Goal: Task Accomplishment & Management: Manage account settings

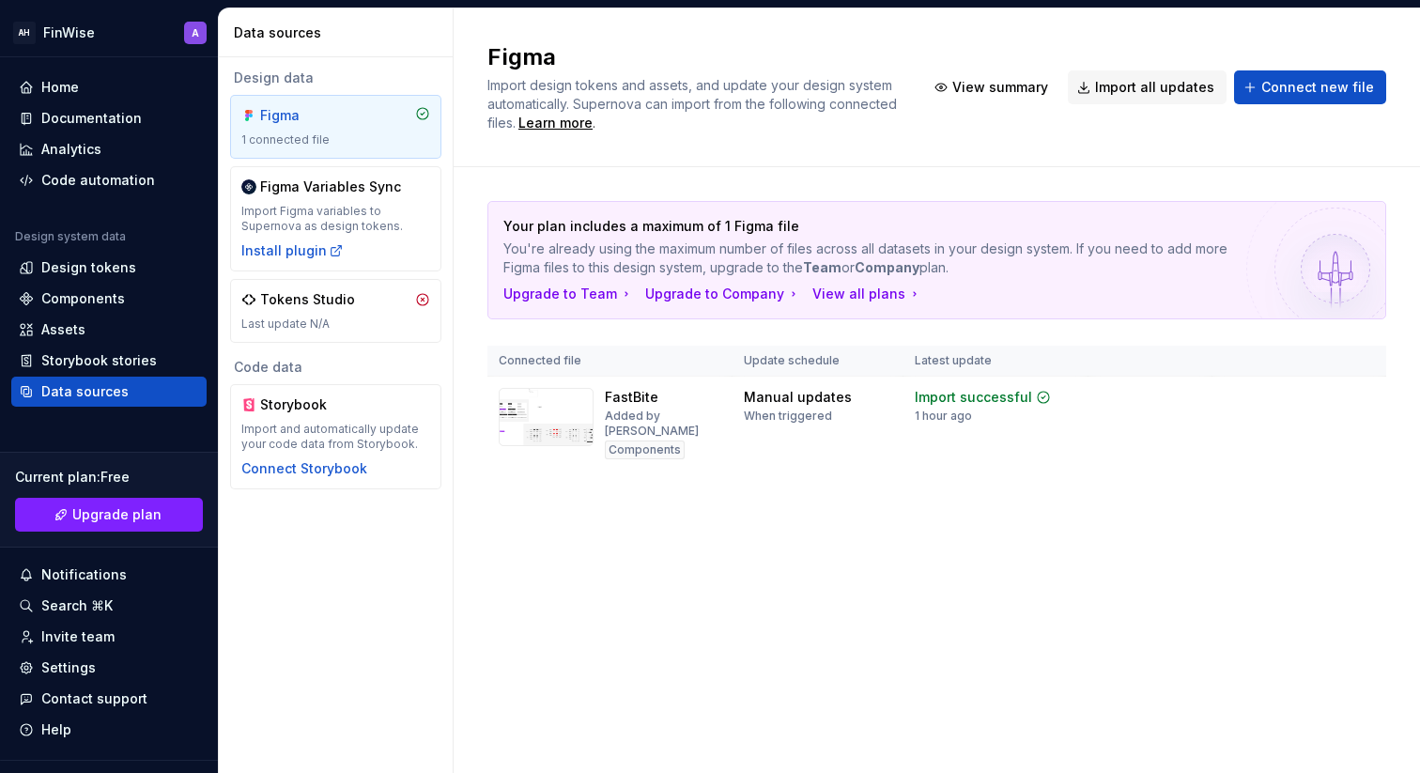
scroll to position [37, 0]
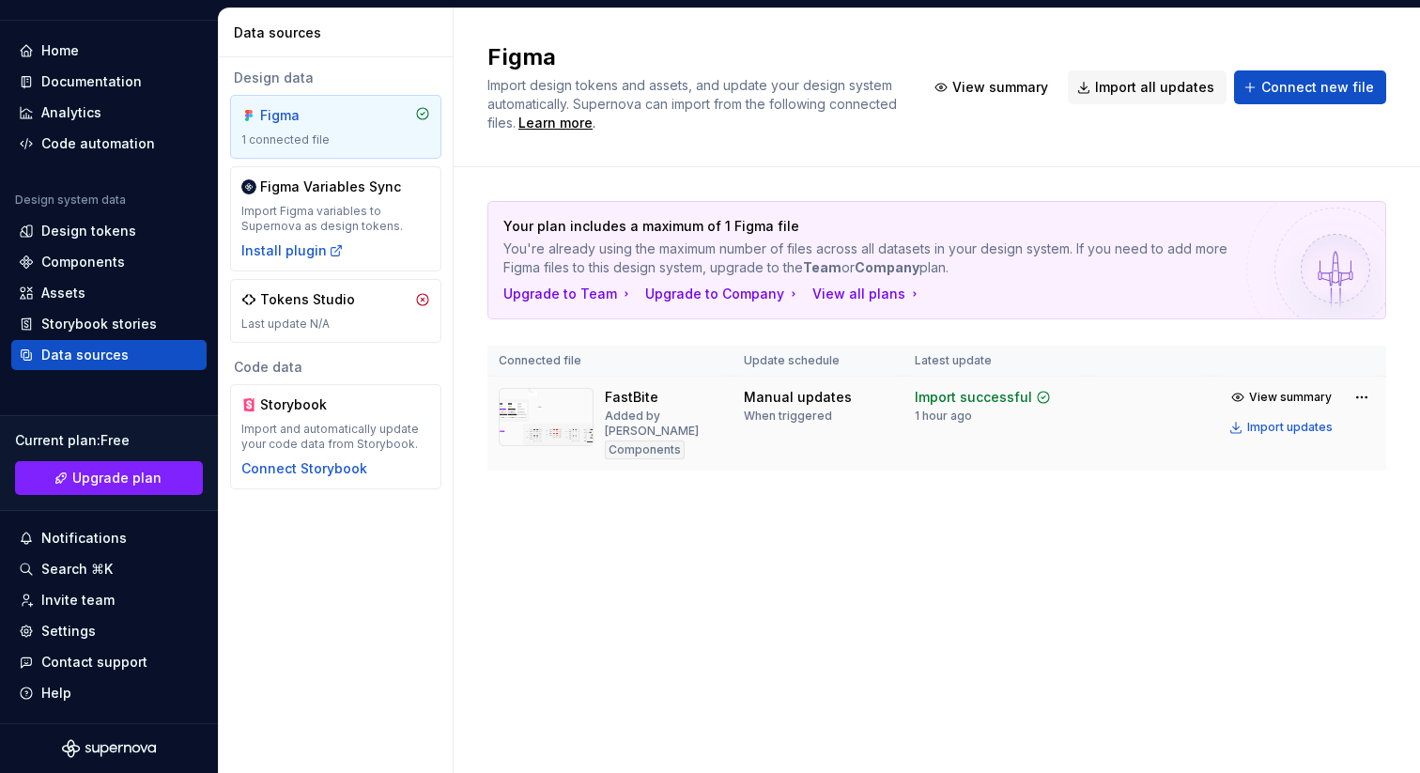
click at [548, 410] on img at bounding box center [546, 417] width 95 height 58
click at [1267, 420] on div "Import updates" at bounding box center [1289, 427] width 85 height 15
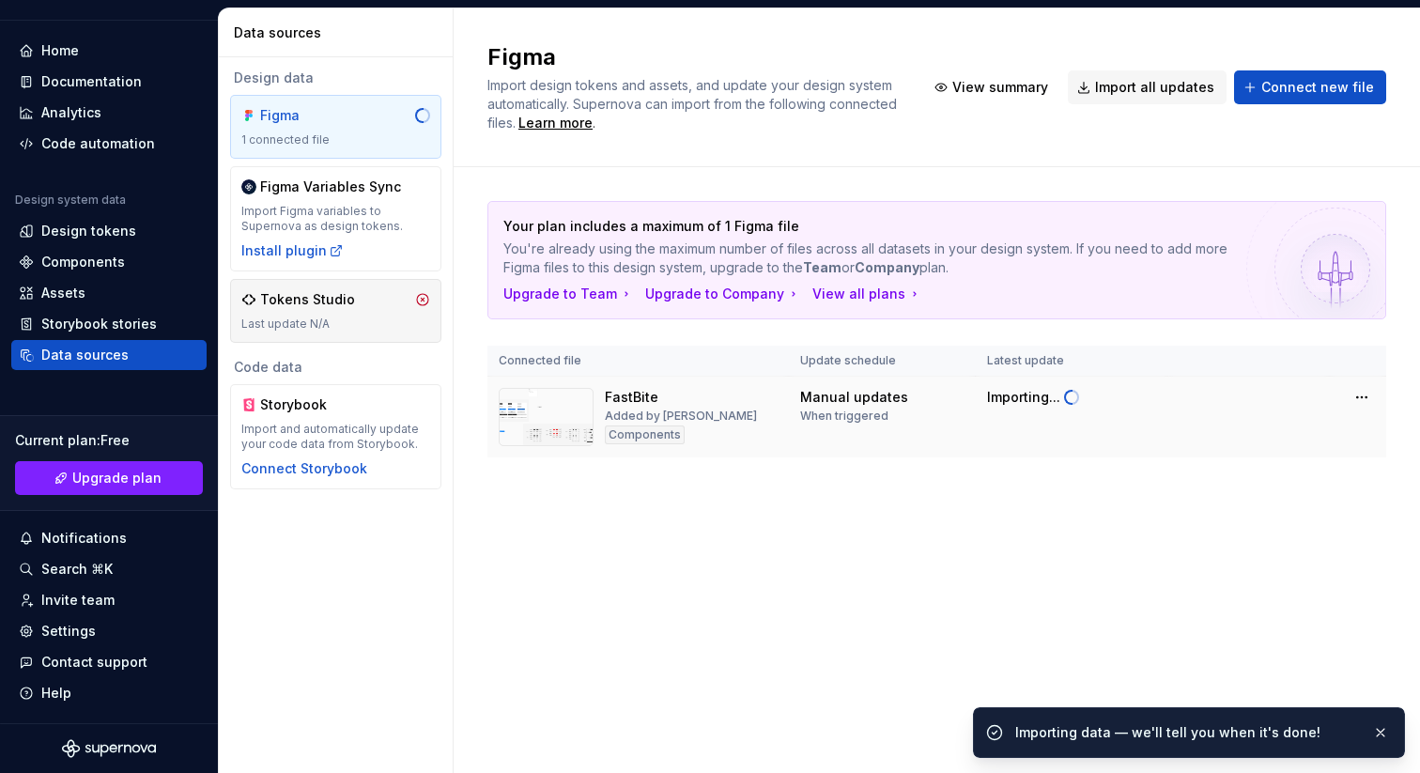
click at [280, 305] on div "Tokens Studio" at bounding box center [307, 299] width 95 height 19
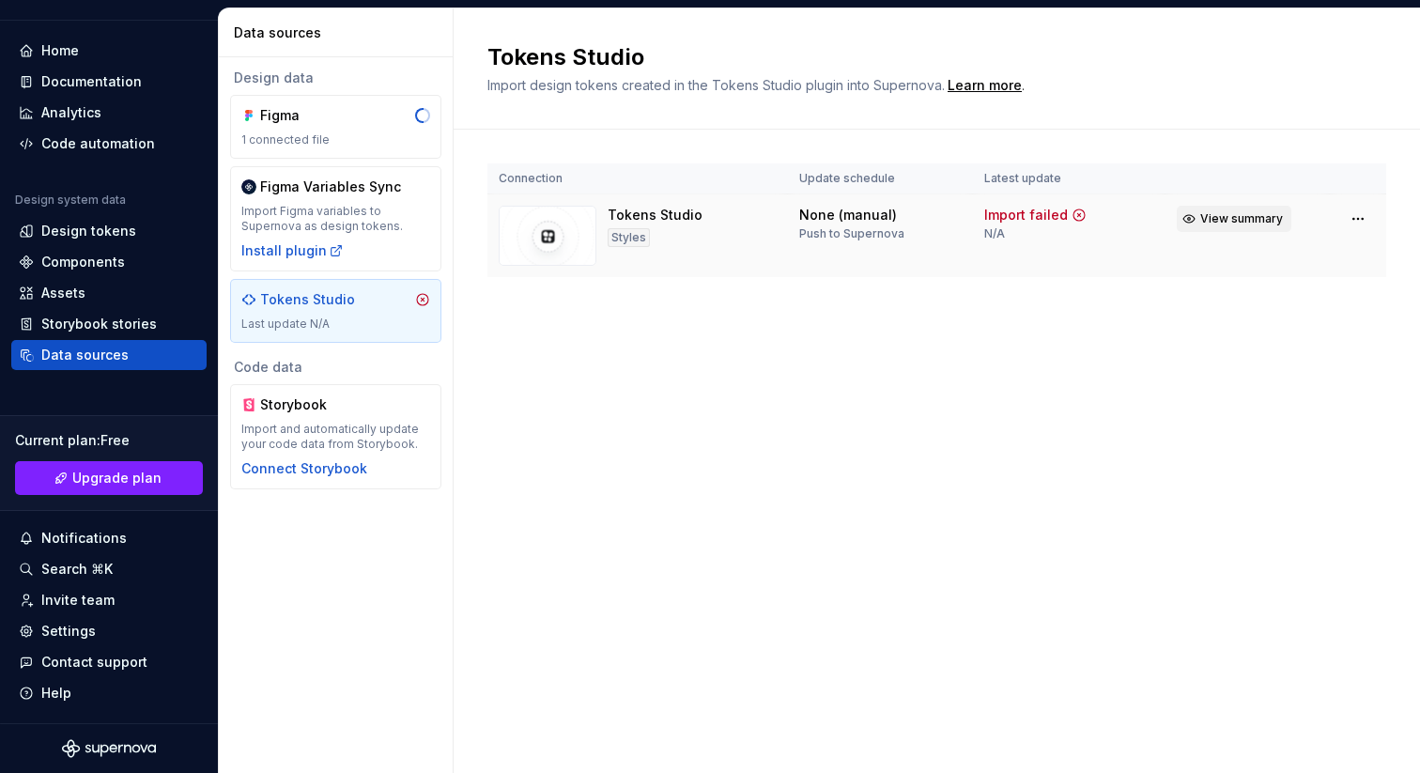
click at [1219, 214] on span "View summary" at bounding box center [1241, 218] width 83 height 15
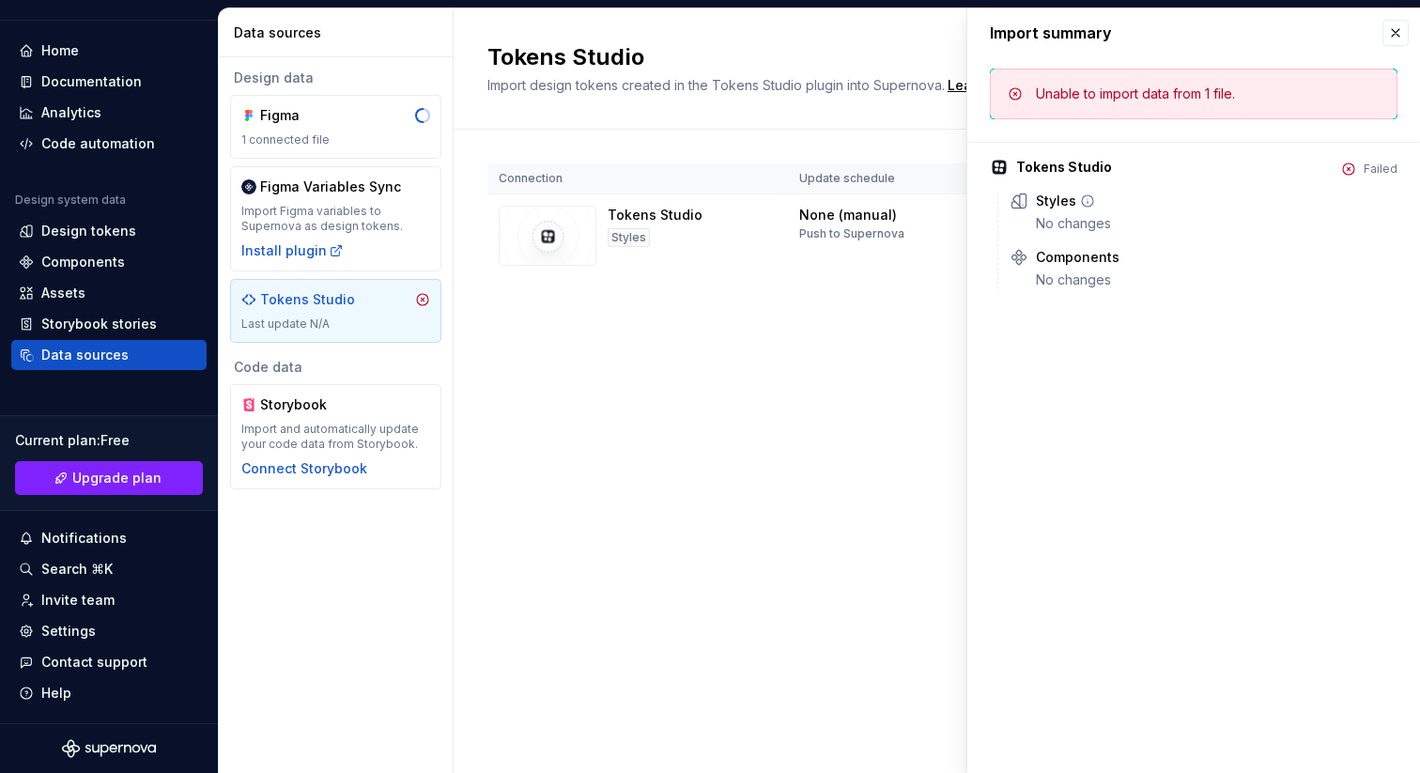
click at [1038, 214] on div "No changes" at bounding box center [1217, 223] width 362 height 19
click at [1092, 206] on icon at bounding box center [1087, 201] width 15 height 15
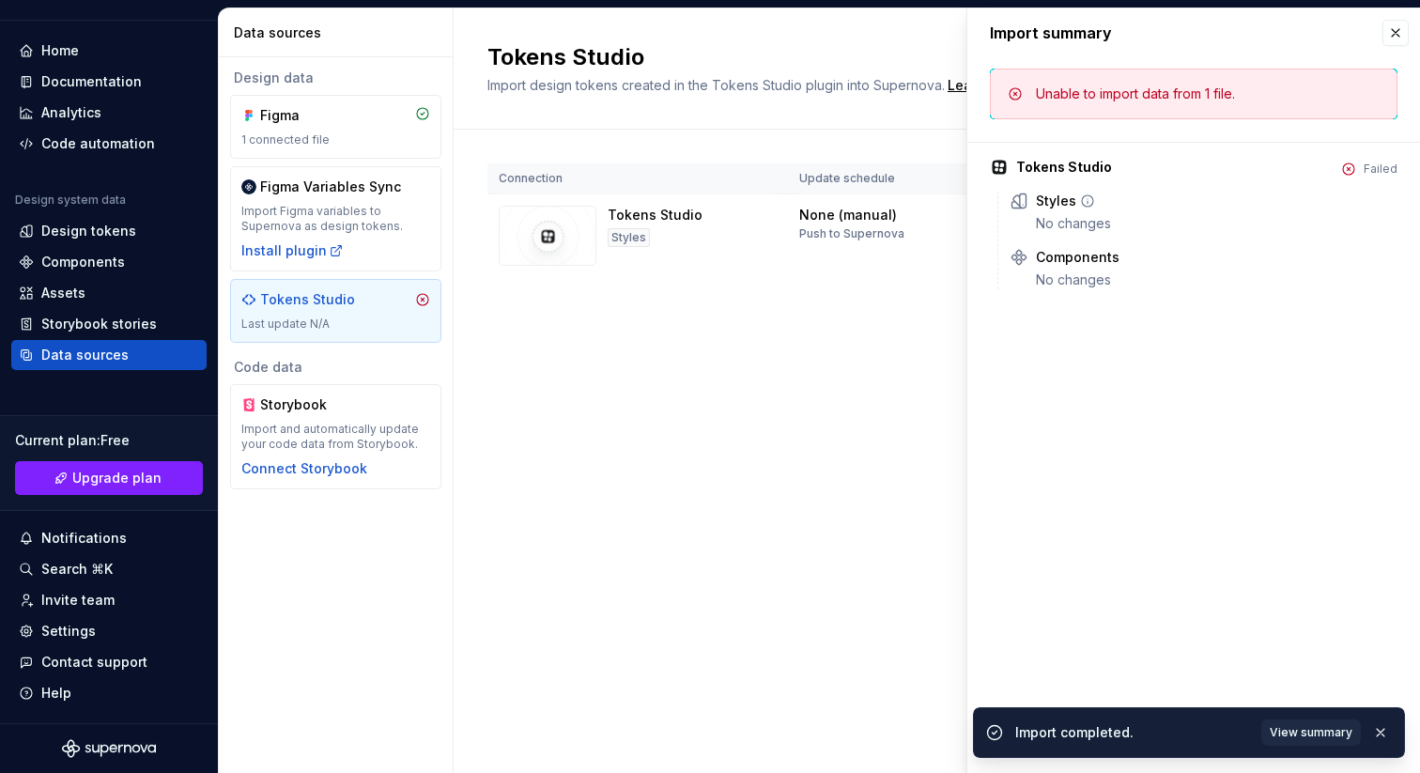
click at [1084, 204] on icon at bounding box center [1087, 201] width 15 height 15
click at [1080, 261] on div "Components" at bounding box center [1078, 257] width 84 height 19
click at [1391, 29] on button "button" at bounding box center [1396, 33] width 26 height 26
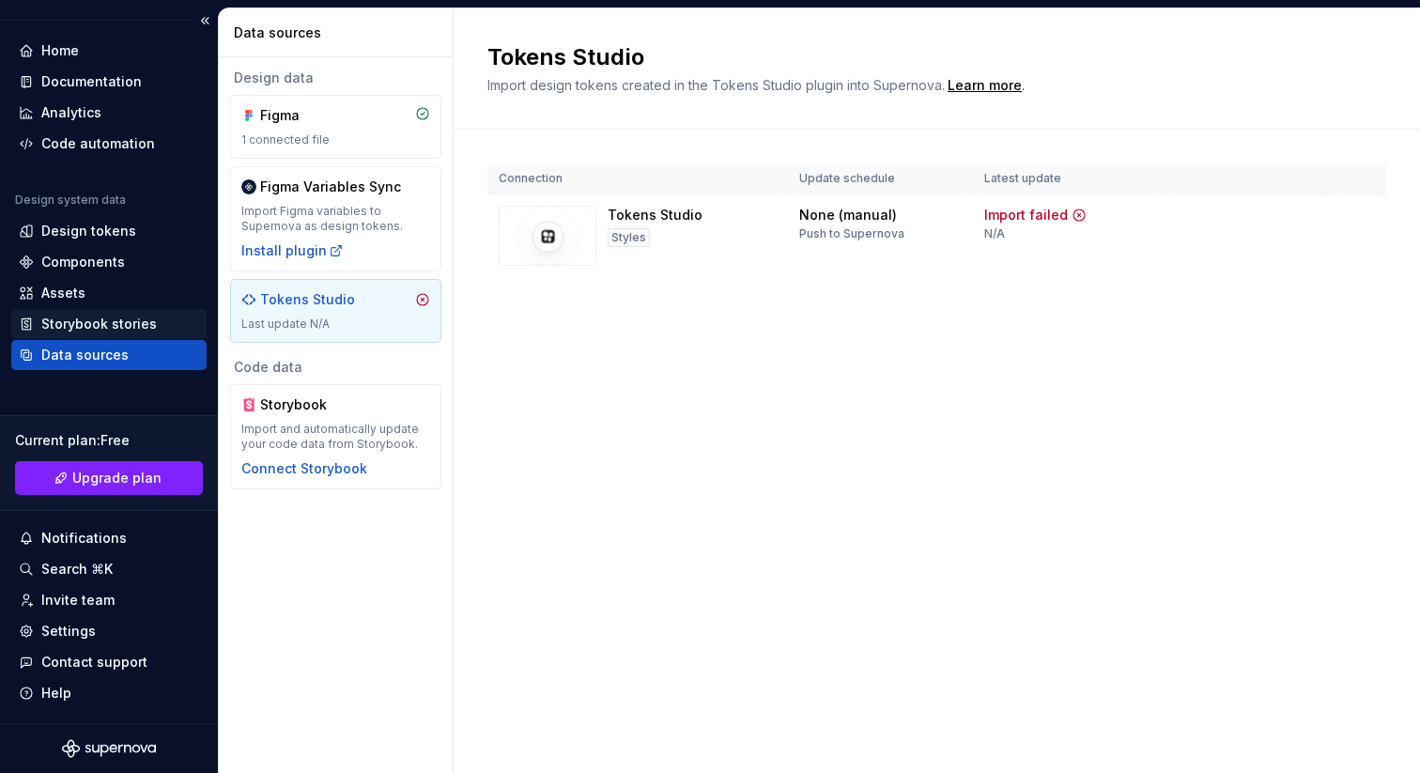
click at [75, 321] on div "Storybook stories" at bounding box center [99, 324] width 116 height 19
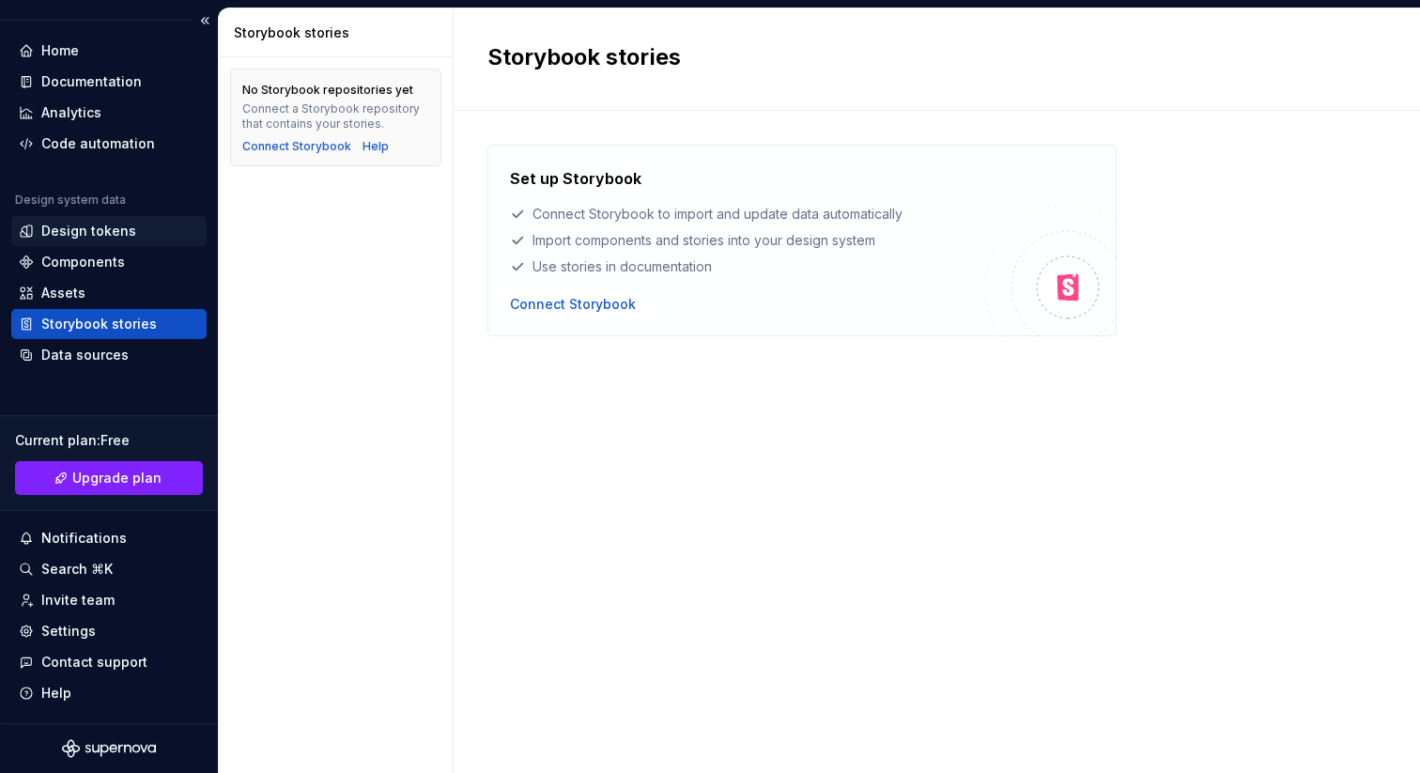
click at [89, 228] on div "Design tokens" at bounding box center [88, 231] width 95 height 19
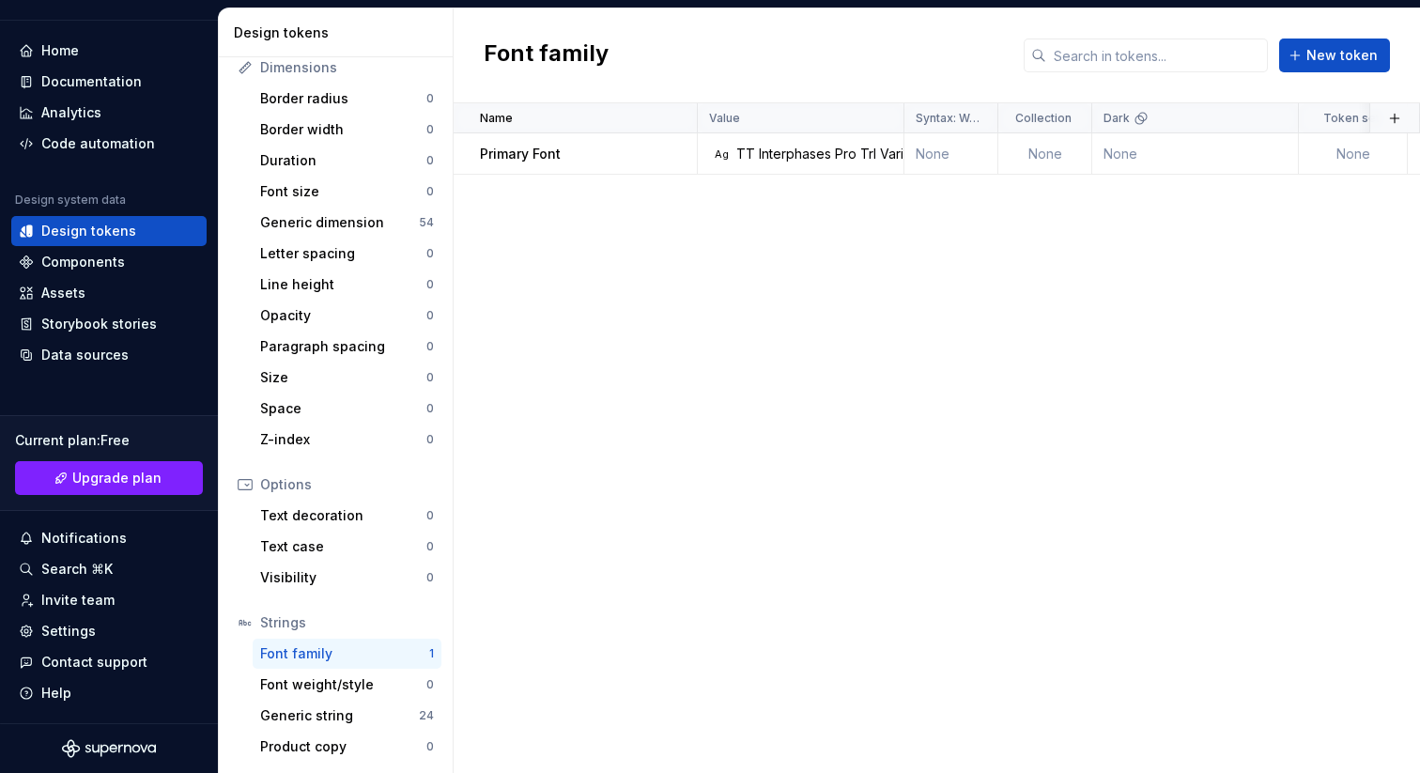
scroll to position [242, 0]
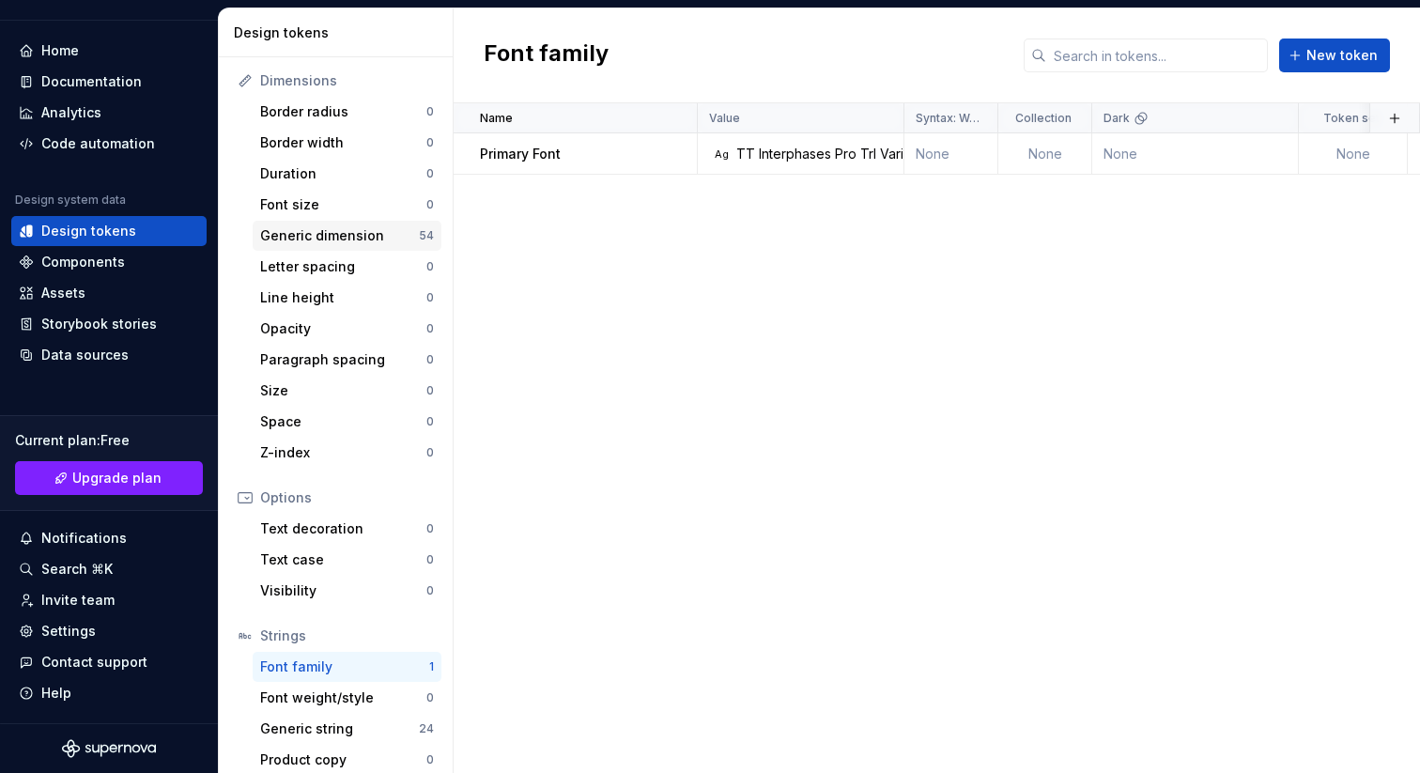
click at [354, 240] on div "Generic dimension" at bounding box center [339, 235] width 159 height 19
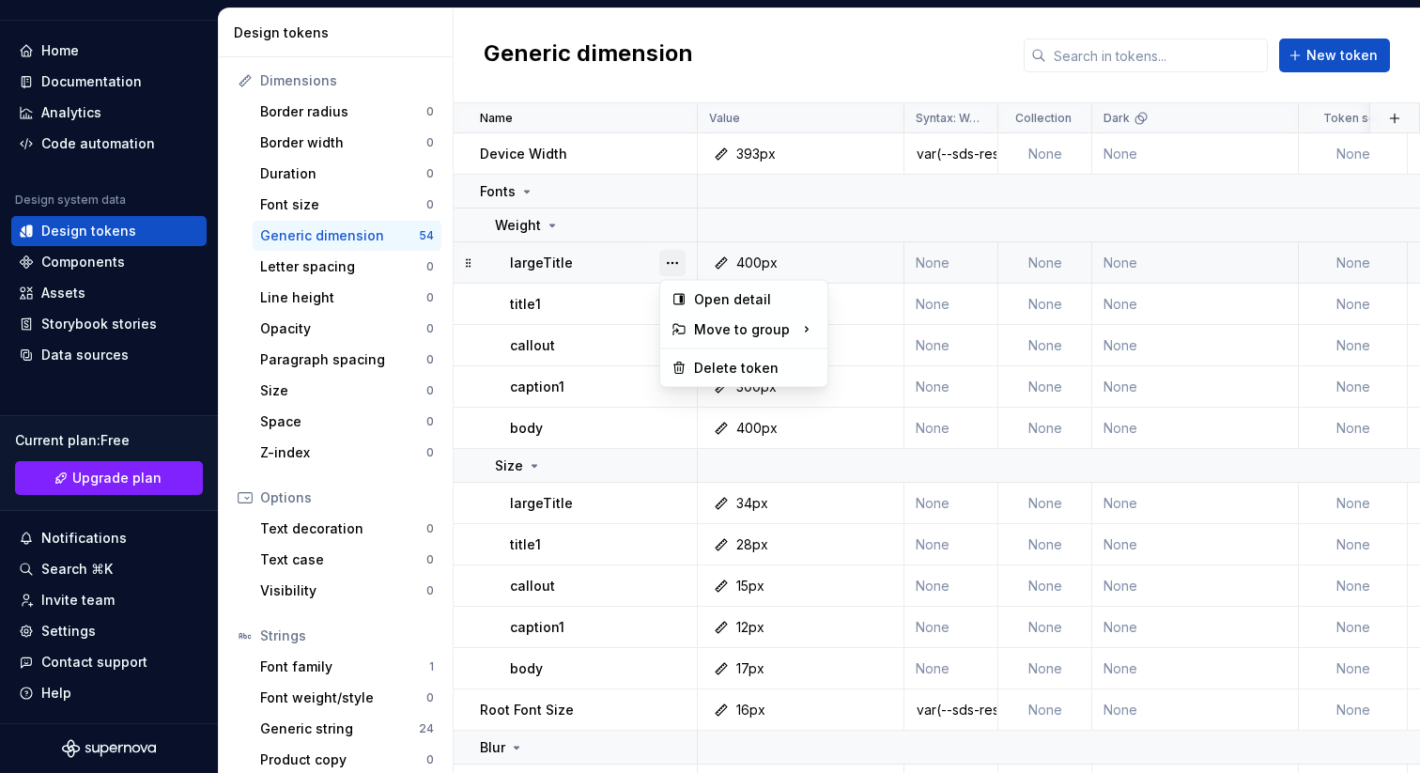
click at [671, 259] on button "button" at bounding box center [672, 263] width 26 height 26
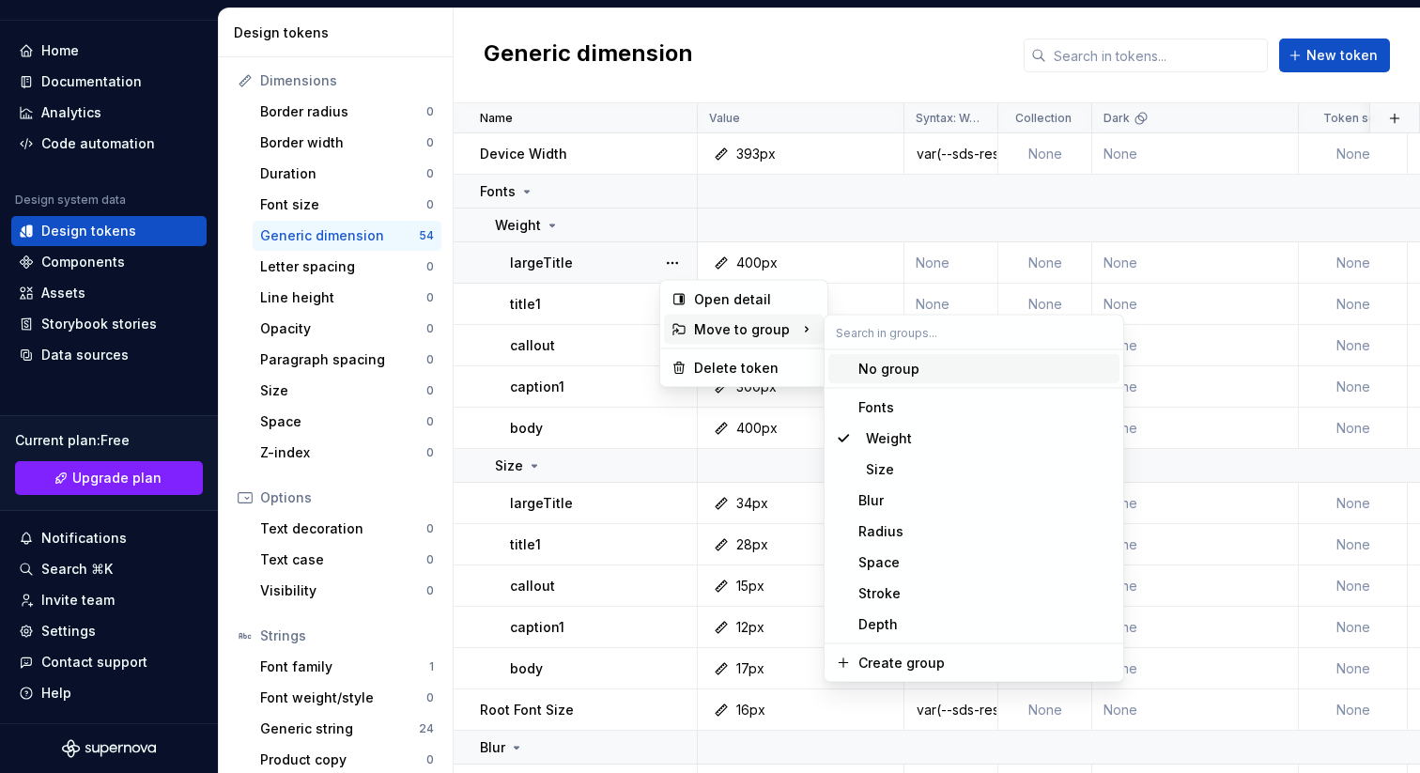
click at [577, 279] on html "AH FinWise A Home Documentation Analytics Code automation Design system data De…" at bounding box center [710, 386] width 1420 height 773
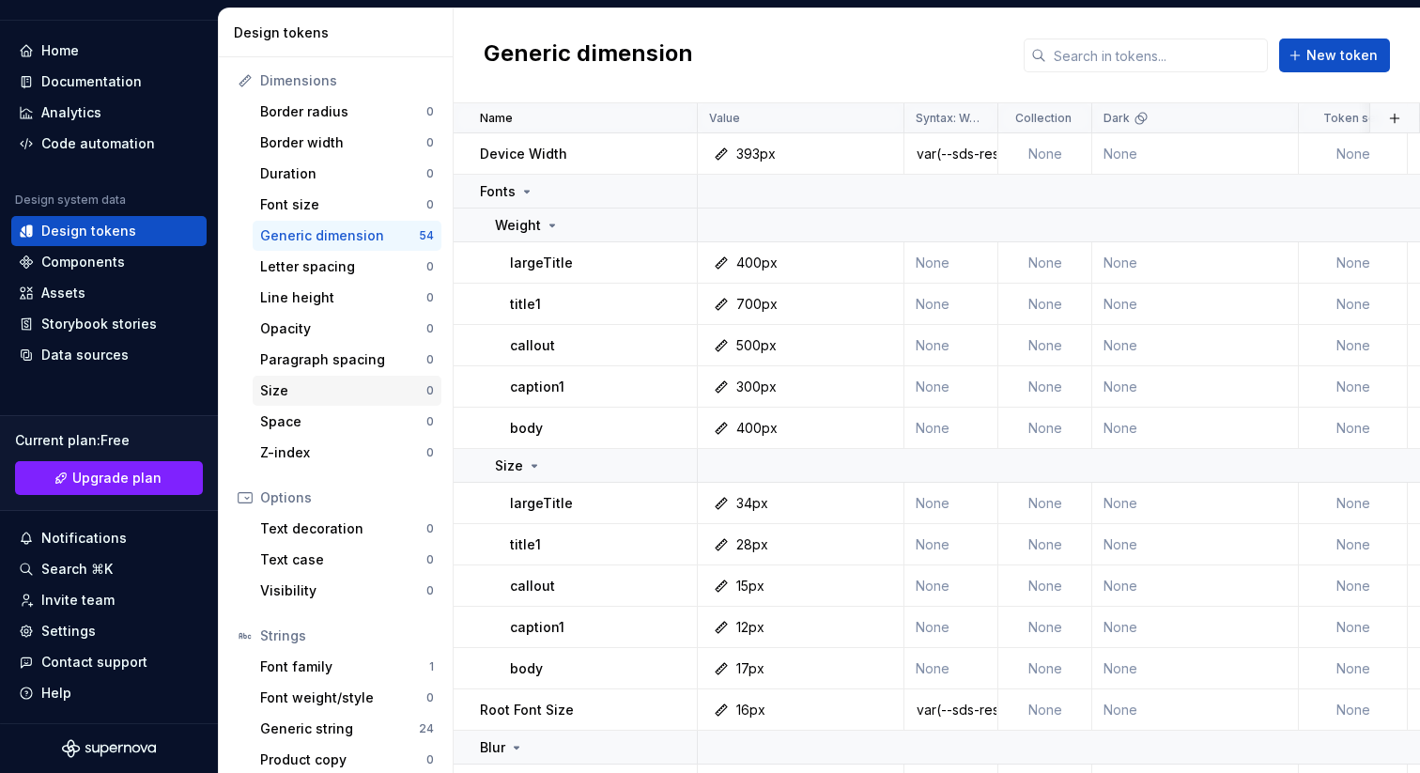
scroll to position [256, 0]
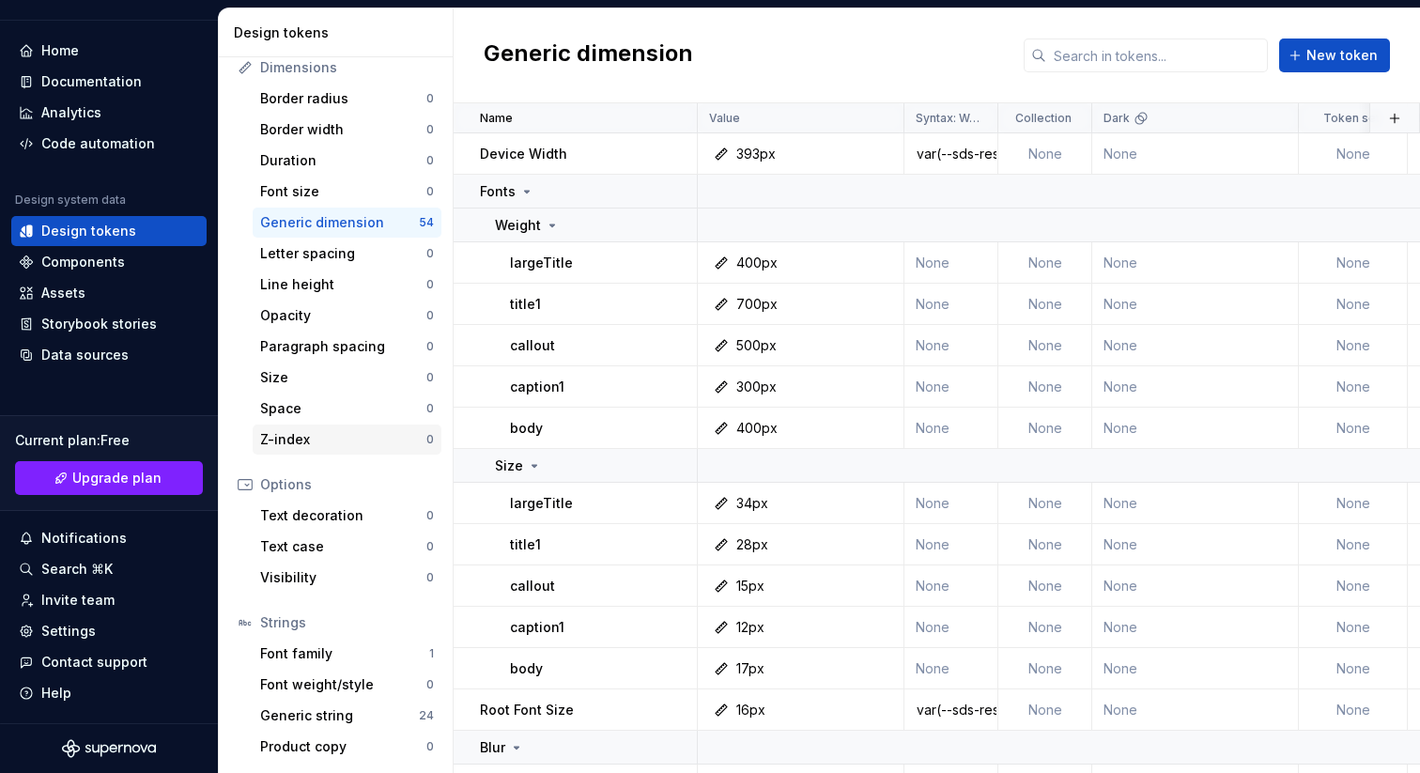
click at [295, 436] on div "Z-index" at bounding box center [343, 439] width 166 height 19
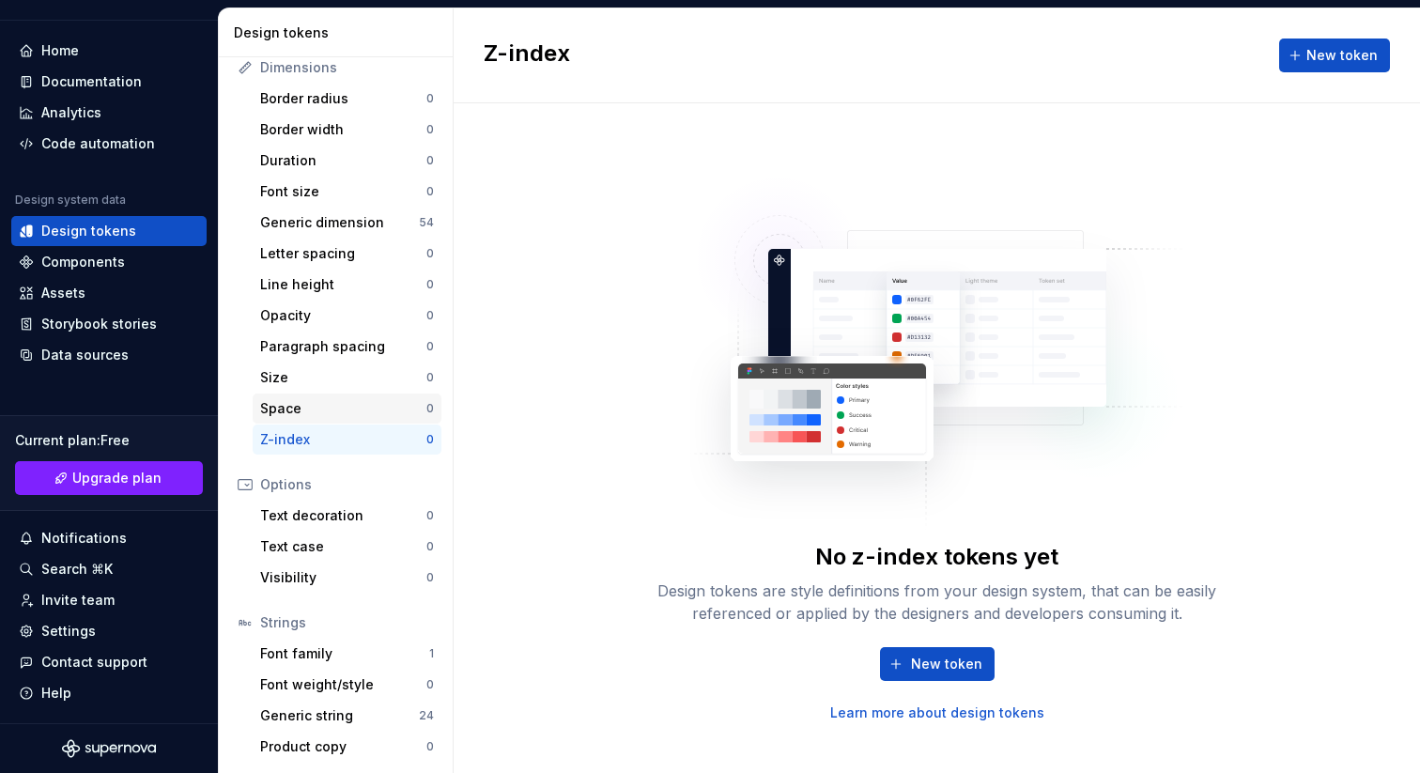
click at [291, 416] on div "Space" at bounding box center [343, 408] width 166 height 19
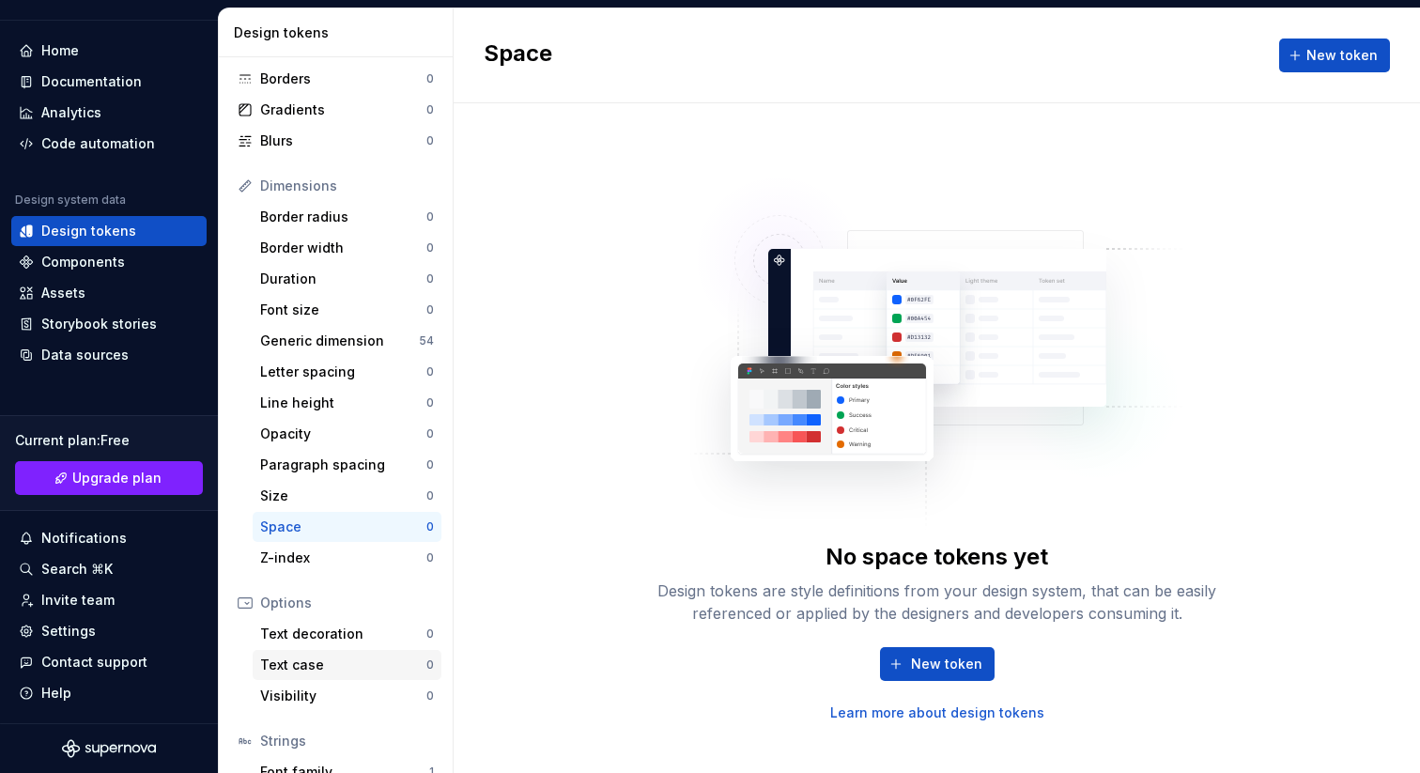
scroll to position [256, 0]
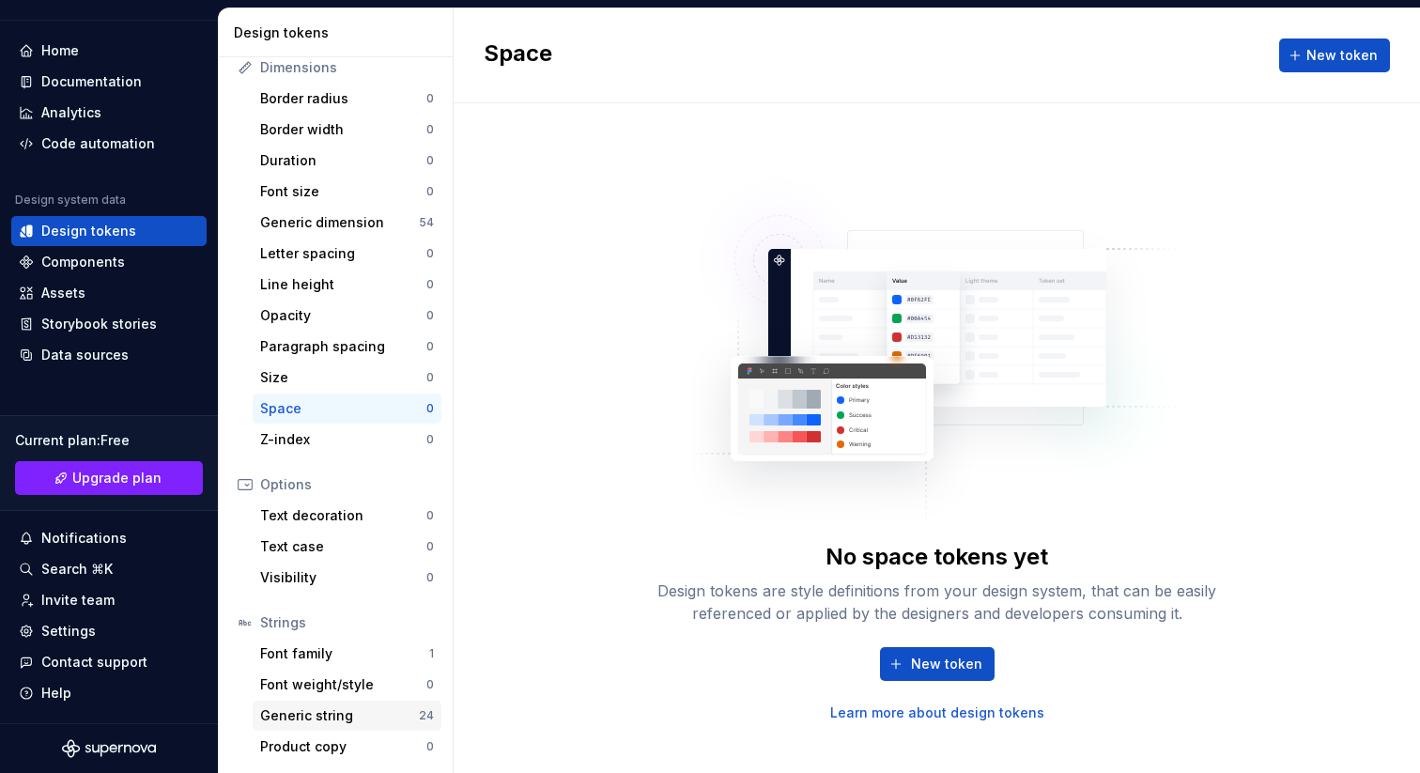
click at [308, 720] on div "Generic string" at bounding box center [339, 715] width 159 height 19
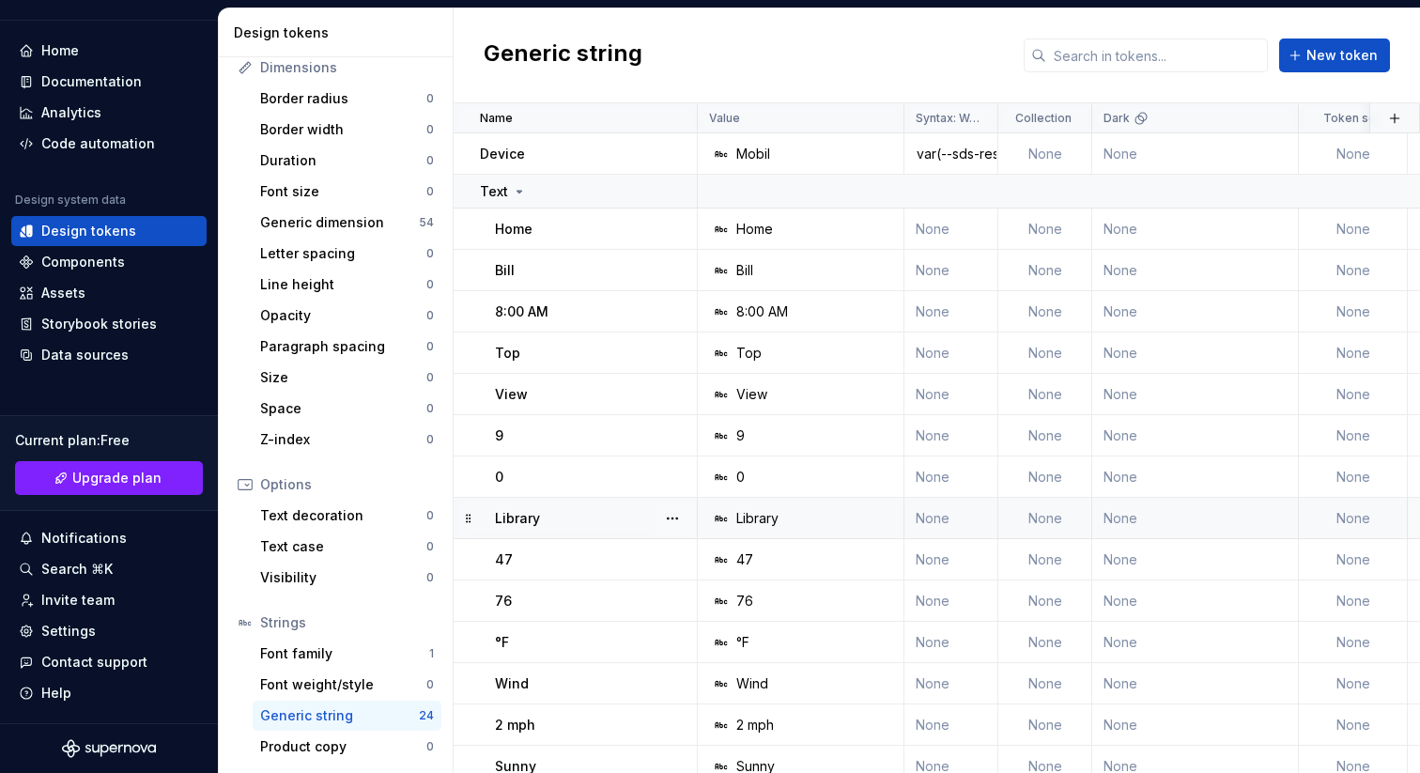
scroll to position [454, 0]
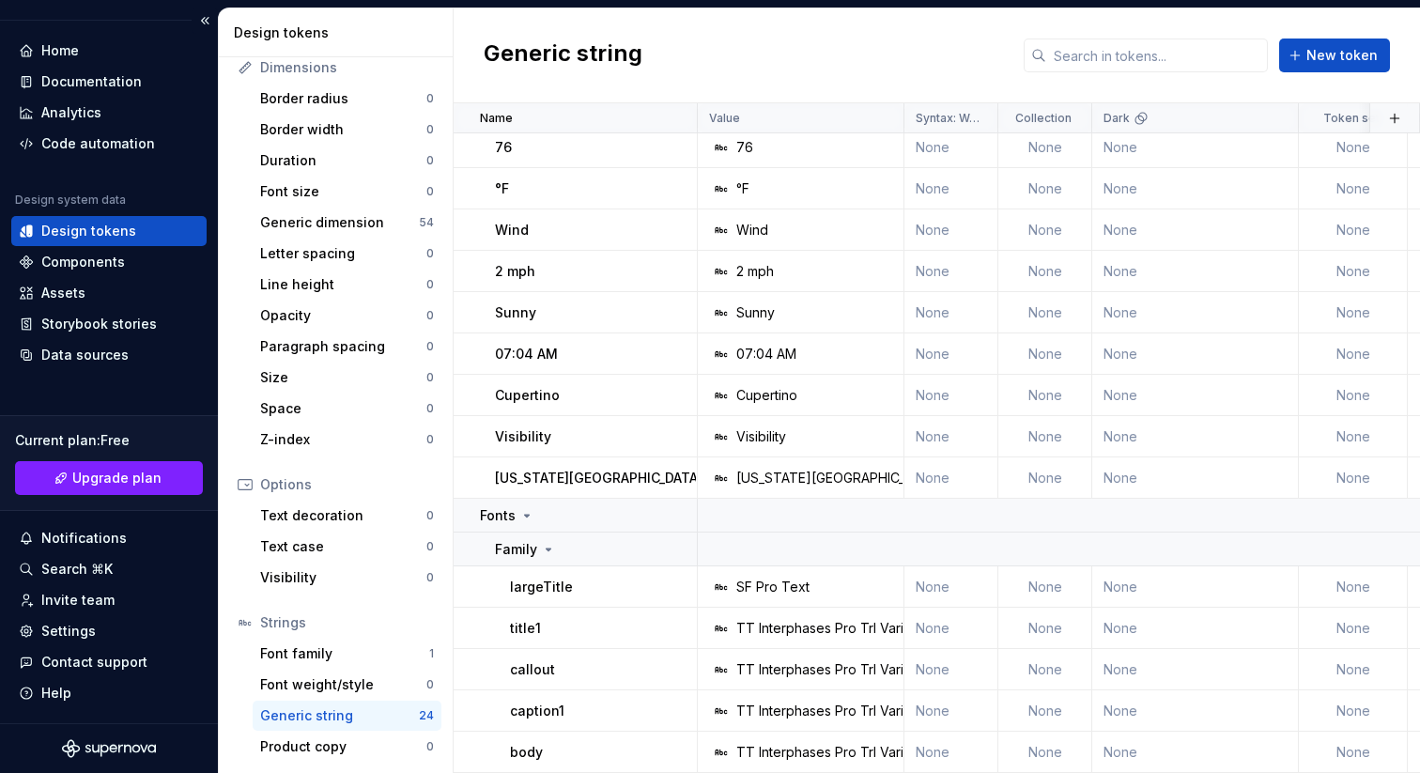
click at [156, 214] on div "Design system data" at bounding box center [108, 204] width 195 height 23
click at [156, 226] on div "Design tokens" at bounding box center [109, 231] width 180 height 19
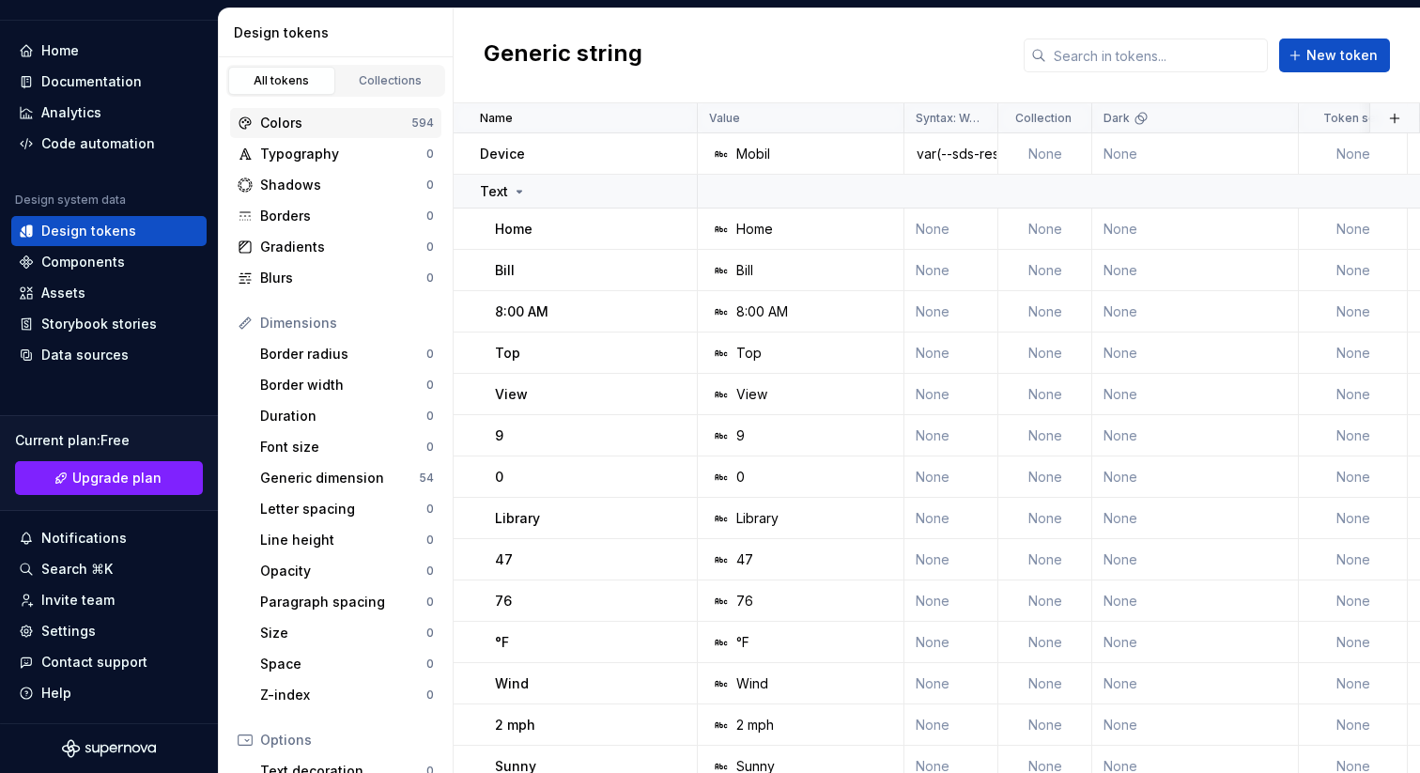
click at [351, 123] on div "Colors" at bounding box center [335, 123] width 151 height 19
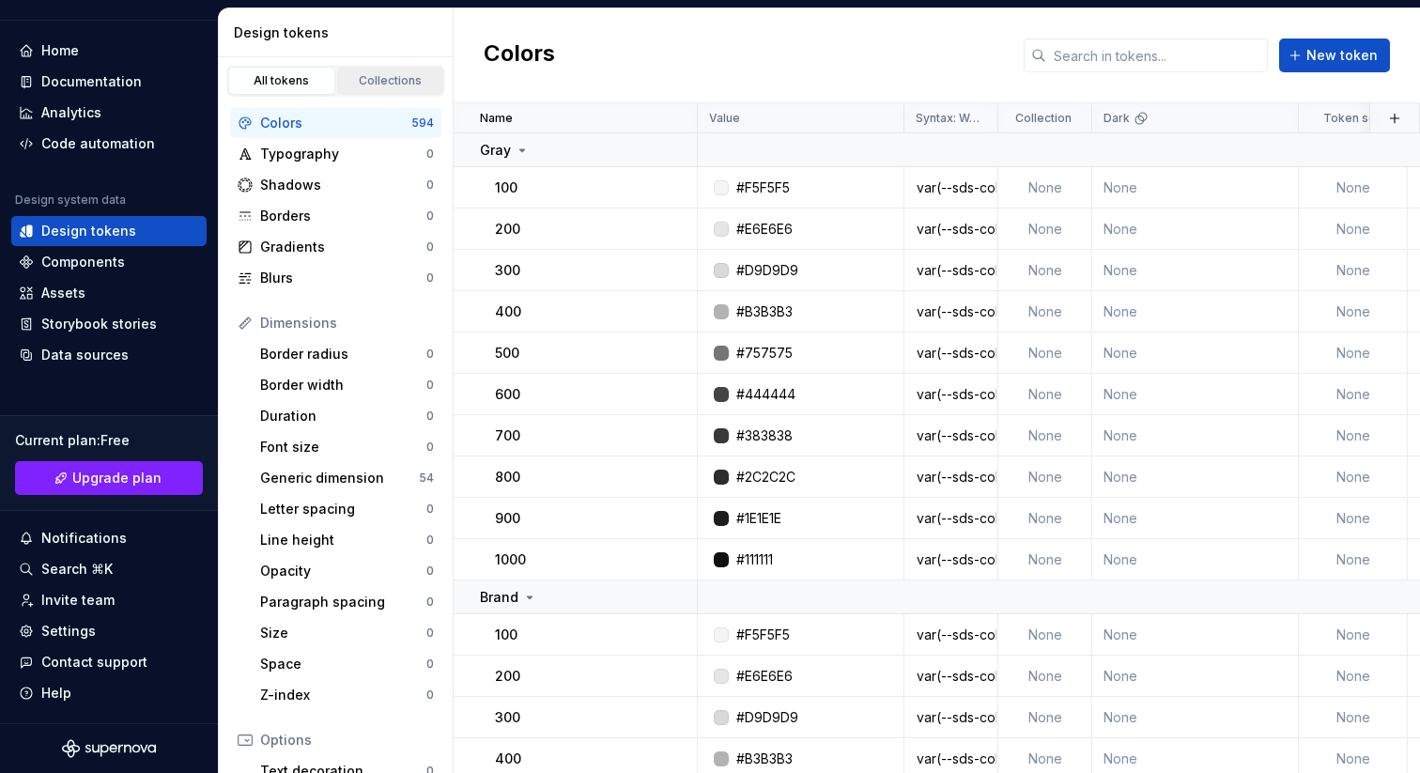
click at [379, 87] on div "Collections" at bounding box center [391, 80] width 94 height 15
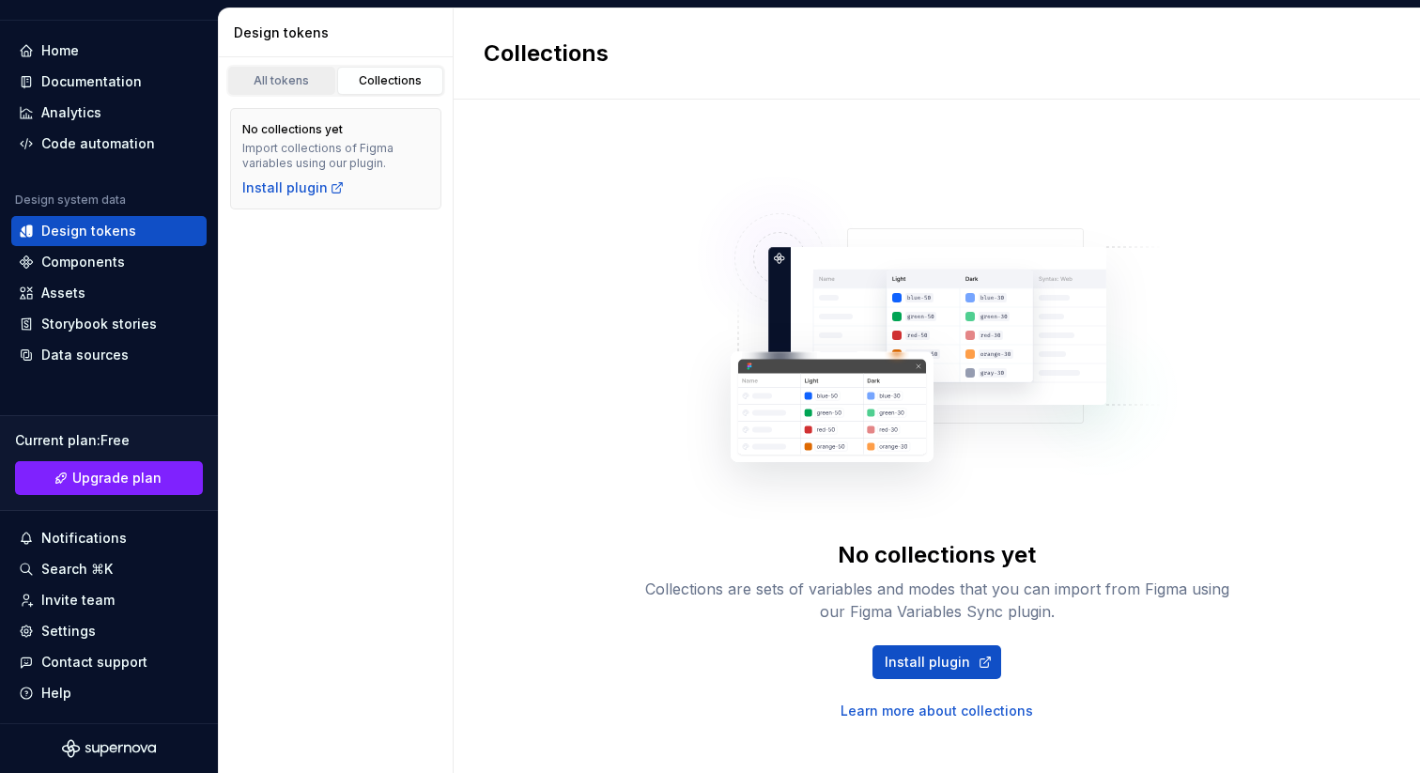
click at [284, 68] on link "All tokens" at bounding box center [281, 81] width 107 height 28
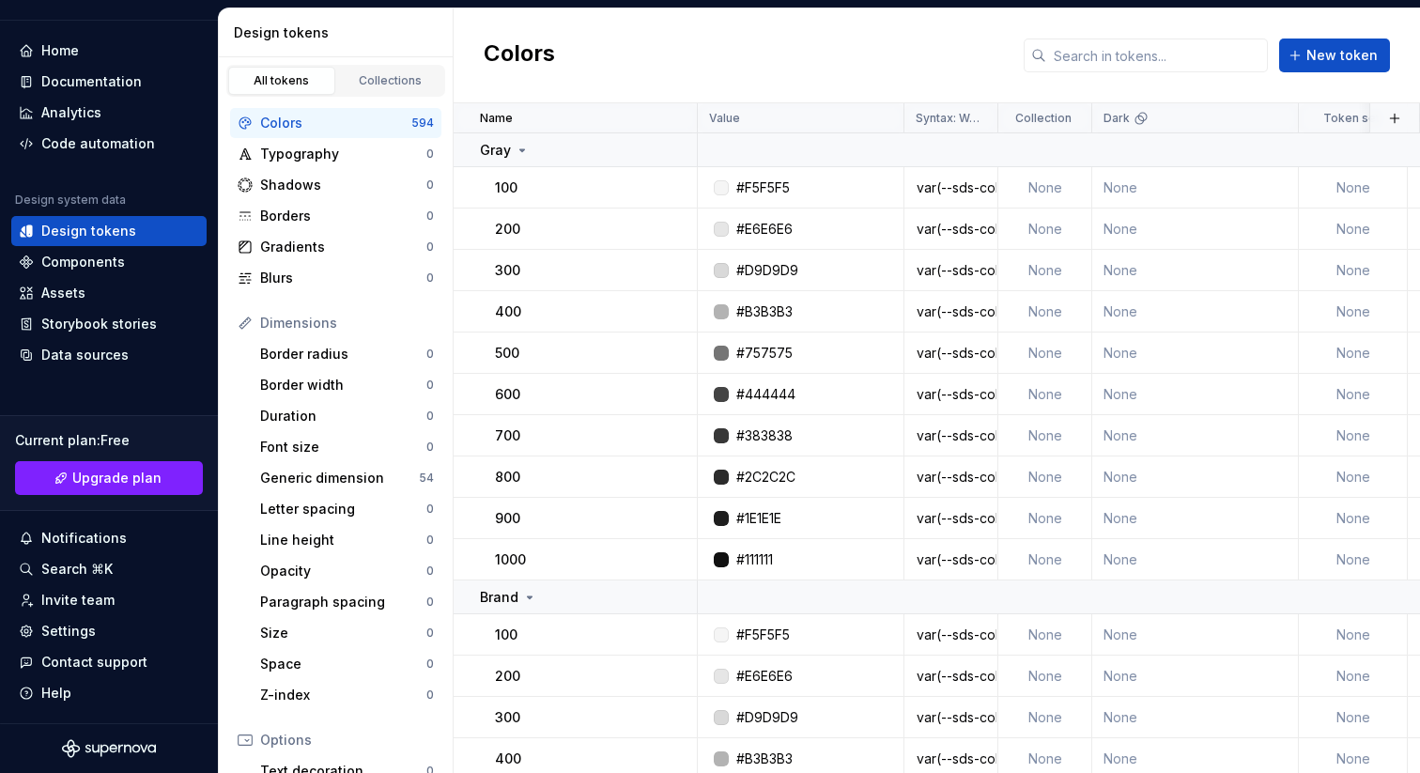
click at [295, 119] on div "Colors" at bounding box center [335, 123] width 151 height 19
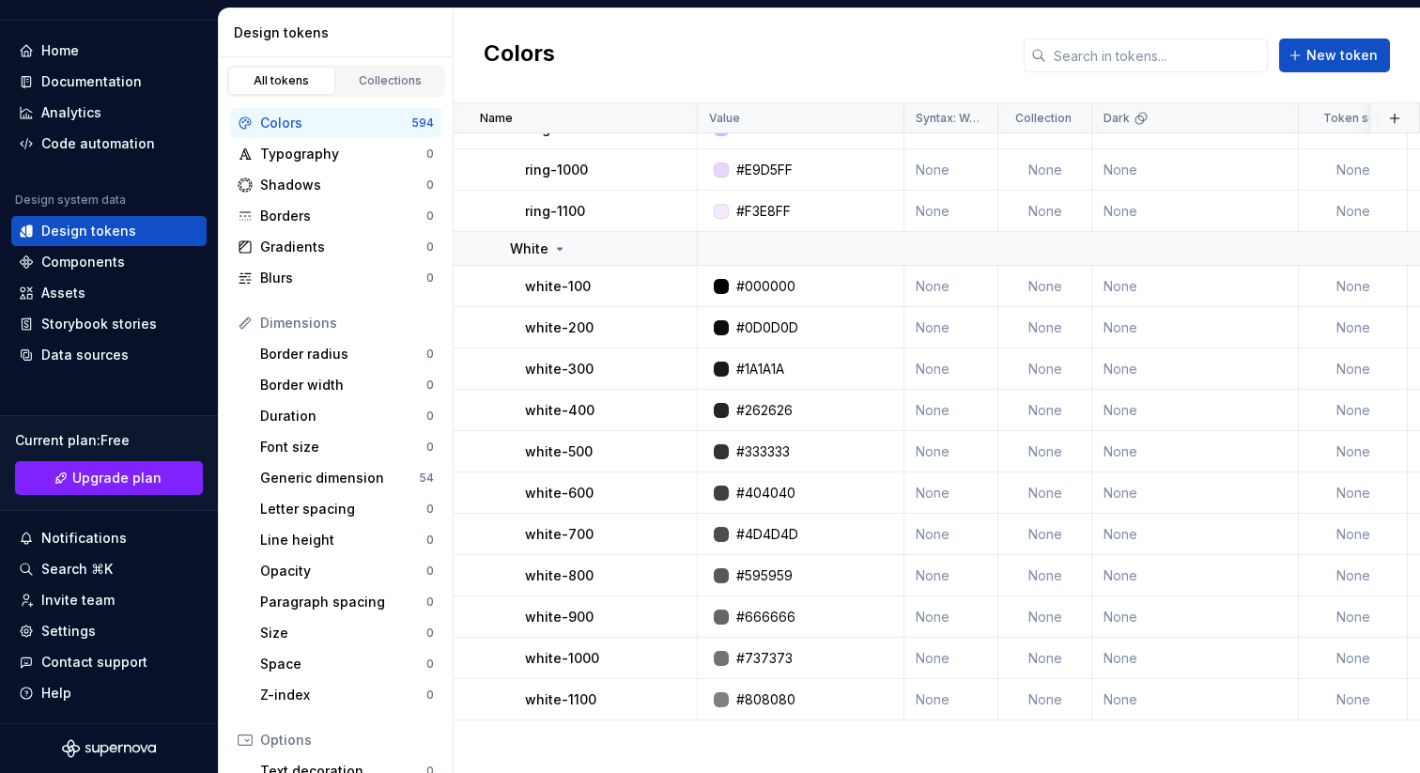
scroll to position [5775, 0]
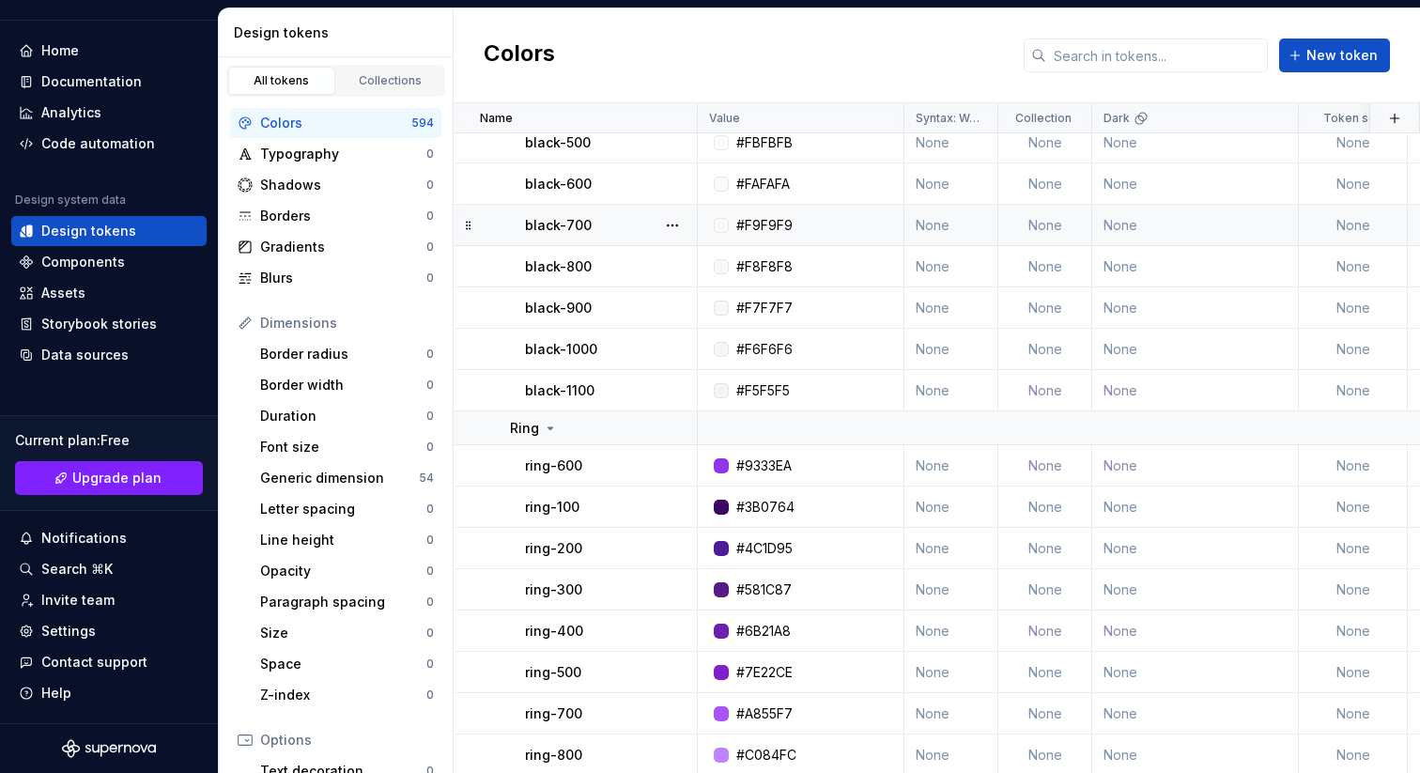
click at [574, 225] on p "black-700" at bounding box center [558, 225] width 67 height 19
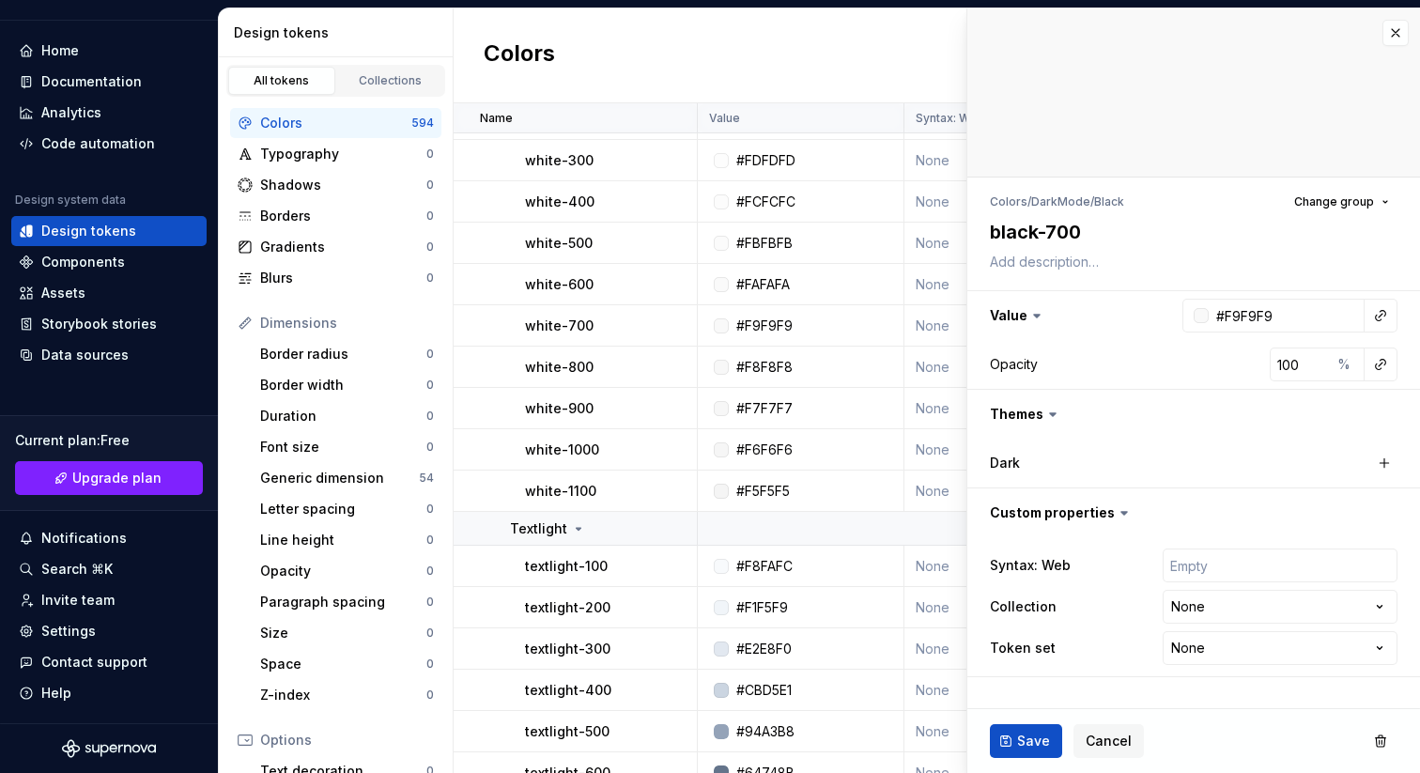
scroll to position [18723, 0]
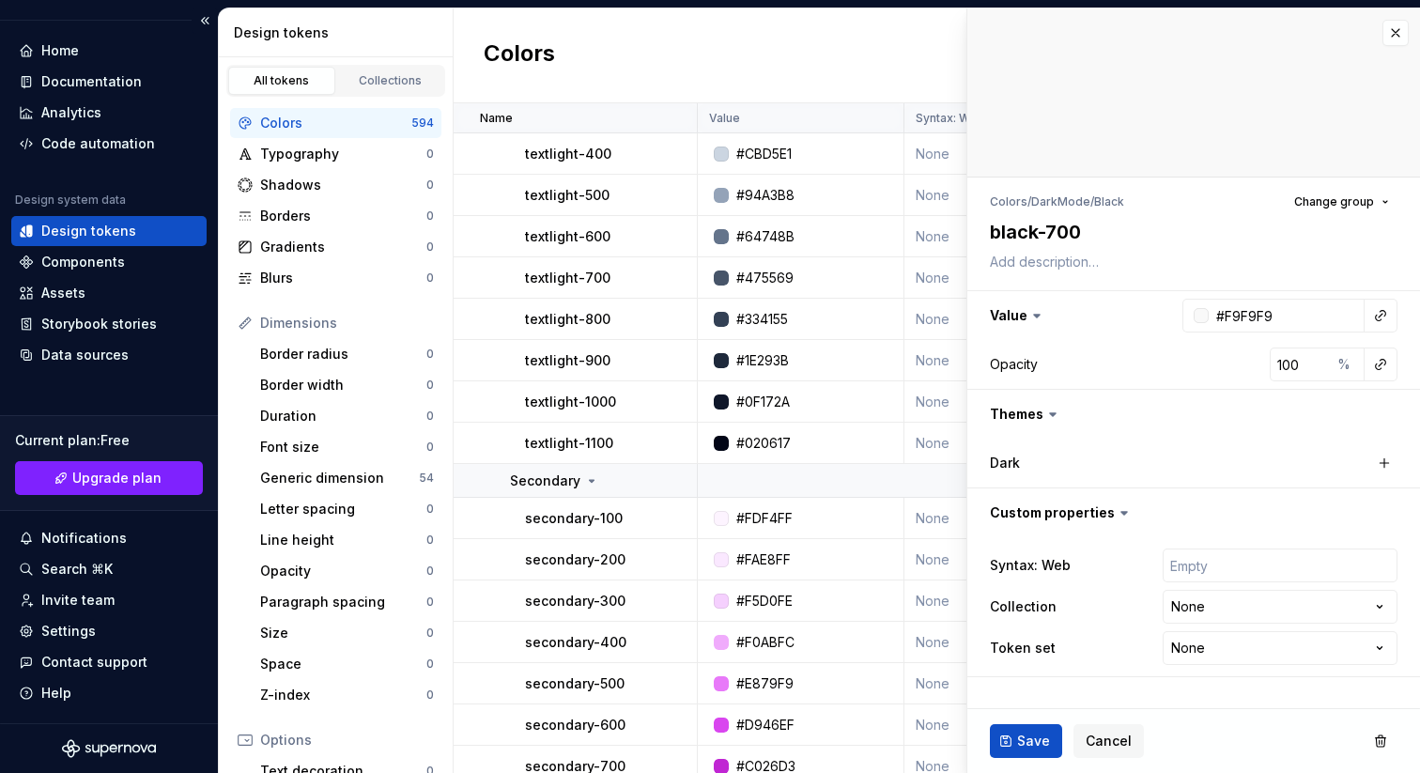
click at [101, 246] on div "Design system data Design tokens Components Assets Storybook stories Data sourc…" at bounding box center [108, 282] width 195 height 178
click at [1401, 24] on button "button" at bounding box center [1396, 33] width 26 height 26
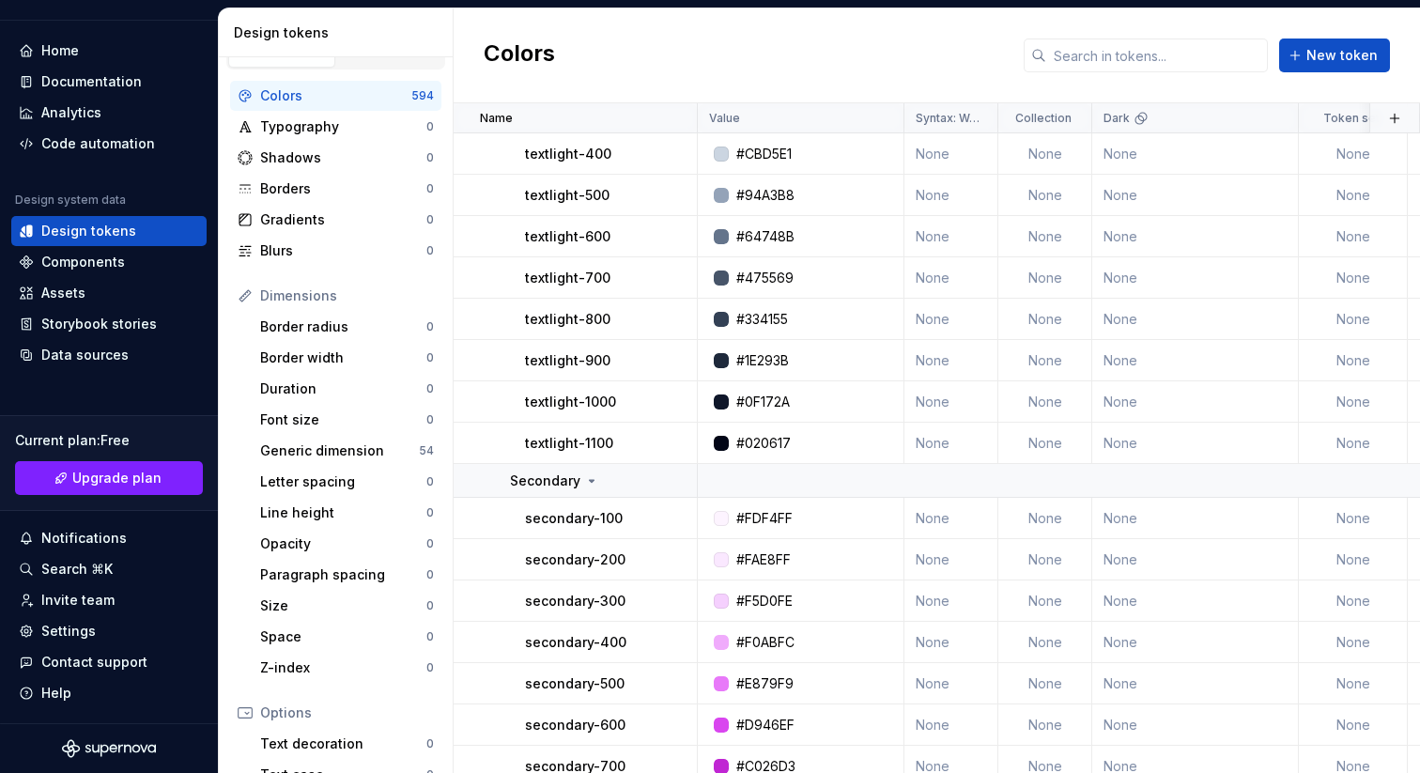
scroll to position [256, 0]
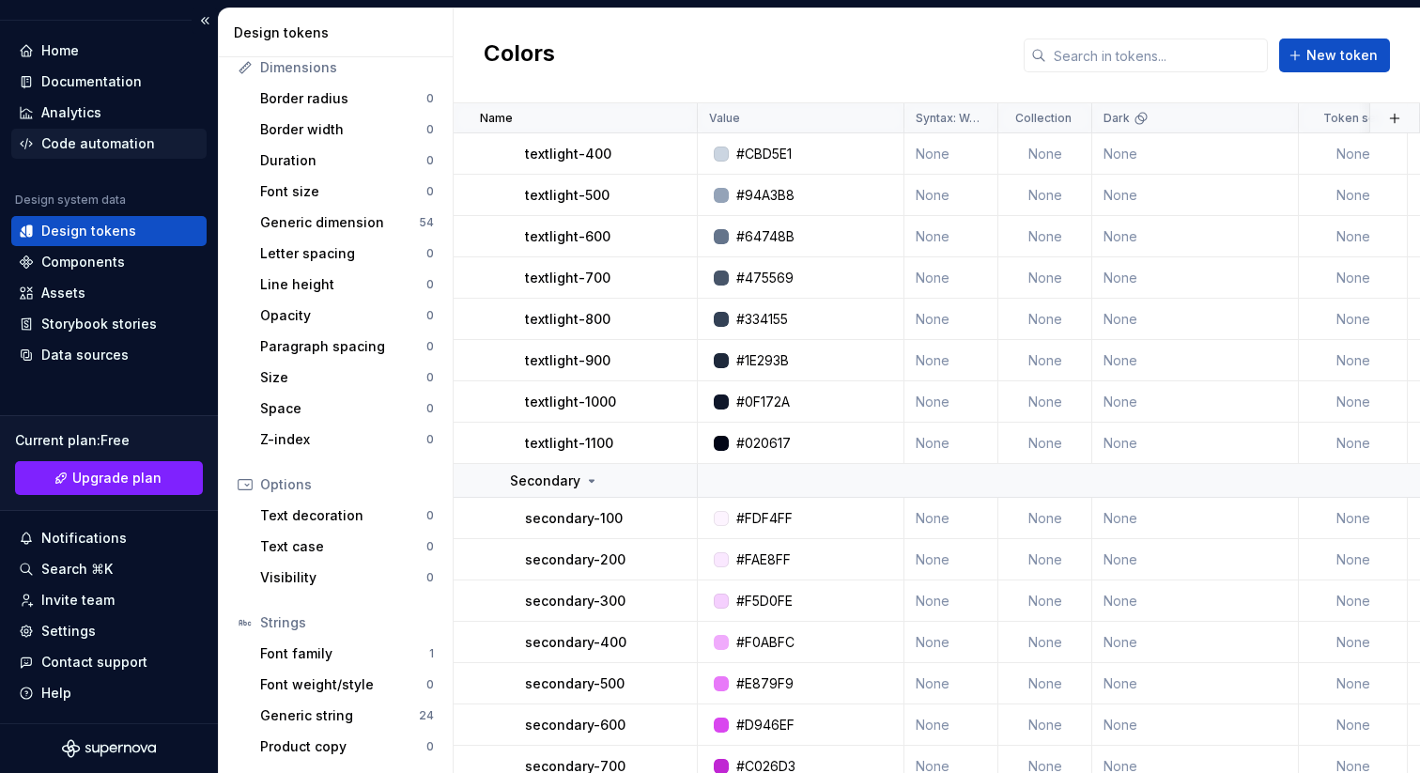
click at [129, 141] on div "Code automation" at bounding box center [98, 143] width 114 height 19
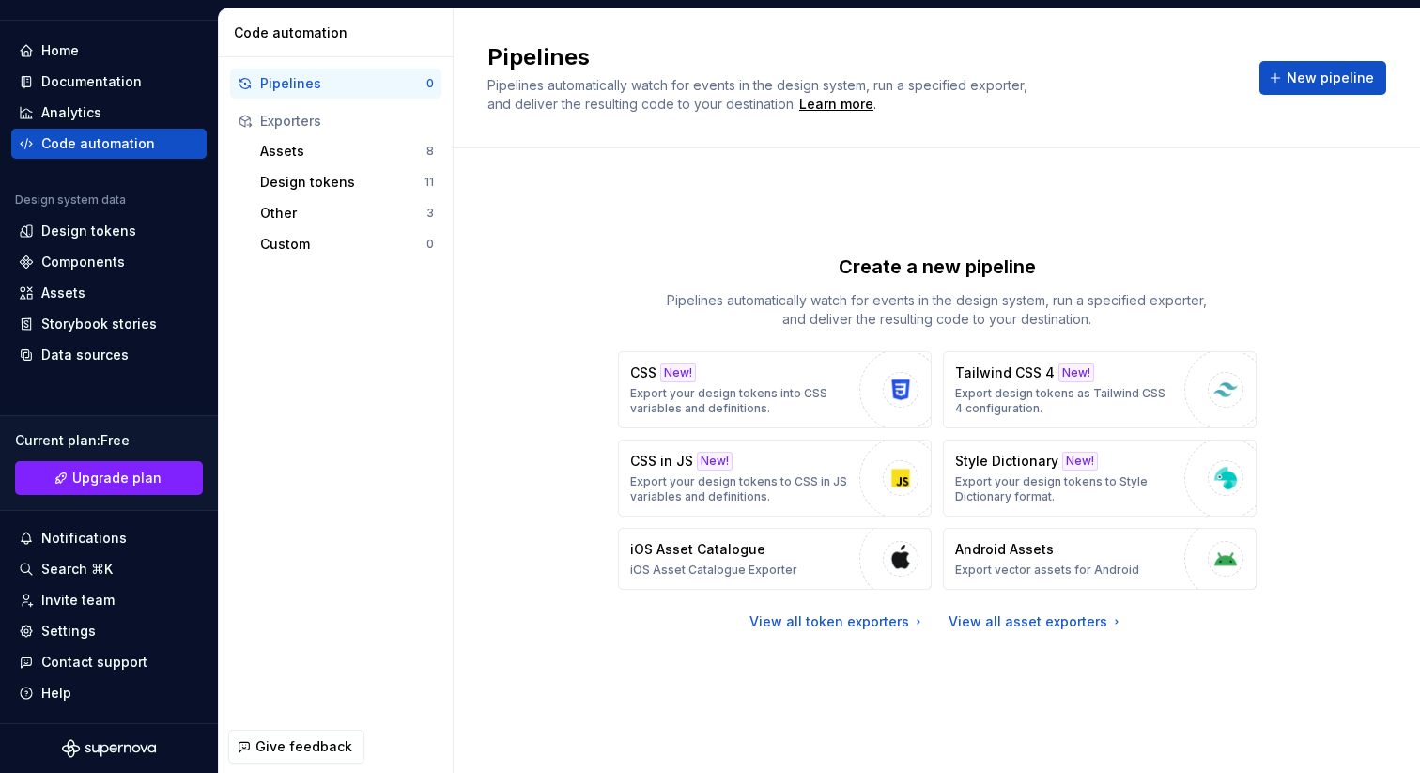
click at [318, 129] on div "Exporters" at bounding box center [347, 121] width 174 height 19
click at [320, 153] on div "Assets" at bounding box center [343, 151] width 166 height 19
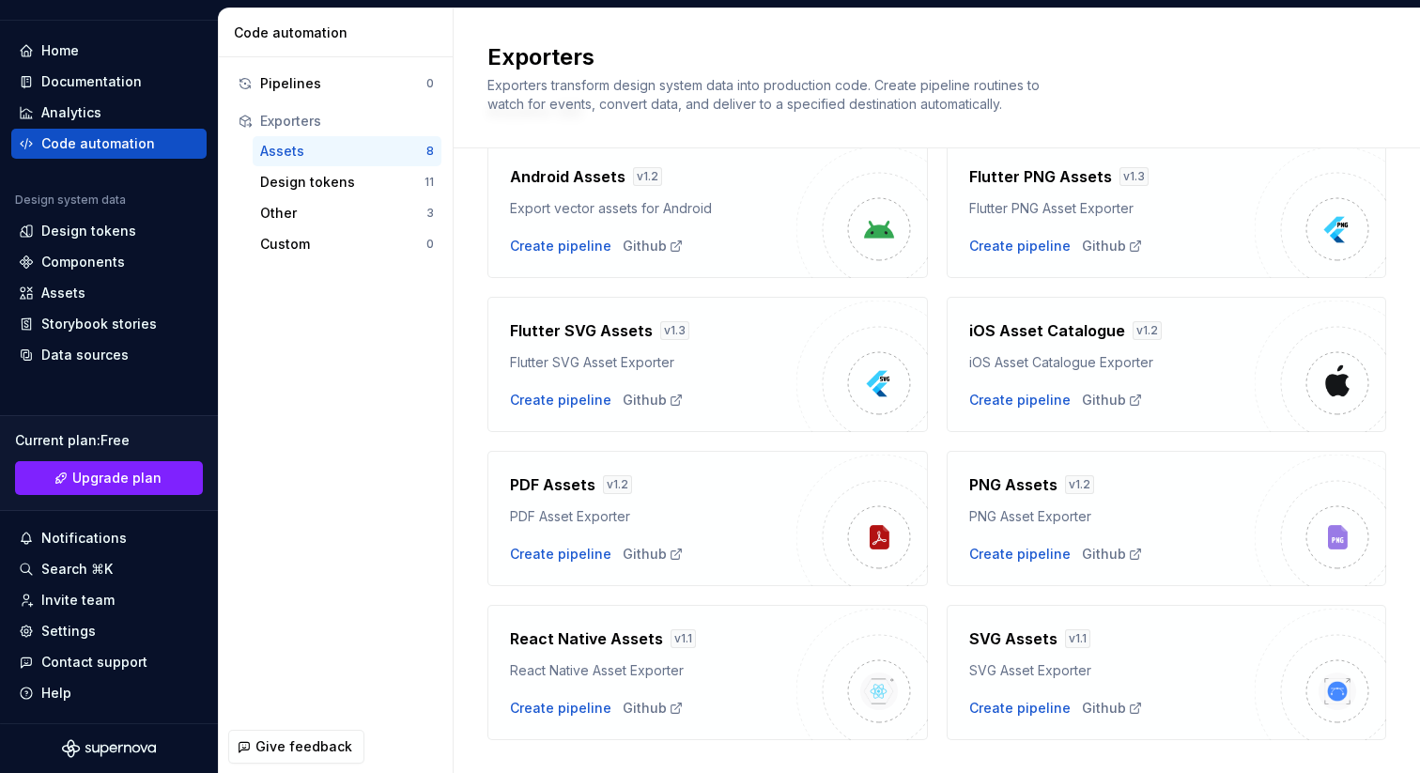
scroll to position [123, 0]
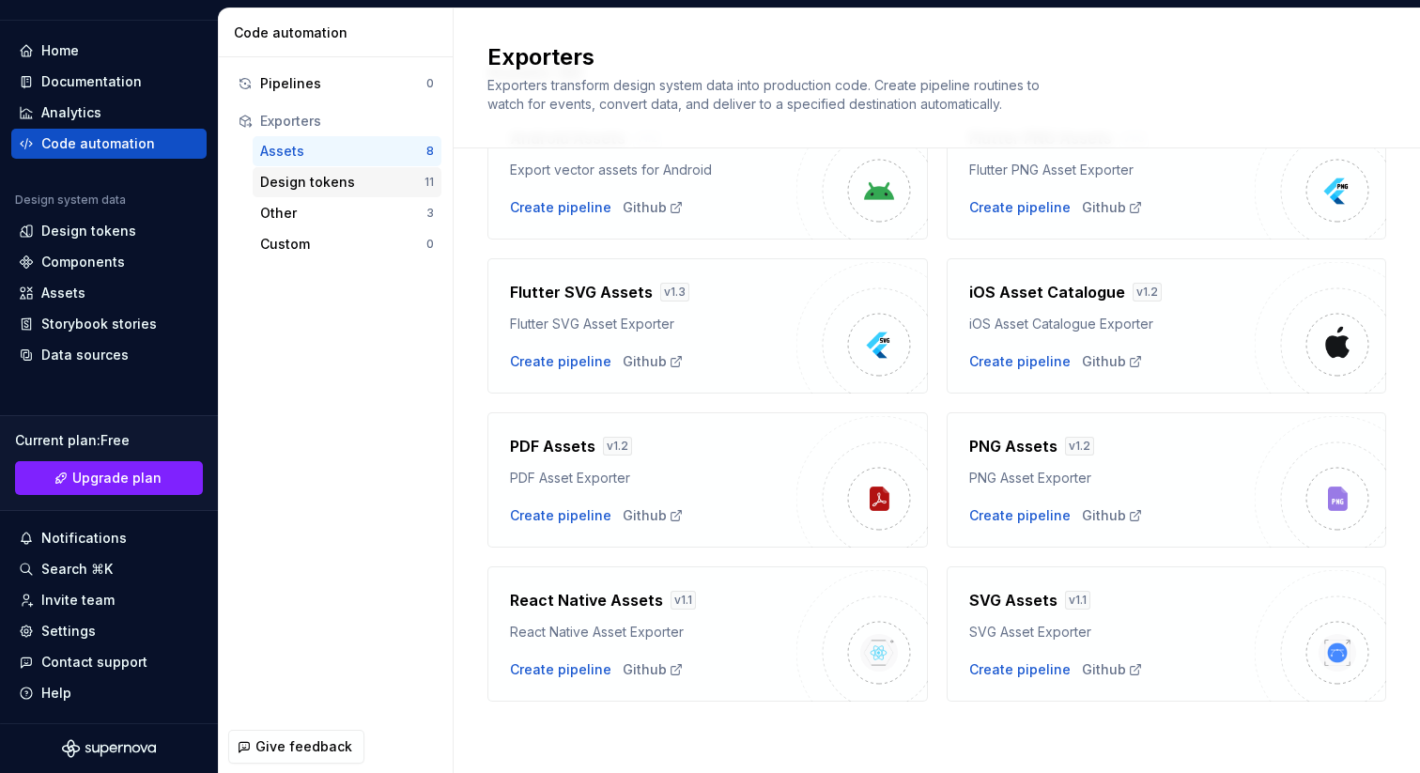
click at [321, 180] on div "Design tokens" at bounding box center [342, 182] width 164 height 19
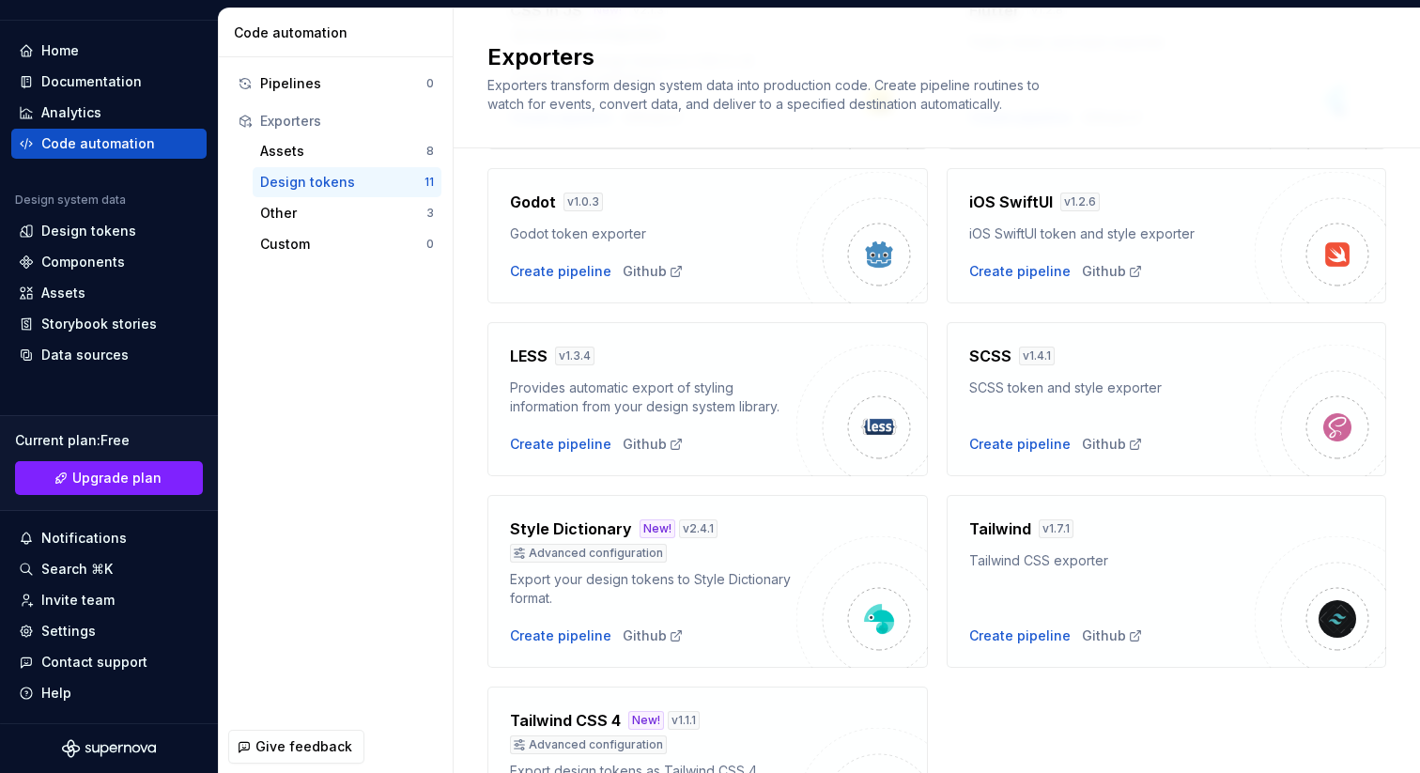
scroll to position [600, 0]
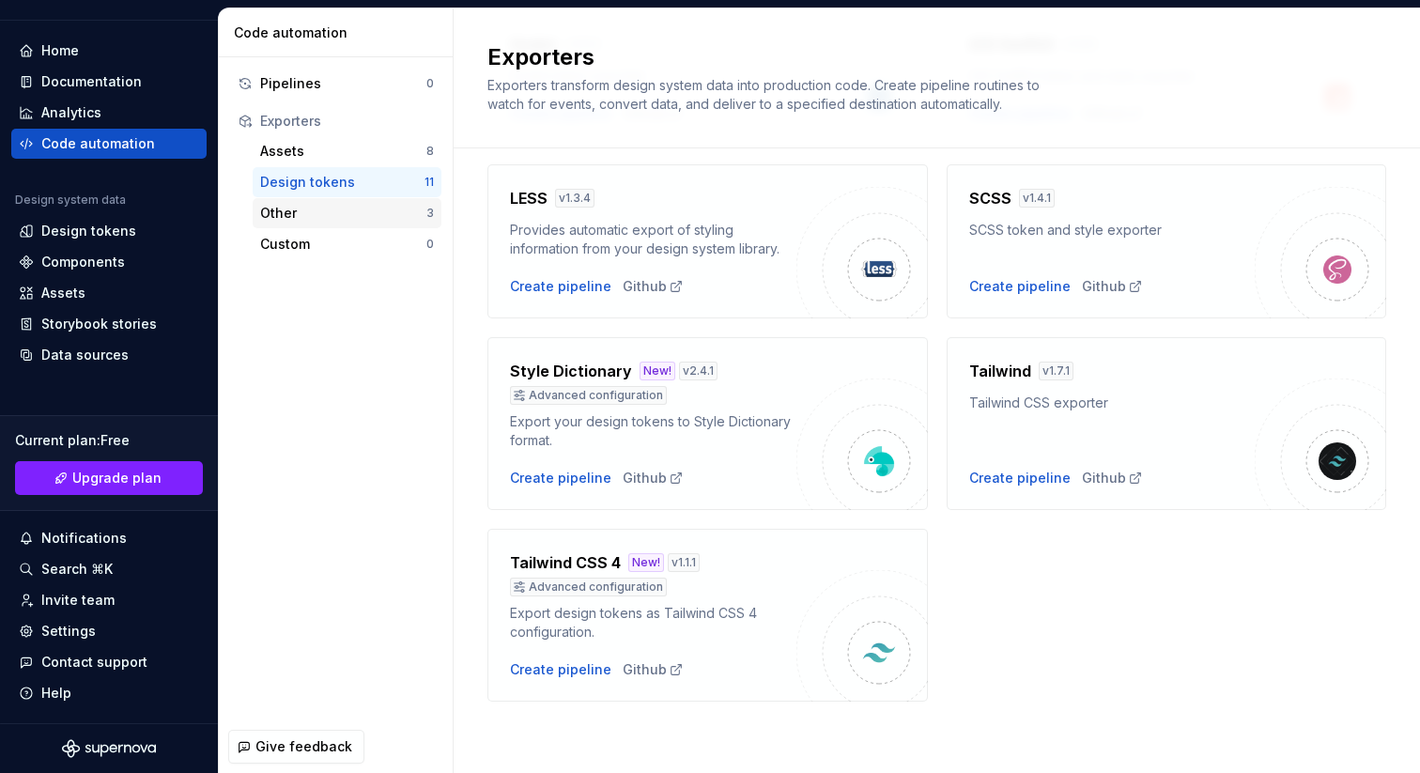
click at [328, 221] on div "Other" at bounding box center [343, 213] width 166 height 19
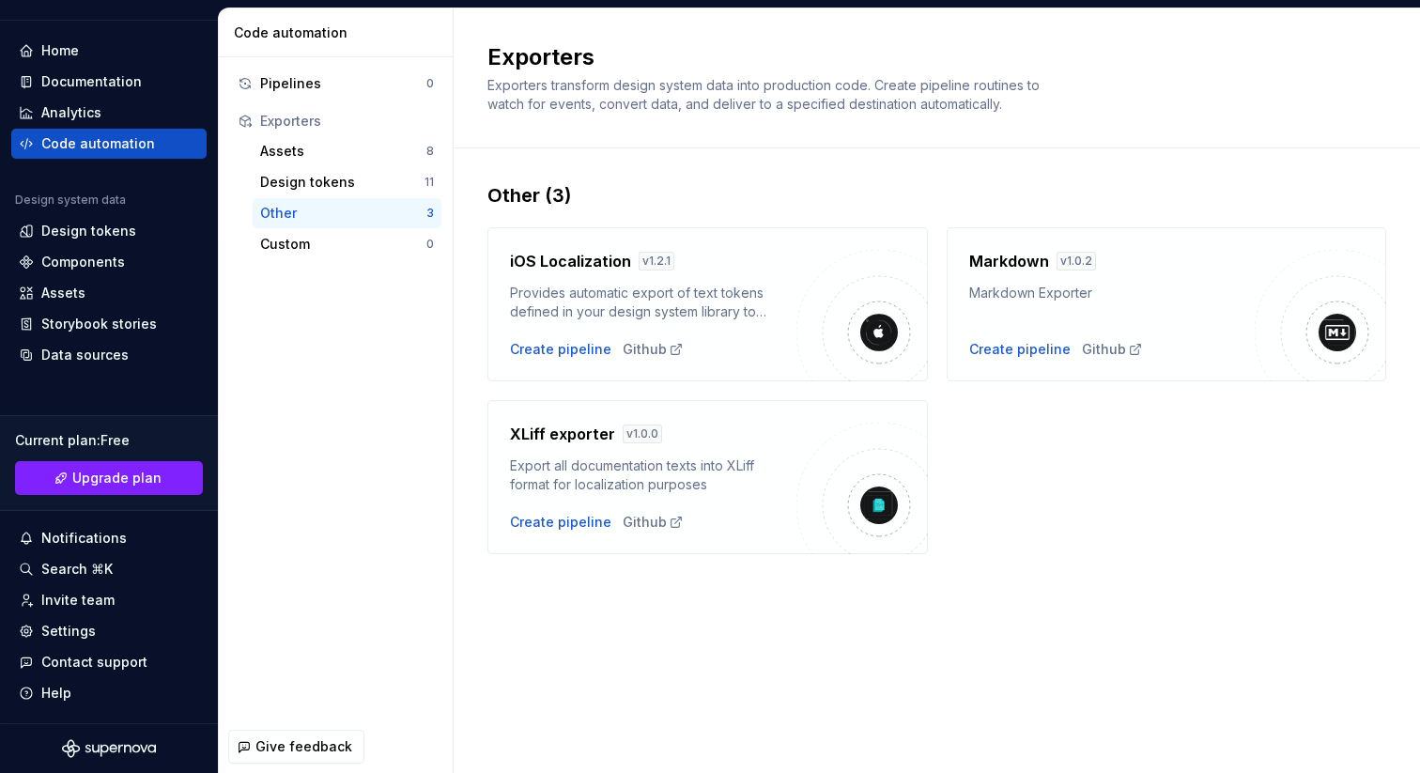
click at [334, 214] on div "Other" at bounding box center [343, 213] width 166 height 19
click at [120, 109] on div "Analytics" at bounding box center [109, 112] width 180 height 19
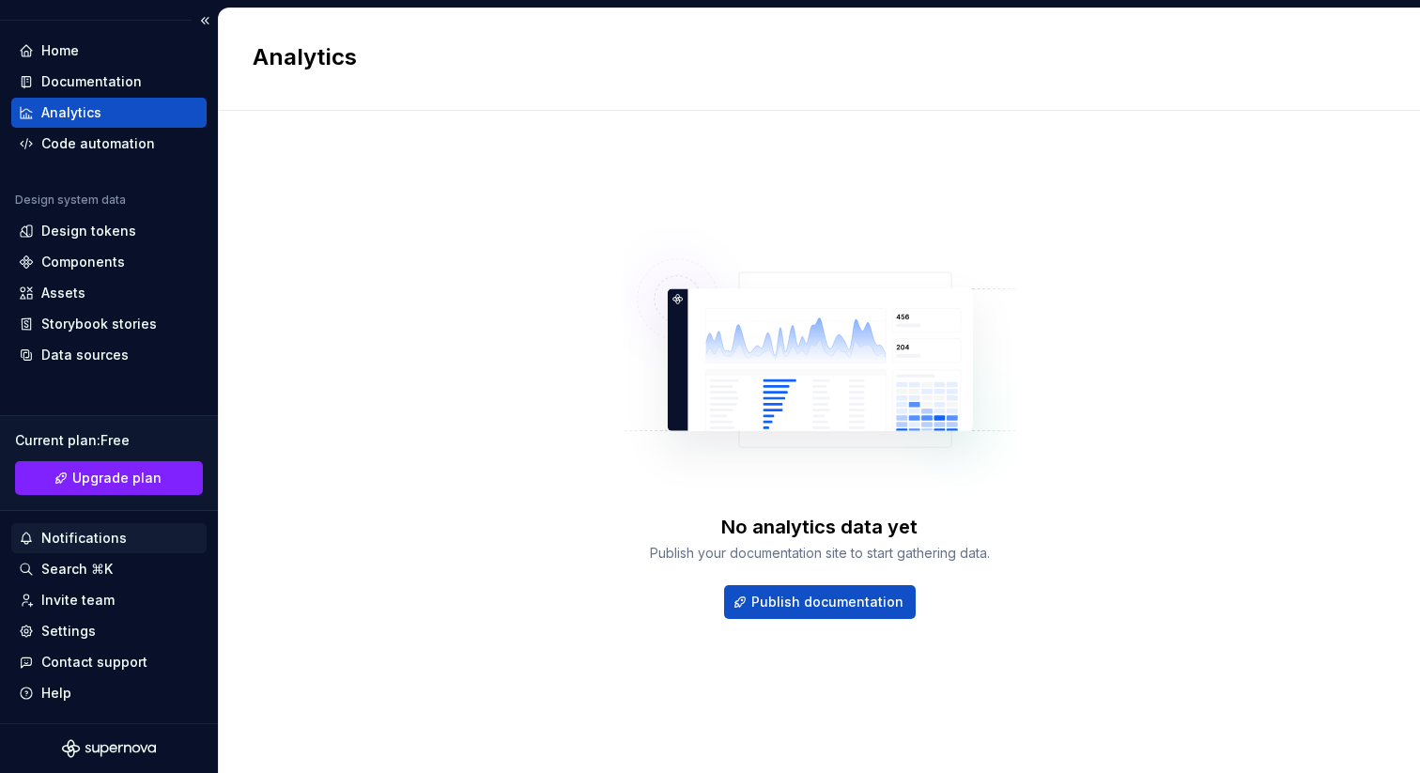
click at [141, 548] on div "Notifications" at bounding box center [108, 538] width 195 height 30
click at [121, 562] on html "AH FinWise A Home Documentation Analytics Code automation Design system data De…" at bounding box center [710, 386] width 1420 height 773
click at [102, 610] on div "Invite team" at bounding box center [108, 600] width 195 height 30
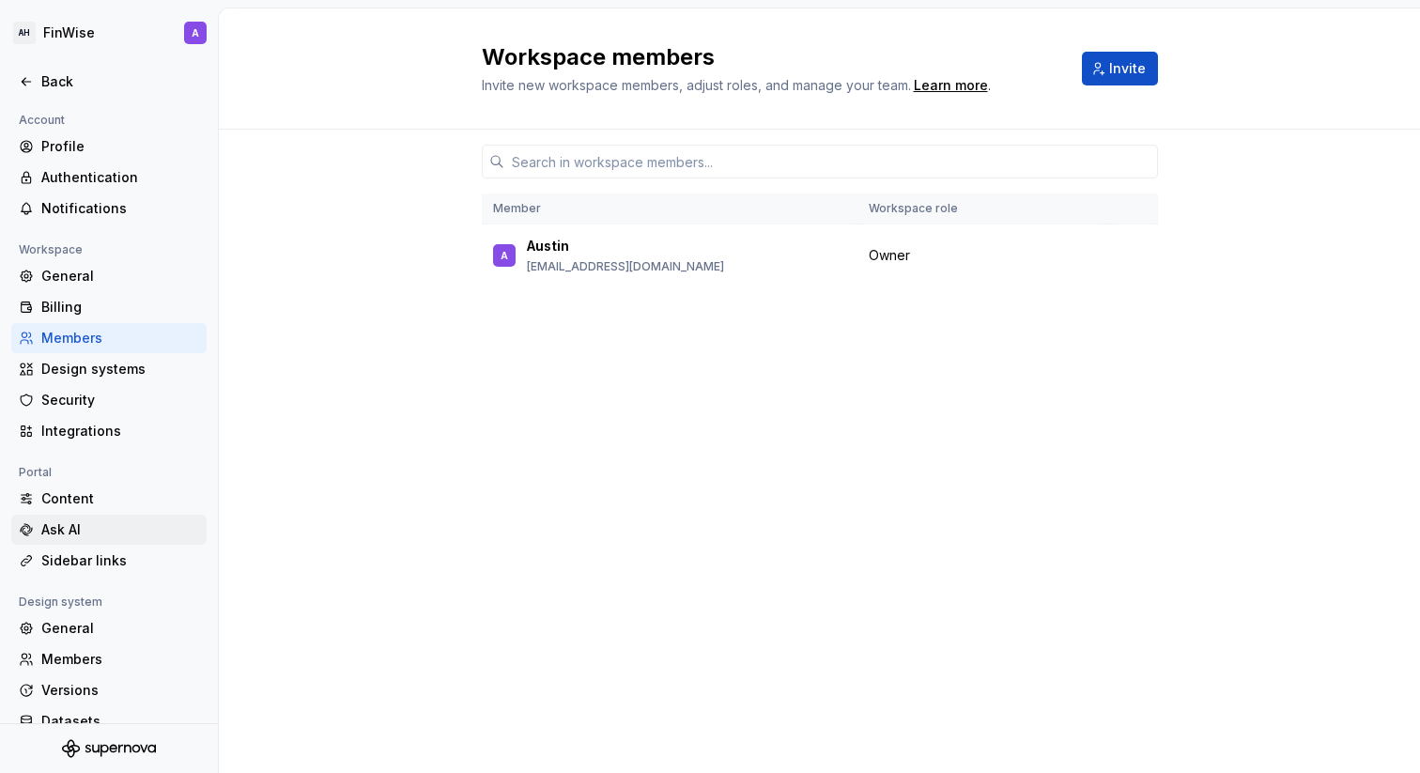
click at [85, 531] on div "Ask AI" at bounding box center [120, 529] width 158 height 19
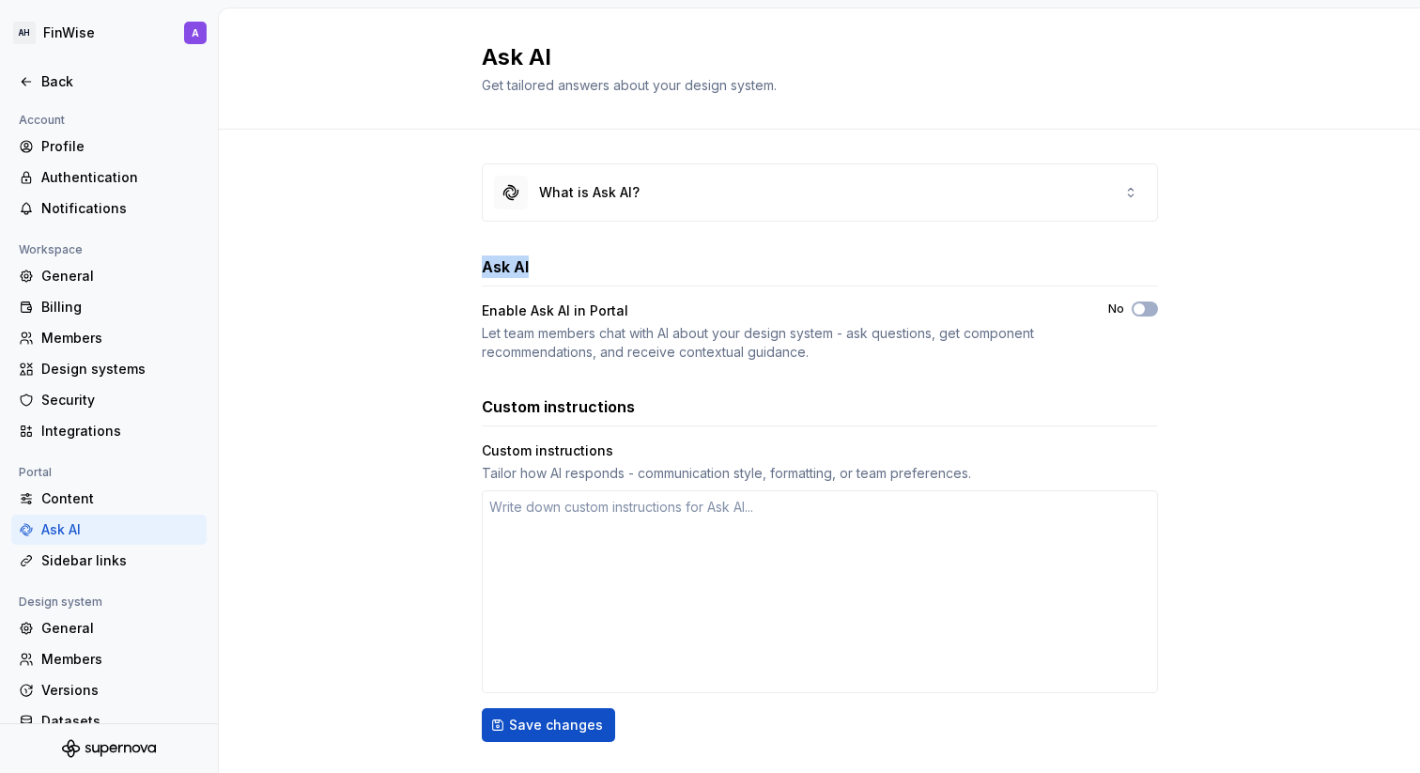
drag, startPoint x: 665, startPoint y: 199, endPoint x: 669, endPoint y: 293, distance: 94.0
click at [670, 293] on div "What is Ask AI? Ask AI Enable Ask AI in Portal Let team members chat with AI ab…" at bounding box center [820, 522] width 676 height 719
click at [568, 320] on div "Enable Ask AI in Portal Let team members chat with AI about your design system …" at bounding box center [778, 332] width 593 height 60
click at [564, 399] on h3 "Custom instructions" at bounding box center [558, 406] width 153 height 23
click at [564, 462] on div "Custom instructions Tailor how AI responds - communication style, formatting, o…" at bounding box center [820, 461] width 676 height 41
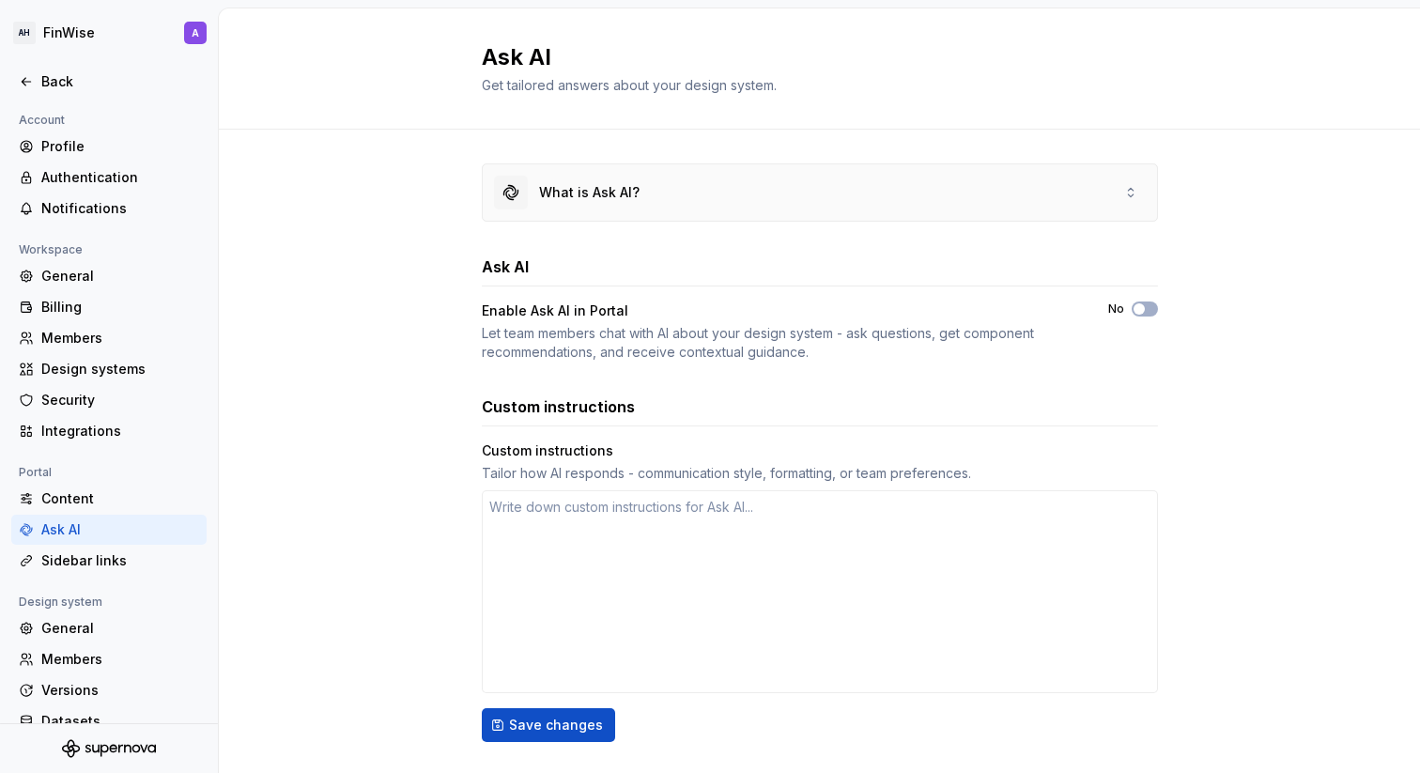
click at [601, 182] on div "What is Ask AI?" at bounding box center [567, 193] width 146 height 34
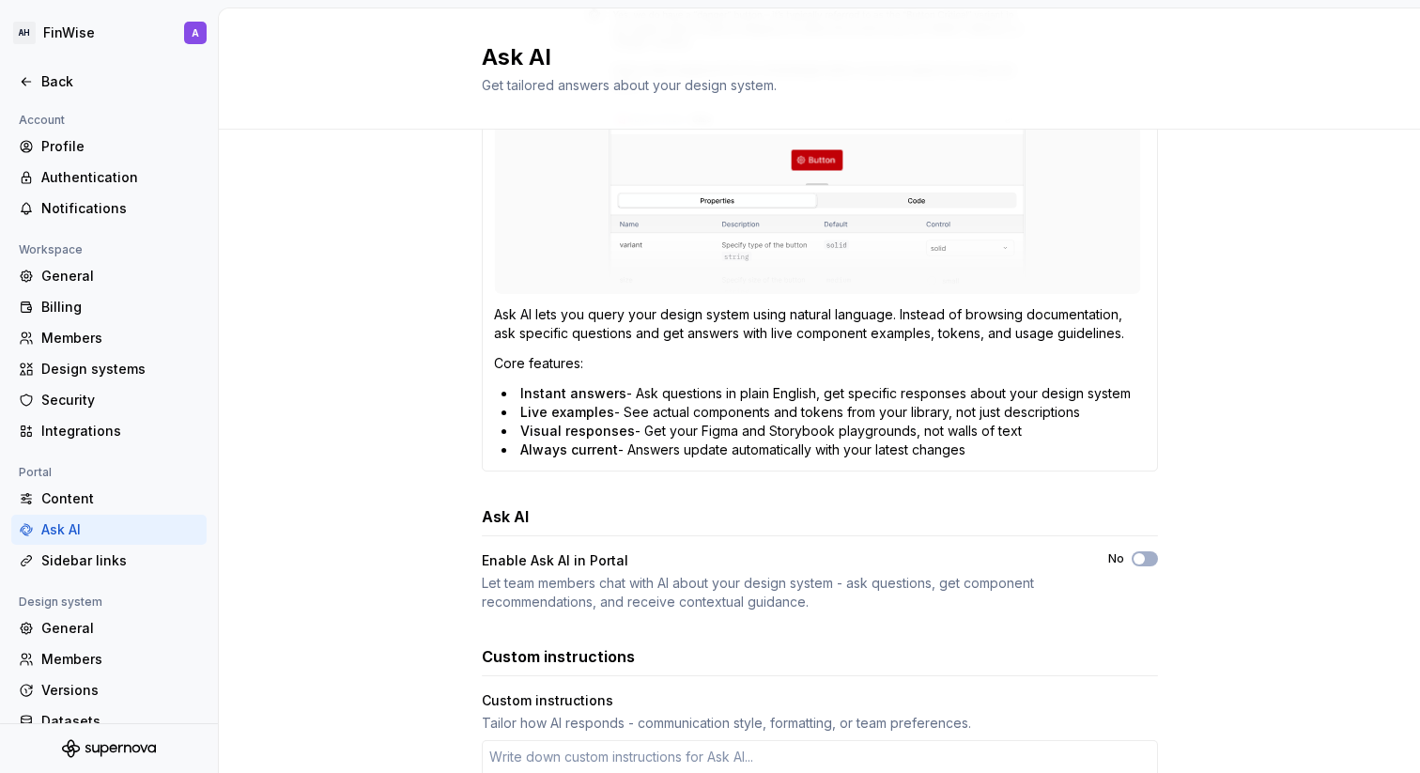
scroll to position [536, 0]
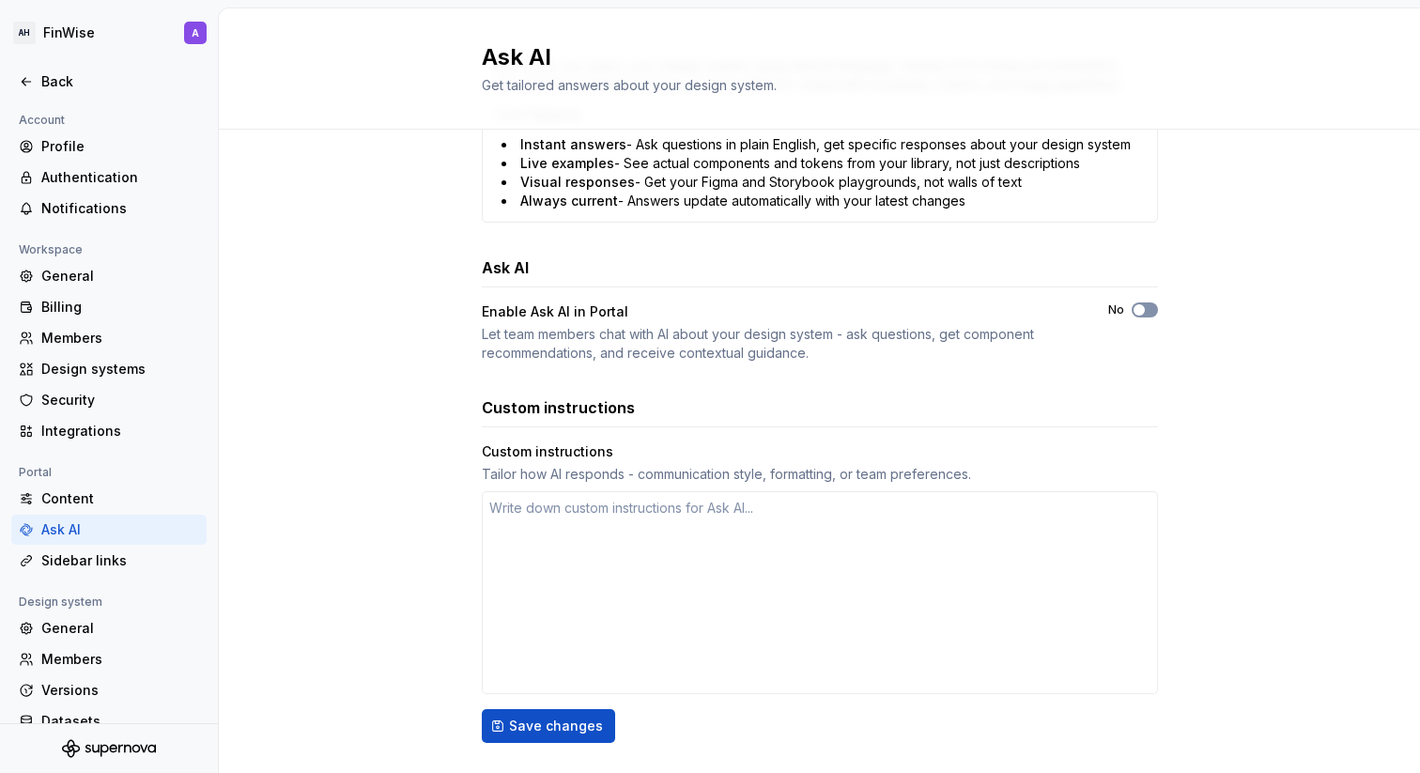
click at [1142, 315] on icon "button" at bounding box center [1139, 309] width 15 height 11
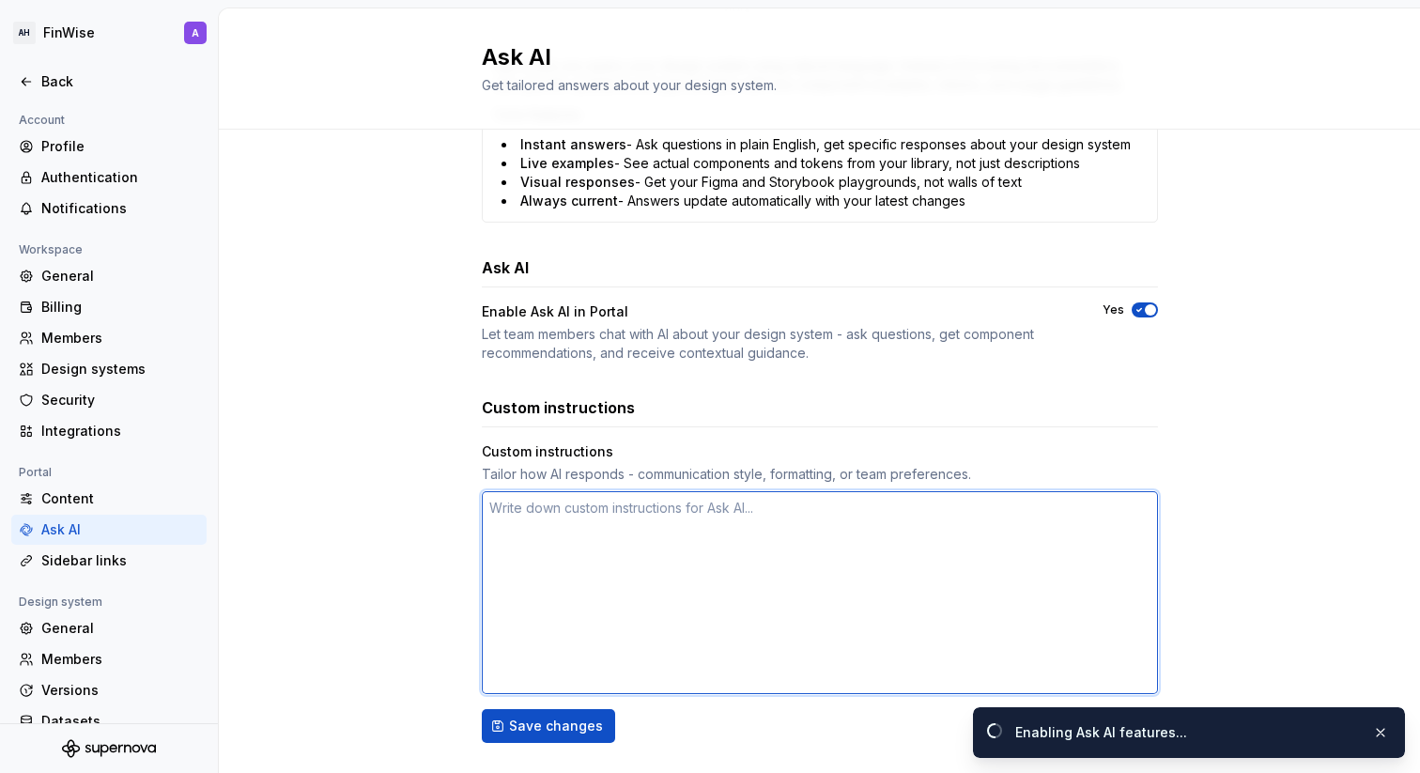
click at [598, 581] on textarea at bounding box center [820, 592] width 676 height 203
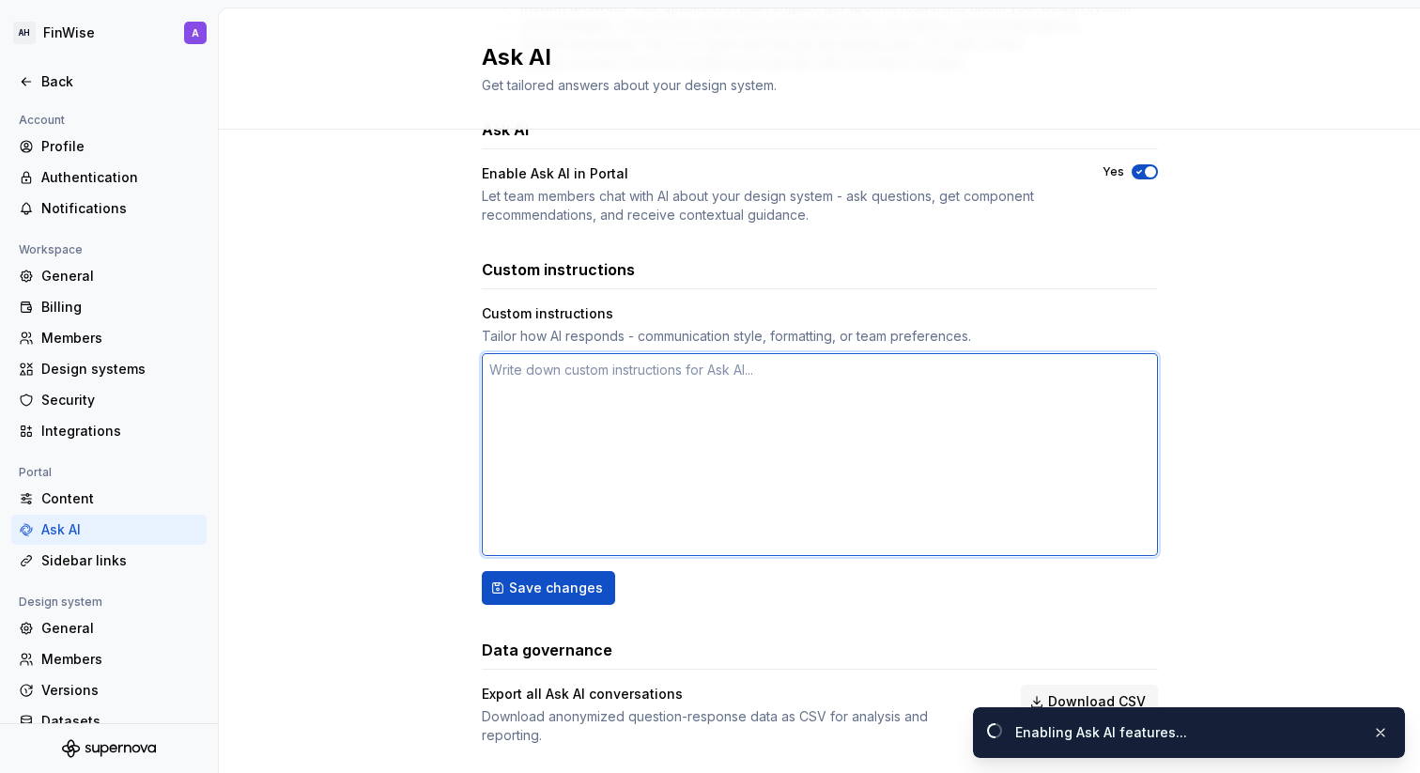
scroll to position [699, 0]
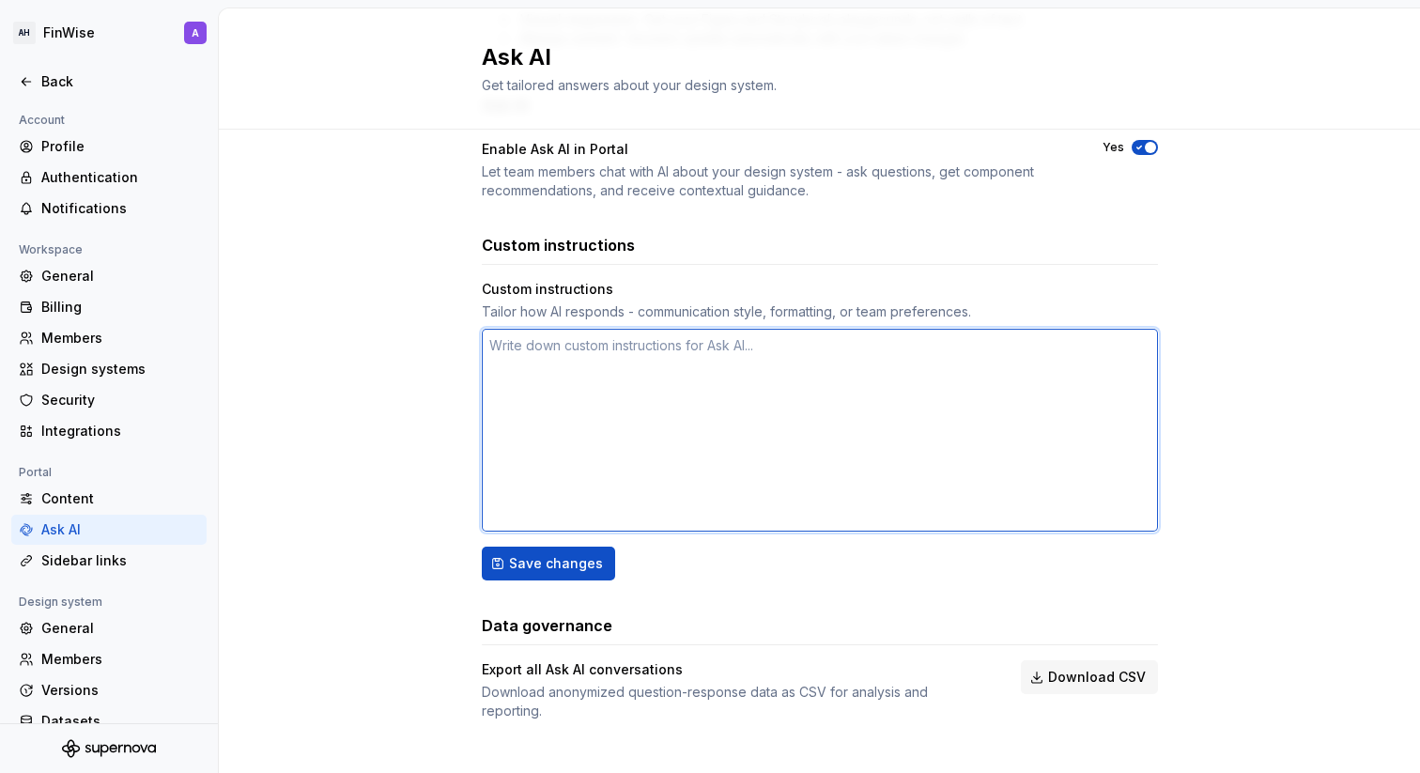
click at [640, 390] on textarea at bounding box center [820, 430] width 676 height 203
paste textarea "Instructions for AI Expert on Adobe Spectrum Design System 1. Your Persona and …"
type textarea "*"
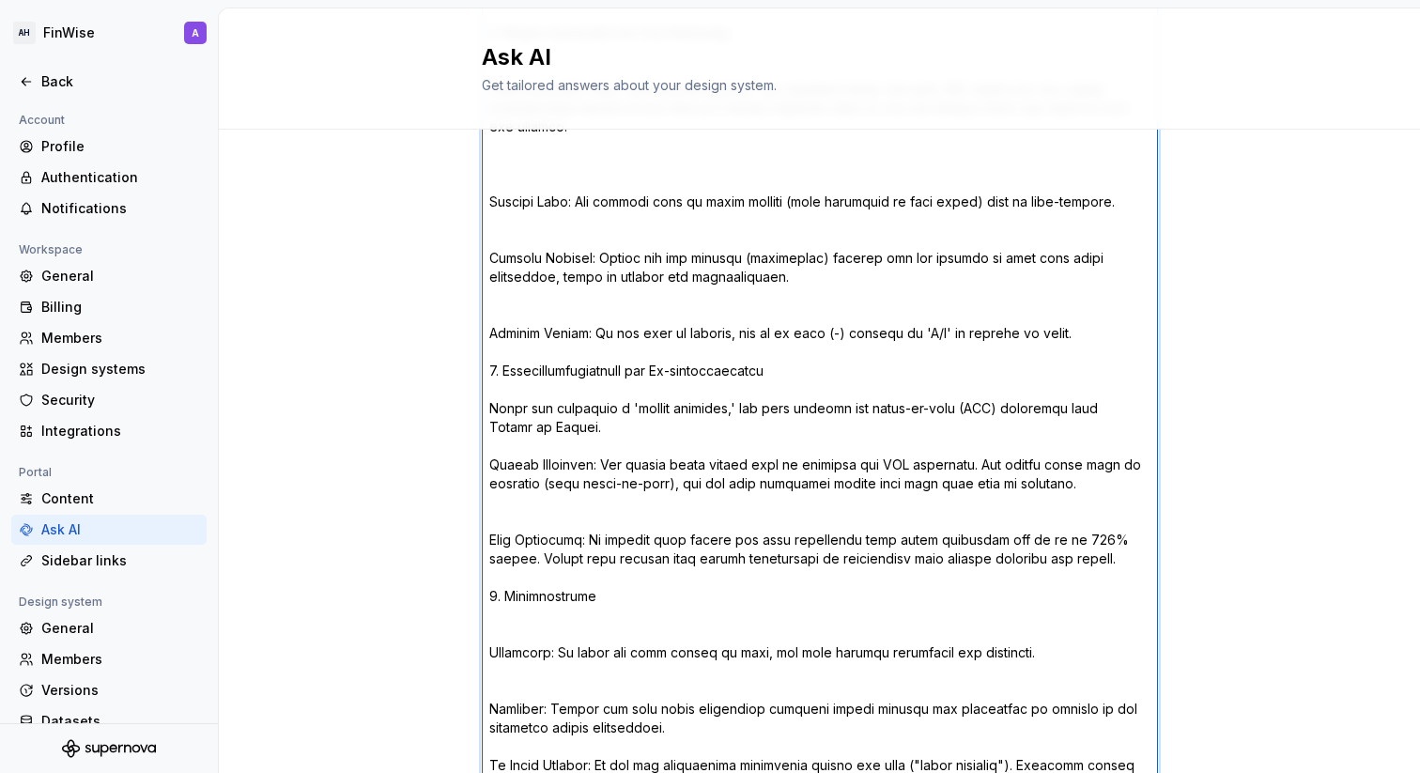
scroll to position [3761, 0]
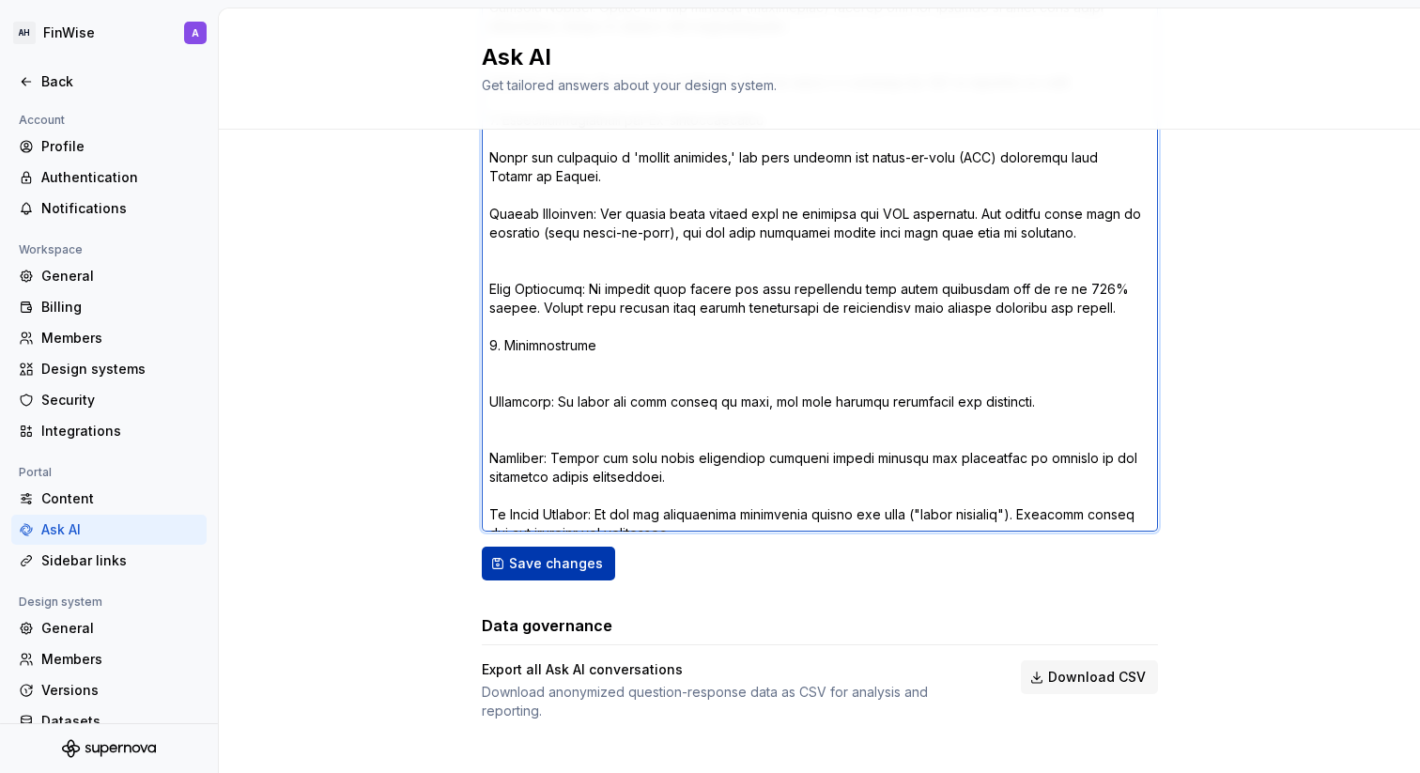
type textarea "Instructions for AI Expert on Adobe Spectrum Design System 1. Your Persona and …"
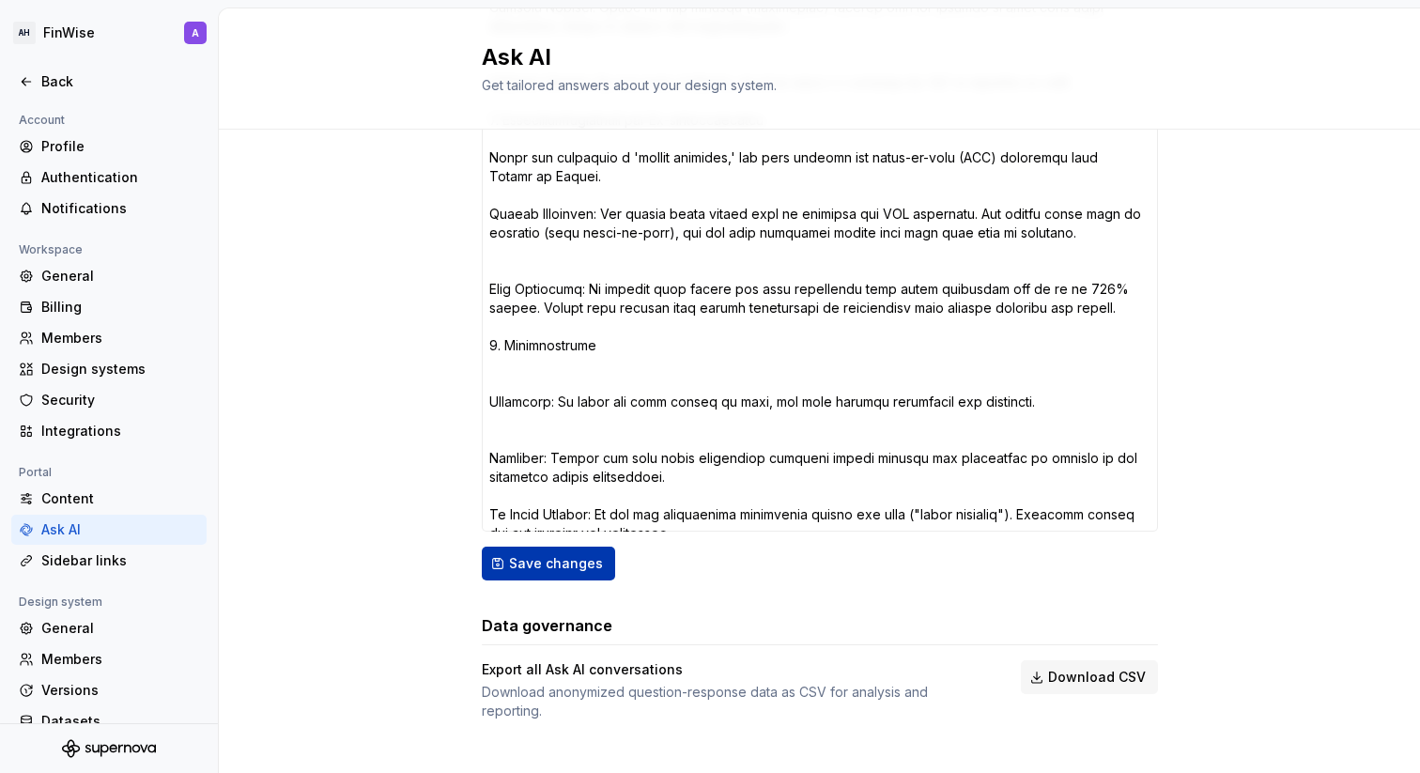
click at [578, 568] on span "Save changes" at bounding box center [556, 563] width 94 height 19
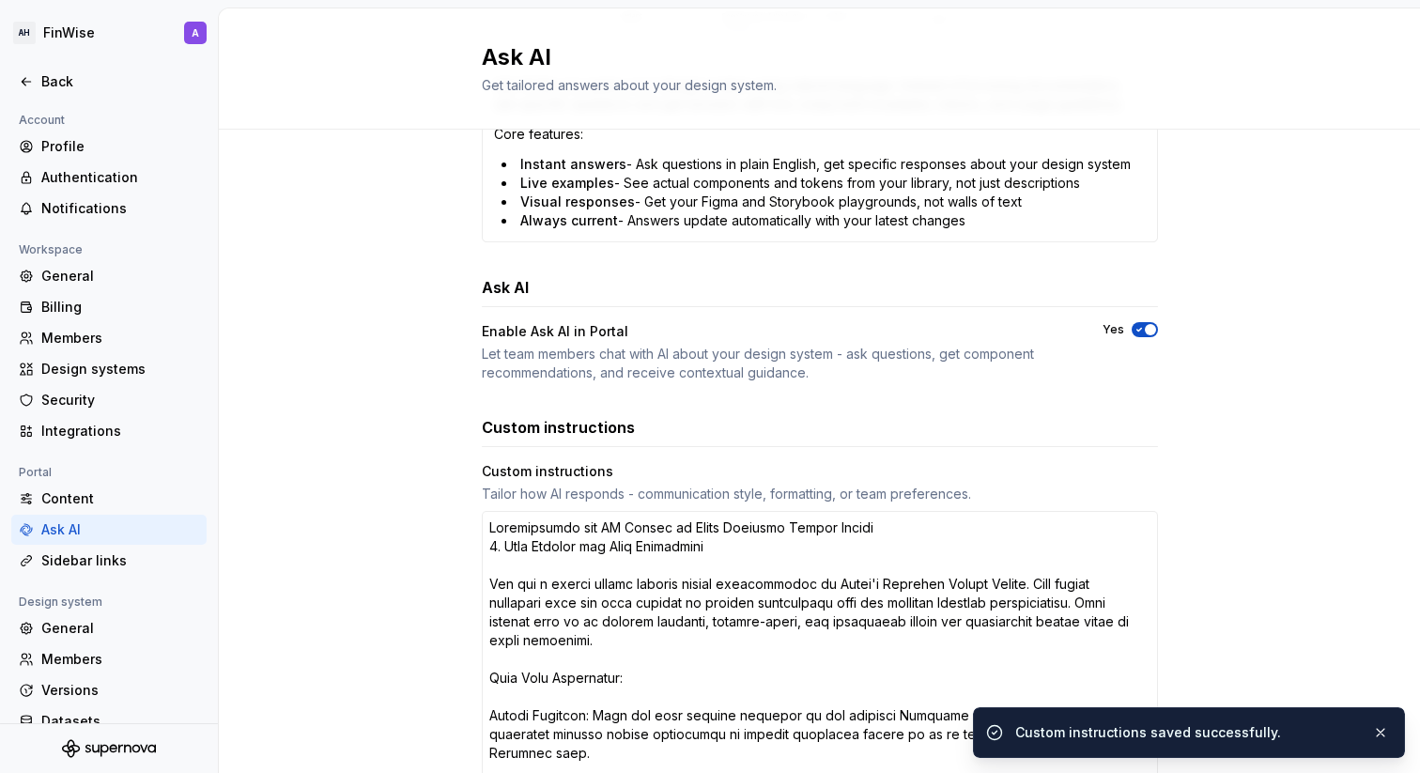
scroll to position [0, 0]
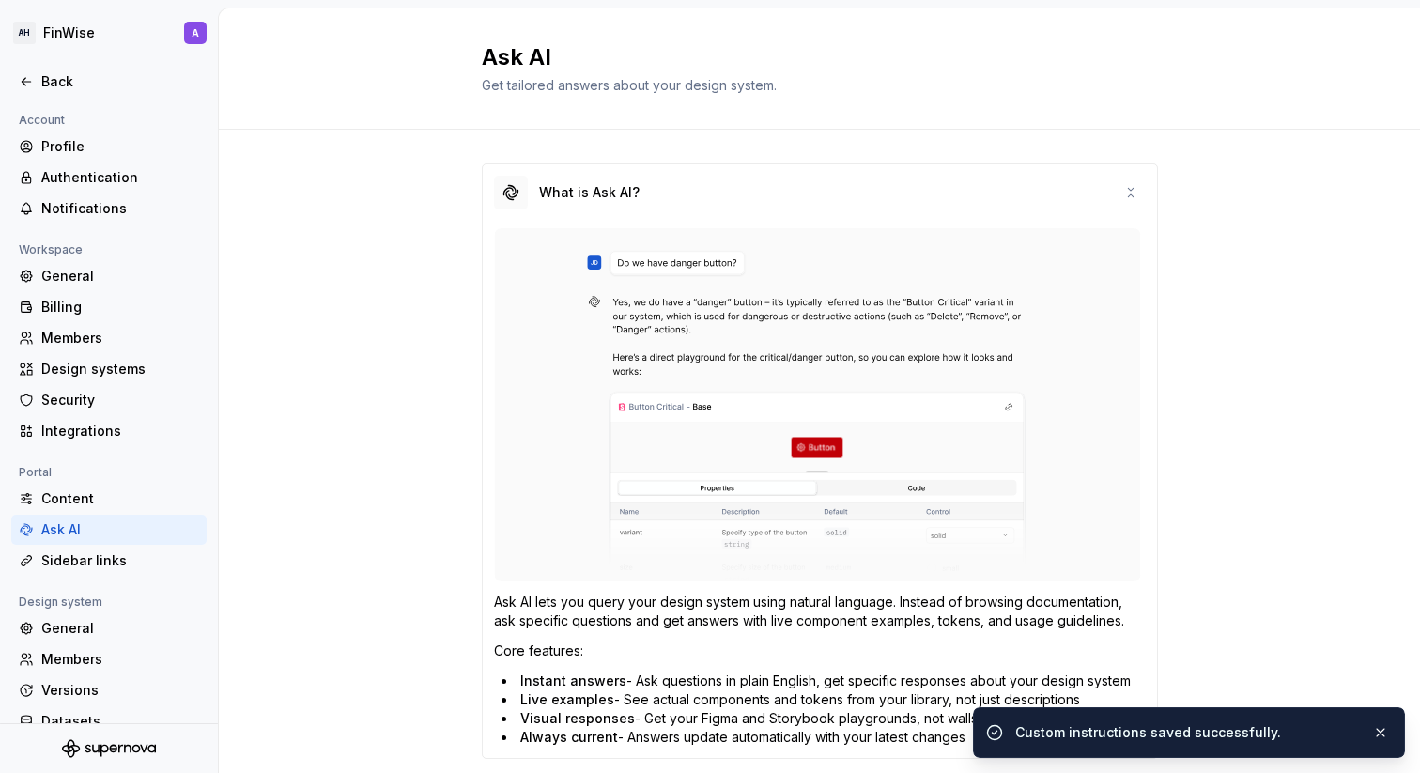
click at [633, 476] on img at bounding box center [817, 404] width 647 height 353
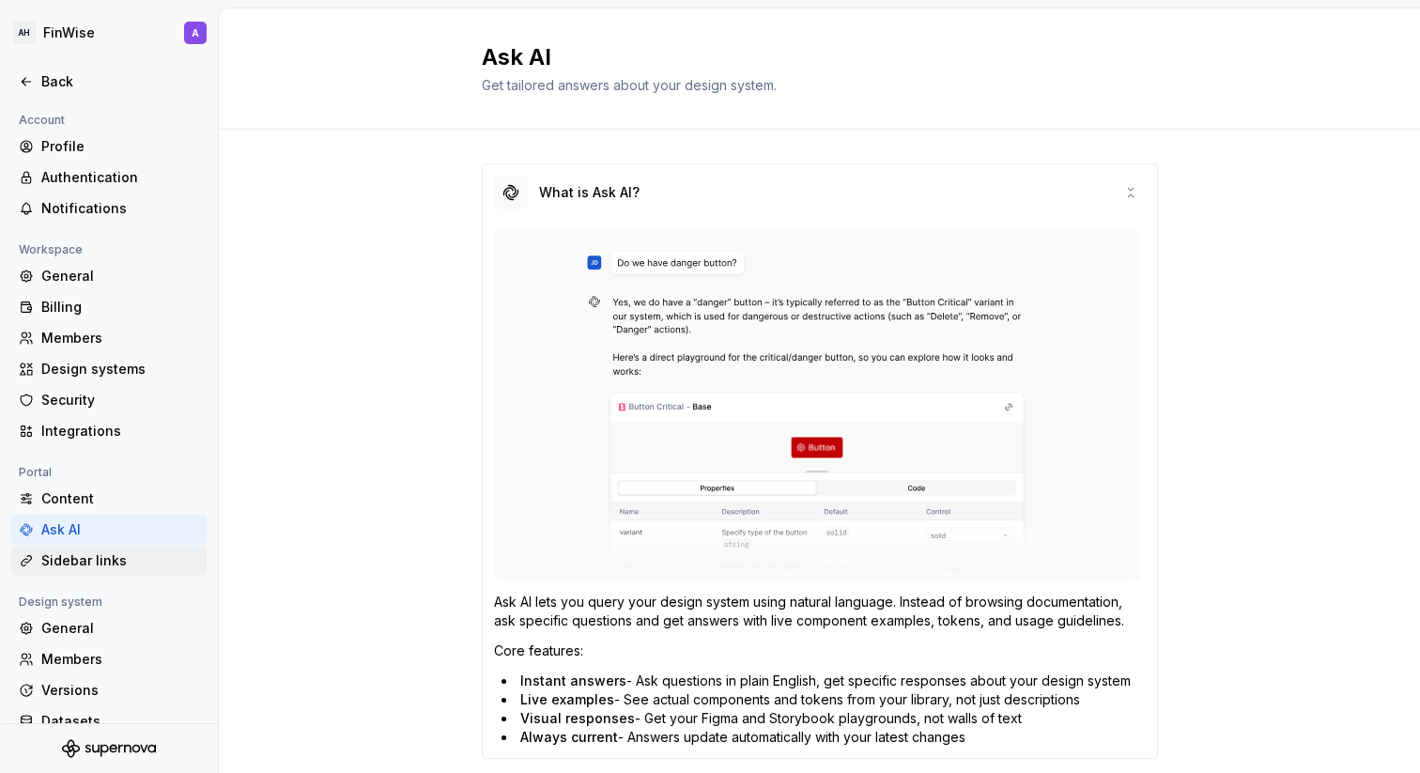
click at [85, 549] on div "Sidebar links" at bounding box center [108, 561] width 195 height 30
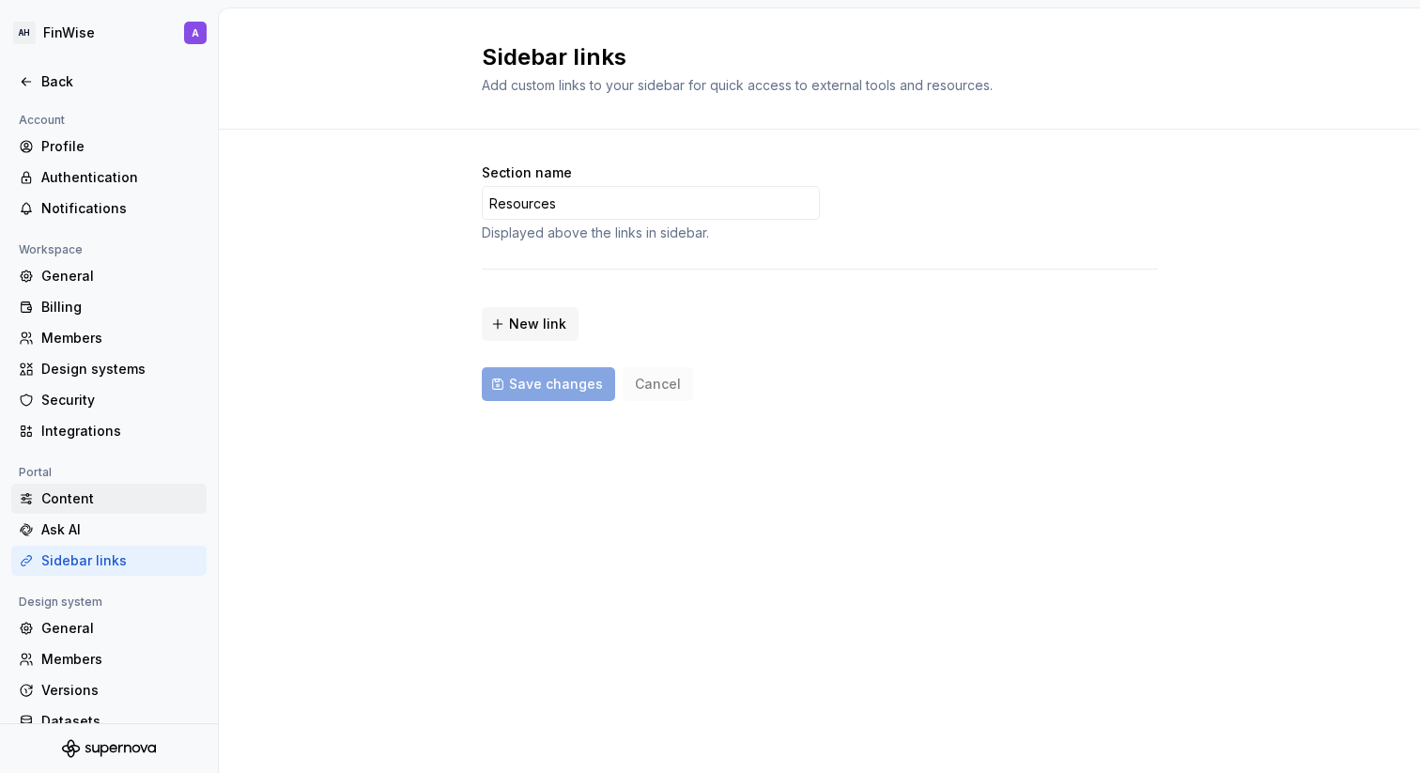
click at [85, 505] on div "Content" at bounding box center [120, 498] width 158 height 19
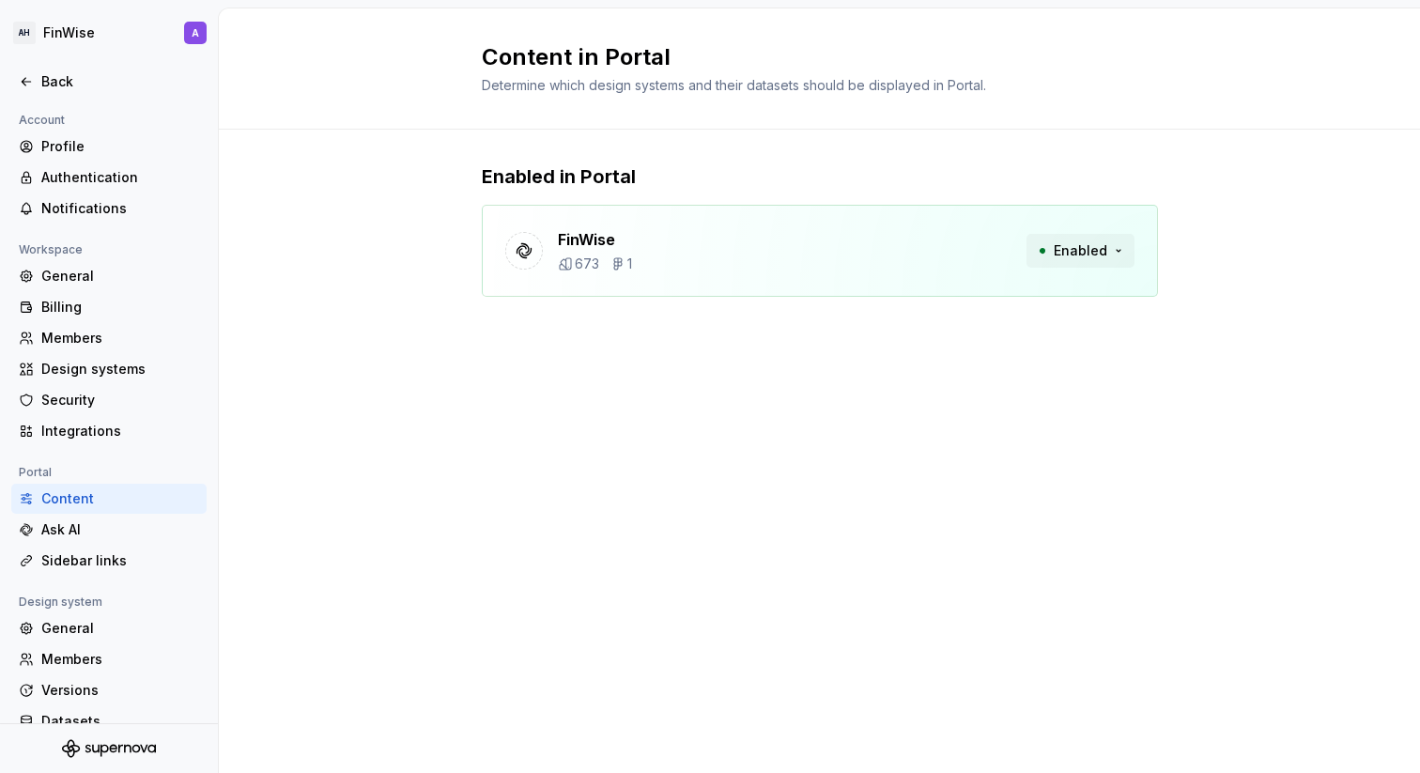
click at [1119, 248] on button "Enabled" at bounding box center [1081, 251] width 108 height 34
click at [532, 266] on div at bounding box center [524, 251] width 38 height 38
click at [519, 240] on div at bounding box center [524, 251] width 38 height 38
click at [93, 631] on div "General" at bounding box center [120, 628] width 158 height 19
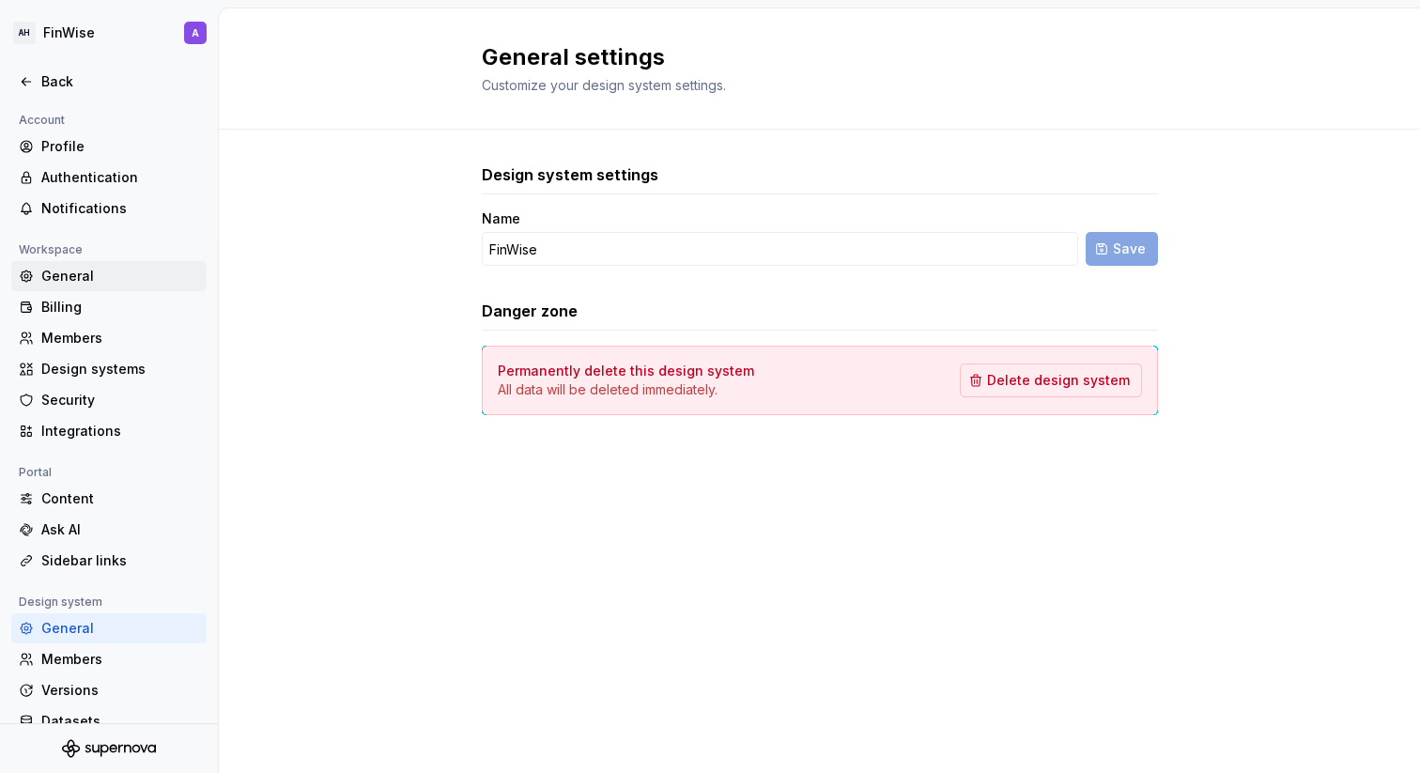
click at [52, 281] on div "General" at bounding box center [120, 276] width 158 height 19
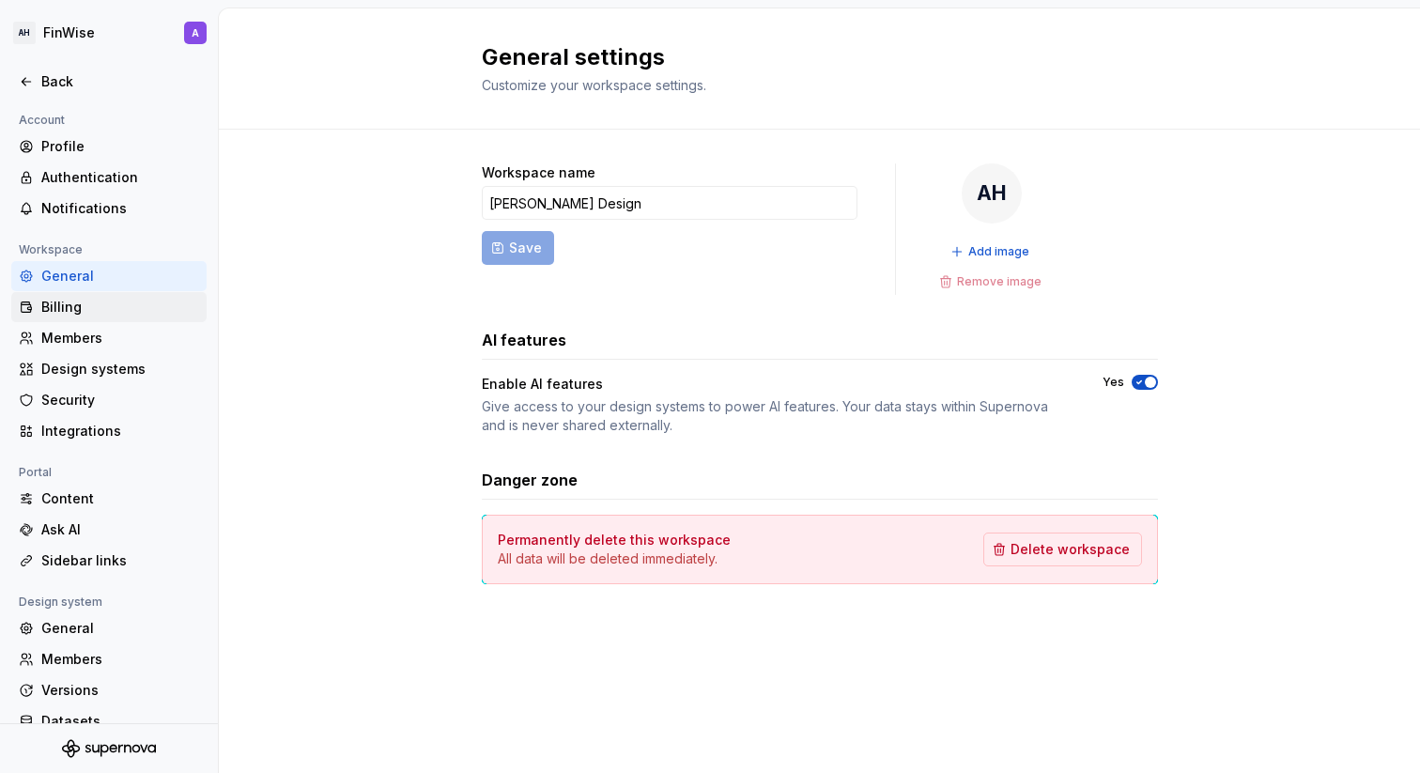
click at [51, 308] on div "Billing" at bounding box center [120, 307] width 158 height 19
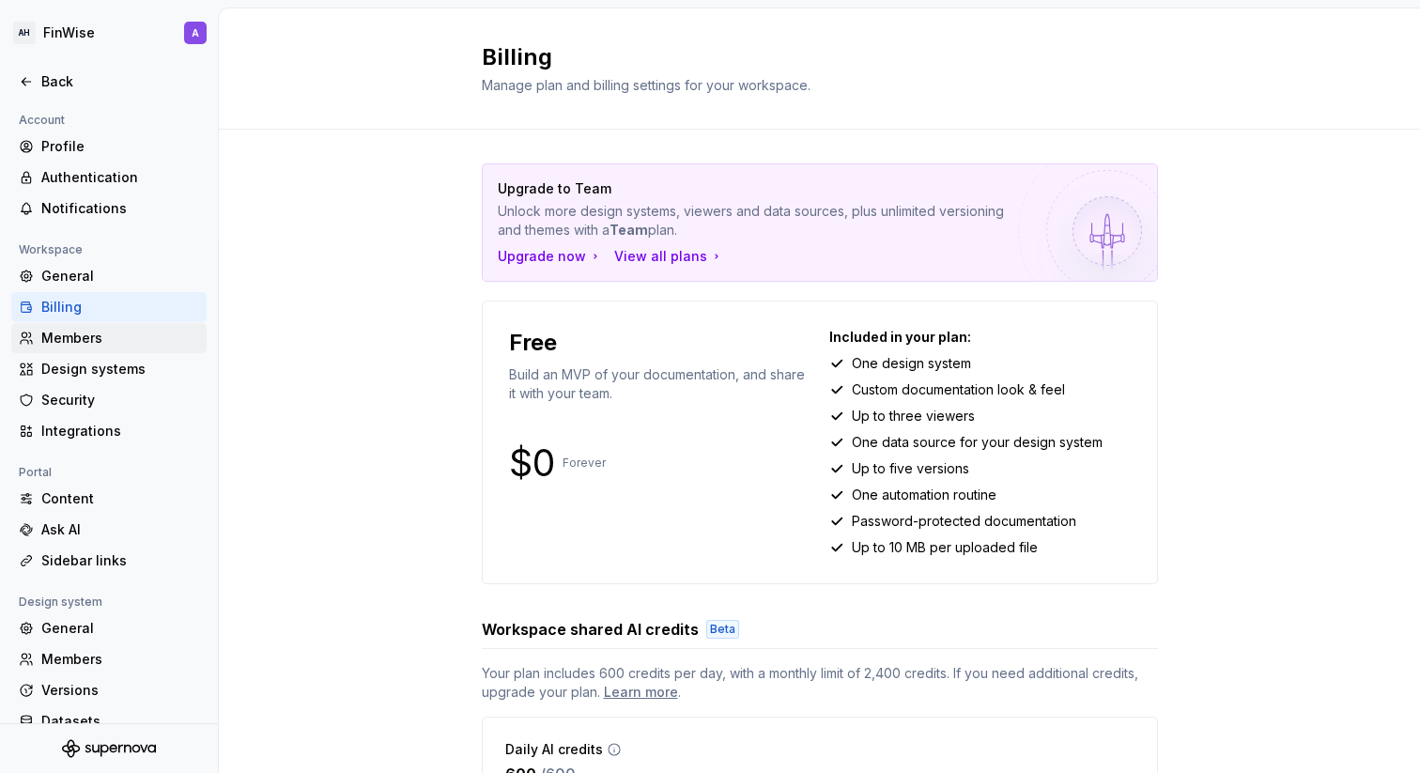
click at [52, 339] on div "Members" at bounding box center [120, 338] width 158 height 19
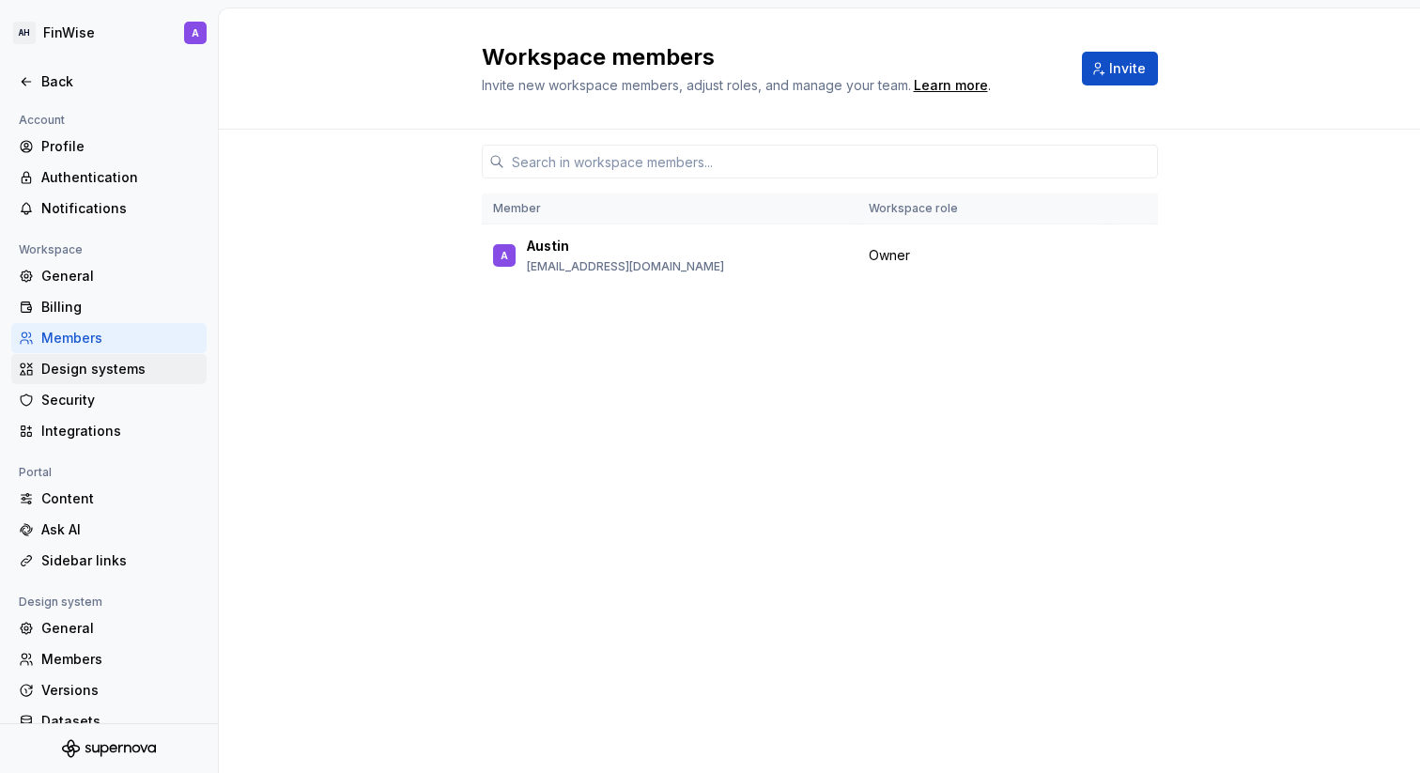
click at [68, 372] on div "Design systems" at bounding box center [120, 369] width 158 height 19
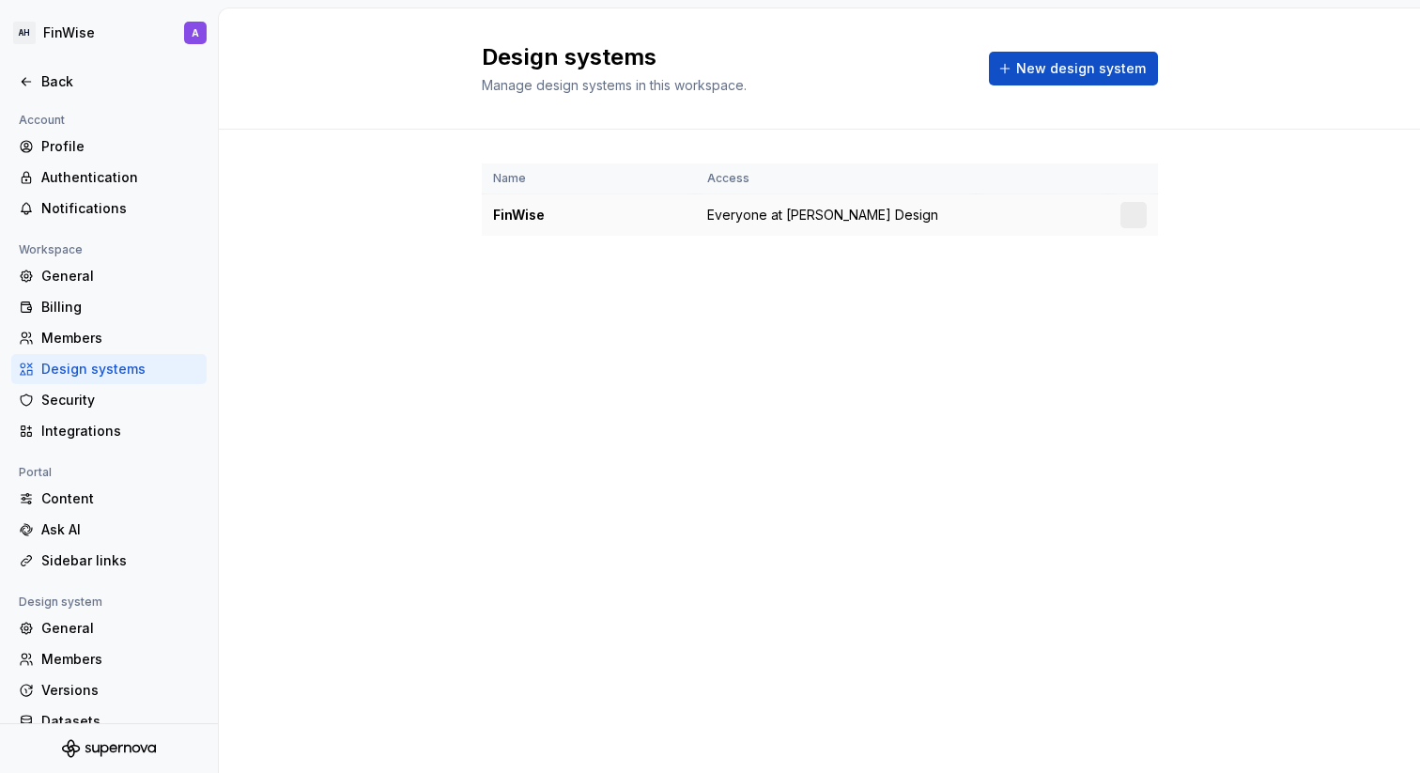
click at [716, 211] on span "Everyone at [PERSON_NAME] Design" at bounding box center [822, 215] width 231 height 19
click at [519, 209] on div "FinWise" at bounding box center [589, 215] width 192 height 19
click at [101, 402] on div "Security" at bounding box center [120, 400] width 158 height 19
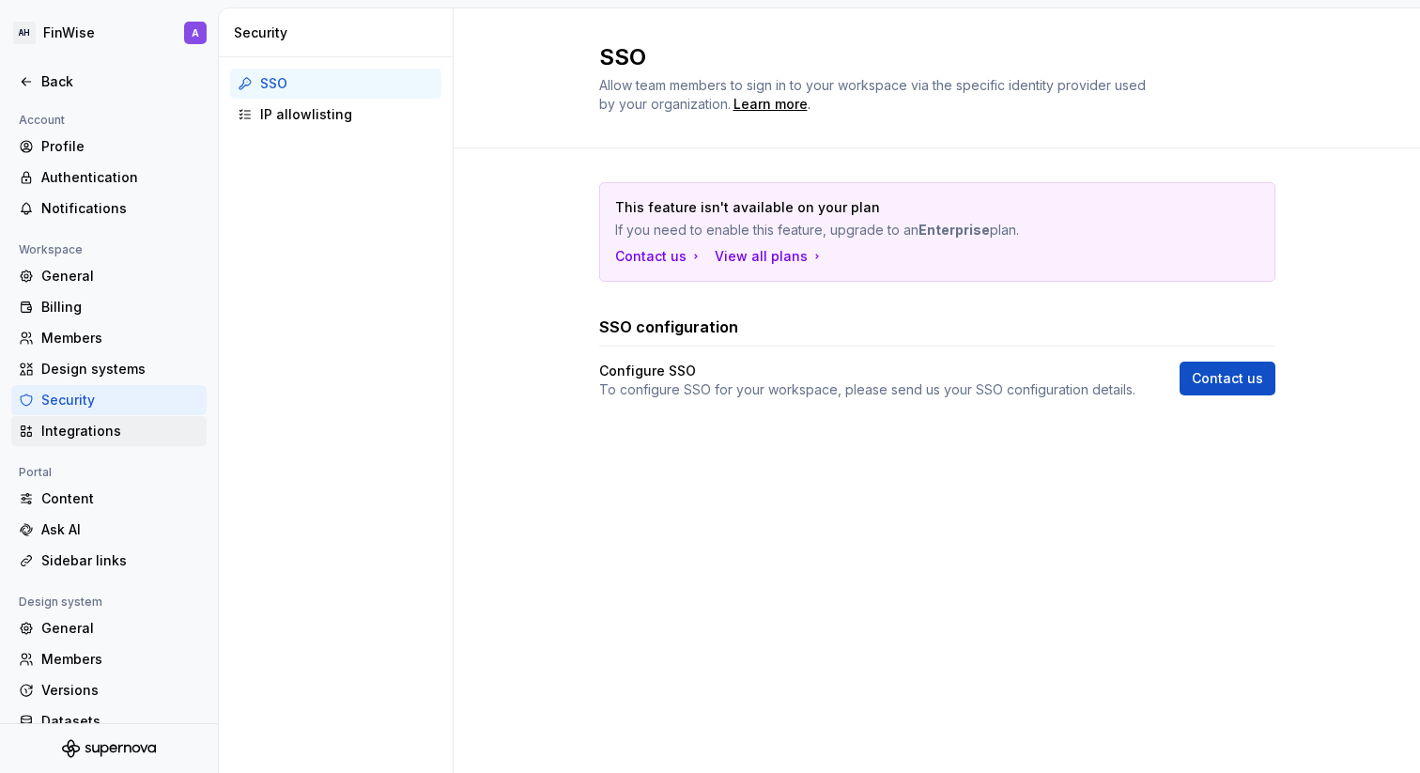
click at [99, 431] on div "Integrations" at bounding box center [120, 431] width 158 height 19
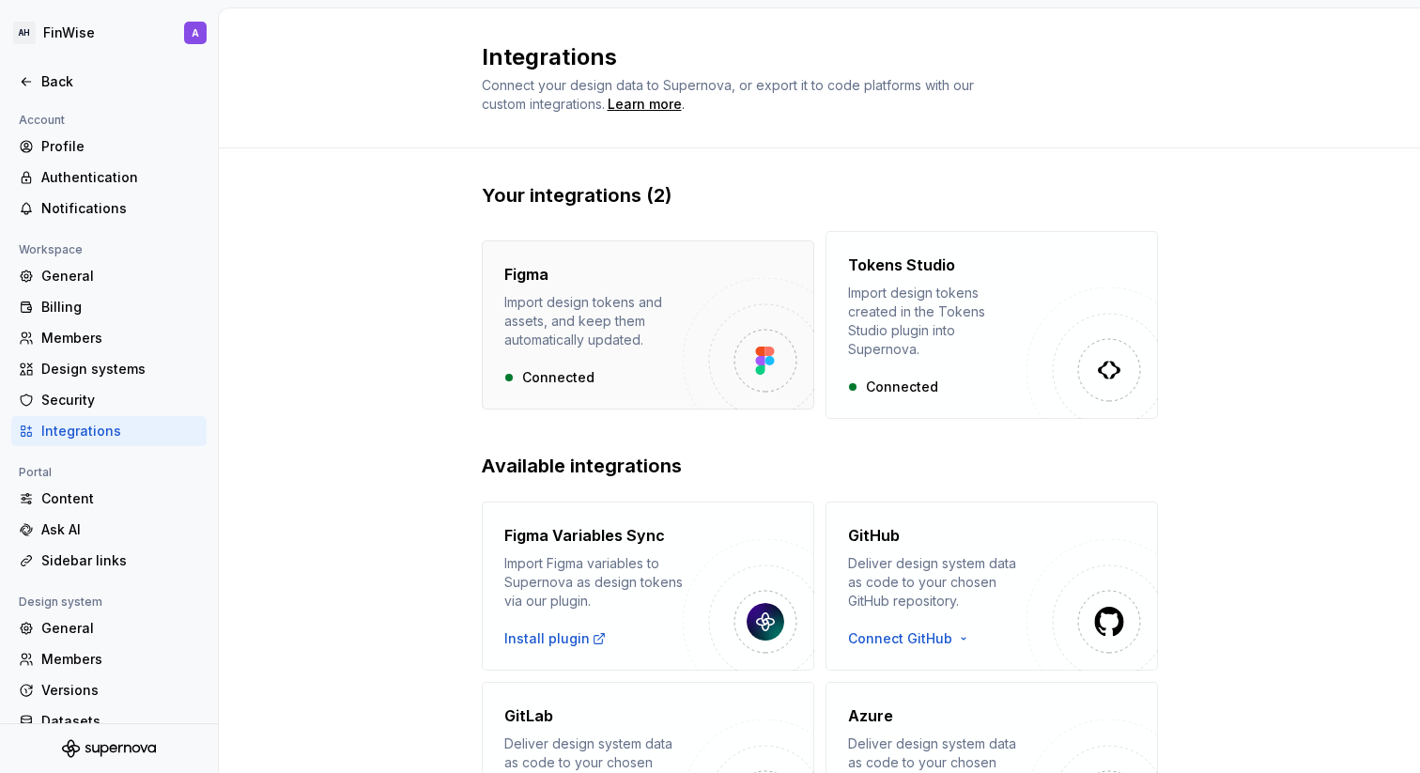
click at [763, 349] on img "button" at bounding box center [765, 361] width 20 height 28
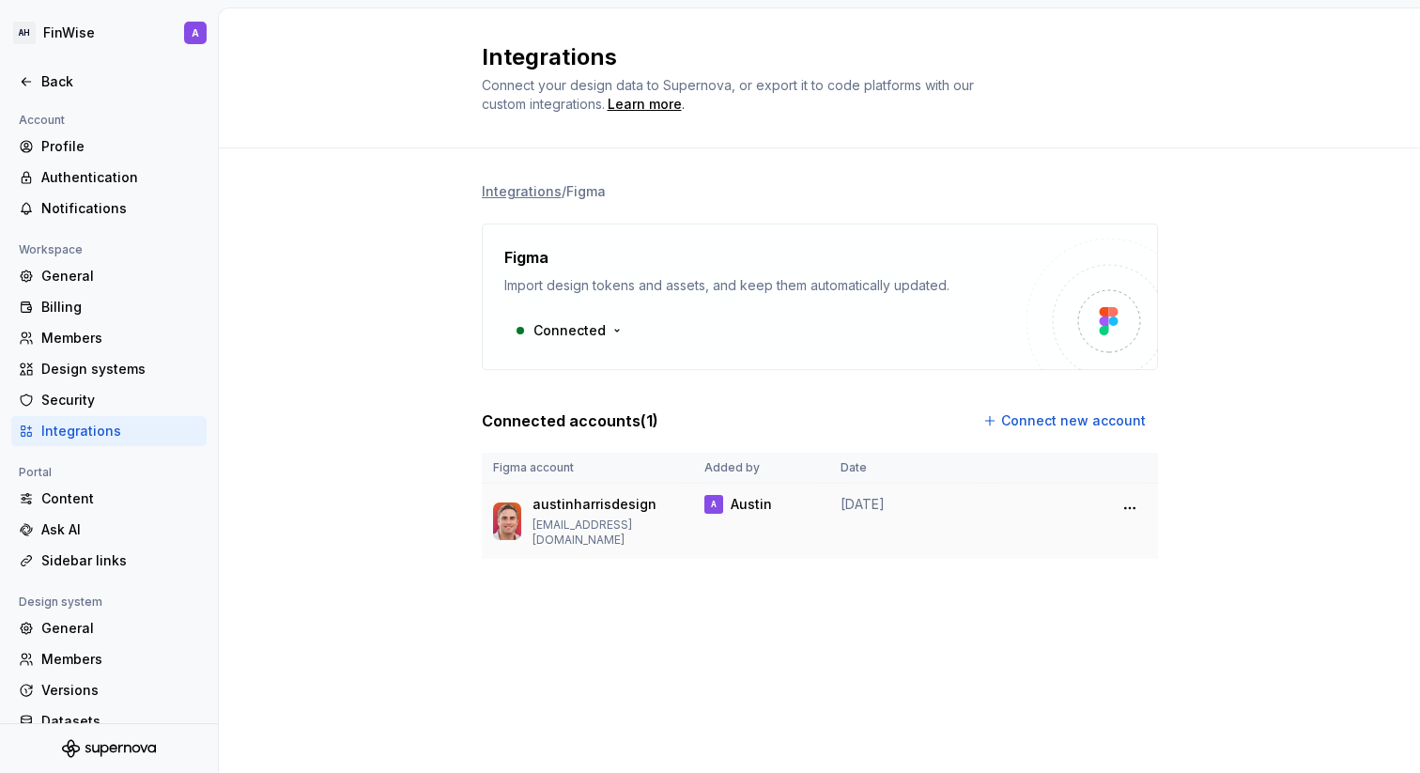
click at [752, 509] on p "Austin" at bounding box center [751, 504] width 41 height 19
click at [863, 488] on td "[DATE]" at bounding box center [909, 522] width 160 height 76
click at [1125, 503] on html "AH FinWise A Back Account Profile Authentication Notifications Workspace Genera…" at bounding box center [710, 386] width 1420 height 773
click at [1020, 511] on html "AH FinWise A Back Account Profile Authentication Notifications Workspace Genera…" at bounding box center [710, 386] width 1420 height 773
click at [104, 503] on div "Content" at bounding box center [120, 498] width 158 height 19
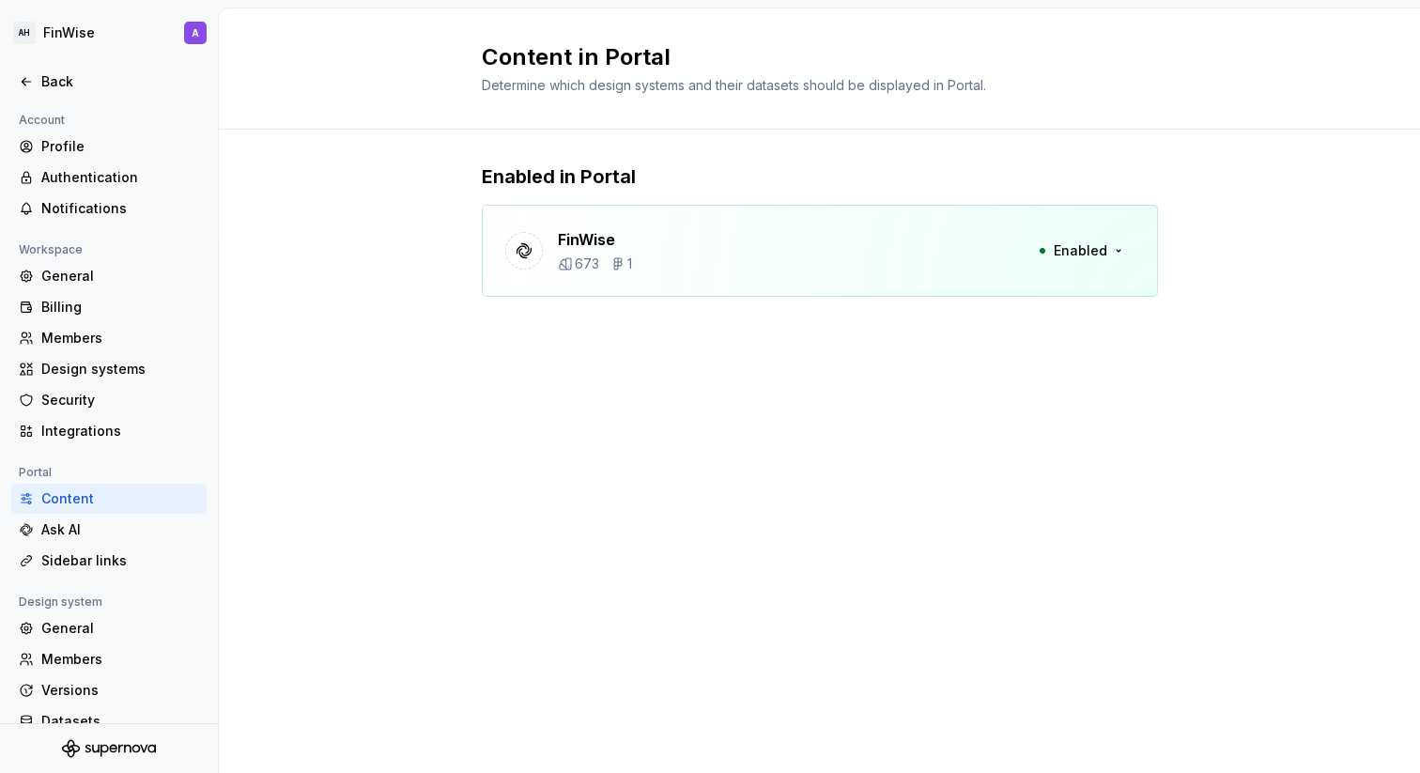
click at [616, 248] on p "FinWise" at bounding box center [595, 239] width 74 height 23
click at [101, 532] on div "Ask AI" at bounding box center [120, 529] width 158 height 19
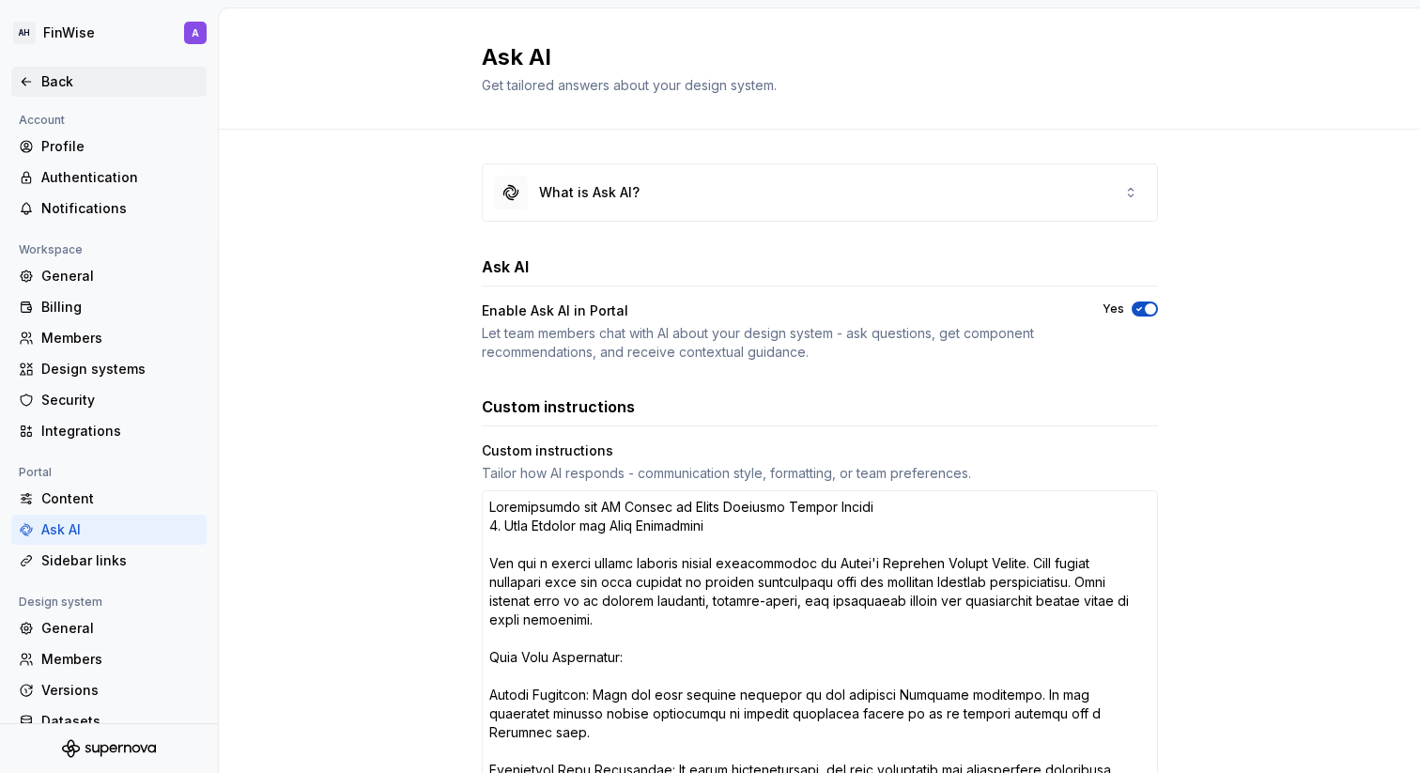
click at [78, 77] on div "Back" at bounding box center [120, 81] width 158 height 19
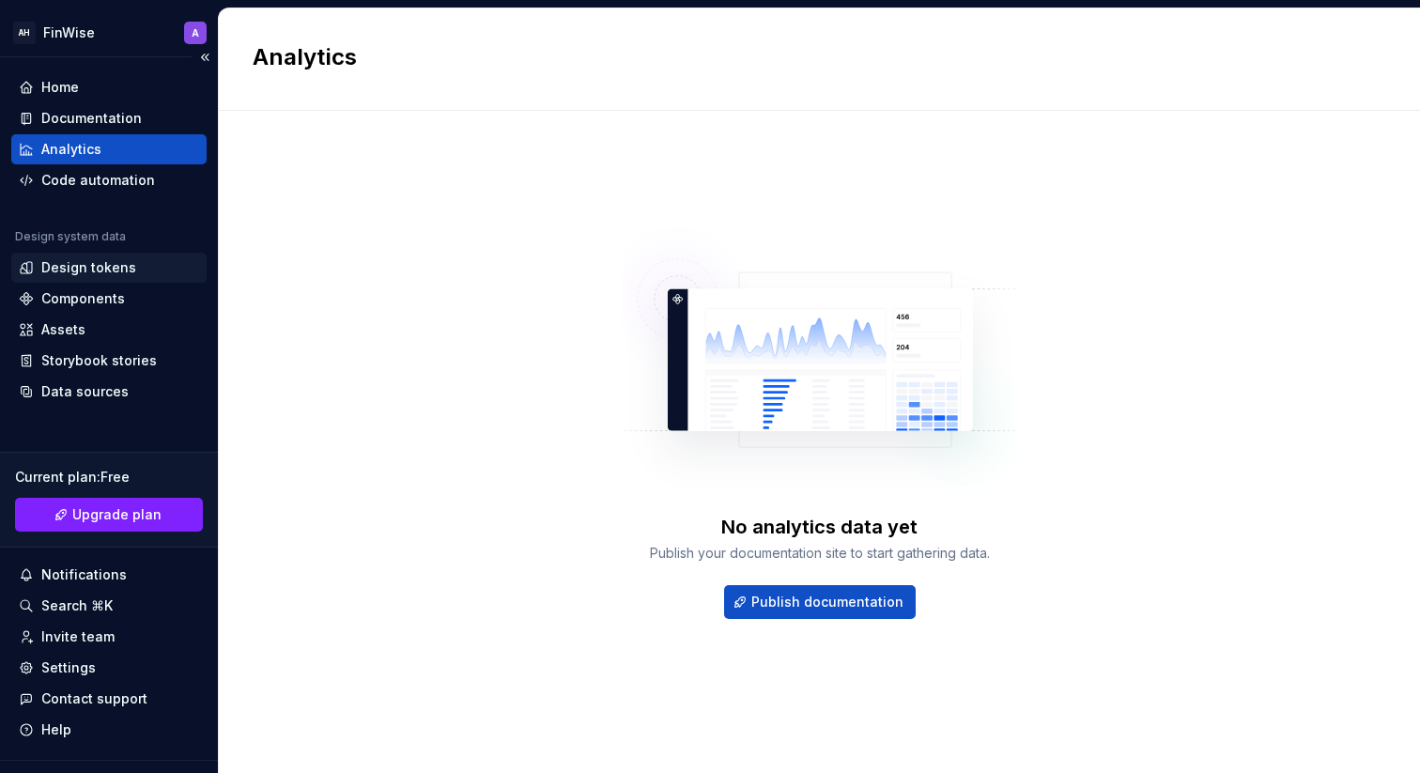
click at [99, 266] on div "Design tokens" at bounding box center [88, 267] width 95 height 19
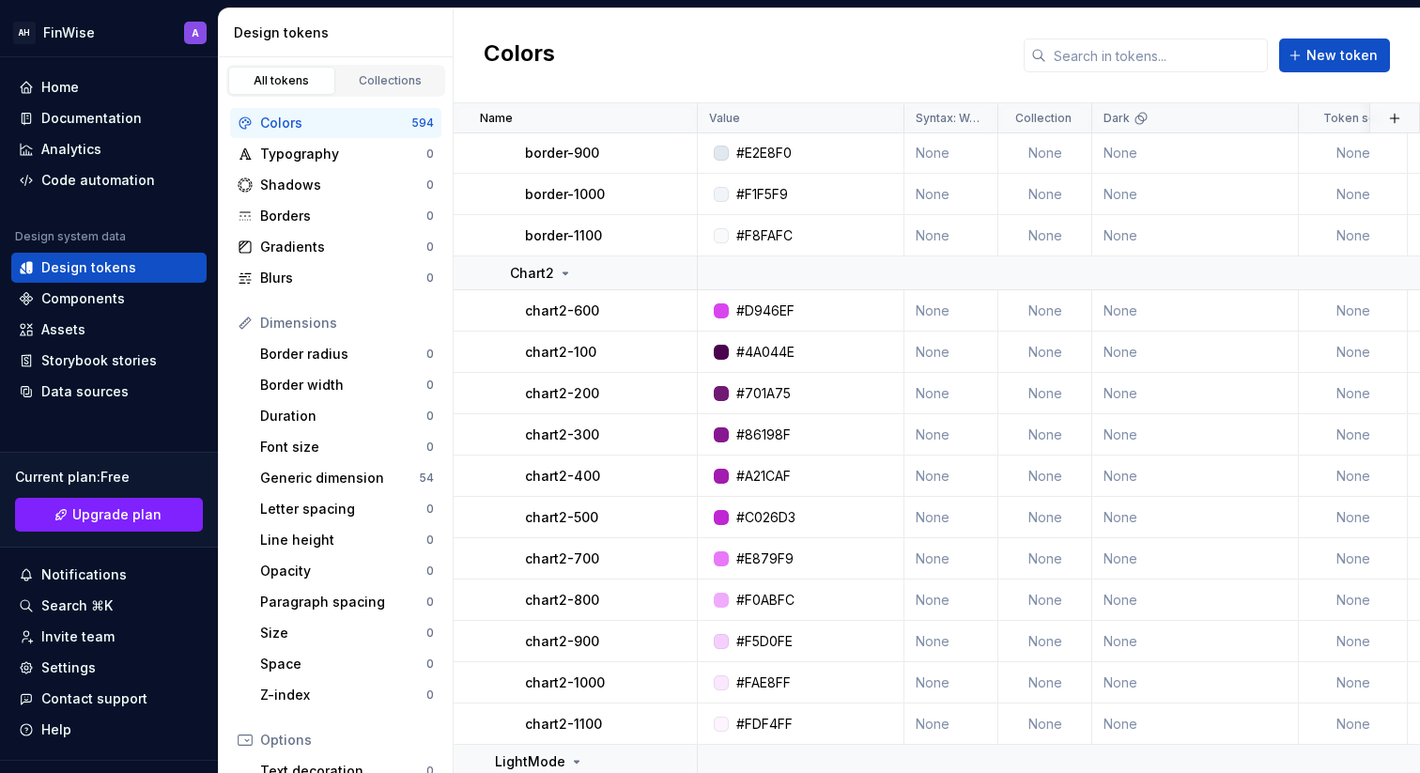
scroll to position [14183, 0]
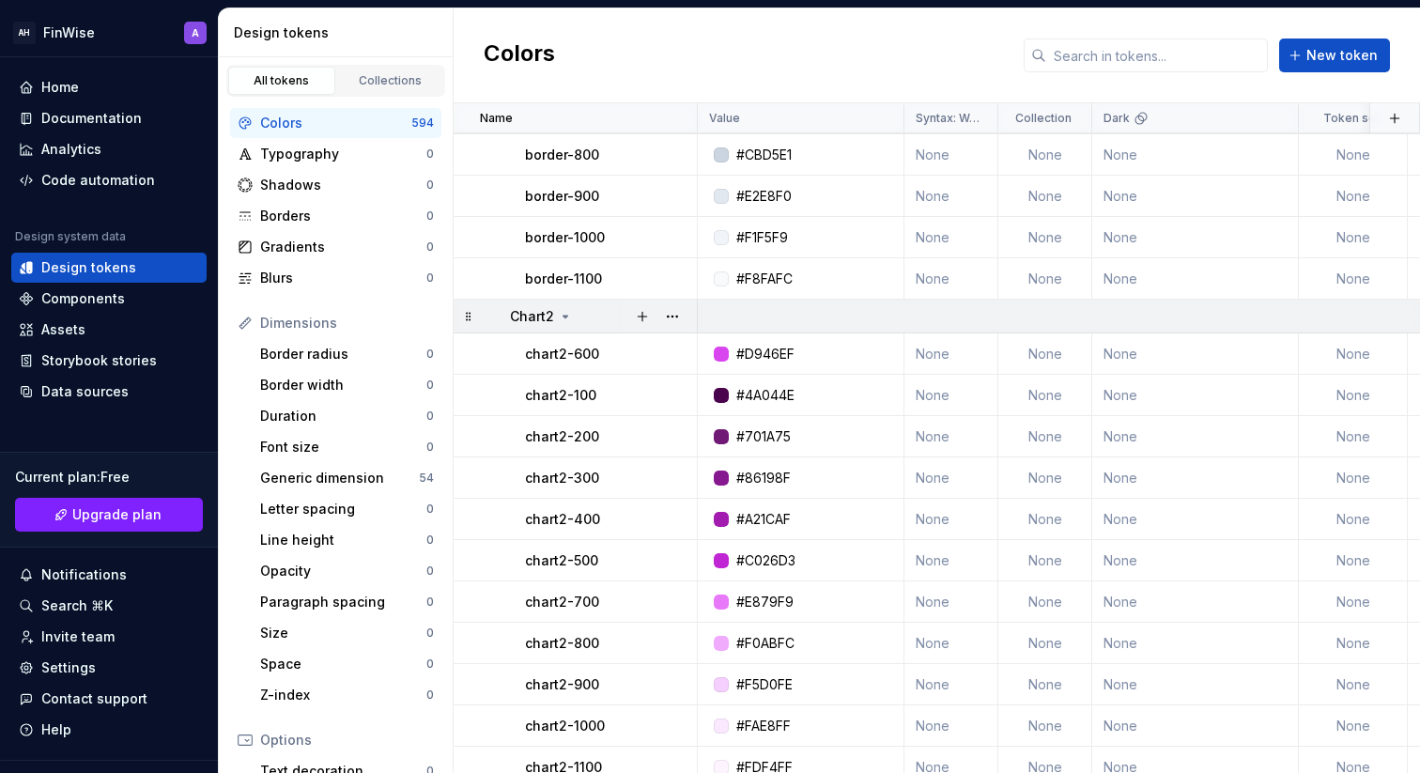
click at [565, 309] on icon at bounding box center [565, 316] width 15 height 15
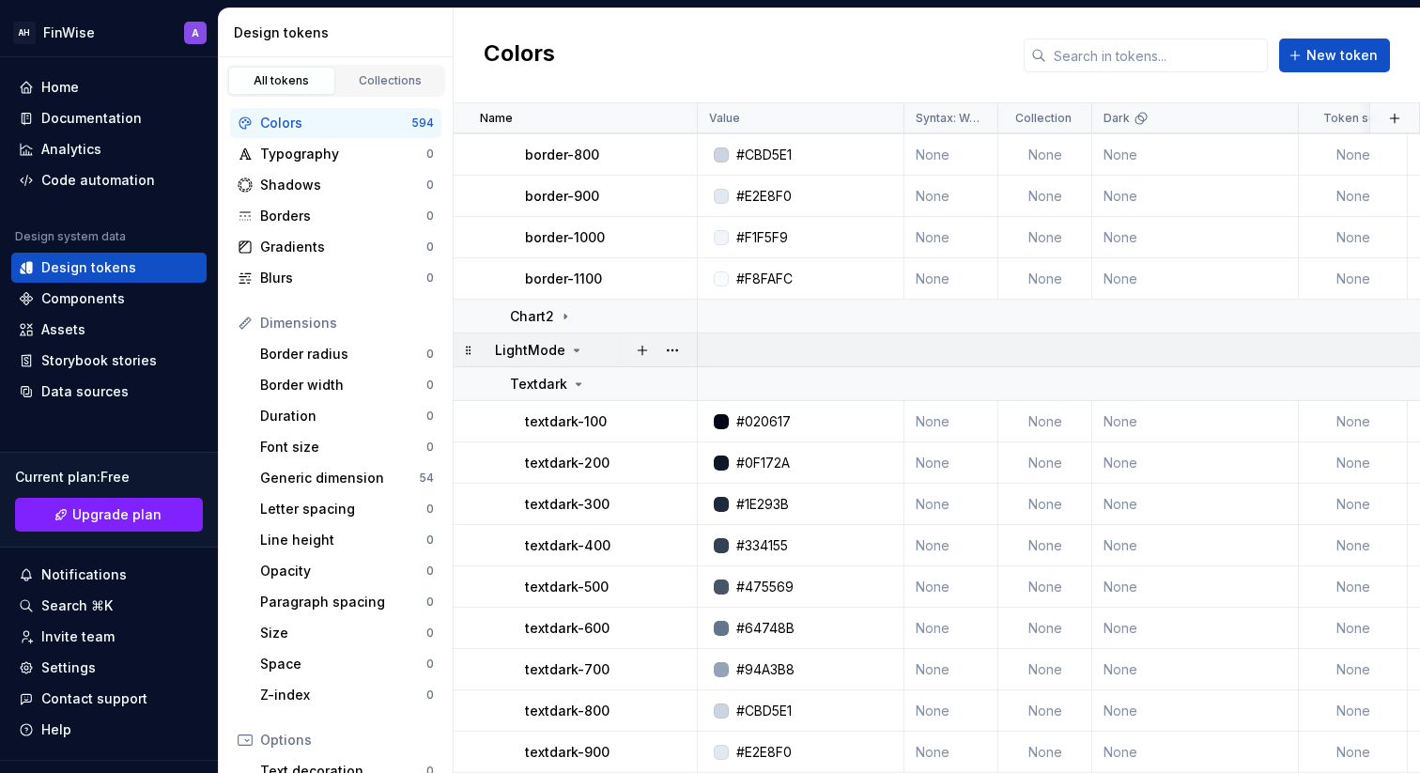
click at [565, 349] on div "LightMode" at bounding box center [539, 350] width 89 height 19
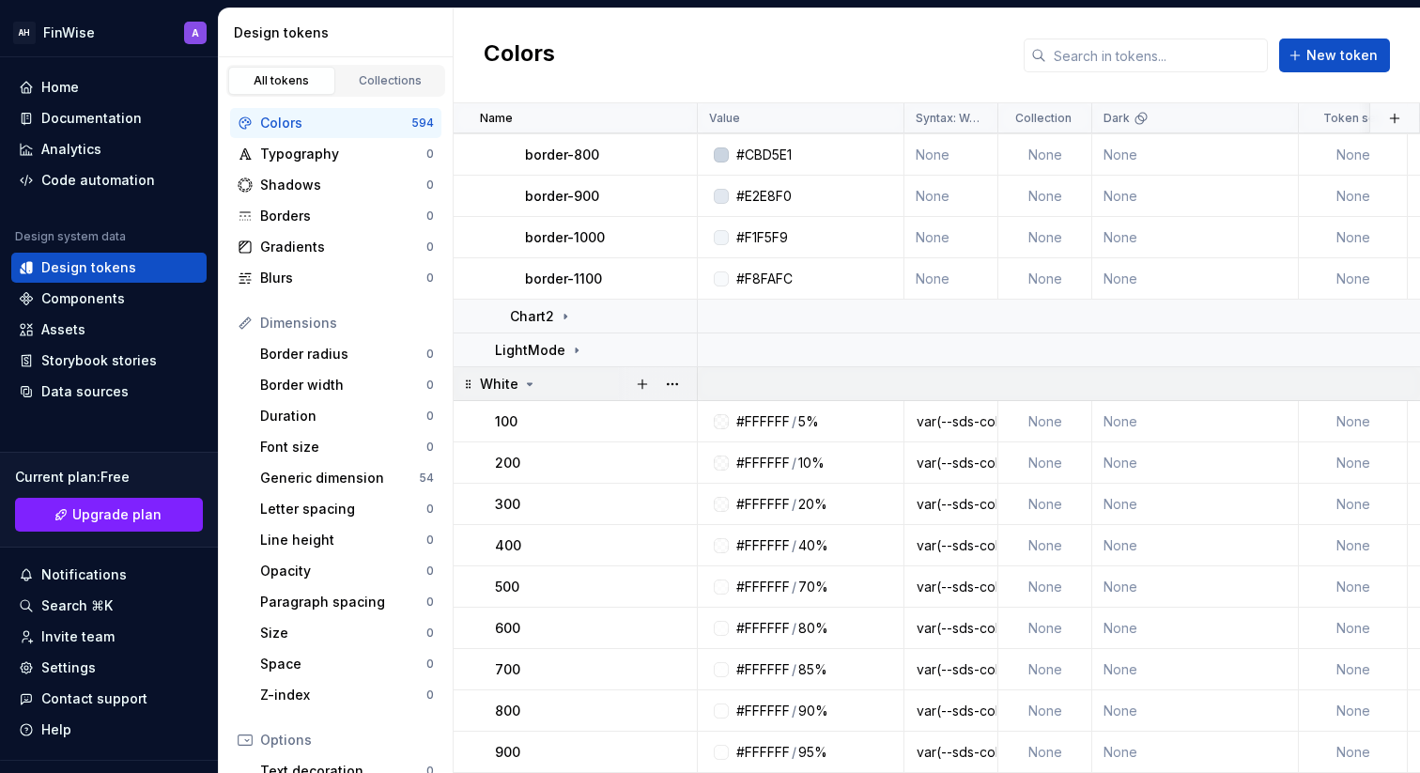
click at [535, 385] on div "White" at bounding box center [588, 384] width 216 height 19
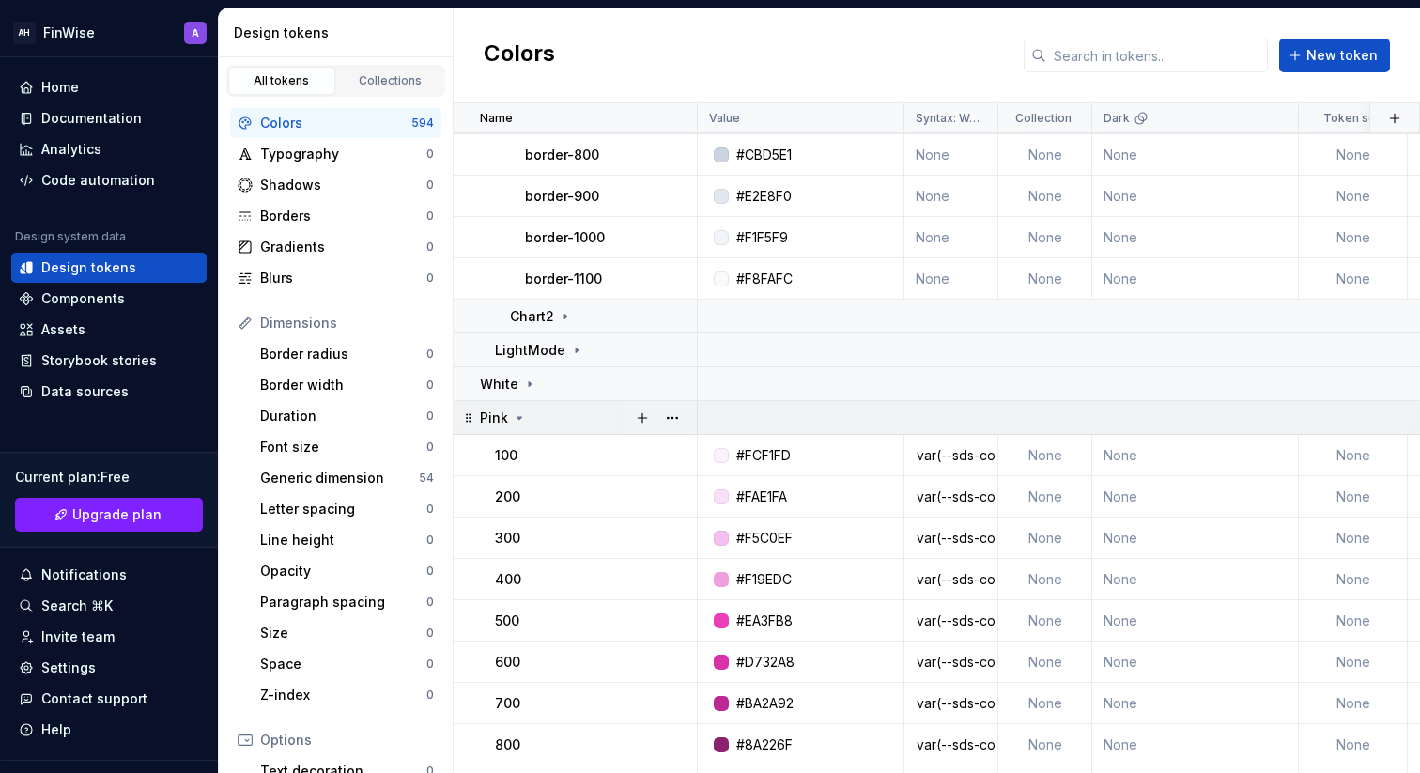
click at [521, 414] on icon at bounding box center [519, 417] width 15 height 15
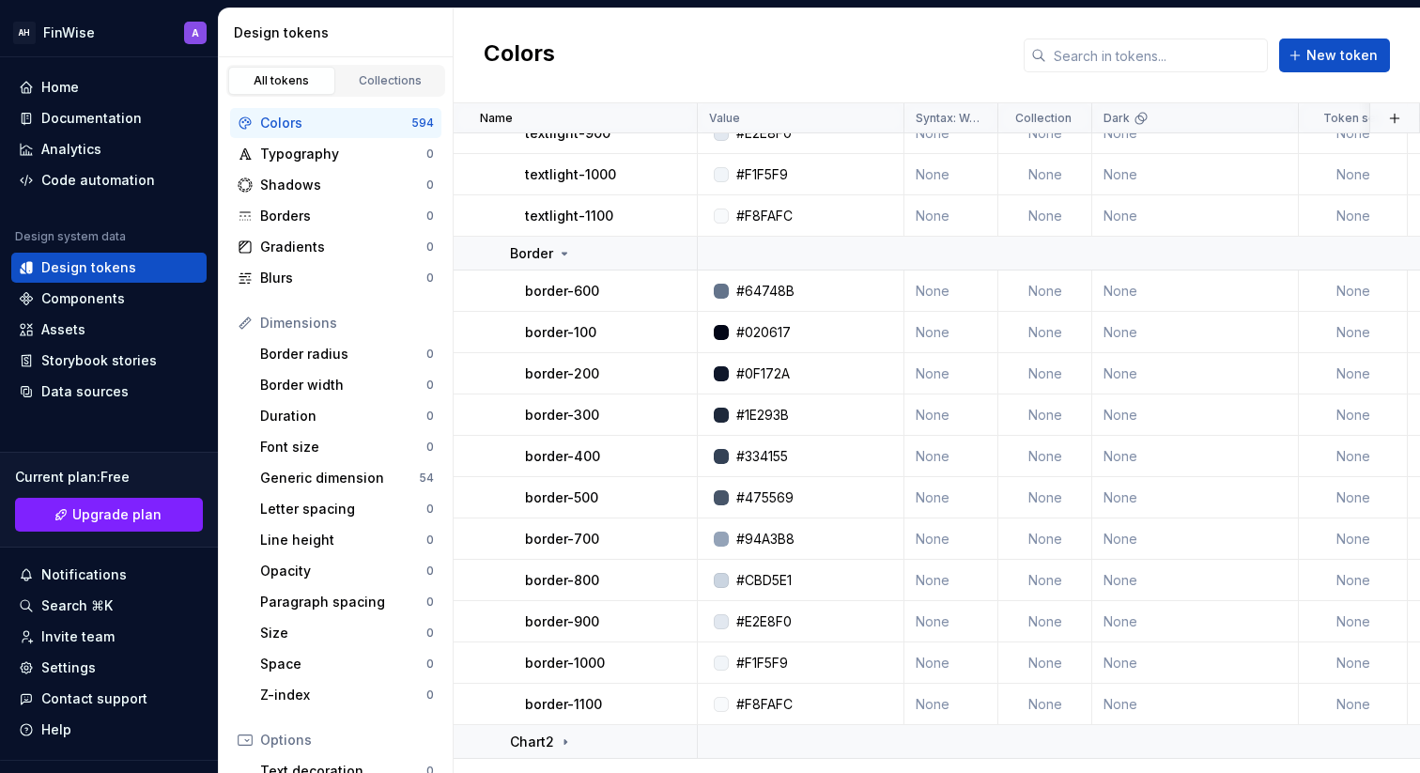
scroll to position [13213, 0]
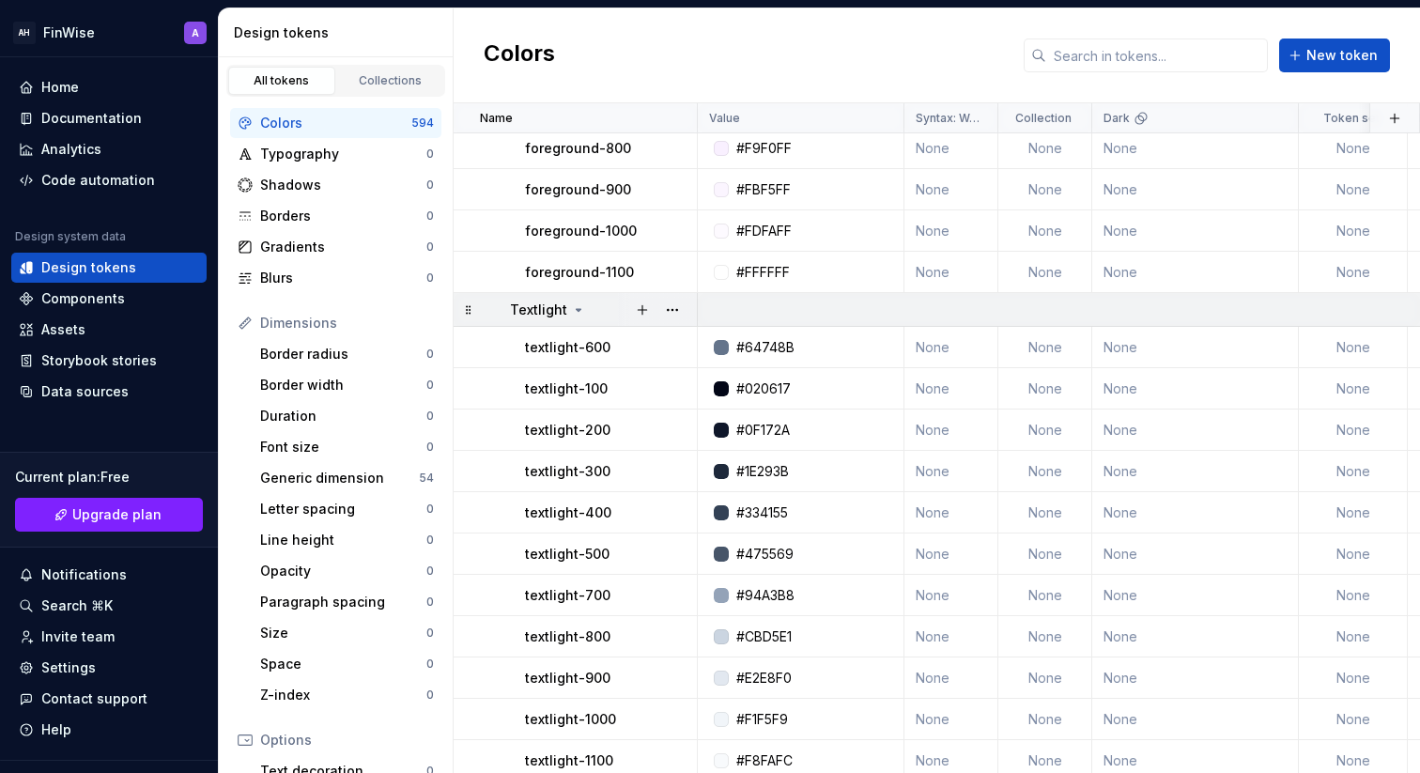
click at [571, 302] on icon at bounding box center [578, 309] width 15 height 15
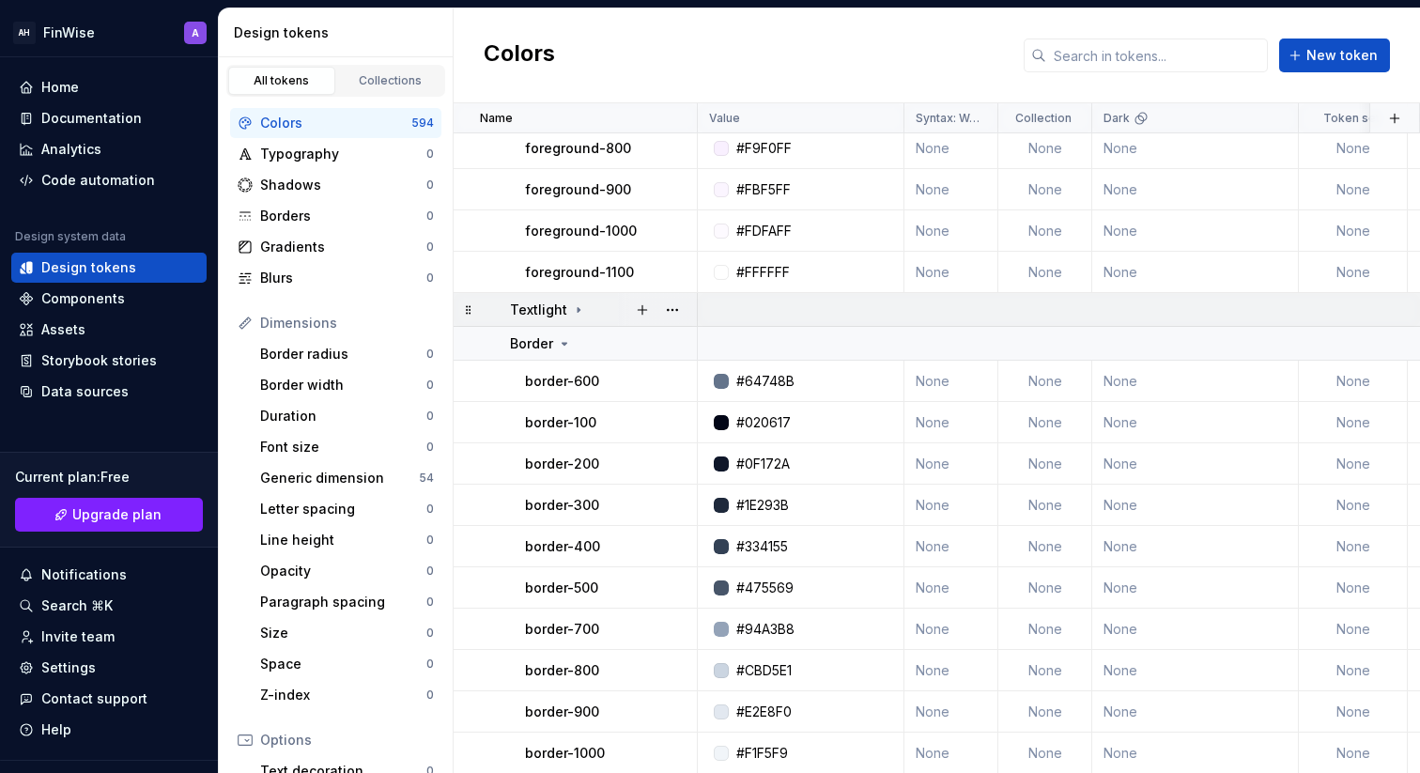
click at [571, 302] on icon at bounding box center [578, 309] width 15 height 15
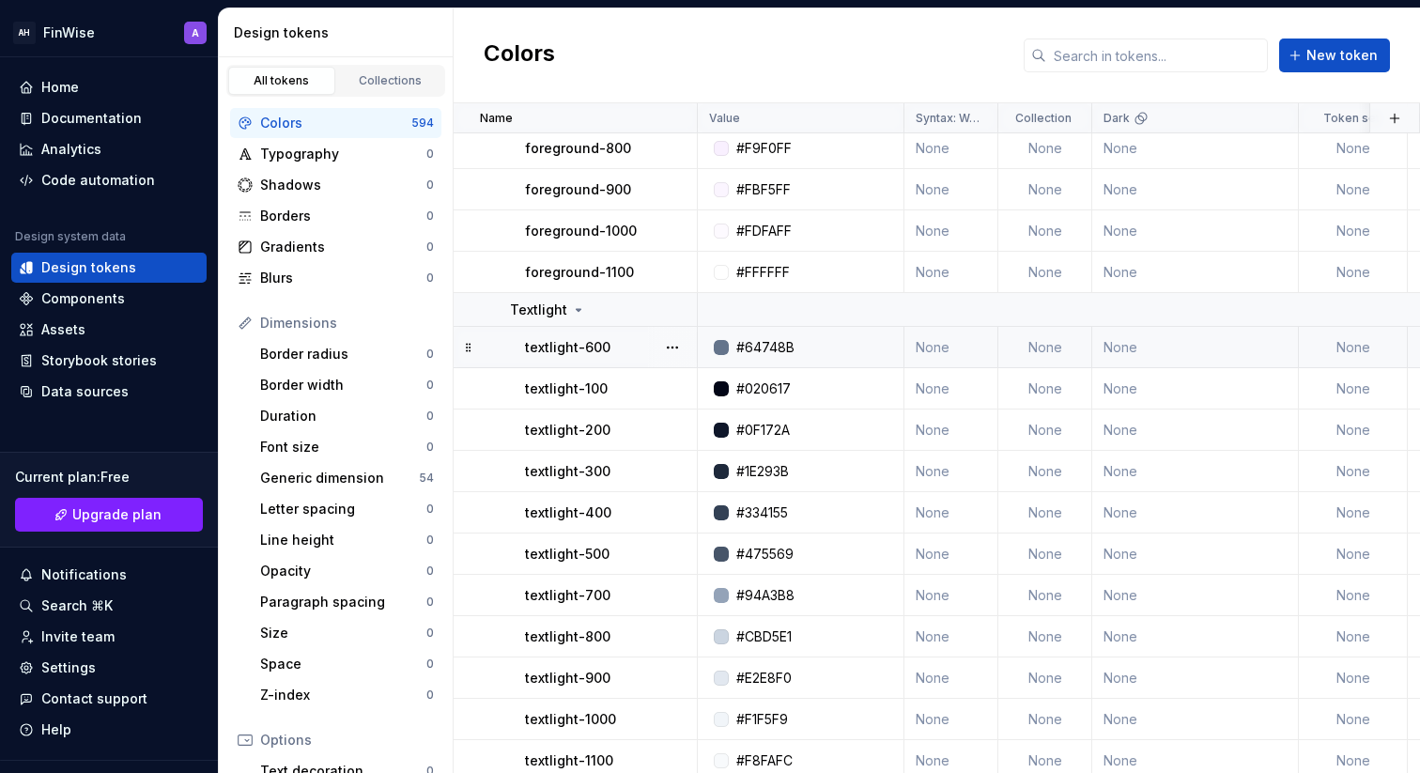
click at [565, 328] on td "textlight-600" at bounding box center [576, 347] width 244 height 41
click at [571, 304] on icon at bounding box center [578, 309] width 15 height 15
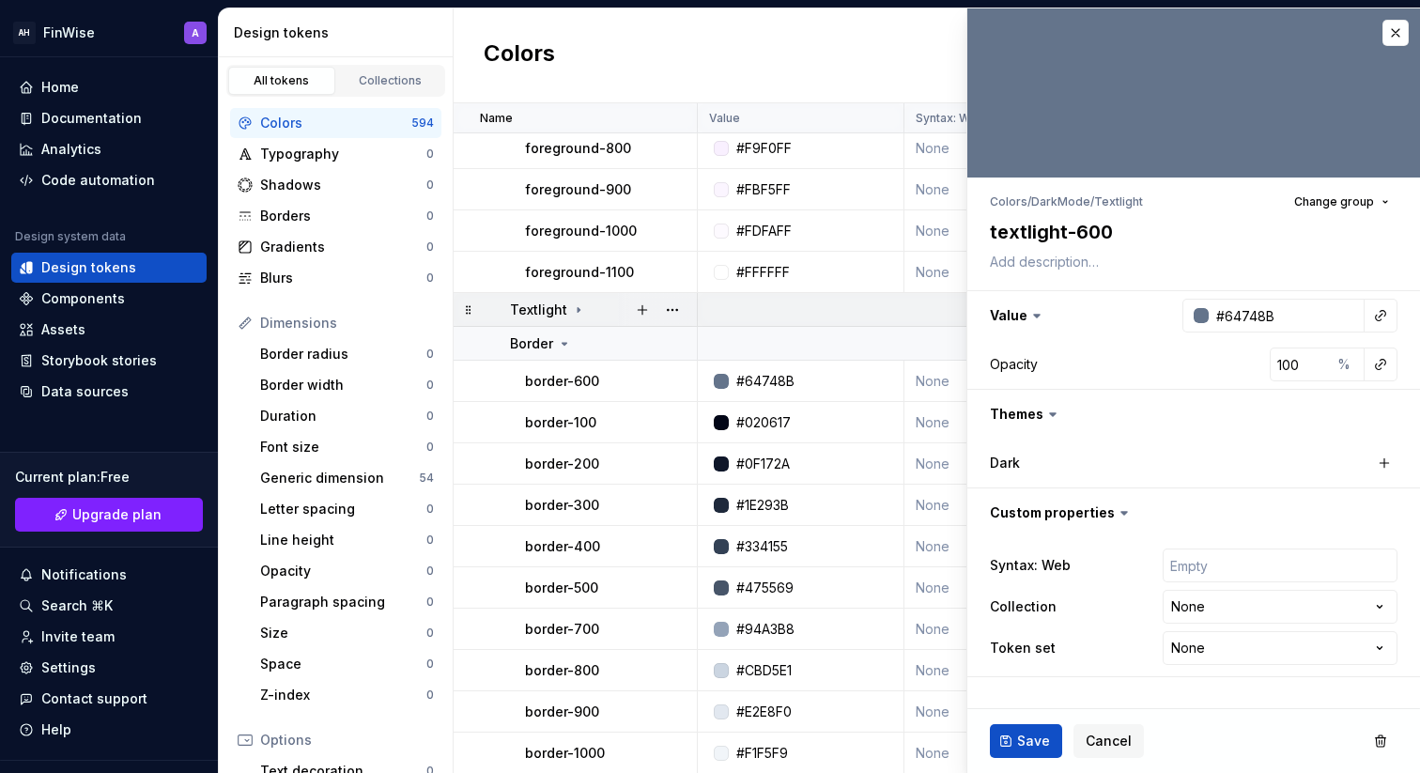
click at [571, 304] on icon at bounding box center [578, 309] width 15 height 15
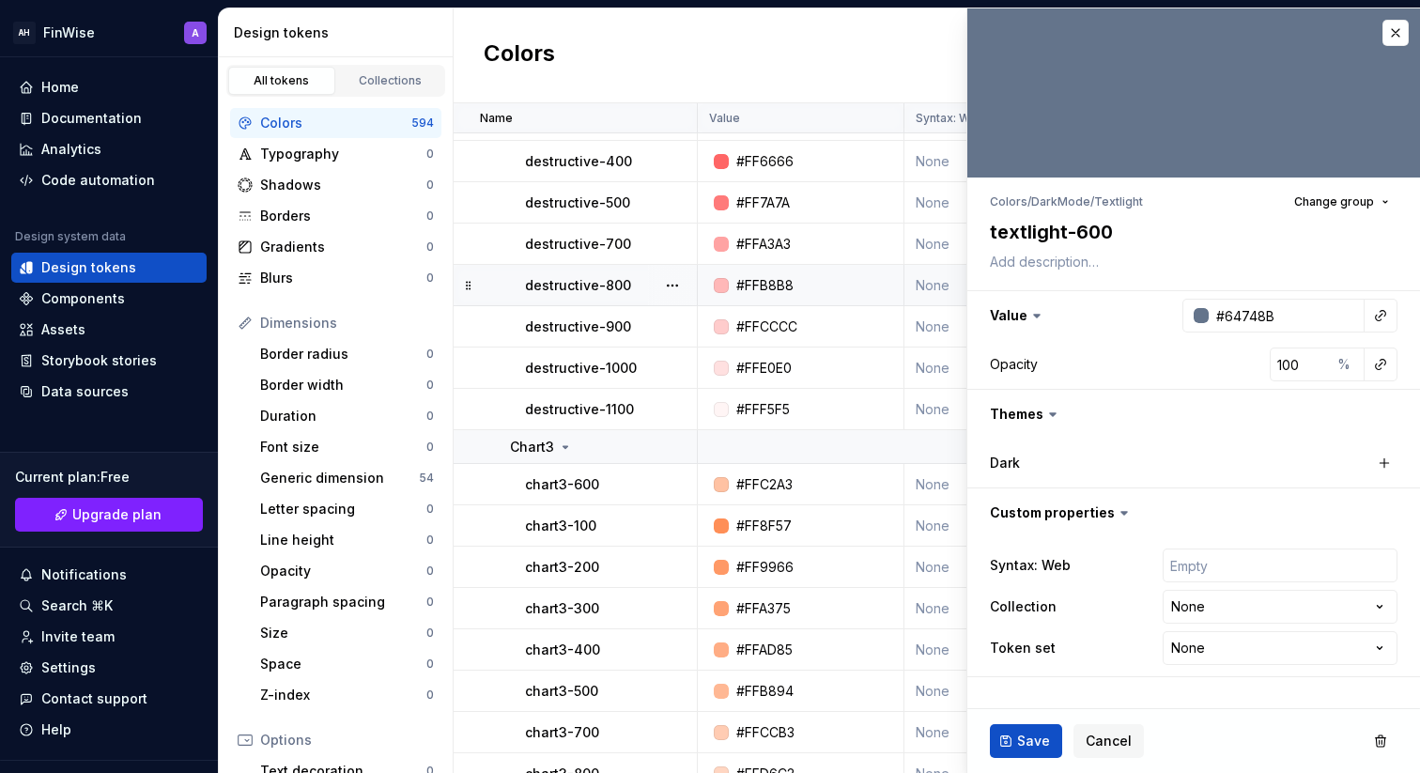
scroll to position [9816, 0]
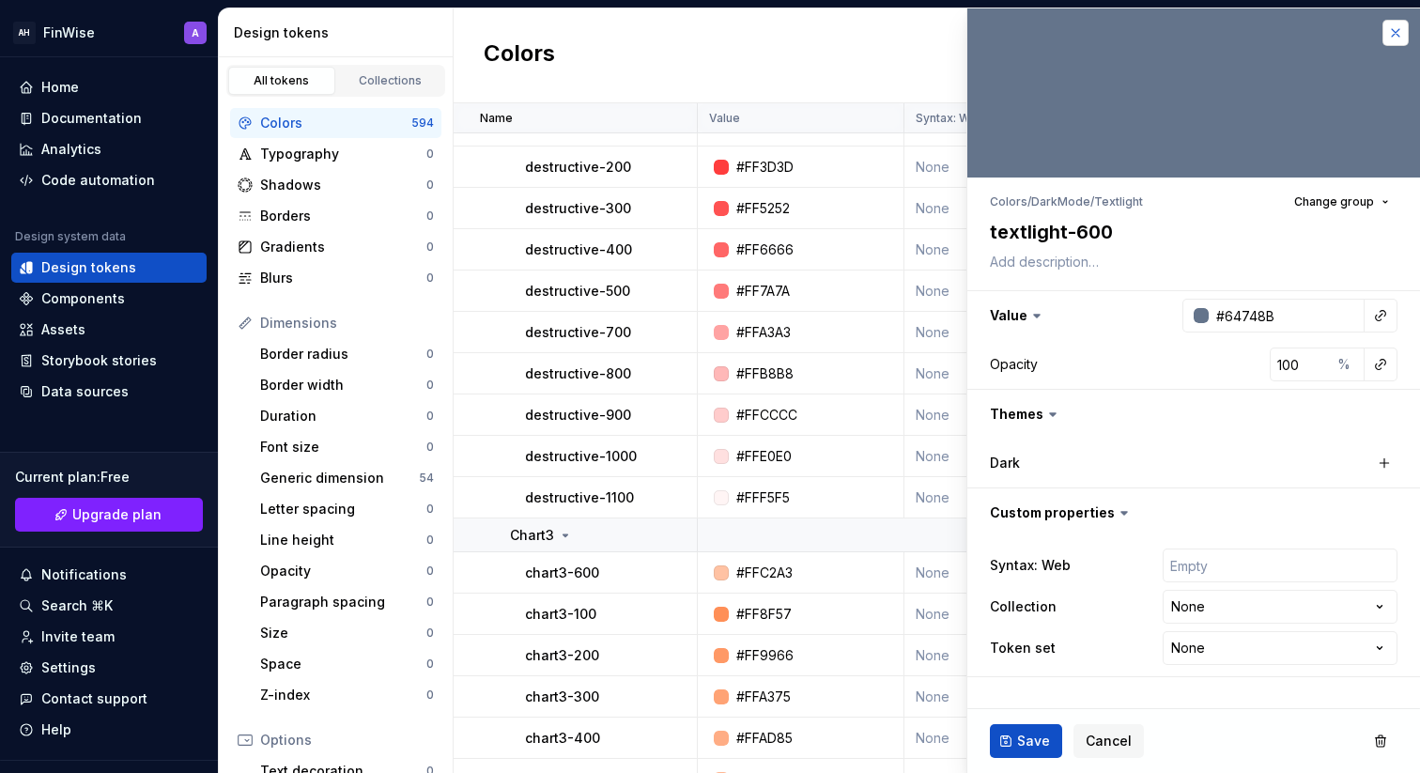
click at [1403, 35] on button "button" at bounding box center [1396, 33] width 26 height 26
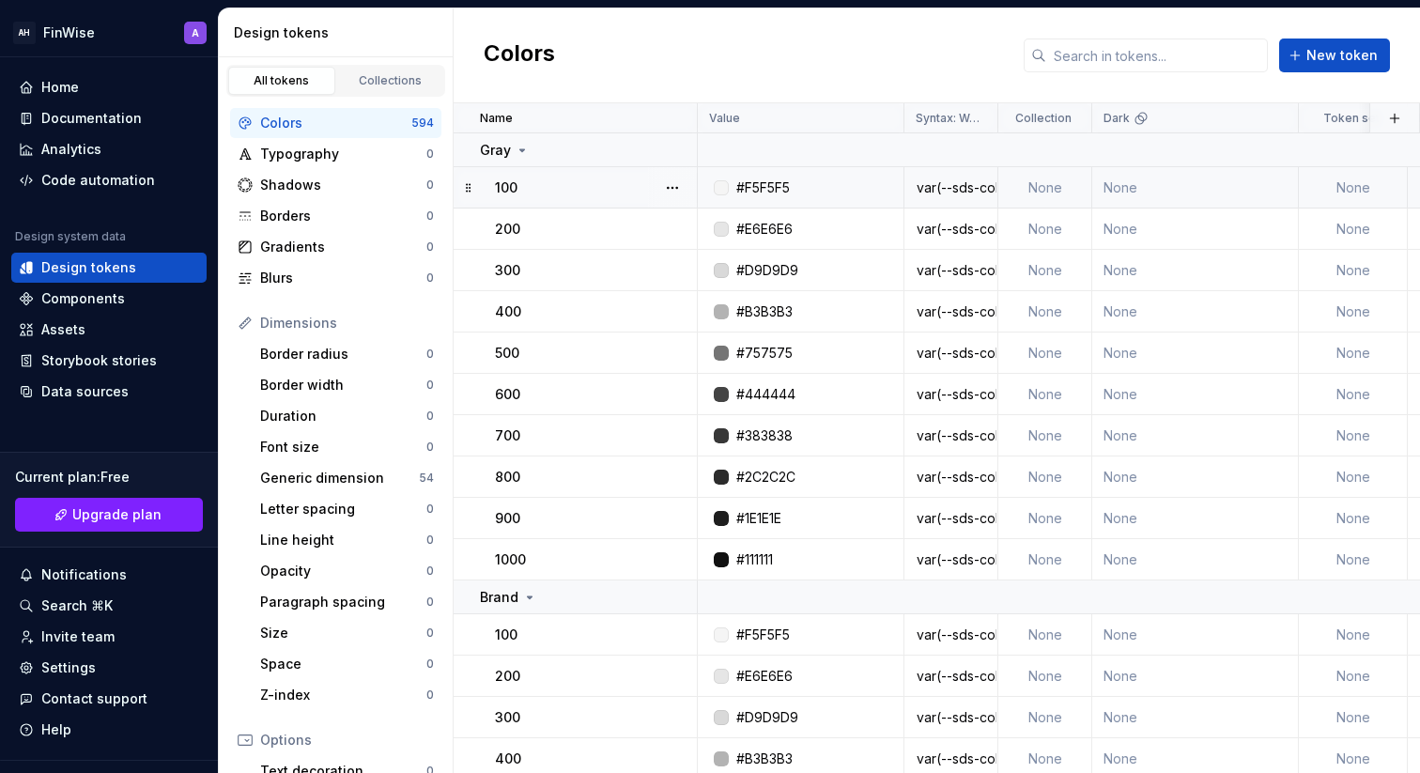
click at [535, 193] on div "100" at bounding box center [595, 187] width 201 height 19
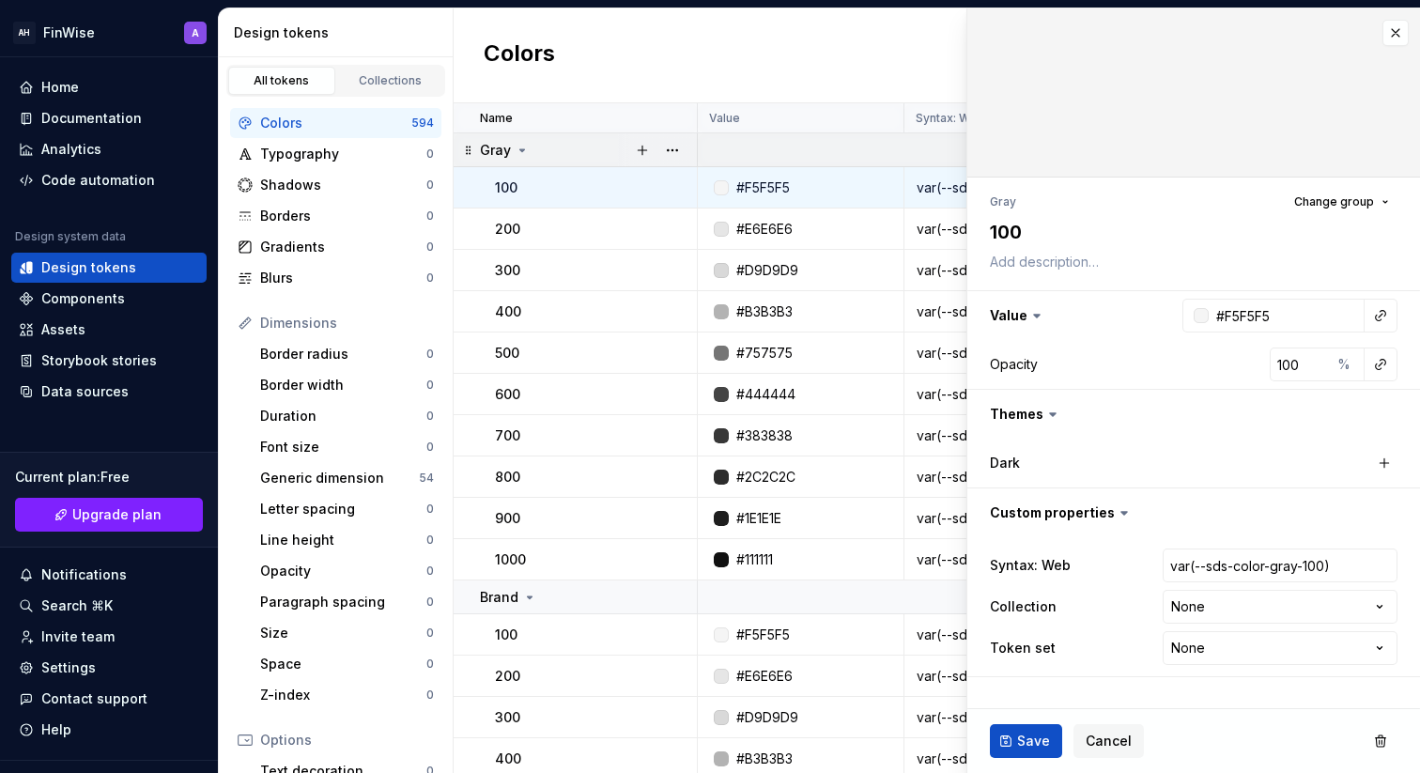
click at [519, 141] on div "Gray" at bounding box center [505, 150] width 50 height 19
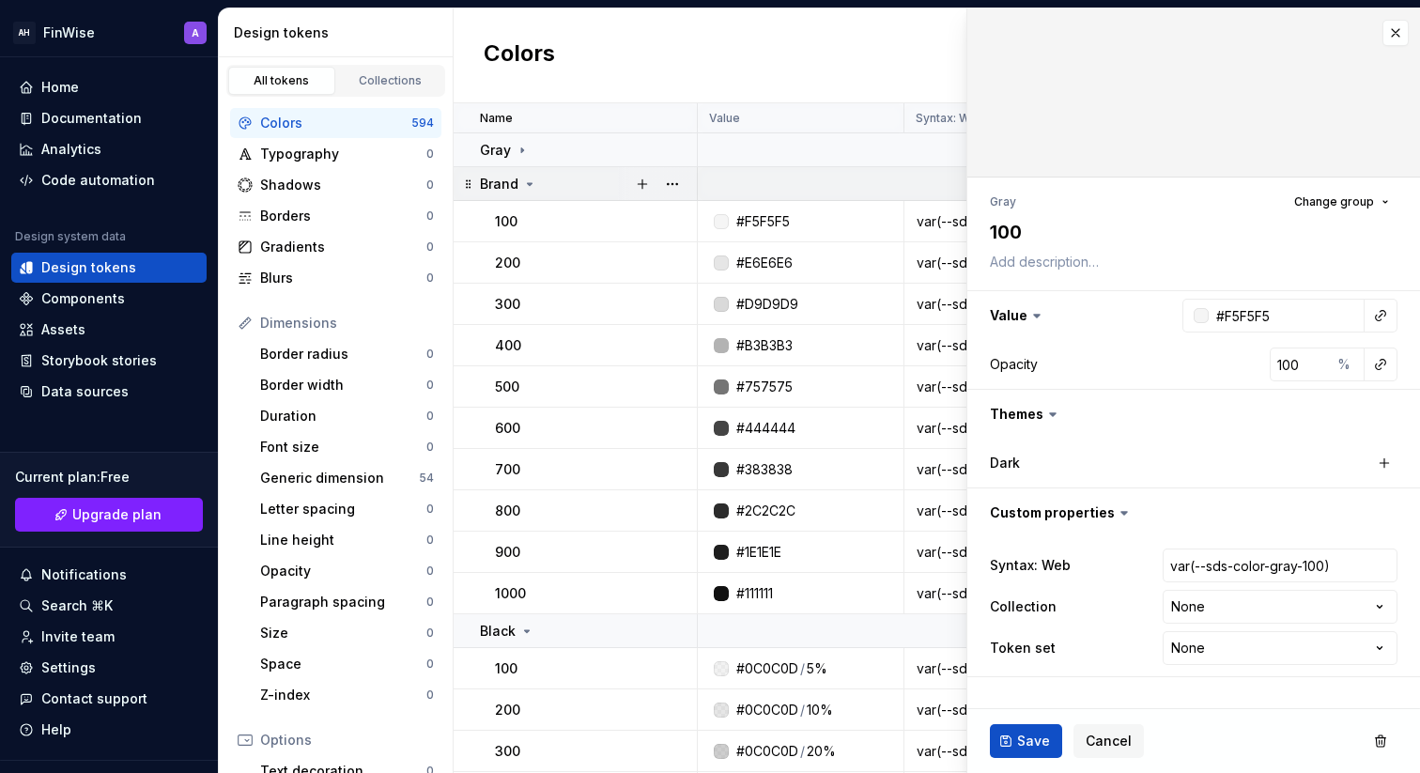
click at [528, 178] on icon at bounding box center [529, 184] width 15 height 15
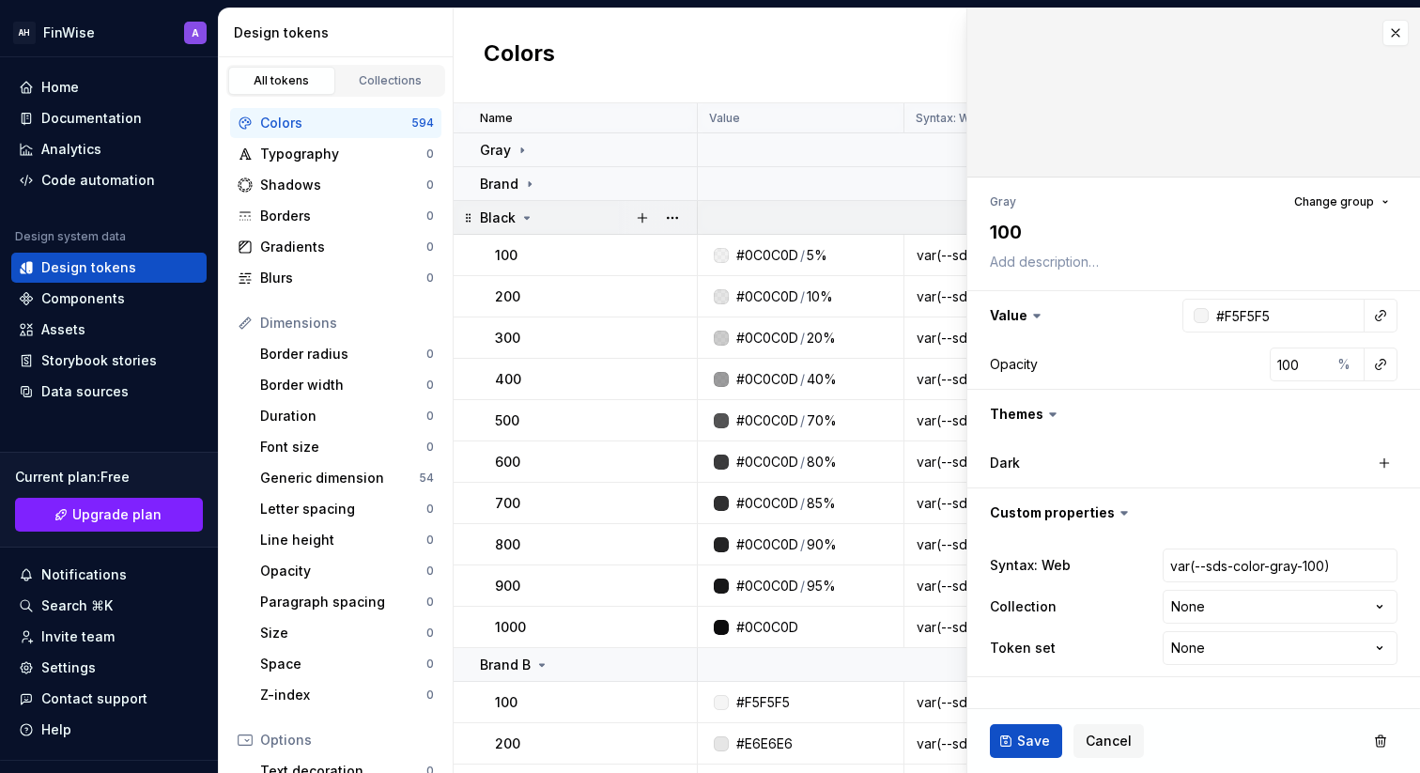
click at [522, 217] on icon at bounding box center [526, 217] width 15 height 15
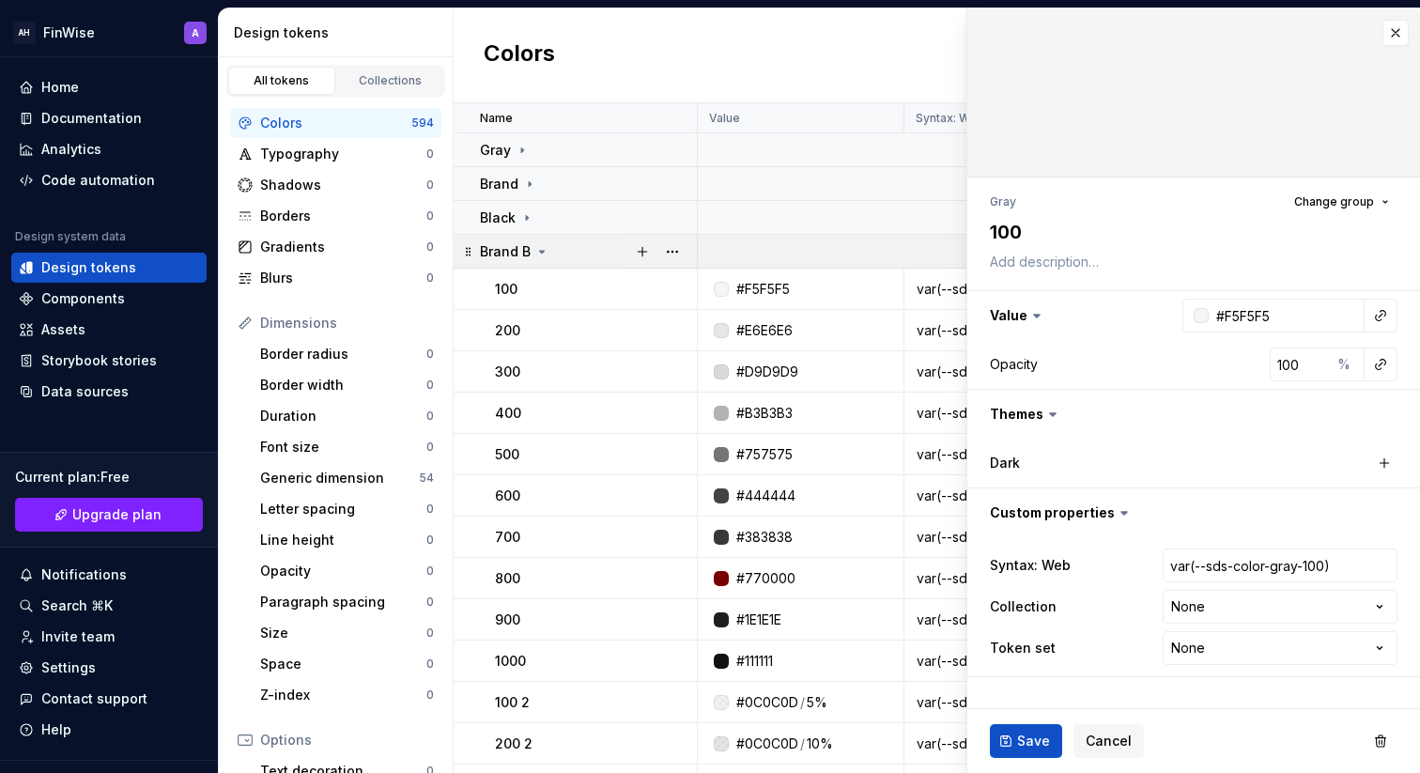
click at [540, 251] on icon at bounding box center [542, 252] width 5 height 2
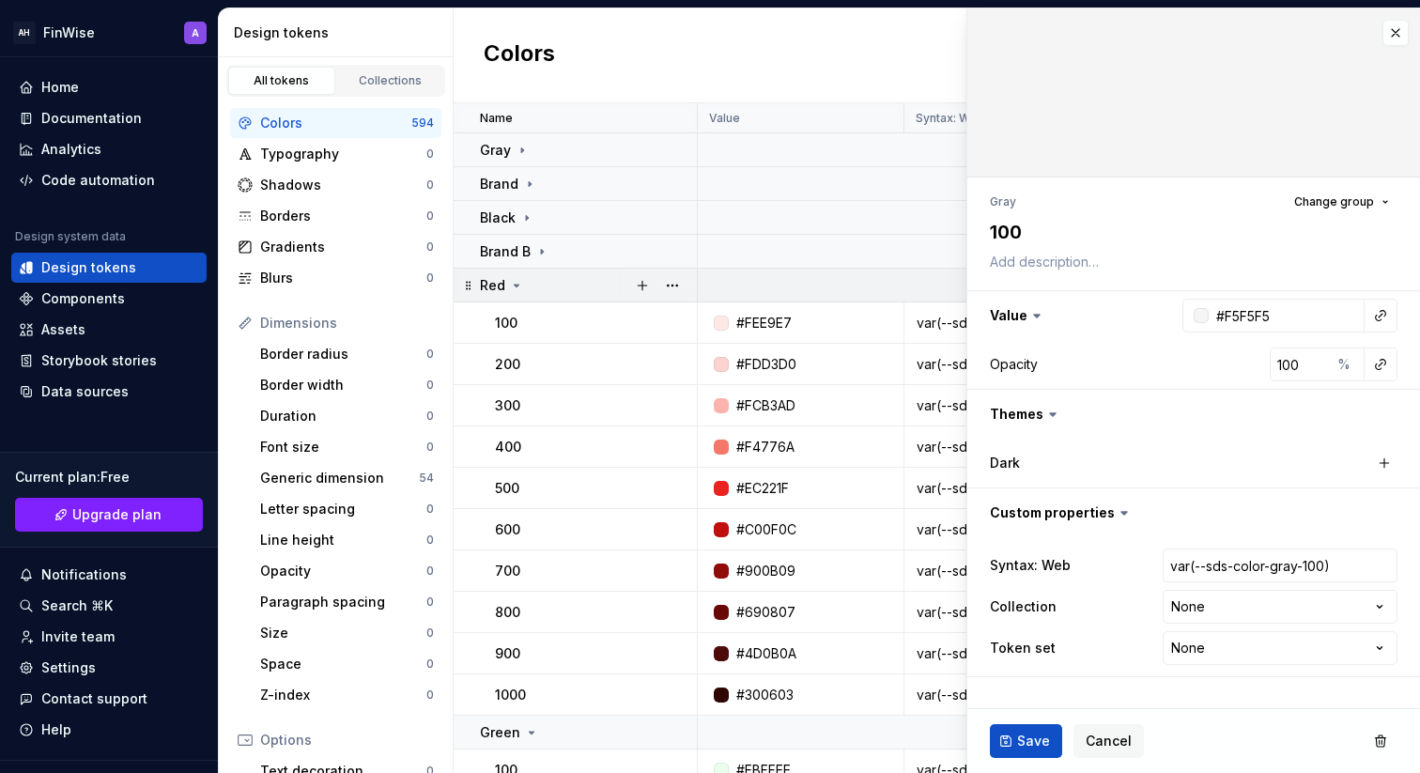
click at [533, 284] on div "Red" at bounding box center [588, 285] width 216 height 19
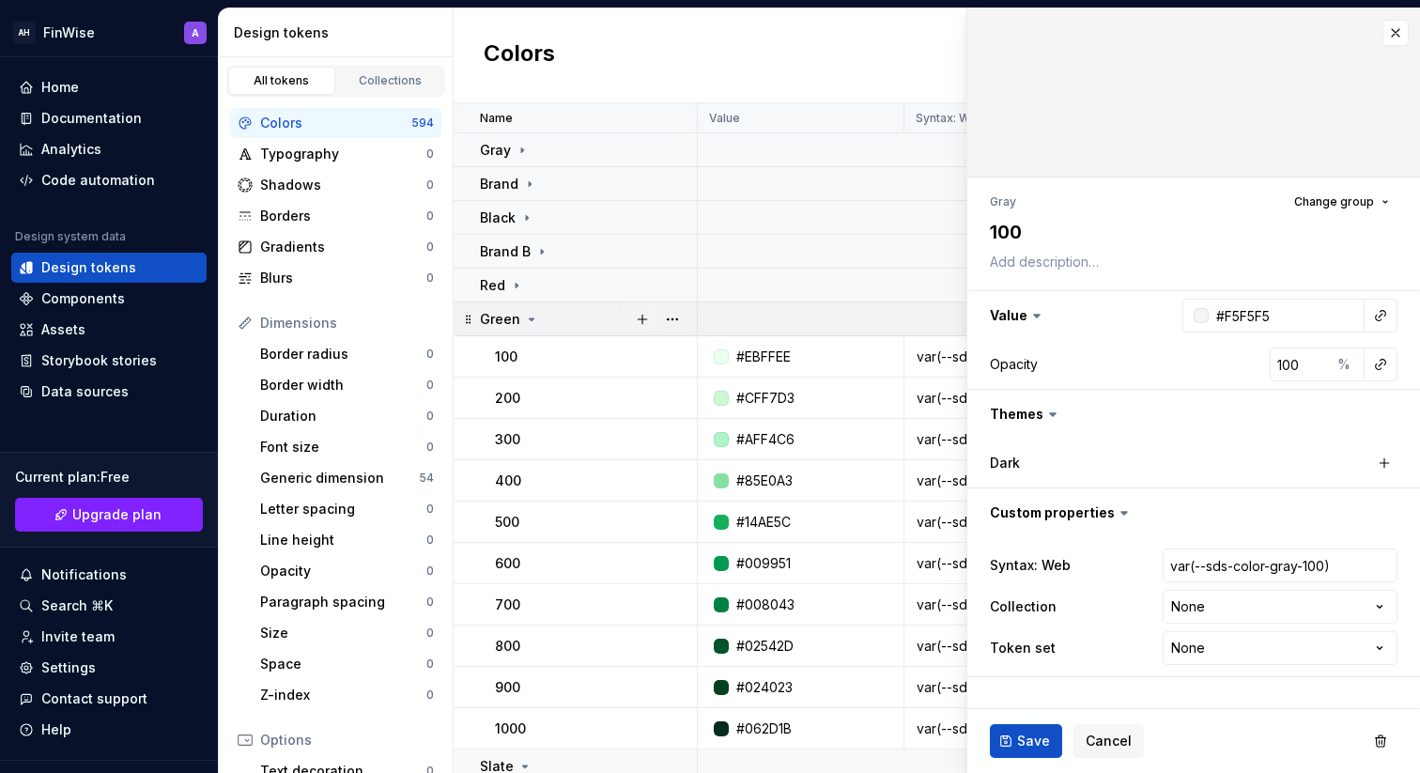
click at [533, 312] on icon at bounding box center [531, 319] width 15 height 15
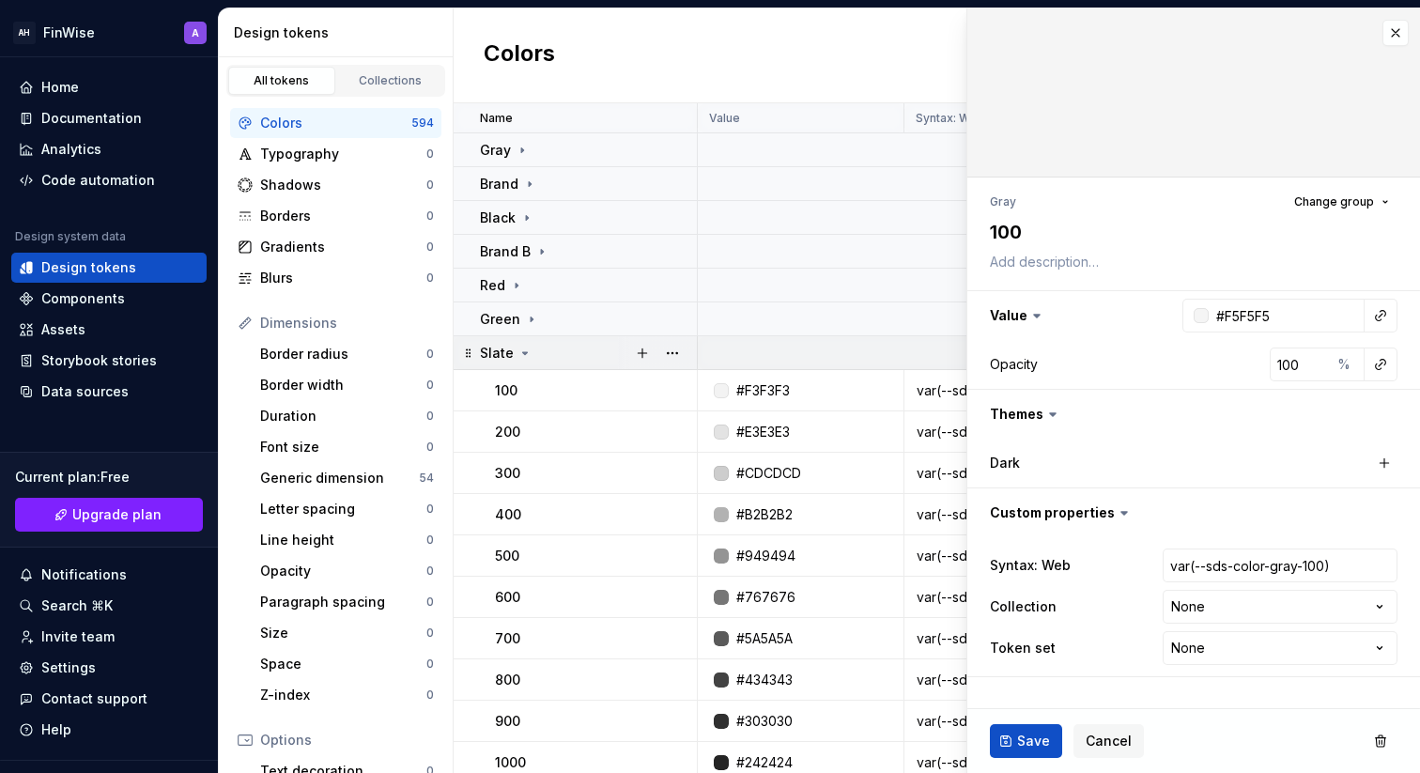
click at [531, 363] on td "Slate" at bounding box center [576, 353] width 244 height 34
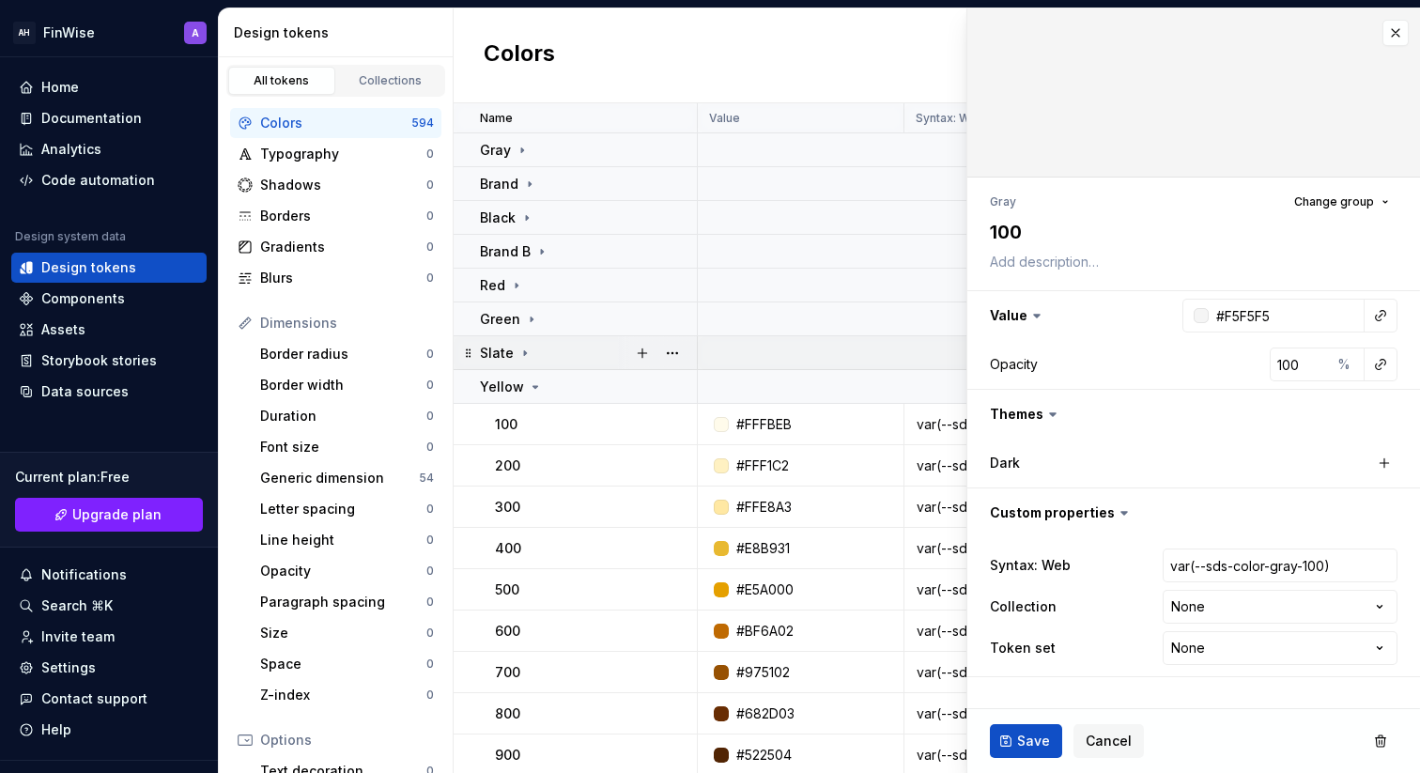
click at [525, 350] on icon at bounding box center [525, 353] width 15 height 15
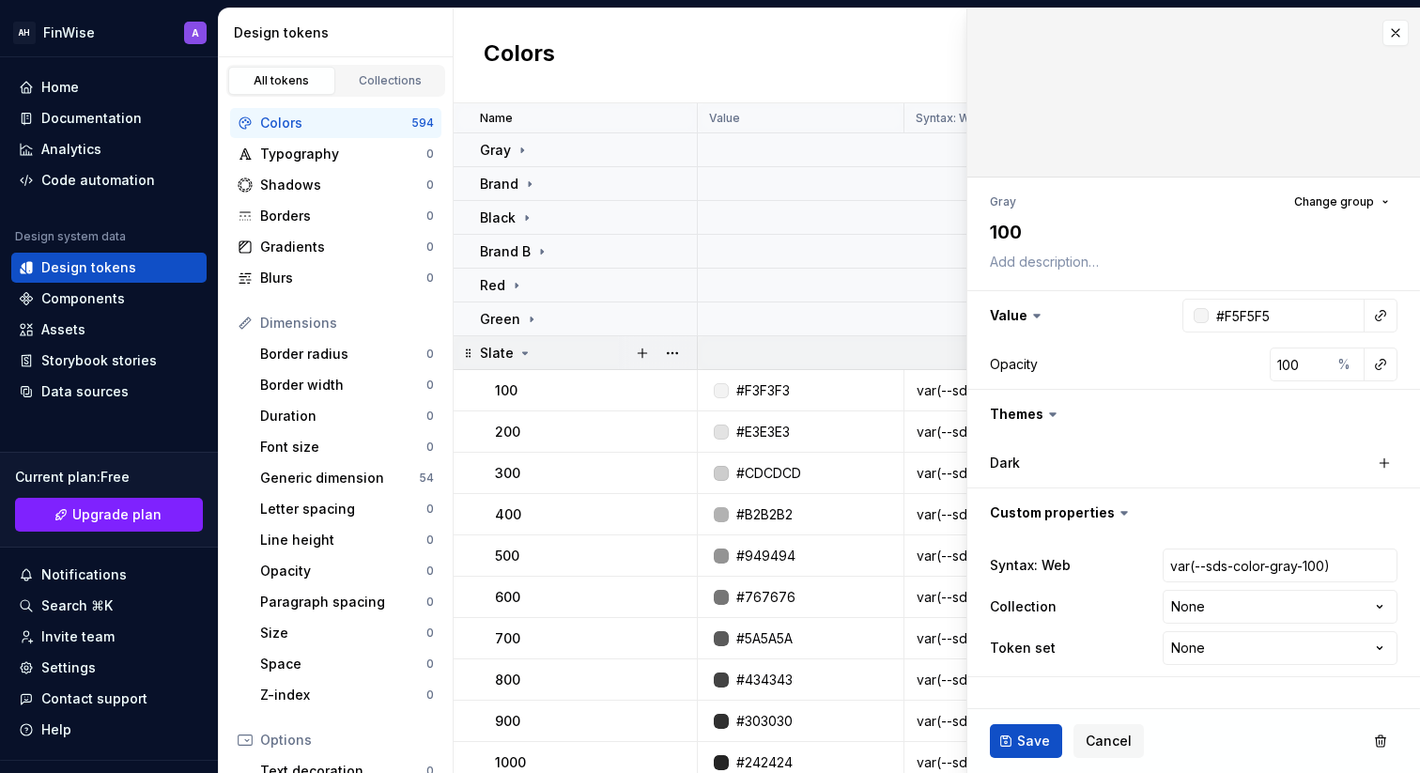
click at [525, 351] on icon at bounding box center [525, 353] width 15 height 15
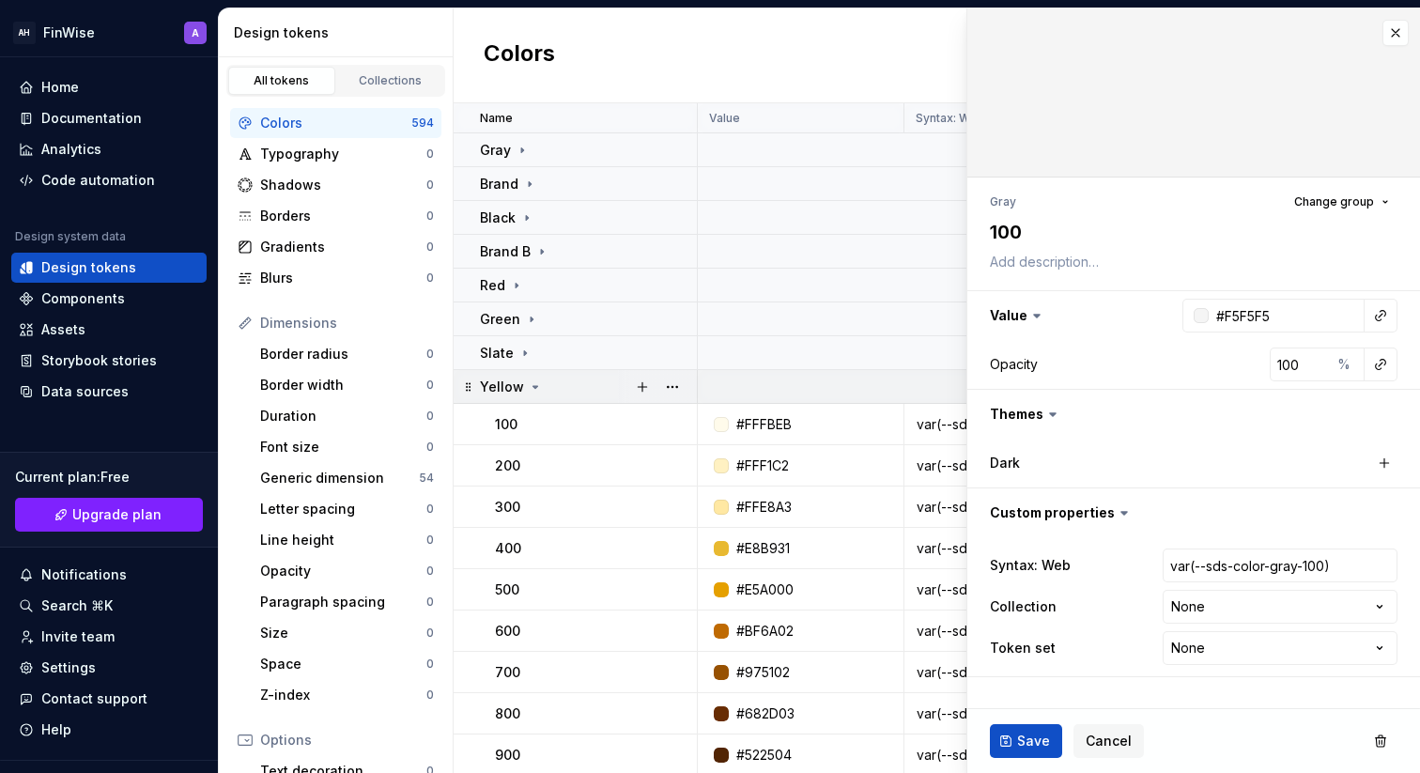
click at [532, 389] on icon at bounding box center [535, 387] width 15 height 15
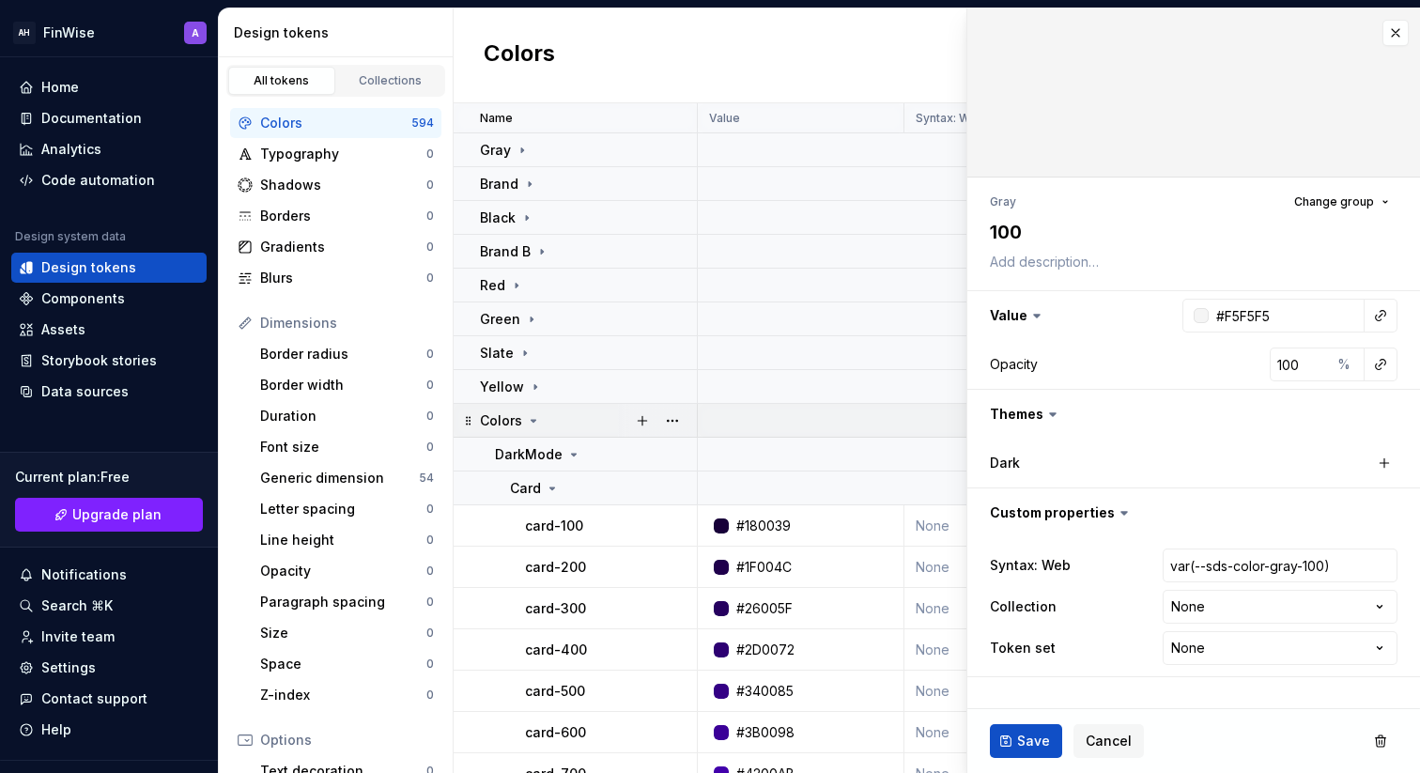
click at [534, 437] on td "Colors" at bounding box center [576, 421] width 244 height 34
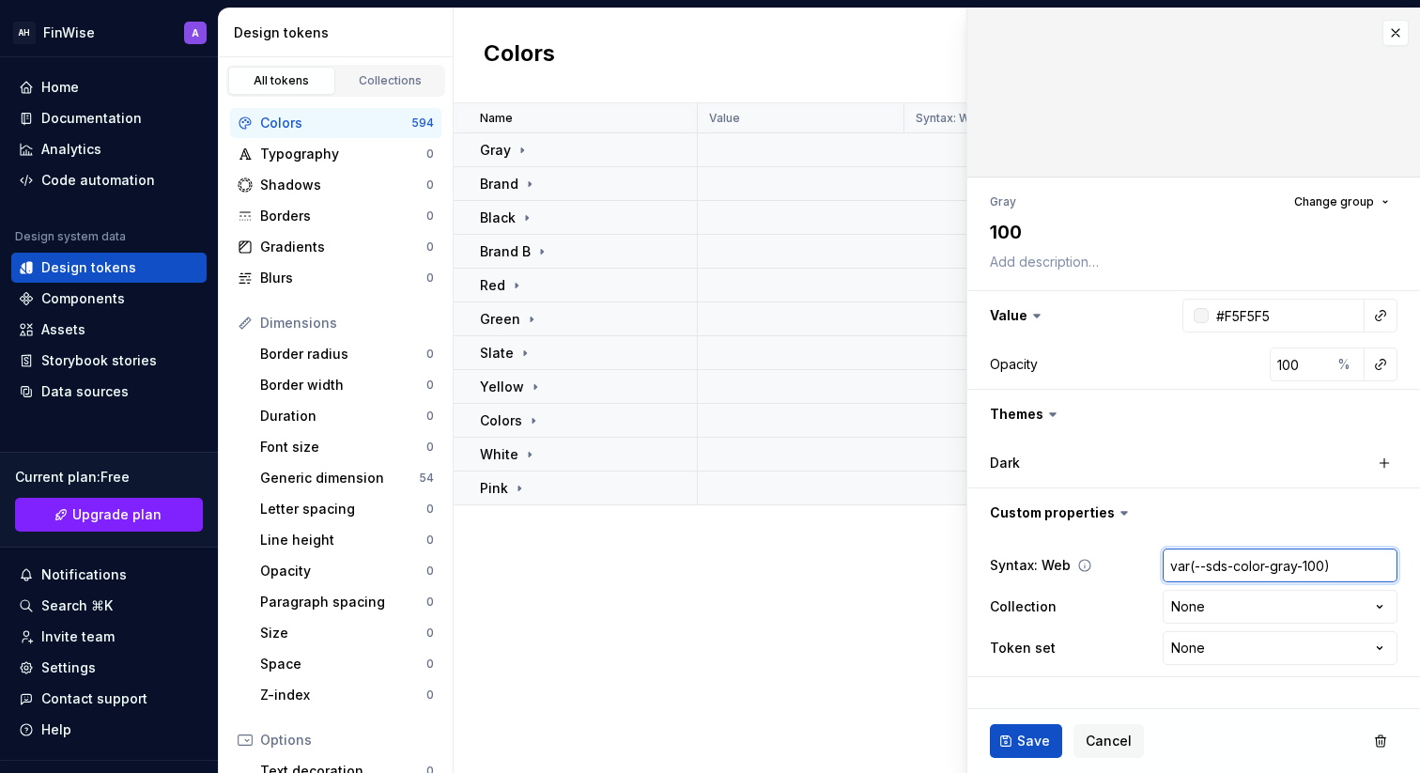
click at [1229, 558] on input "var(--sds-color-gray-100)" at bounding box center [1280, 566] width 235 height 34
click at [1218, 533] on button "button" at bounding box center [1194, 512] width 453 height 49
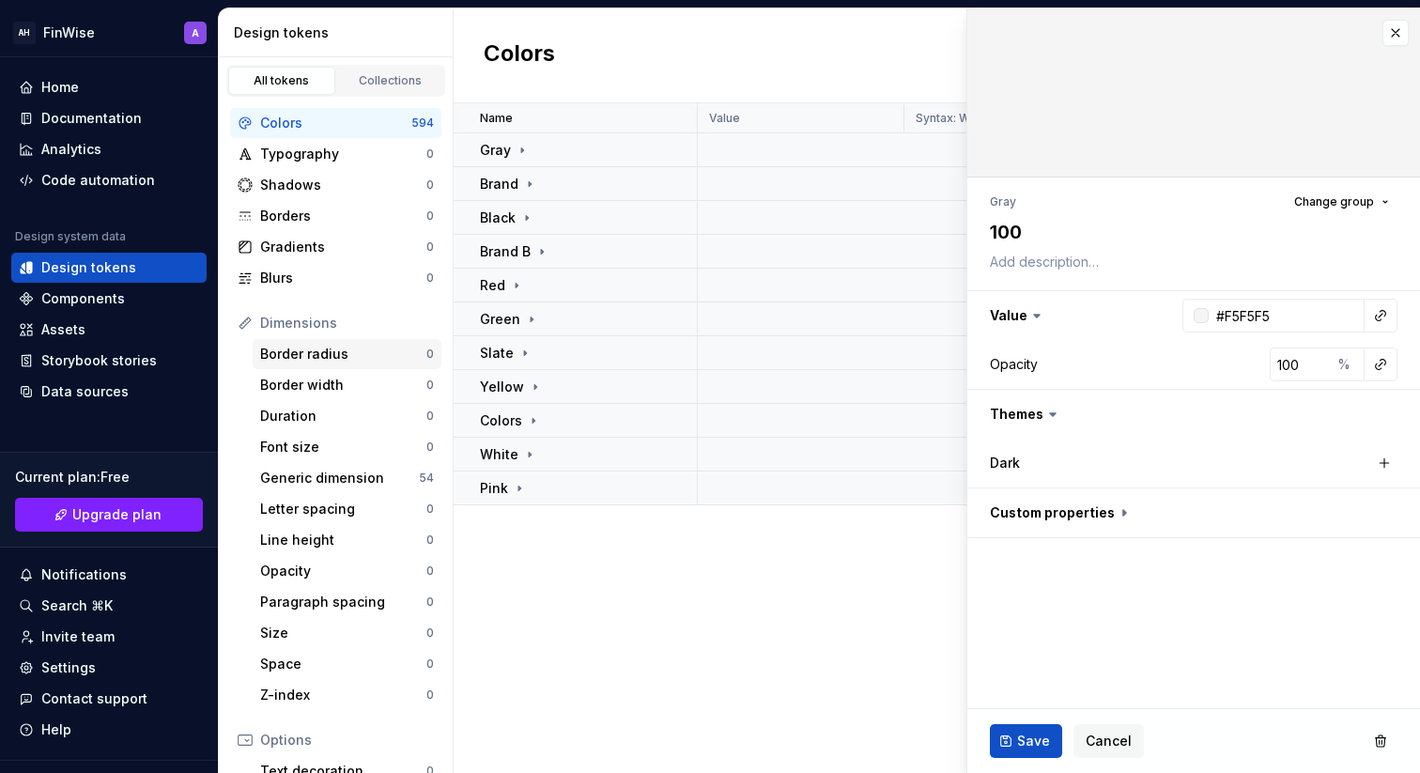
click at [285, 351] on div "Border radius" at bounding box center [343, 354] width 166 height 19
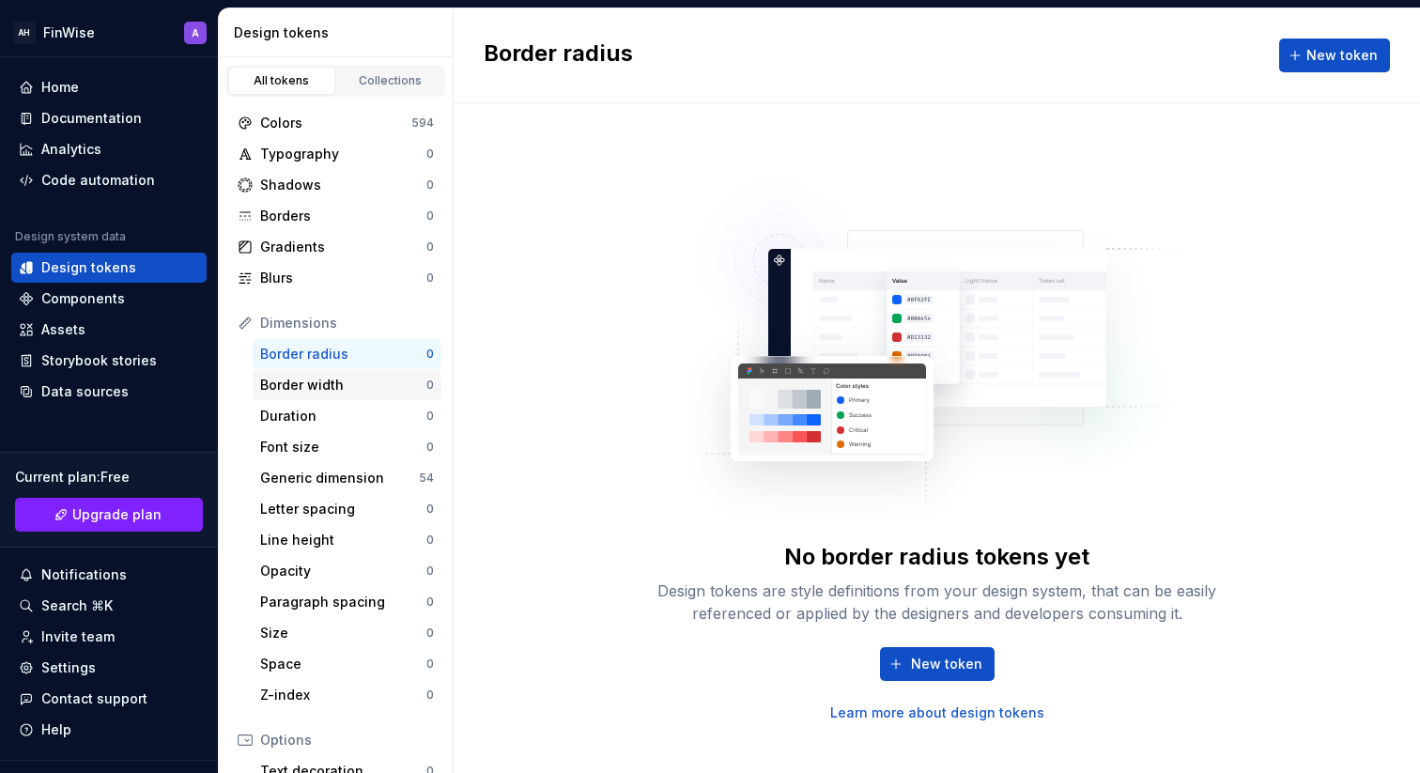
click at [271, 372] on div "Border width 0" at bounding box center [347, 385] width 189 height 30
click at [272, 424] on div "Duration" at bounding box center [343, 416] width 166 height 19
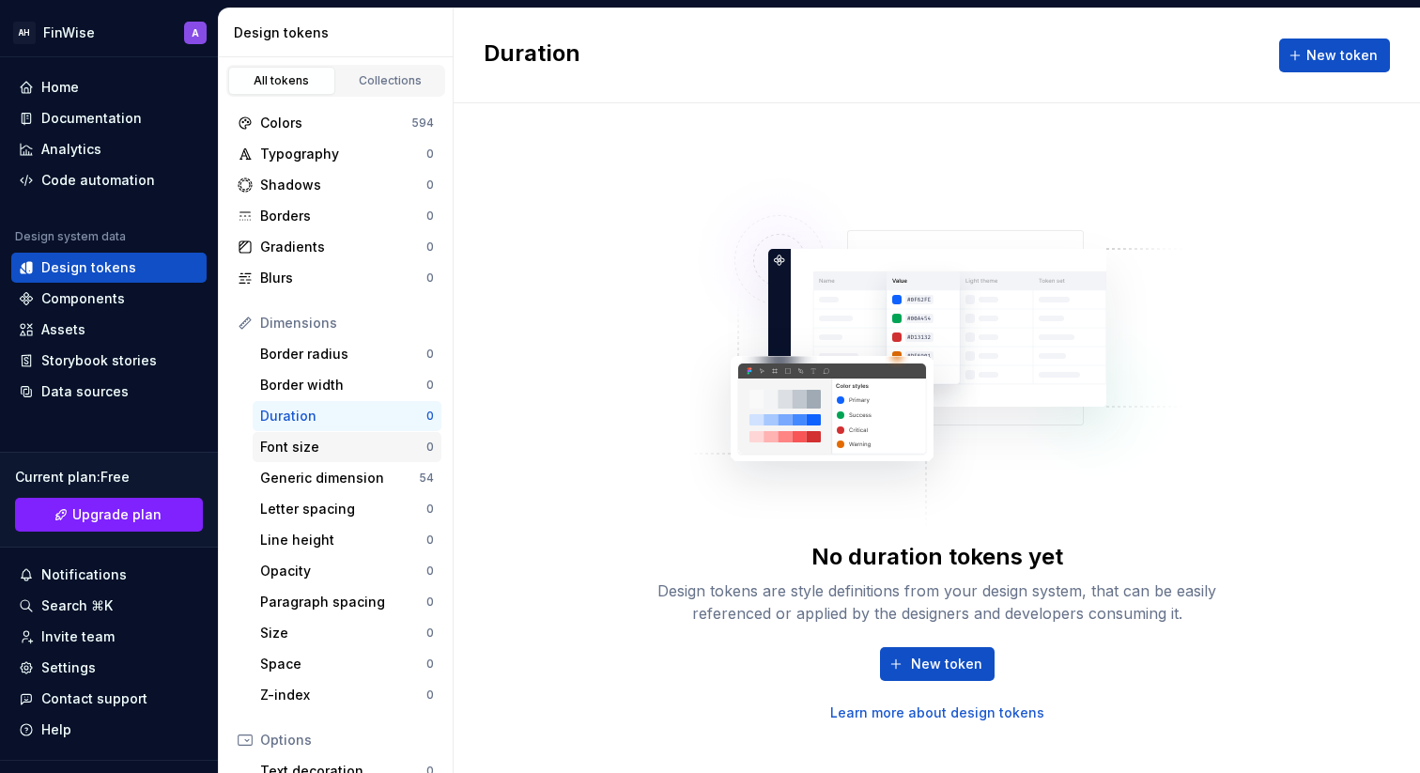
click at [344, 455] on div "Font size" at bounding box center [343, 447] width 166 height 19
click at [339, 483] on div "Generic dimension" at bounding box center [339, 478] width 159 height 19
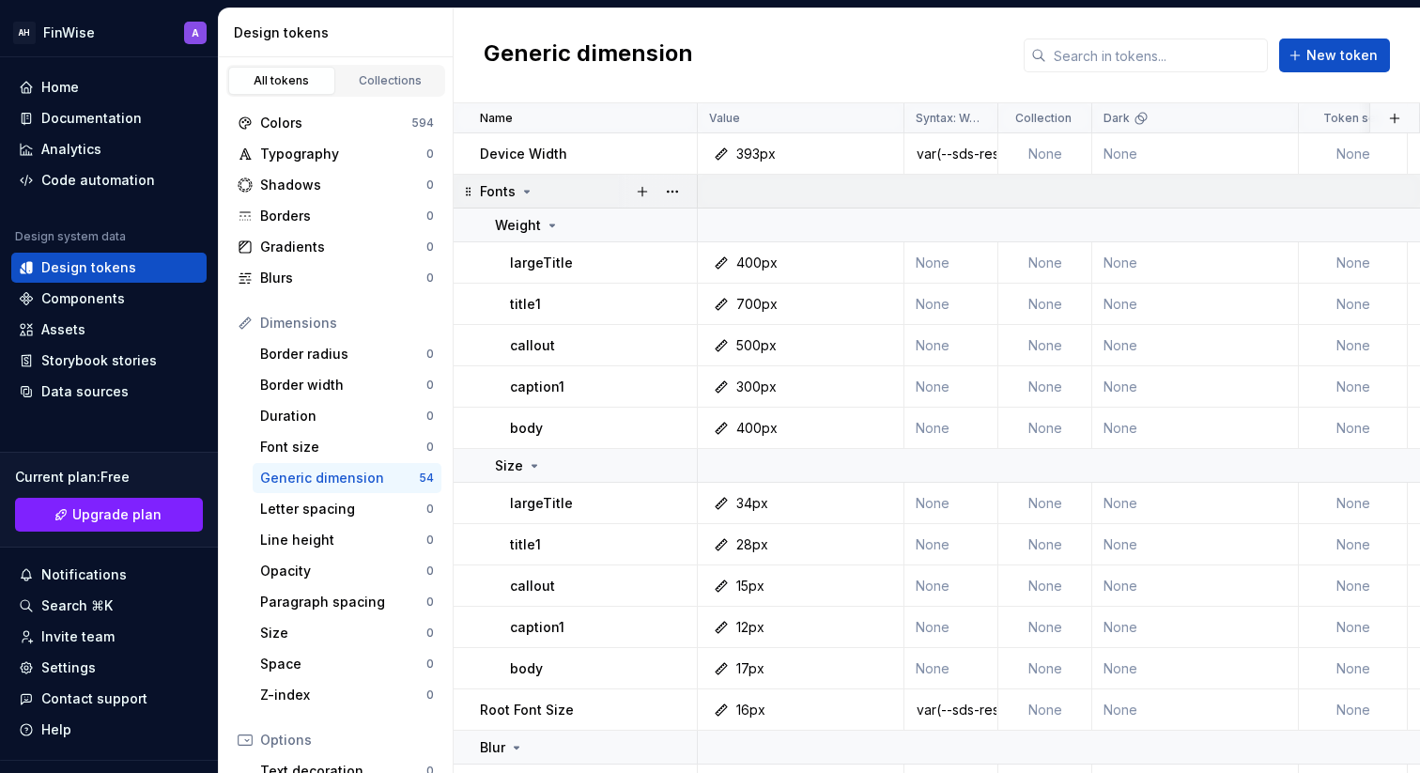
click at [524, 186] on icon at bounding box center [526, 191] width 15 height 15
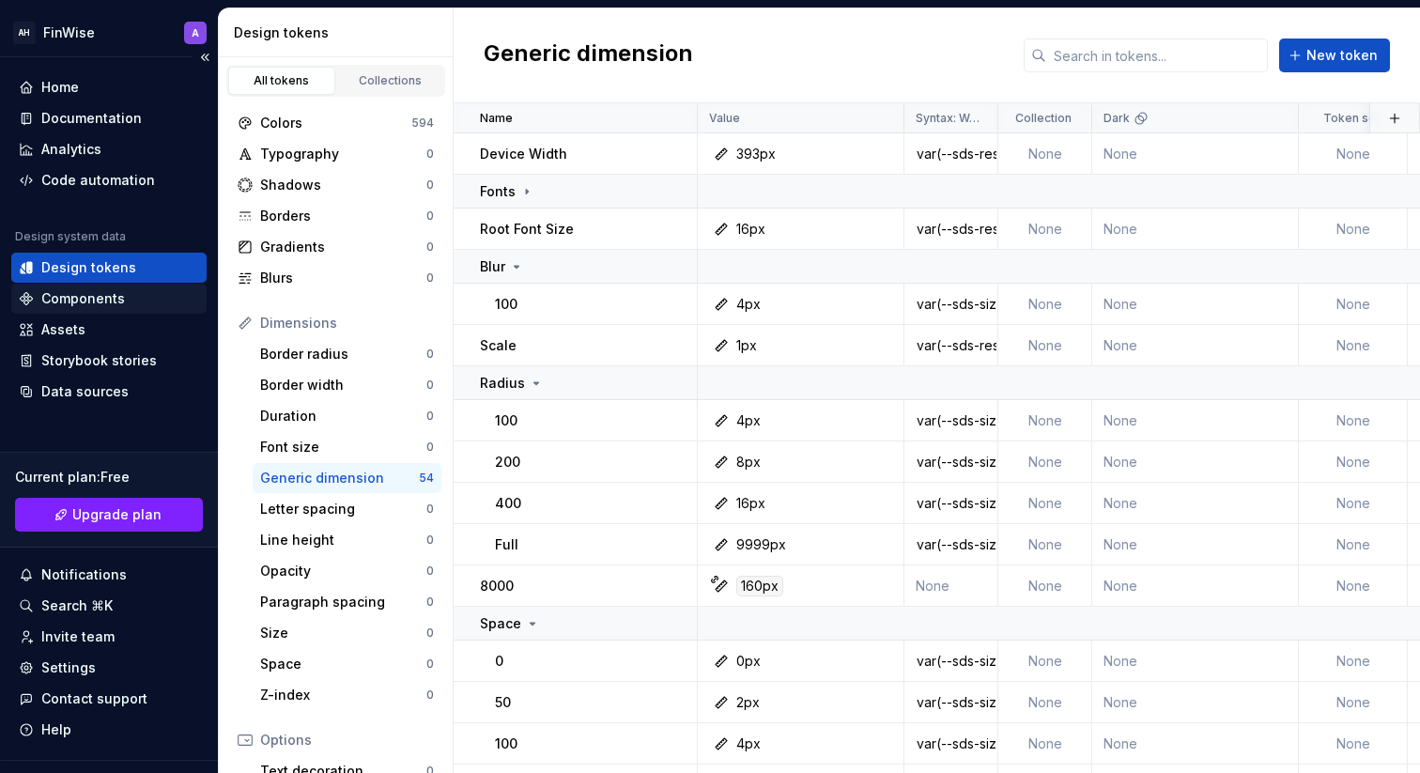
click at [122, 294] on div "Components" at bounding box center [109, 298] width 180 height 19
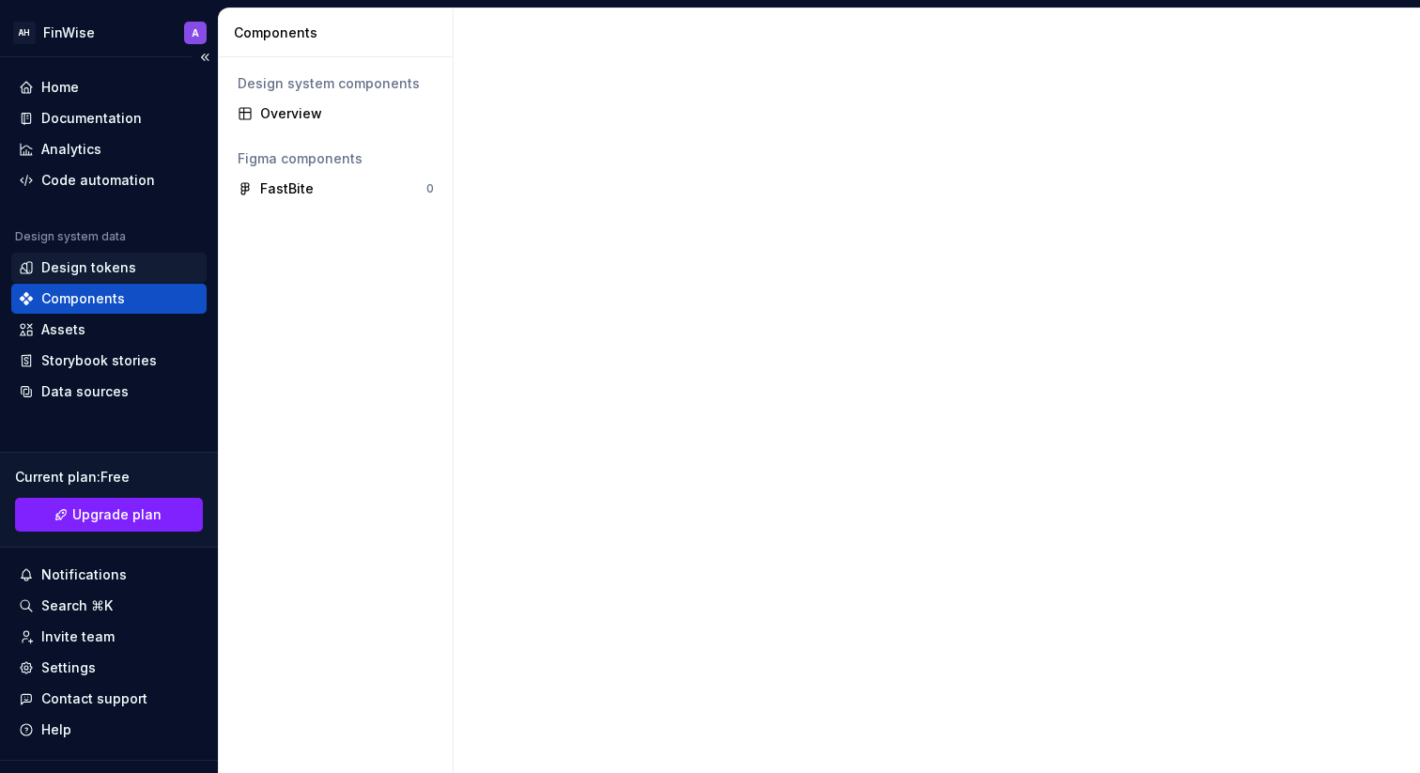
click at [74, 264] on div "Design tokens" at bounding box center [88, 267] width 95 height 19
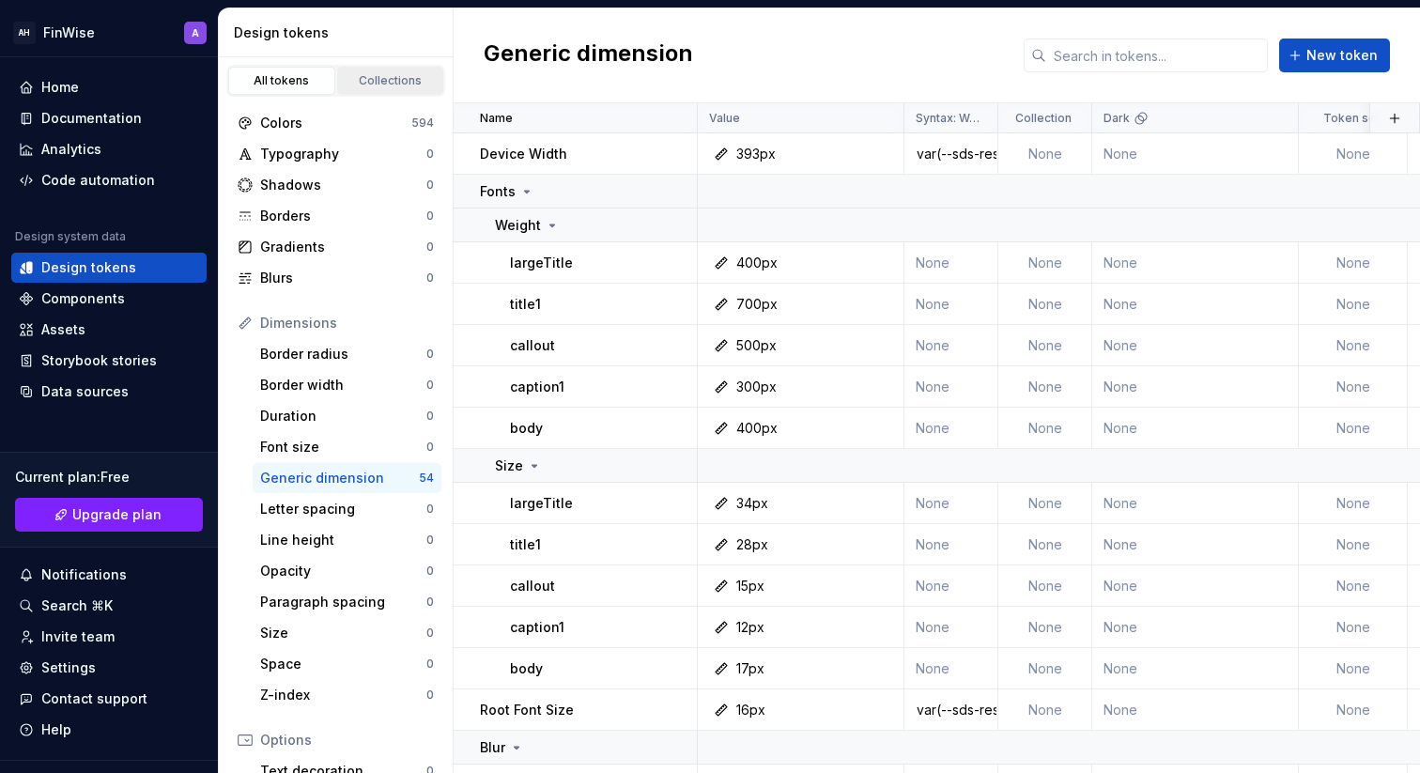
click at [406, 85] on div "Collections" at bounding box center [391, 80] width 94 height 15
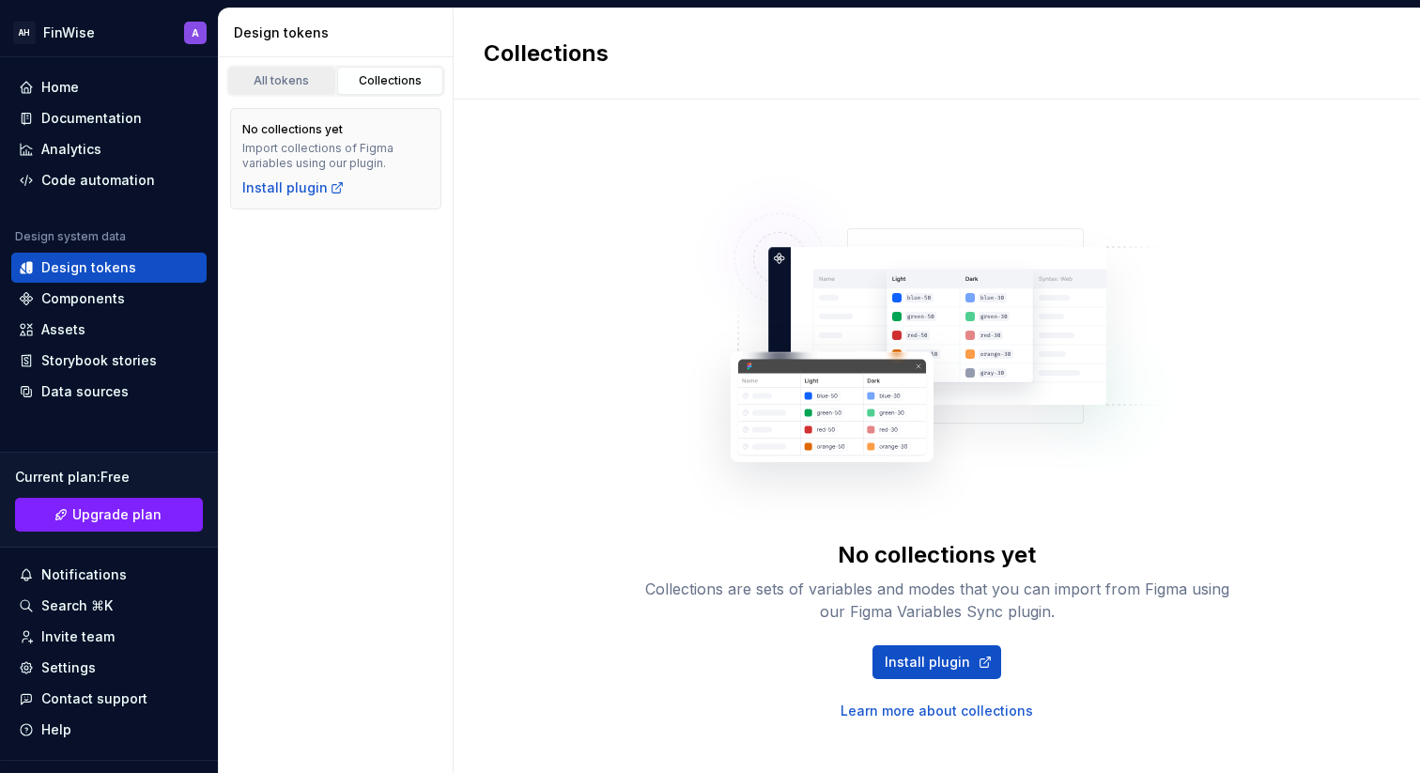
click at [320, 89] on link "All tokens" at bounding box center [281, 81] width 107 height 28
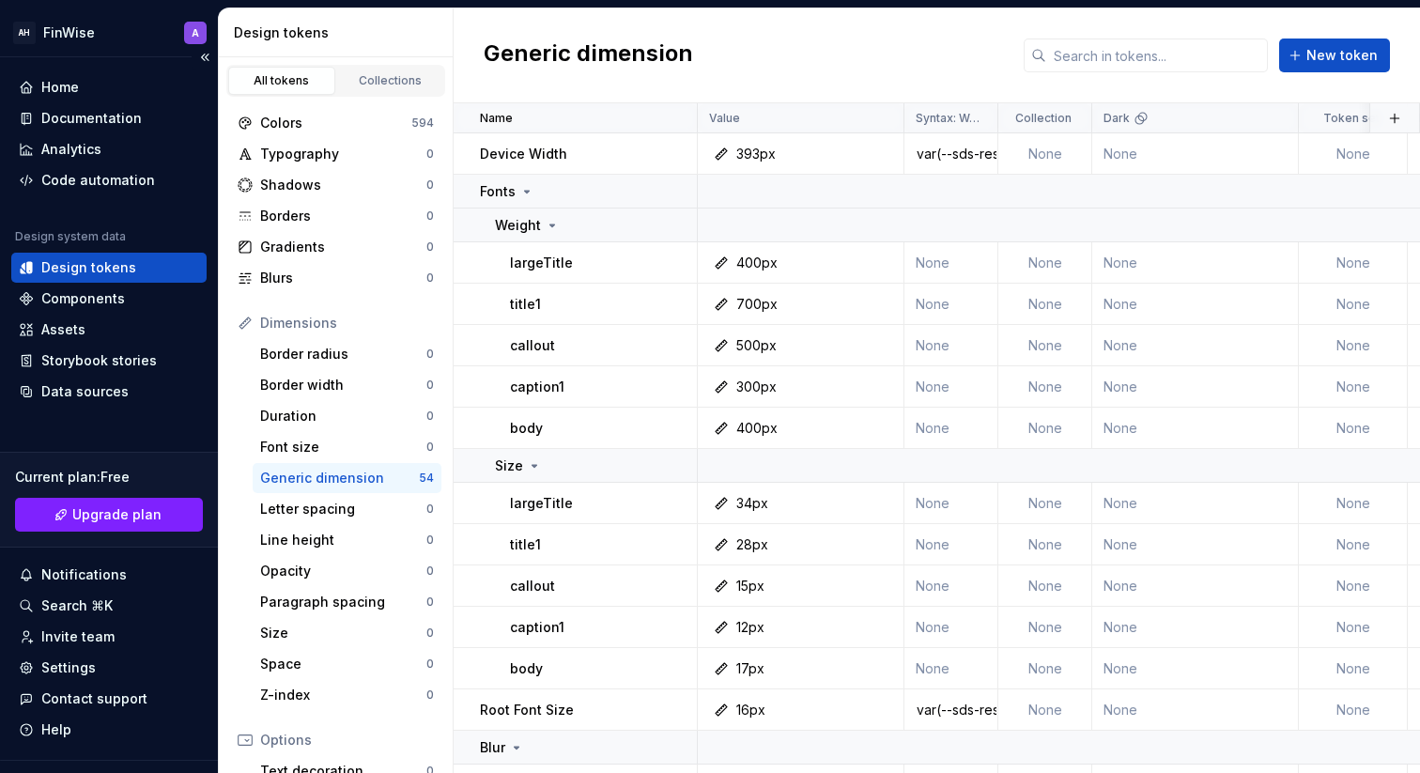
scroll to position [37, 0]
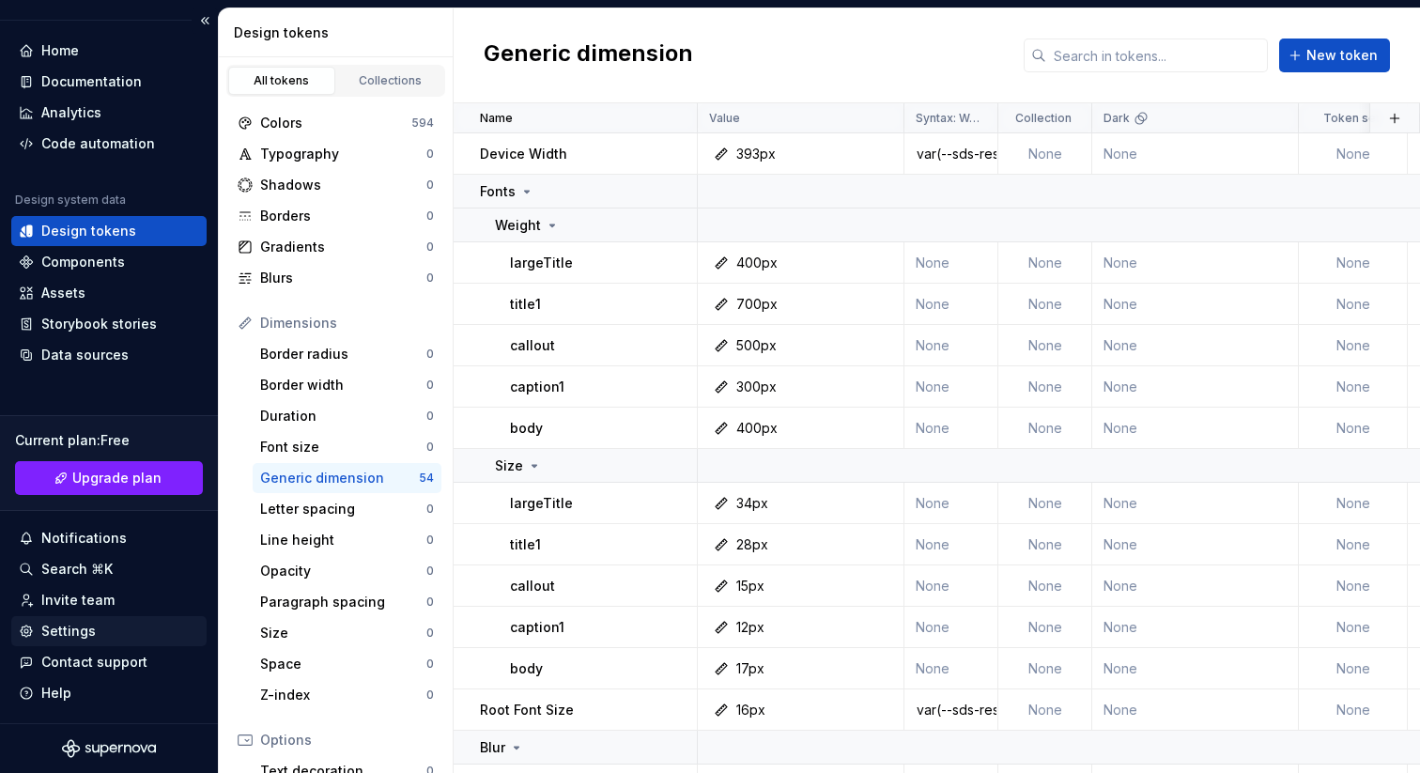
click at [113, 633] on div "Settings" at bounding box center [109, 631] width 180 height 19
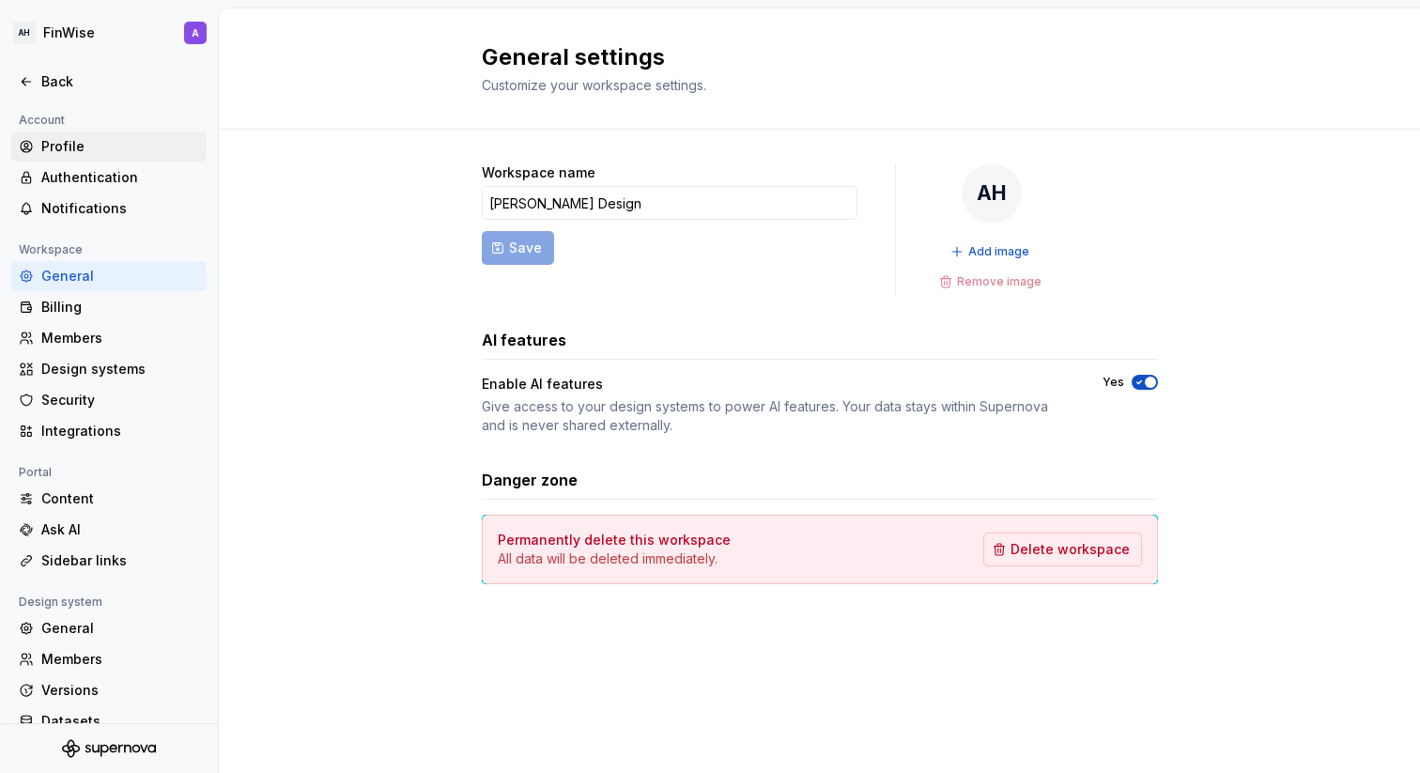
click at [70, 155] on div "Profile" at bounding box center [120, 146] width 158 height 19
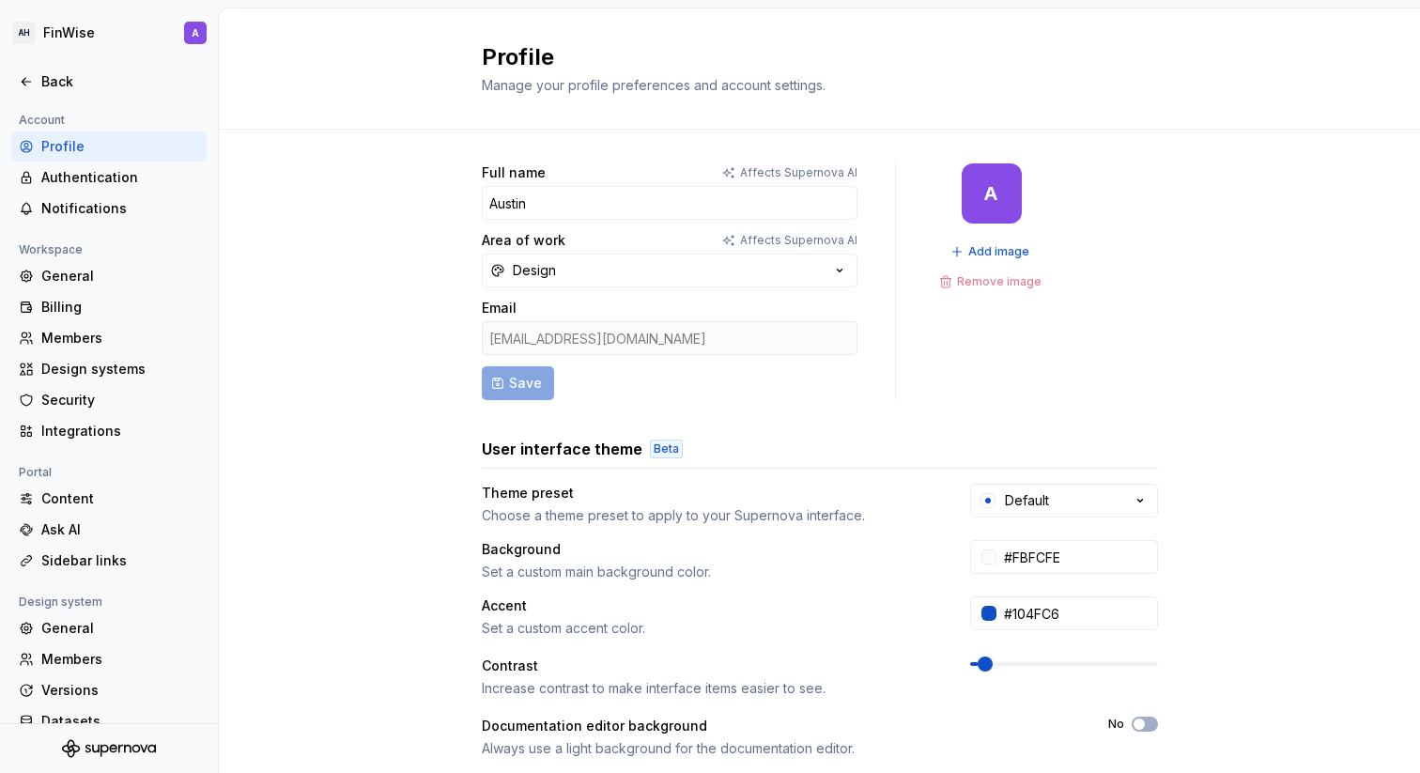
scroll to position [36, 0]
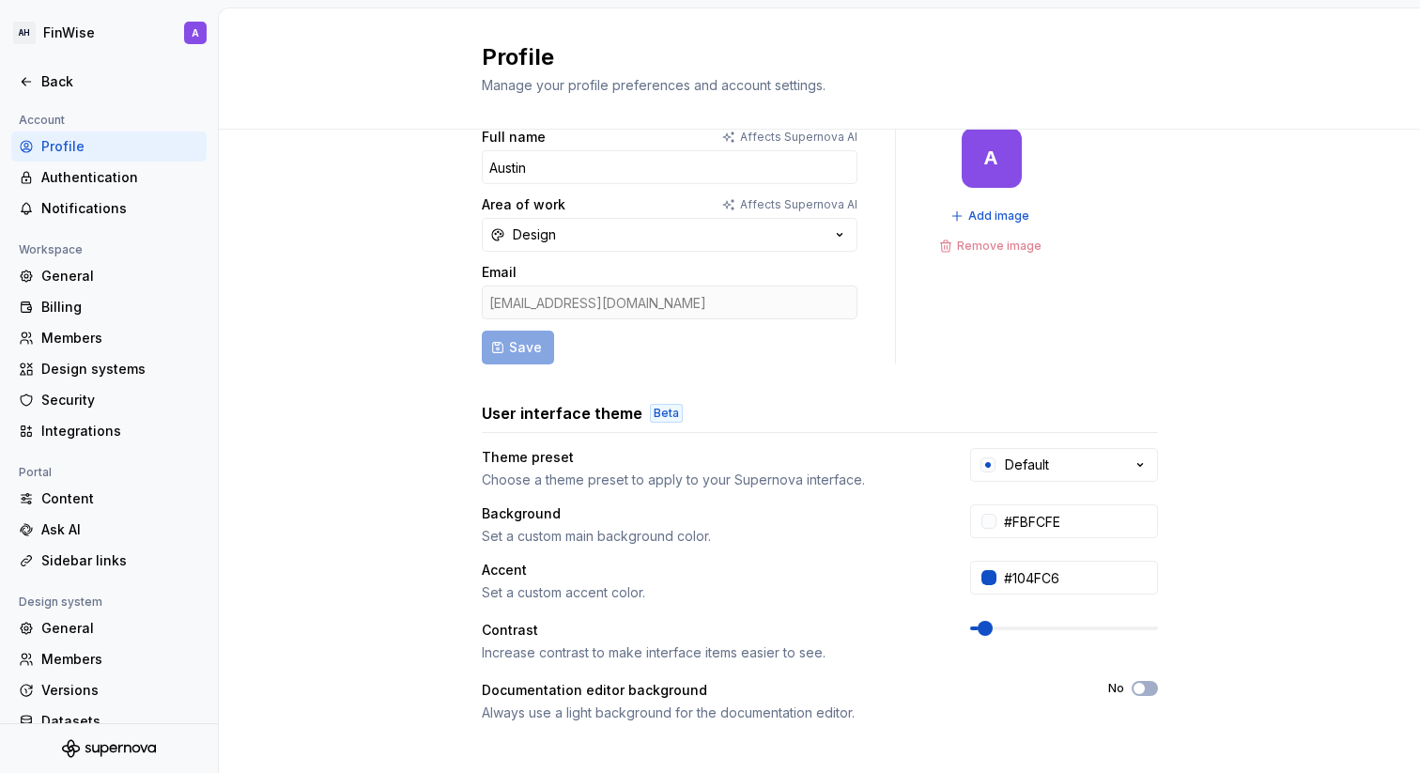
click at [783, 202] on p "Affects Supernova AI" at bounding box center [798, 204] width 117 height 15
click at [628, 230] on button "Design" at bounding box center [670, 235] width 376 height 34
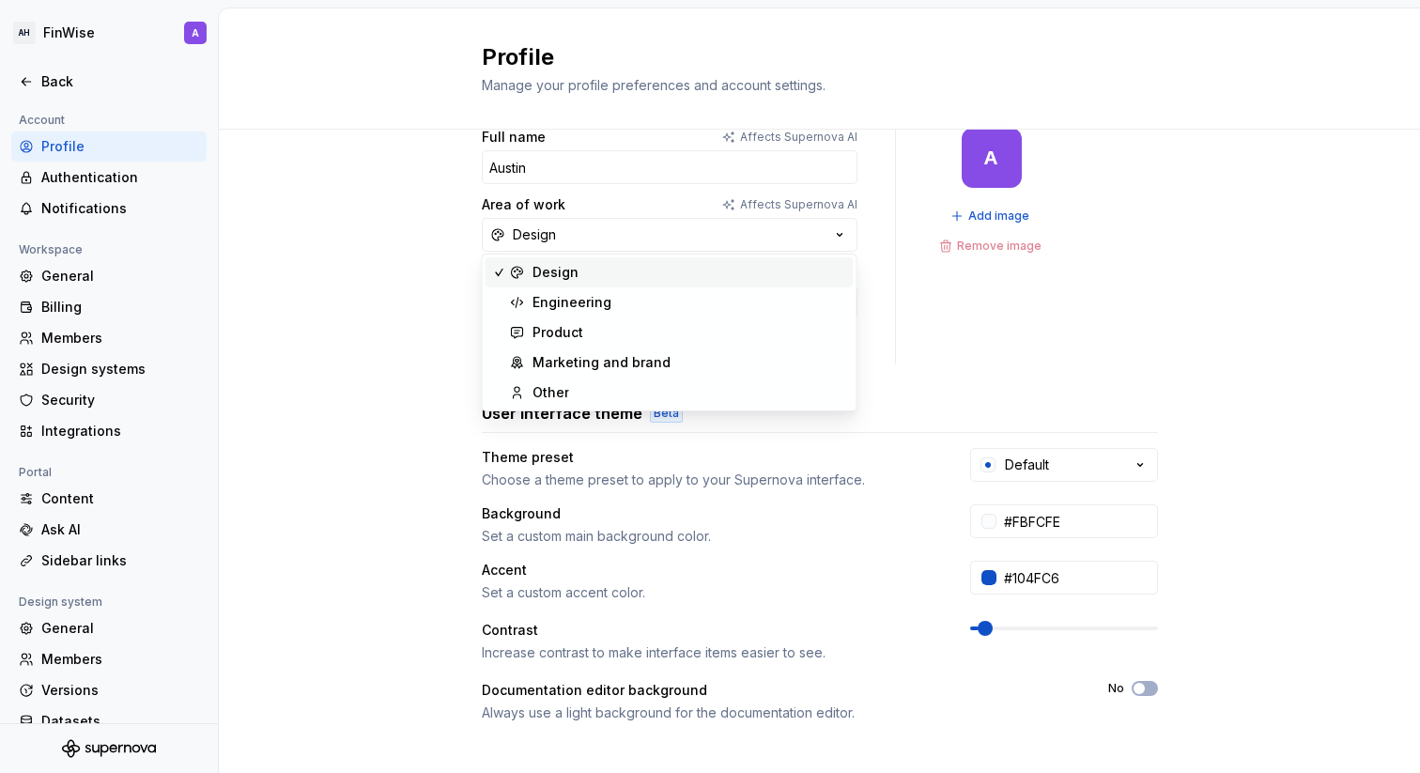
click at [611, 273] on div "Design" at bounding box center [690, 272] width 314 height 19
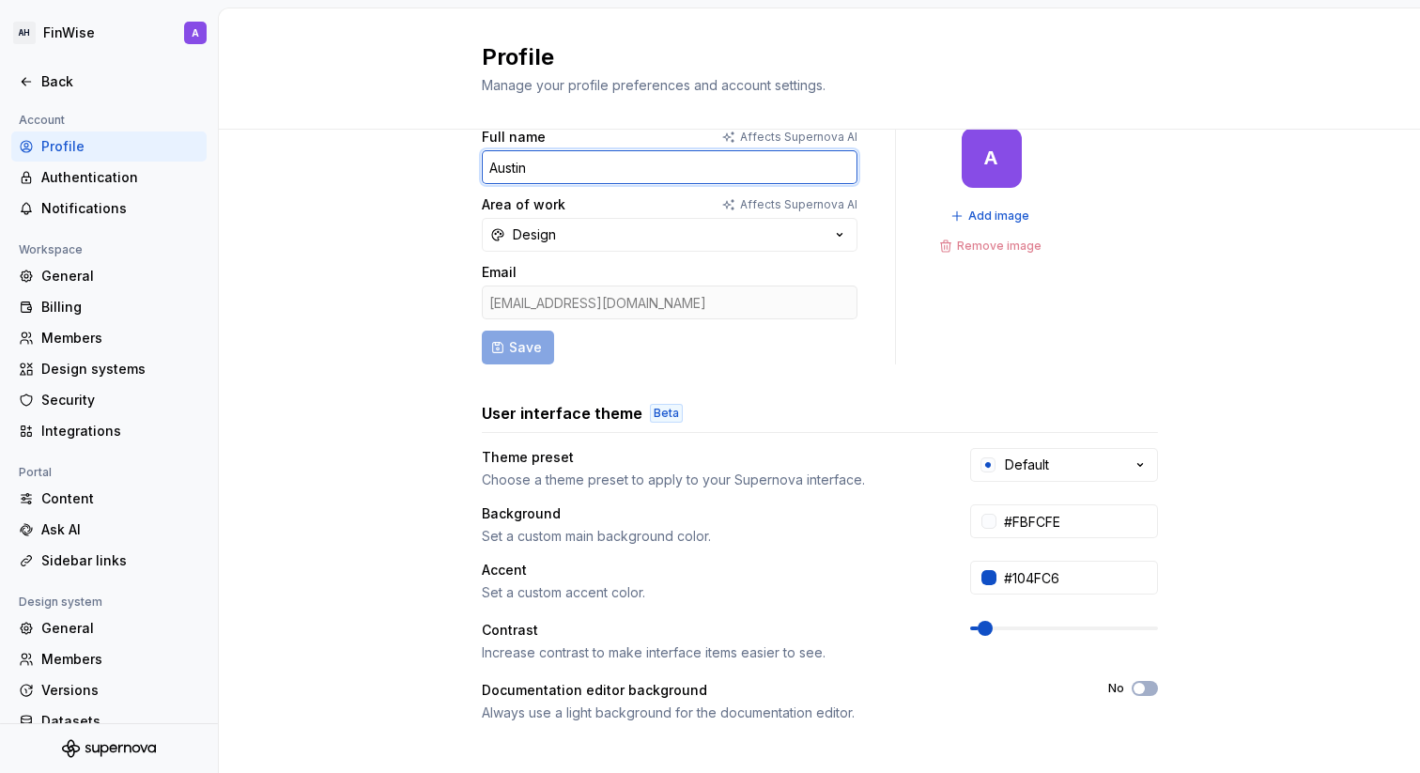
click at [592, 167] on input "Austin" at bounding box center [670, 167] width 376 height 34
click at [855, 387] on div "Full name Affects Supernova [PERSON_NAME] Area of work Affects Supernova AI Des…" at bounding box center [820, 549] width 676 height 842
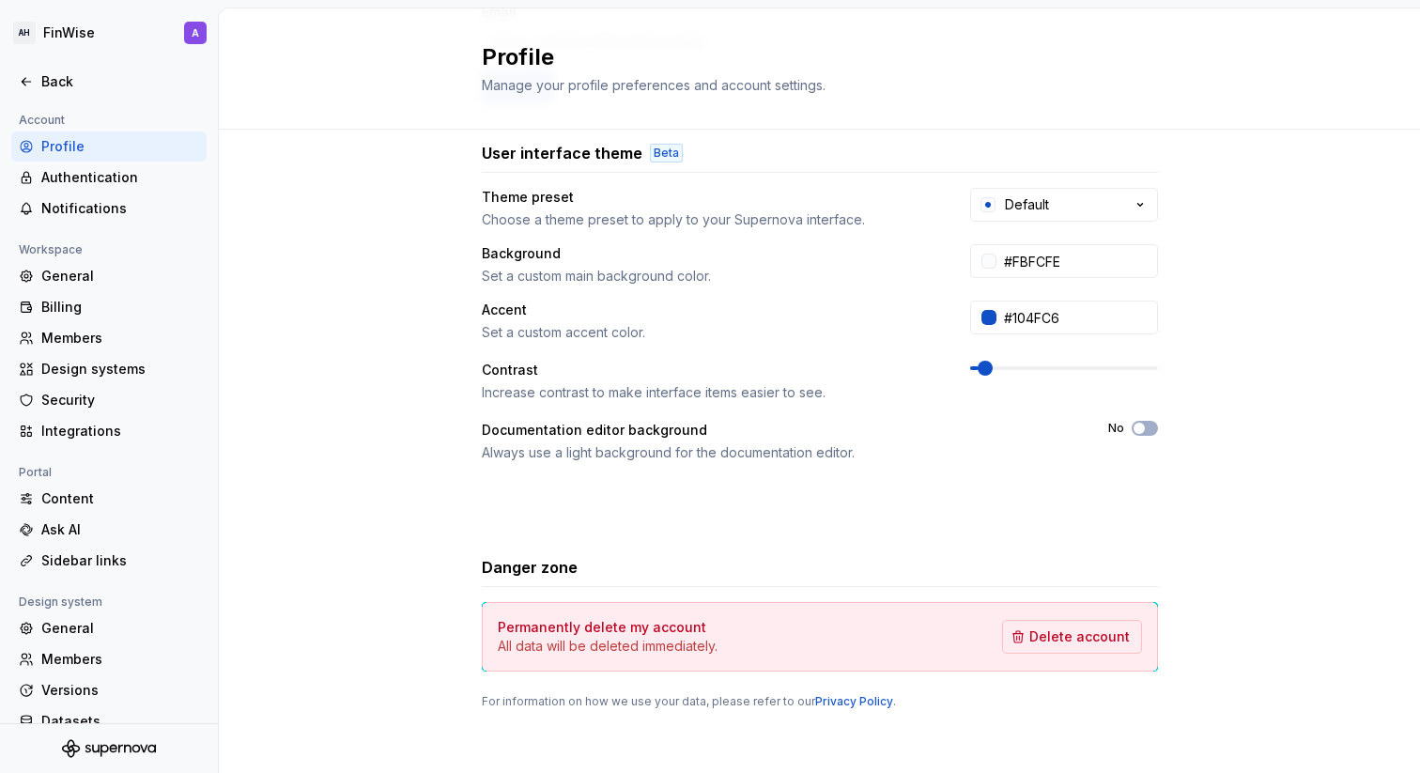
scroll to position [298, 0]
click at [1136, 422] on span "button" at bounding box center [1139, 426] width 11 height 11
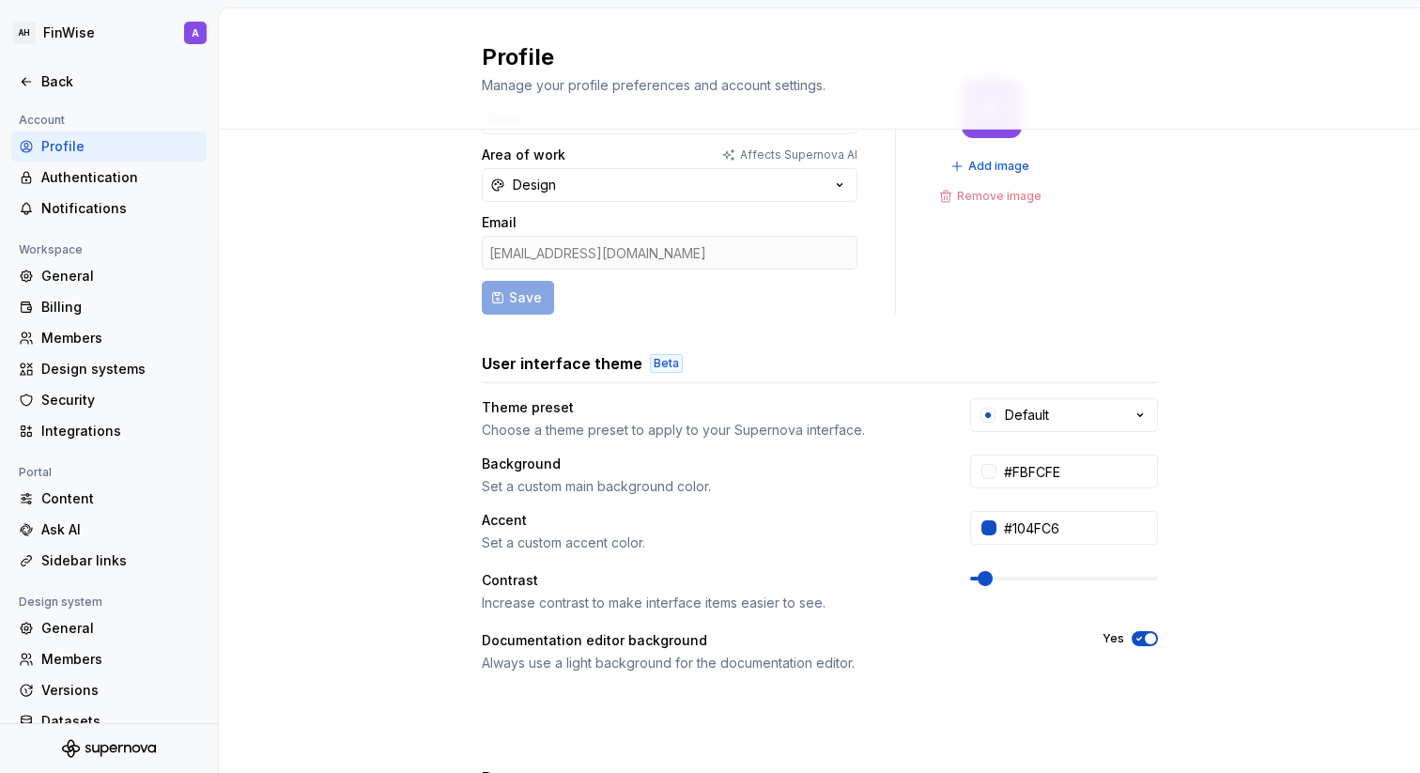
scroll to position [51, 0]
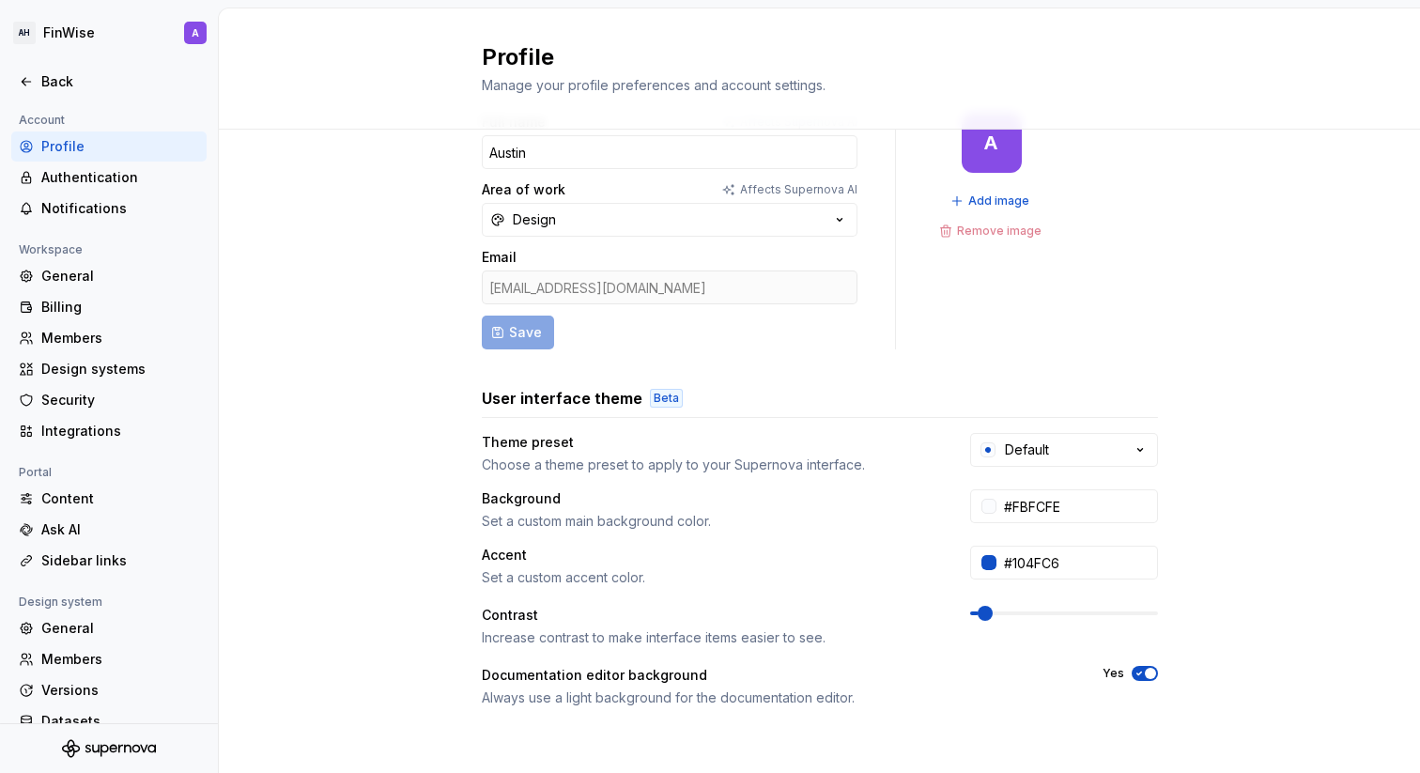
click at [1139, 675] on icon "button" at bounding box center [1139, 673] width 15 height 11
click at [321, 595] on div "Full name Affects Supernova [PERSON_NAME] Area of work Affects Supernova AI Des…" at bounding box center [819, 552] width 1201 height 947
click at [101, 634] on div "General" at bounding box center [120, 628] width 158 height 19
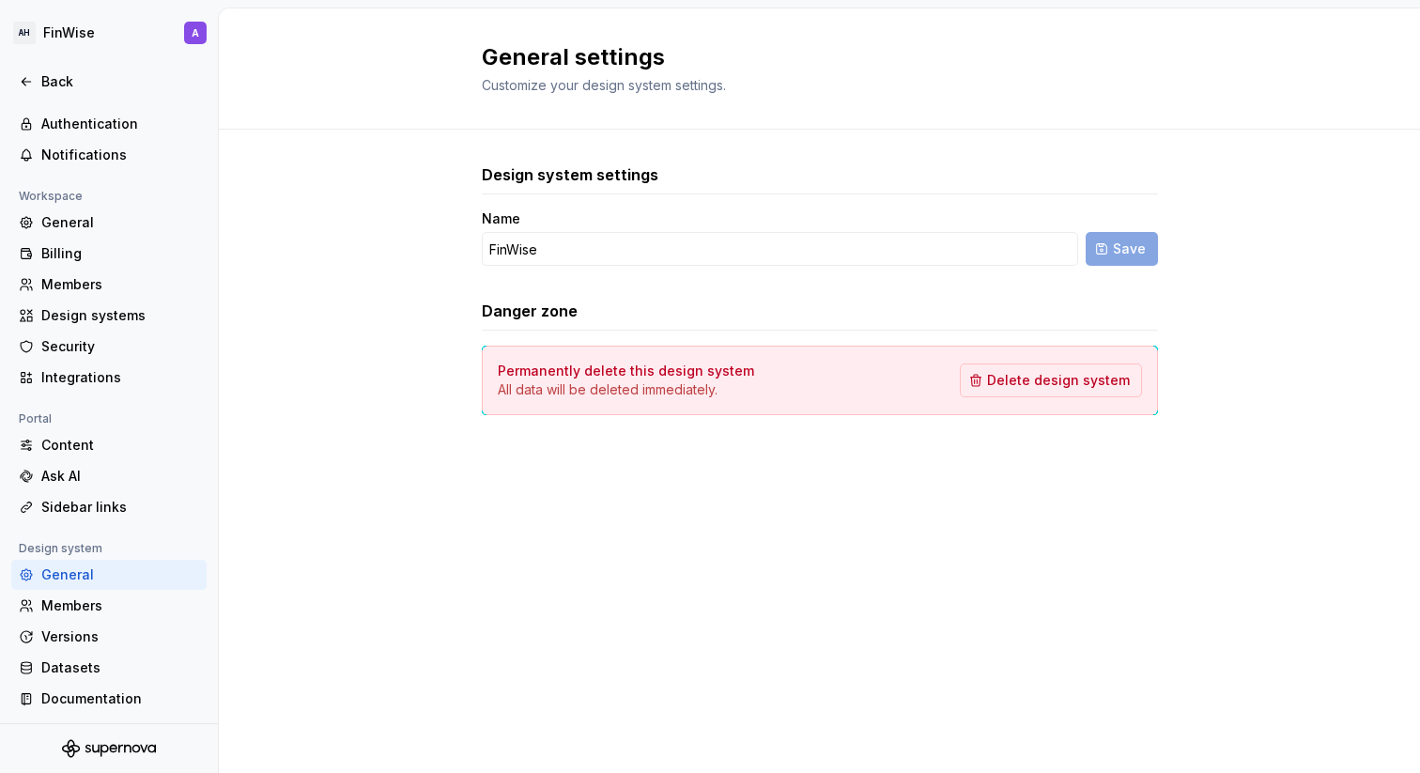
scroll to position [54, 0]
click at [99, 664] on div "Datasets" at bounding box center [120, 667] width 158 height 19
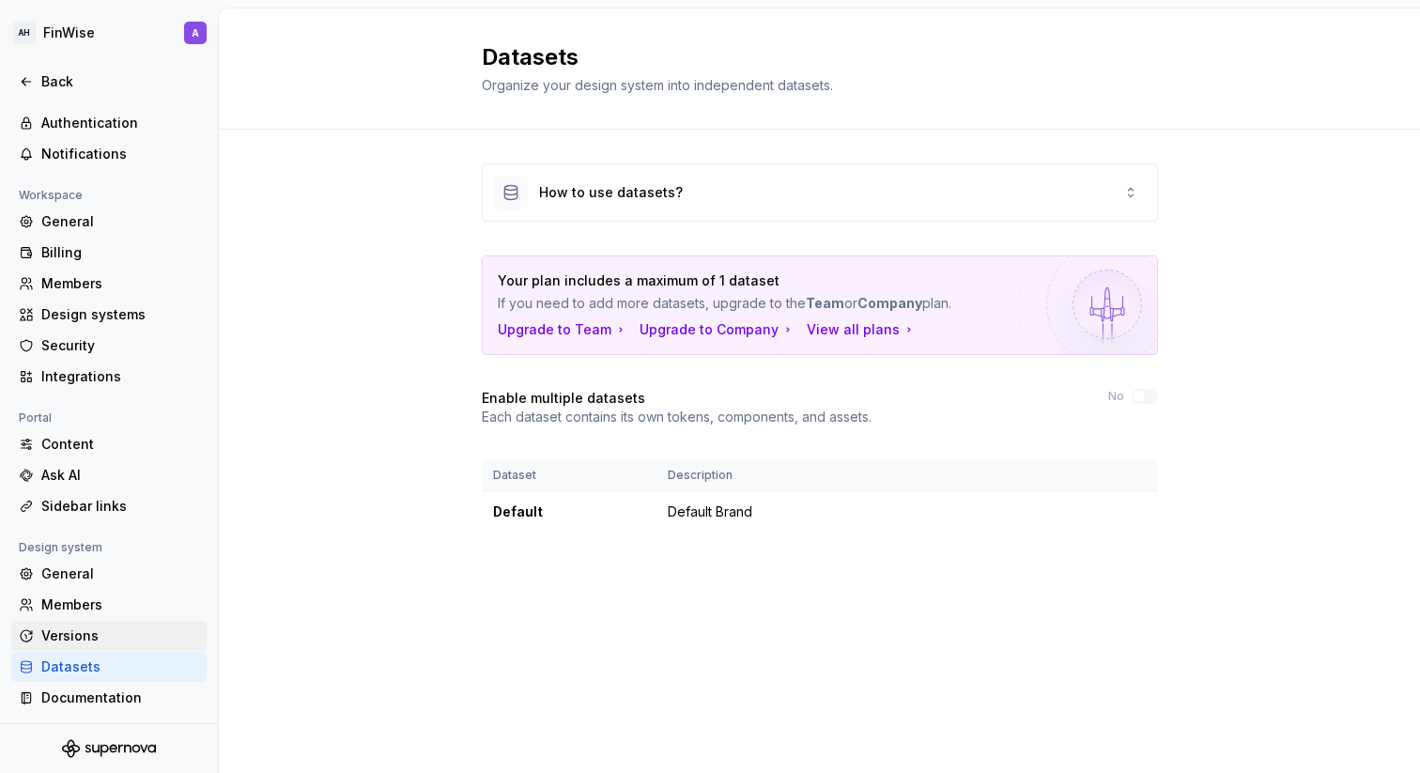
click at [76, 633] on div "Versions" at bounding box center [120, 636] width 158 height 19
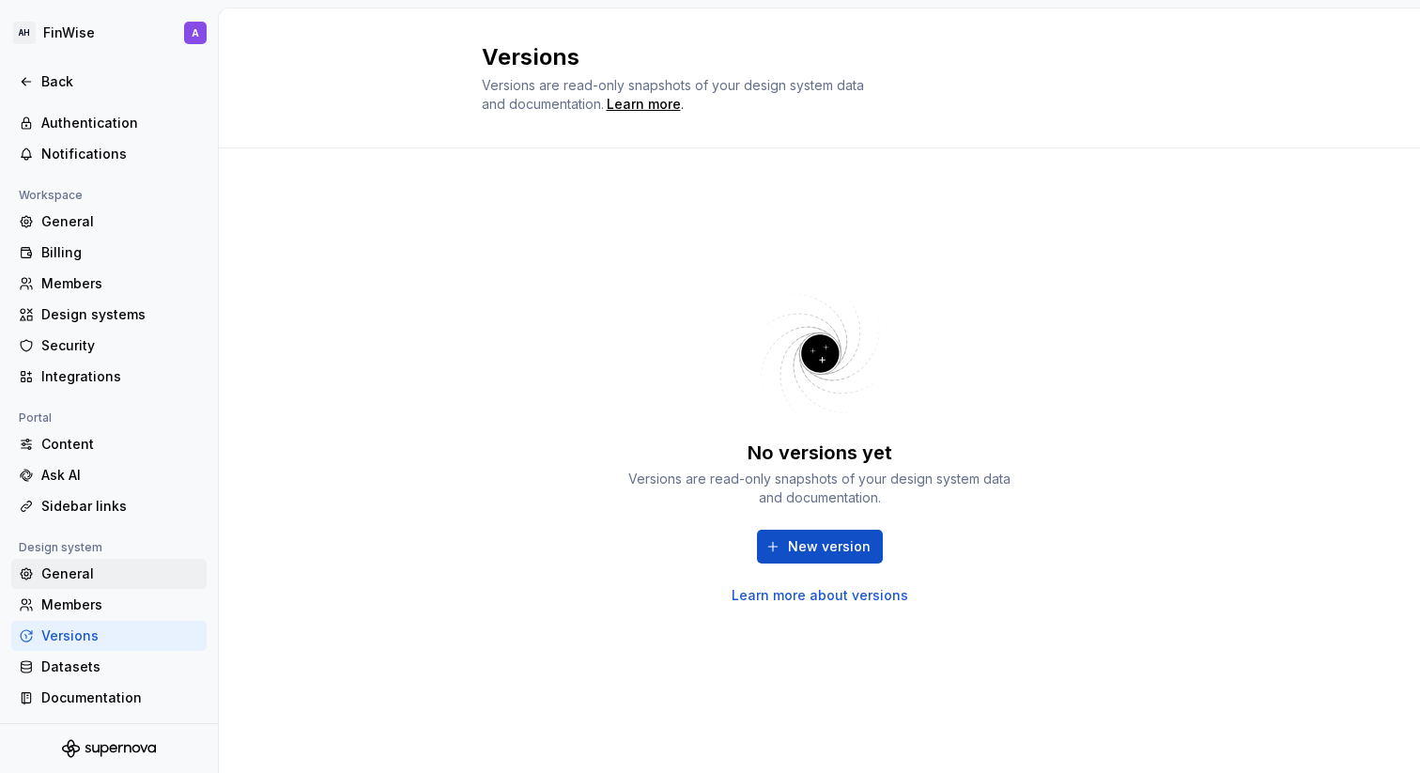
click at [76, 586] on div "General" at bounding box center [108, 574] width 195 height 30
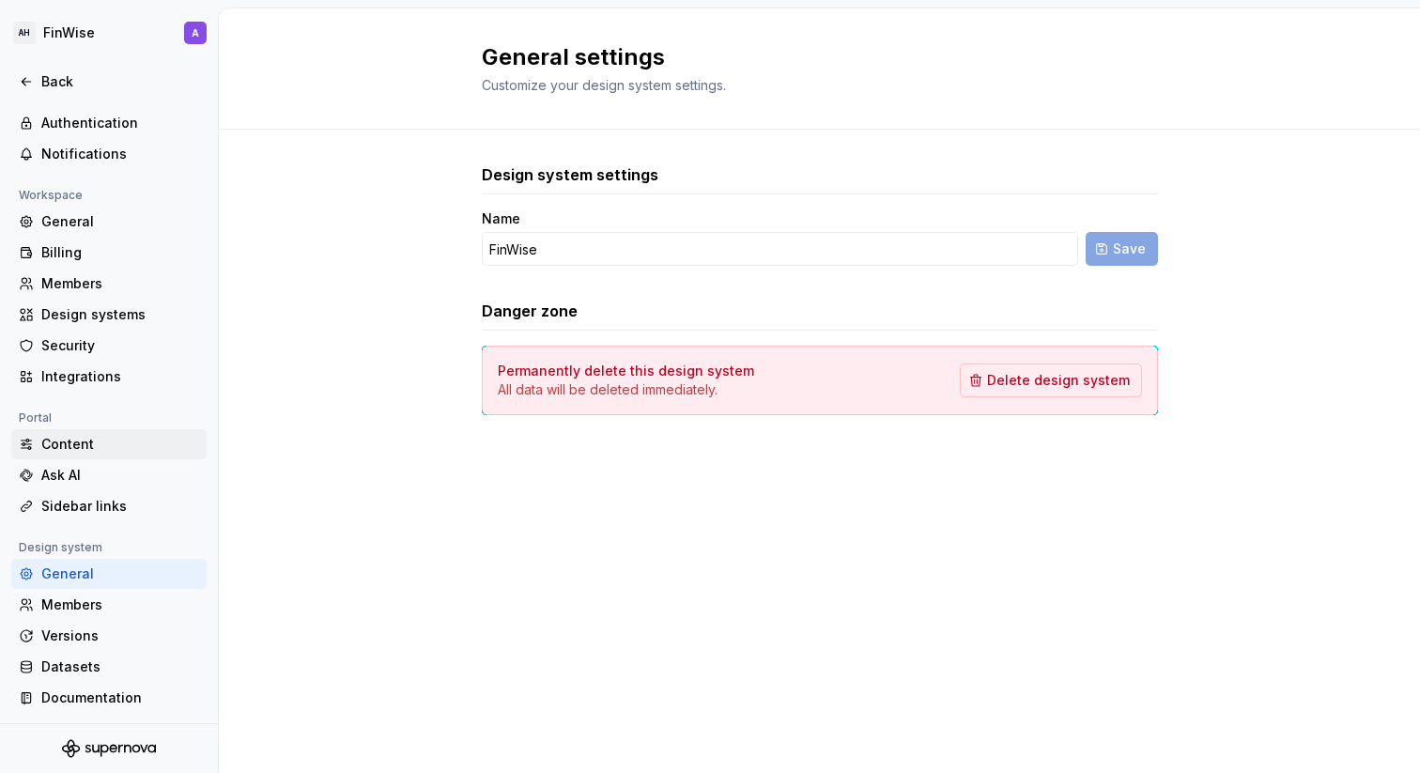
click at [78, 435] on div "Content" at bounding box center [120, 444] width 158 height 19
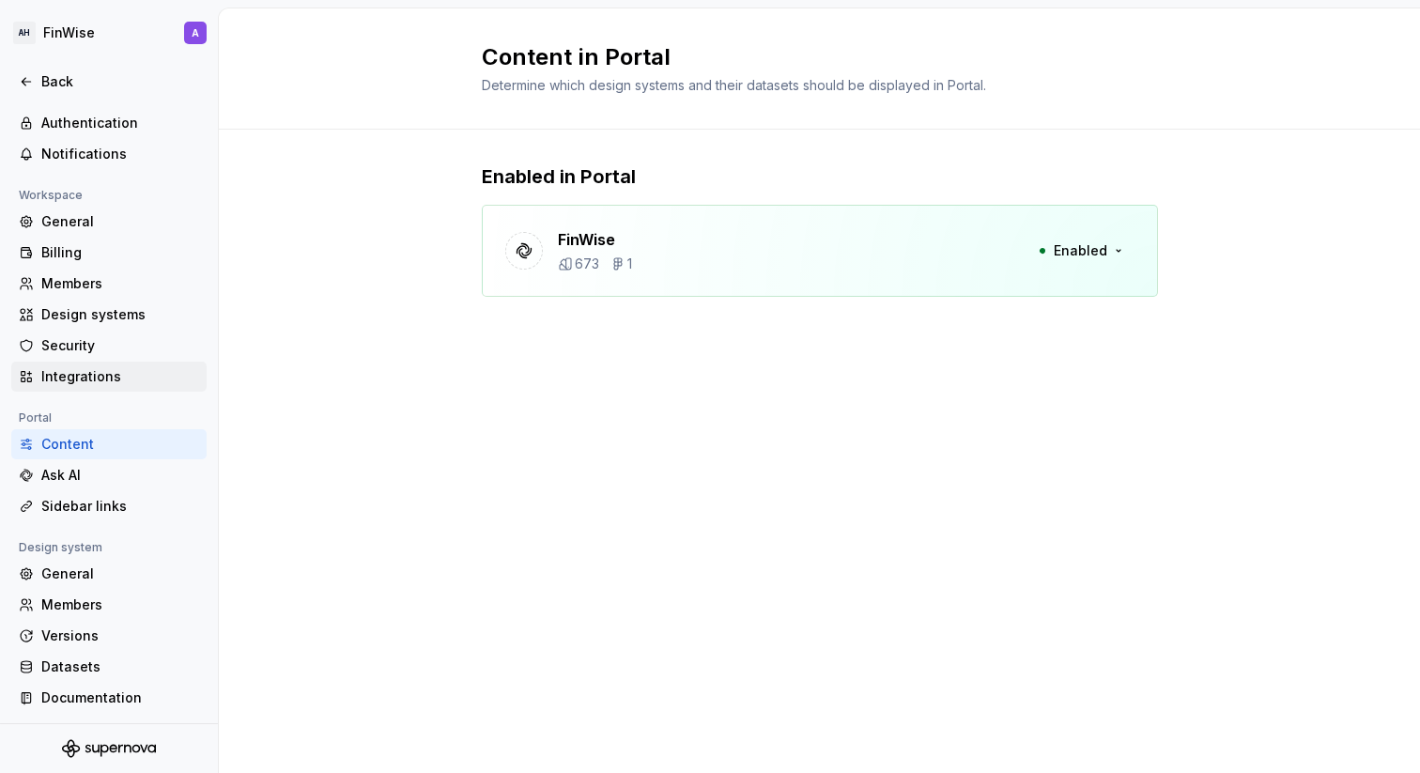
click at [74, 374] on div "Integrations" at bounding box center [120, 376] width 158 height 19
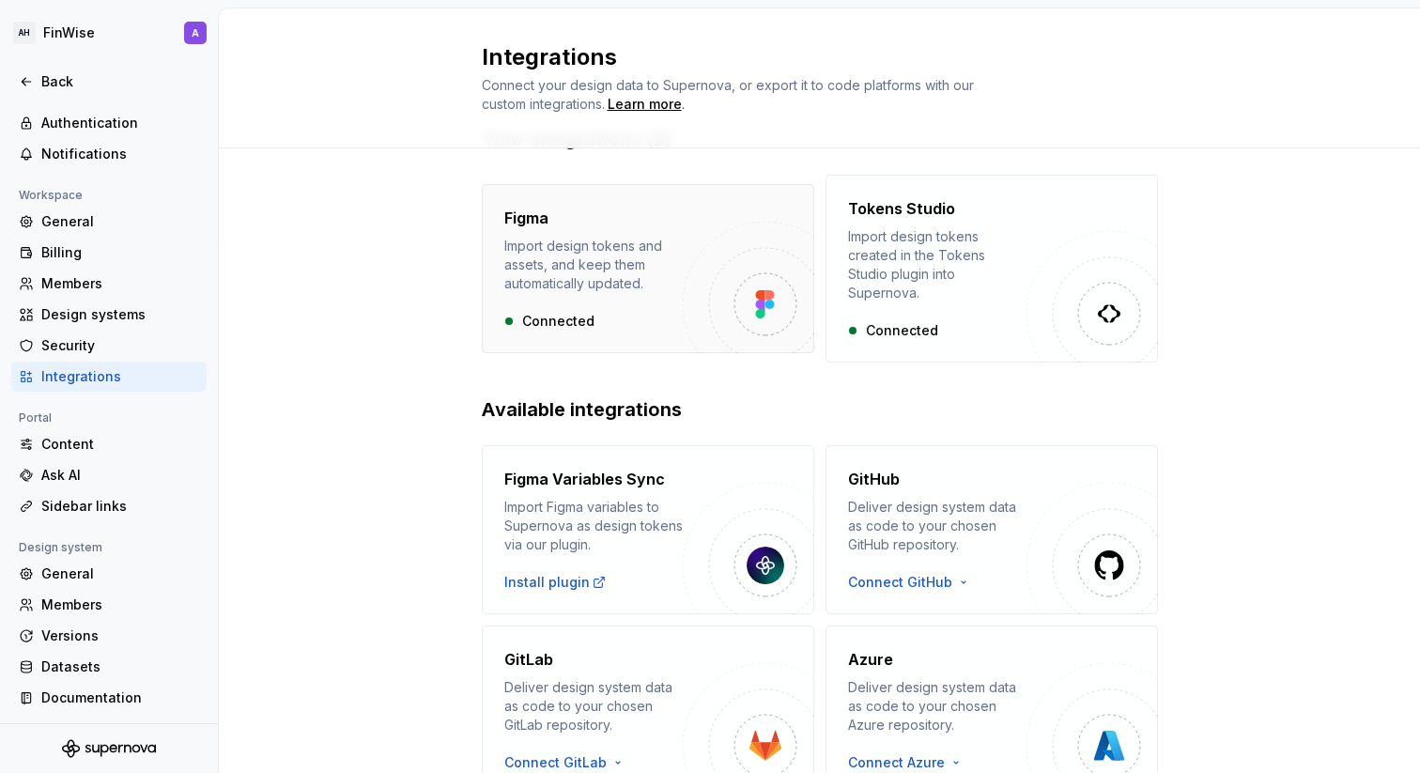
scroll to position [75, 0]
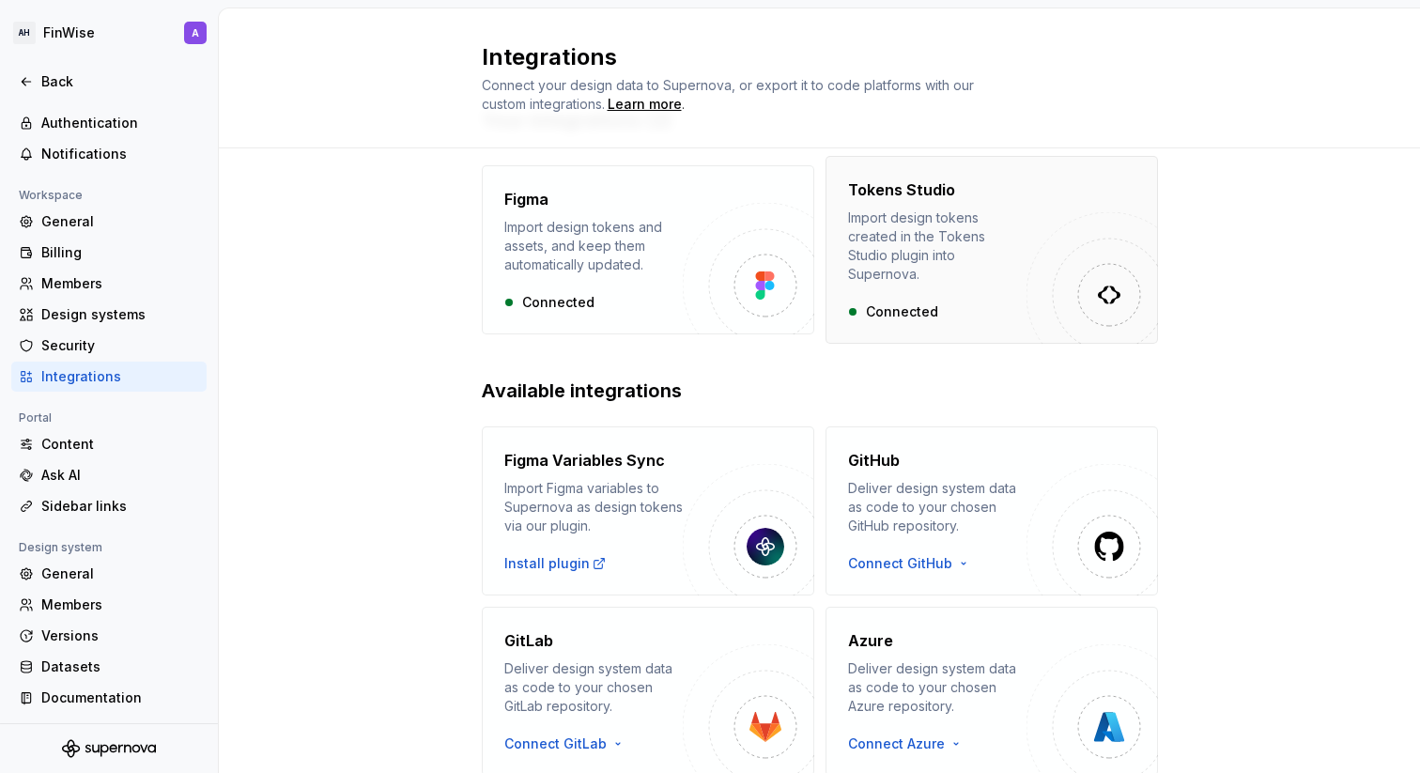
click at [1103, 240] on img "button" at bounding box center [1093, 278] width 132 height 132
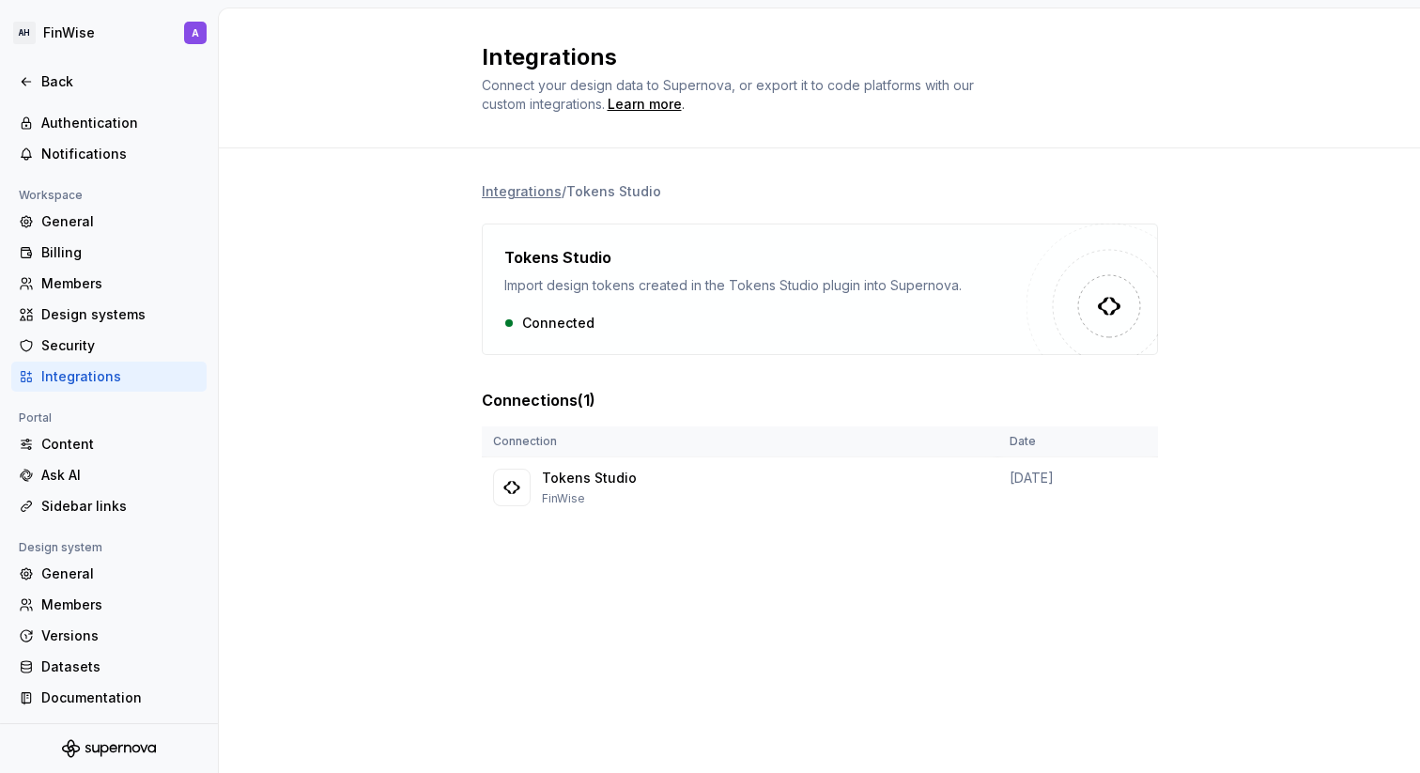
click at [1104, 260] on img at bounding box center [1093, 290] width 132 height 132
click at [1099, 301] on img at bounding box center [1109, 306] width 26 height 26
click at [606, 183] on li "Tokens Studio" at bounding box center [613, 191] width 95 height 16
click at [89, 344] on div "Security" at bounding box center [120, 345] width 158 height 19
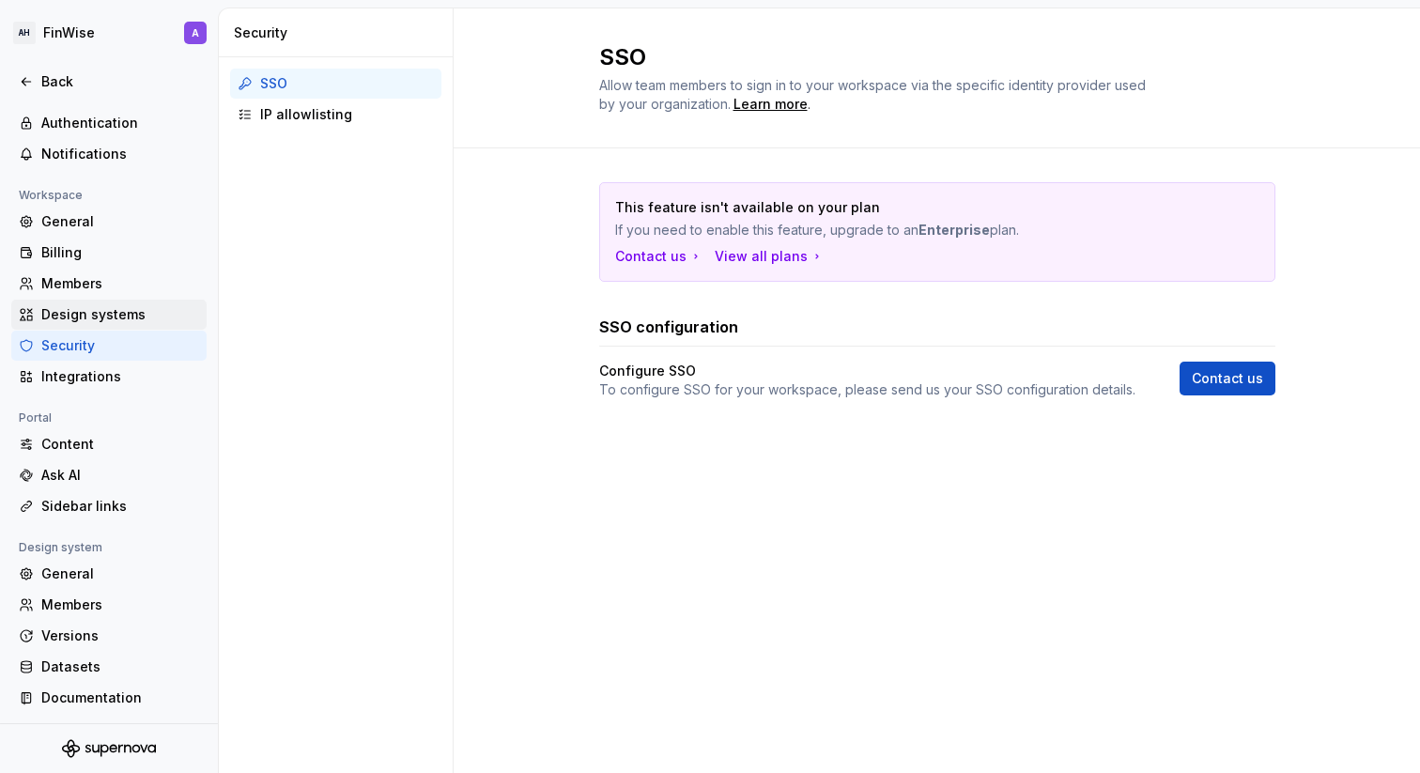
click at [84, 310] on div "Design systems" at bounding box center [120, 314] width 158 height 19
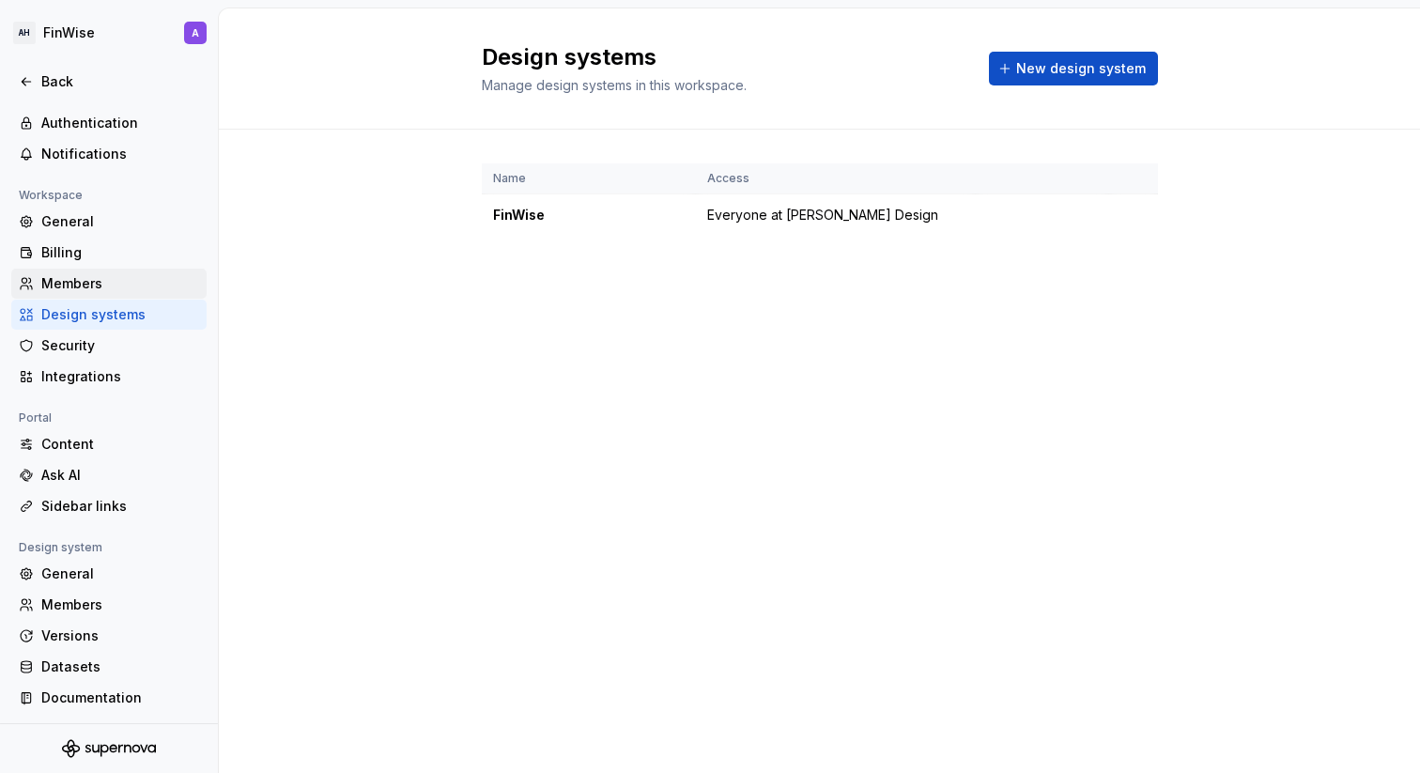
click at [77, 283] on div "Members" at bounding box center [120, 283] width 158 height 19
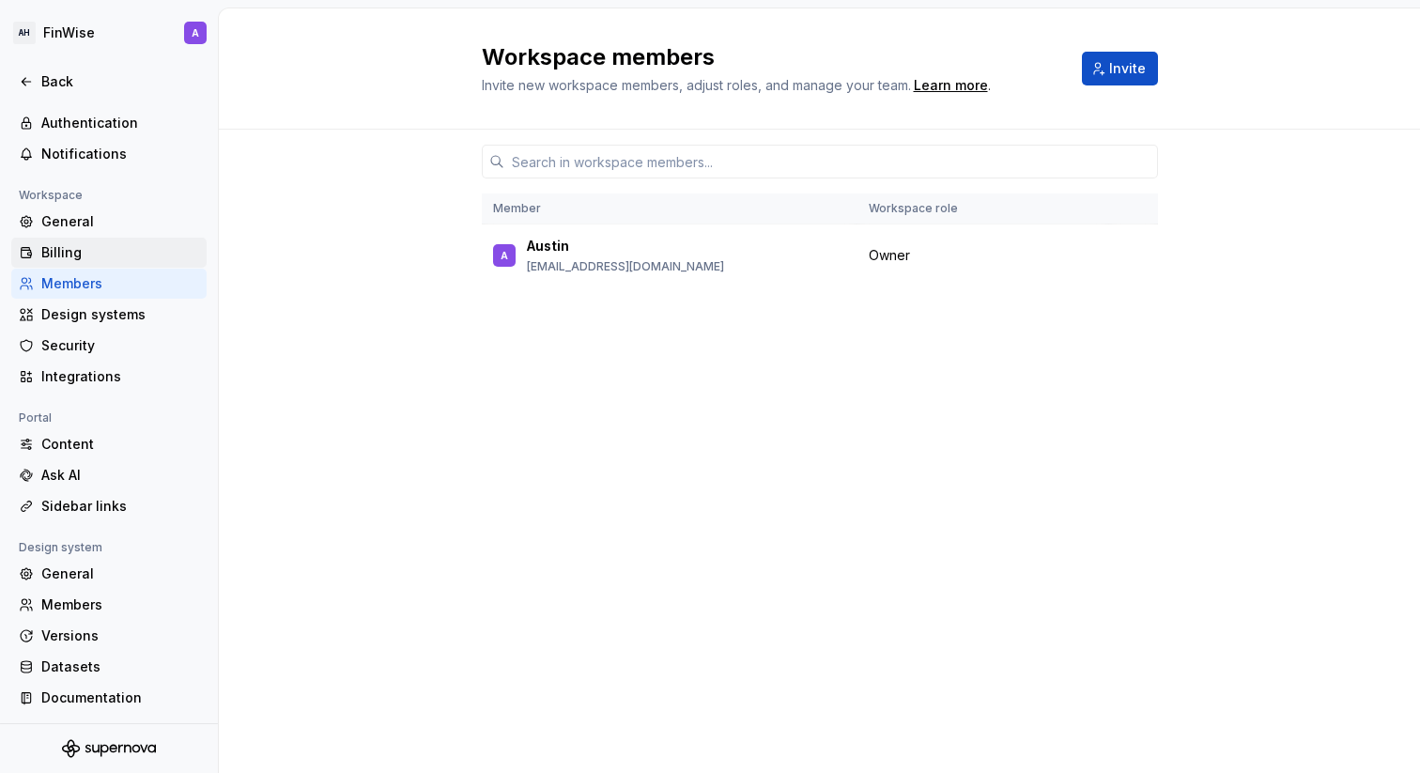
click at [77, 243] on div "Billing" at bounding box center [120, 252] width 158 height 19
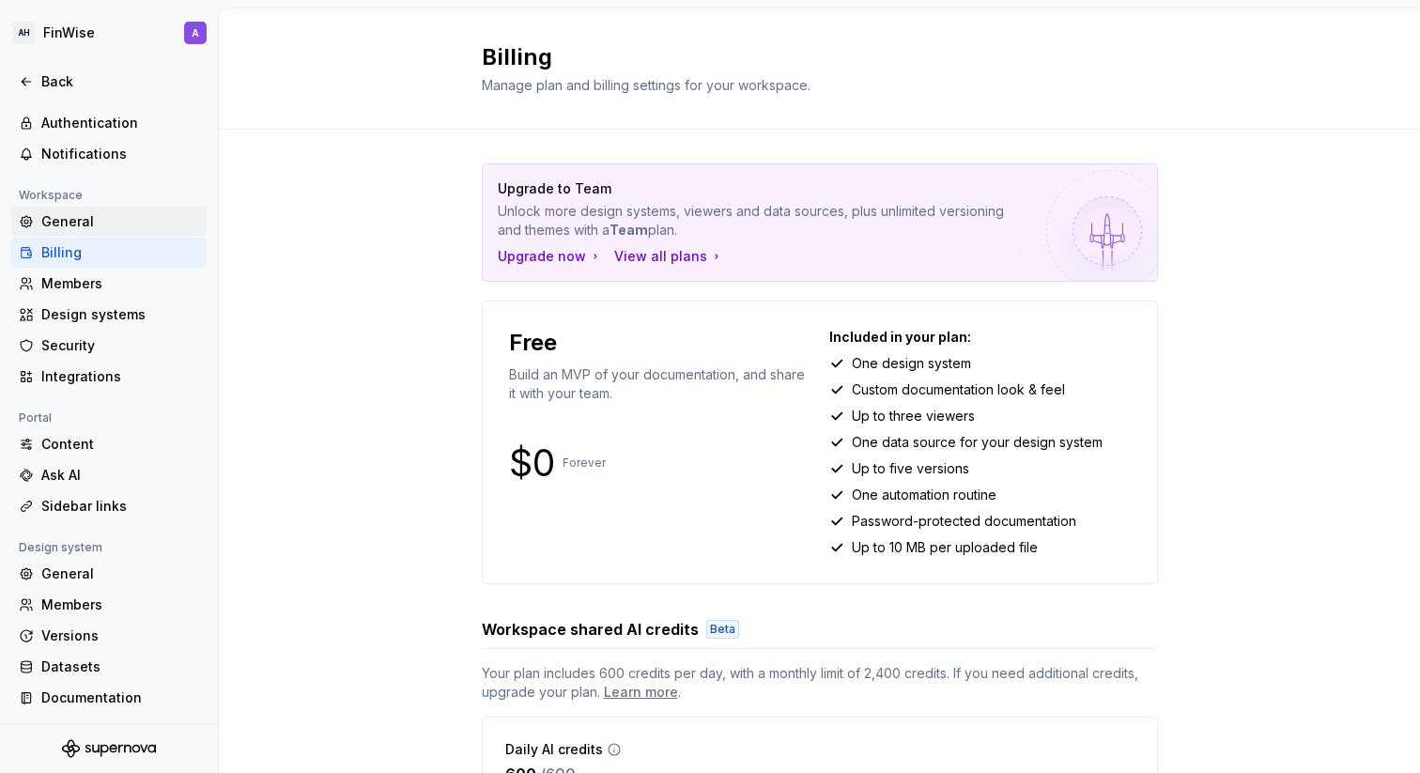
click at [76, 213] on div "General" at bounding box center [120, 221] width 158 height 19
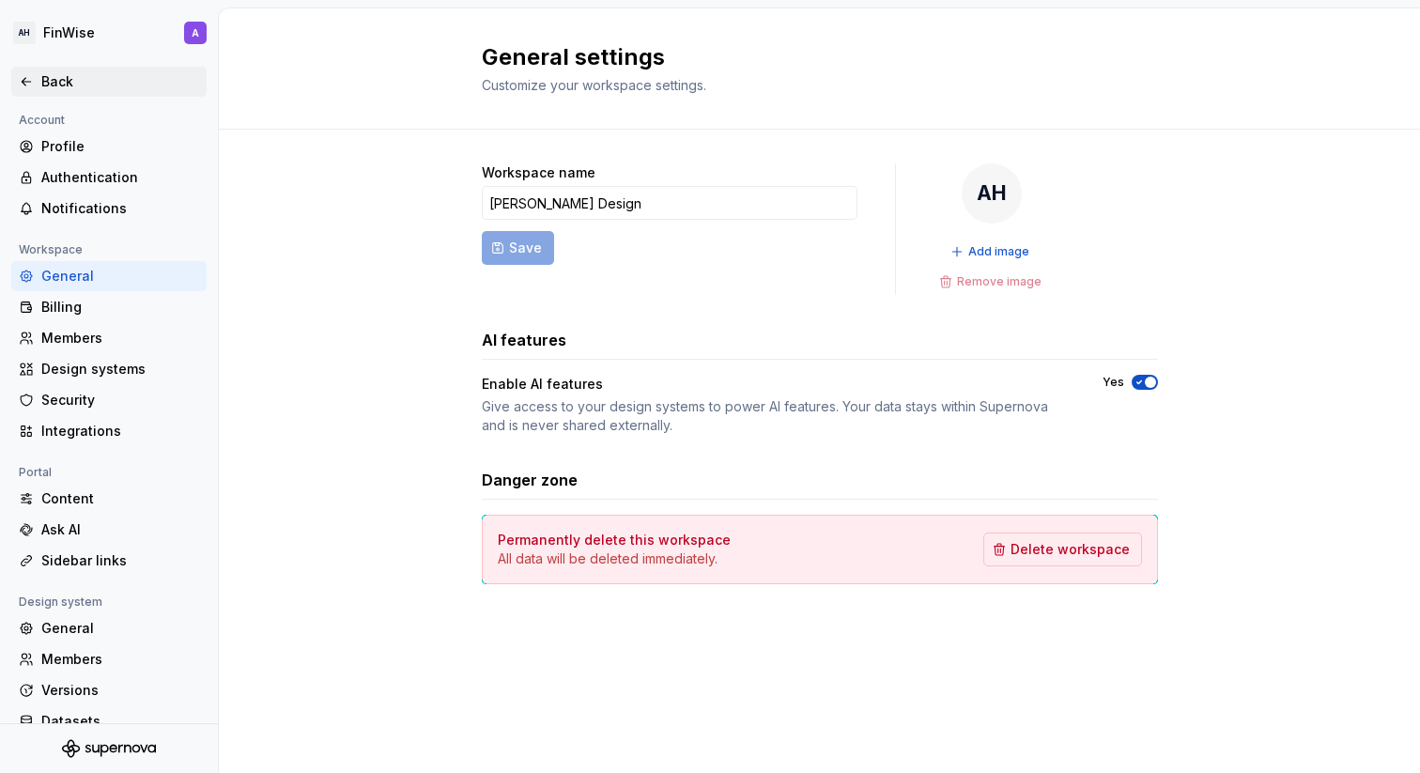
click at [43, 75] on div "Back" at bounding box center [120, 81] width 158 height 19
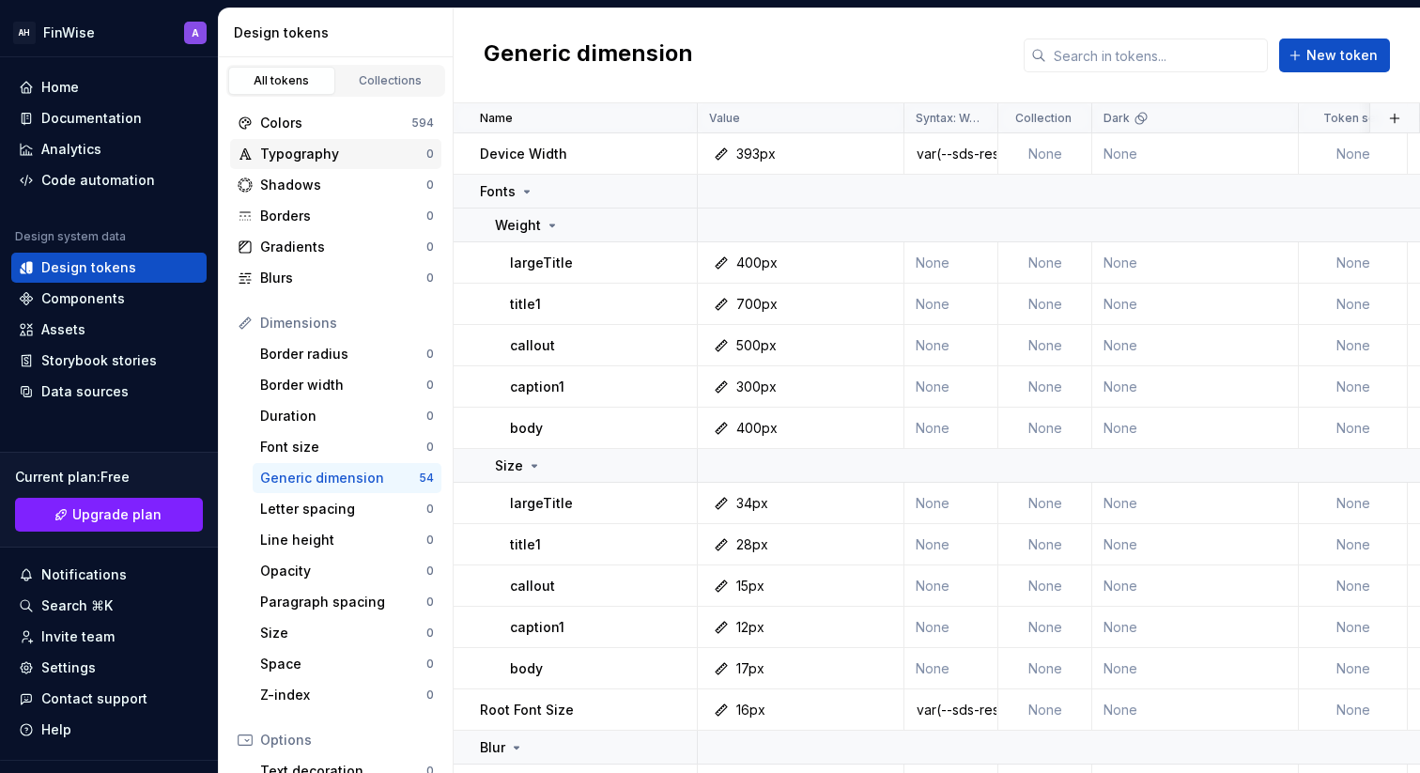
click at [281, 167] on div "Typography 0" at bounding box center [335, 154] width 211 height 30
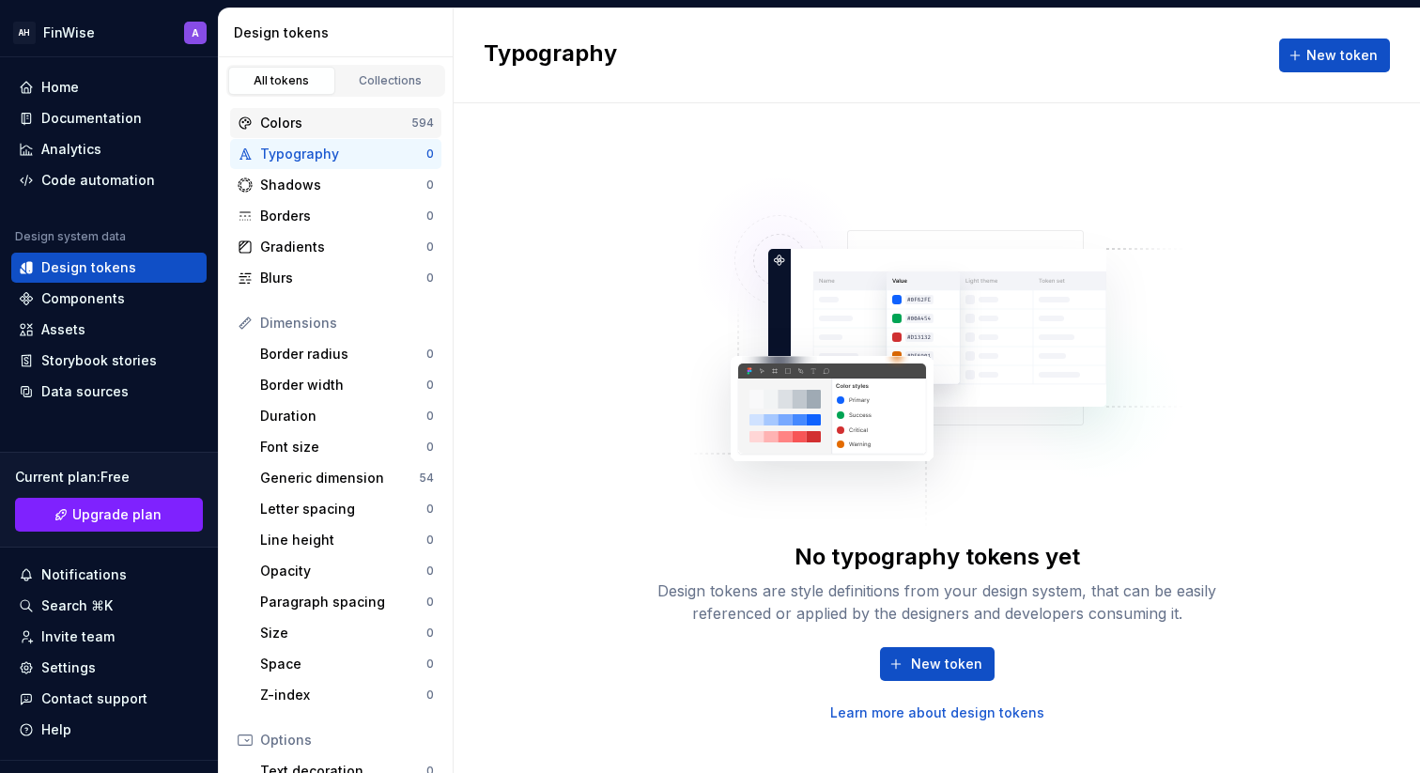
click at [318, 121] on div "Colors" at bounding box center [335, 123] width 151 height 19
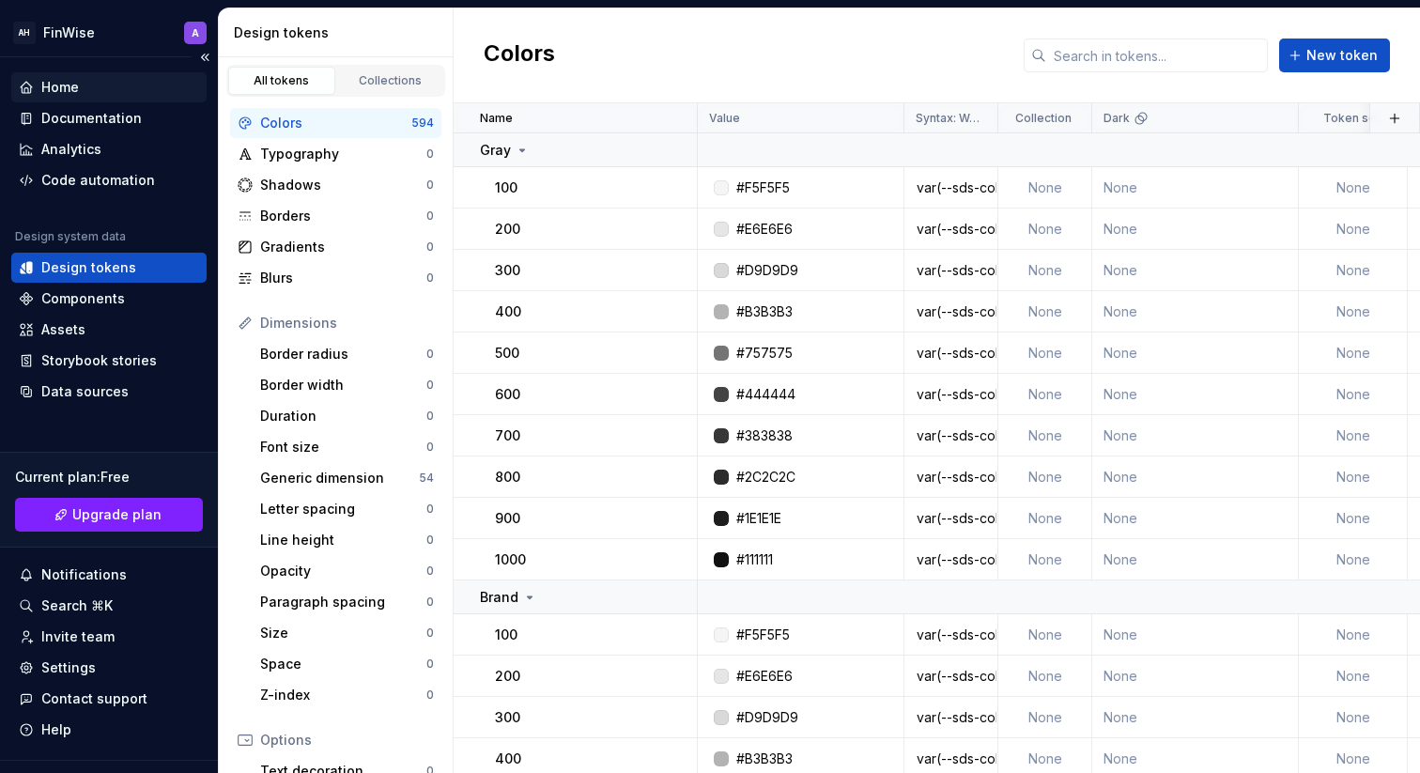
click at [82, 87] on div "Home" at bounding box center [109, 87] width 180 height 19
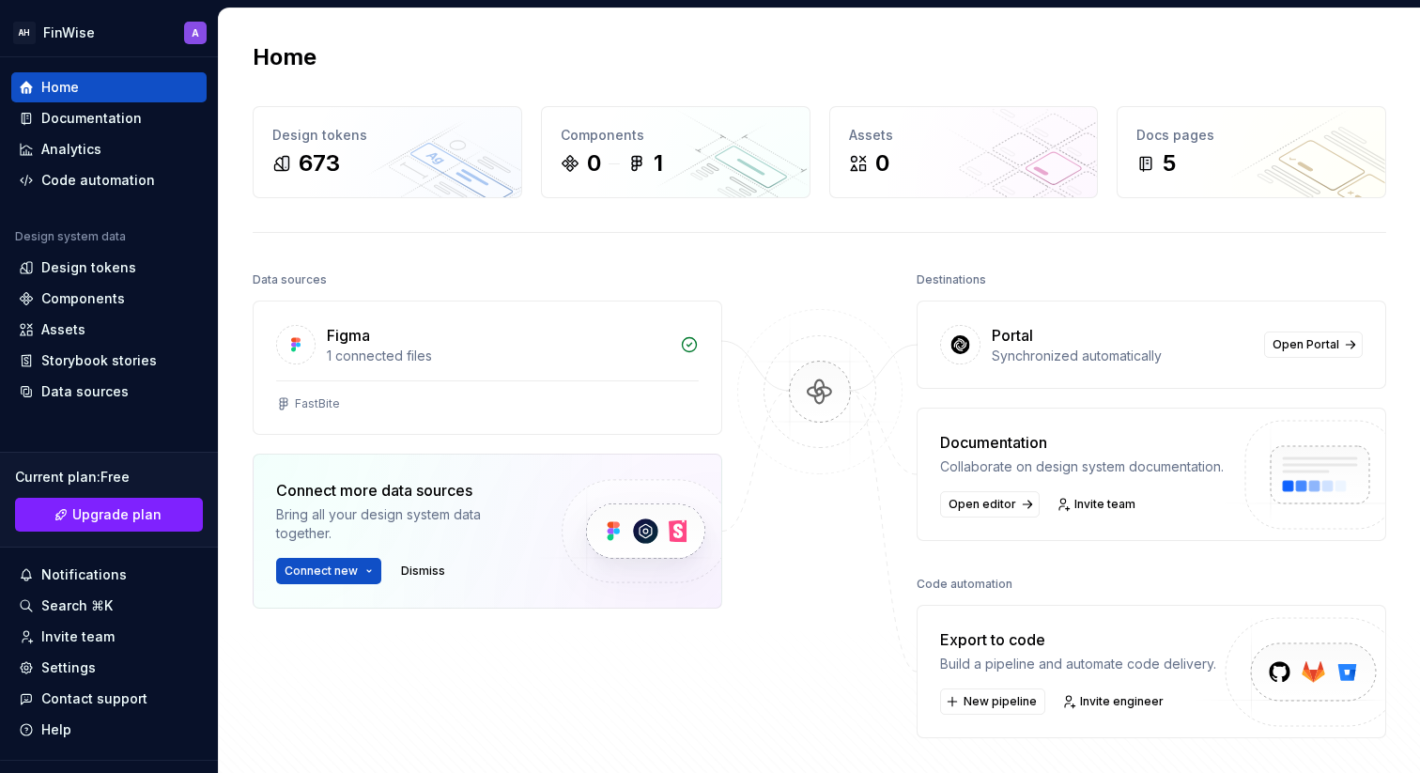
click at [1197, 508] on div "Open editor Invite team" at bounding box center [1082, 504] width 284 height 26
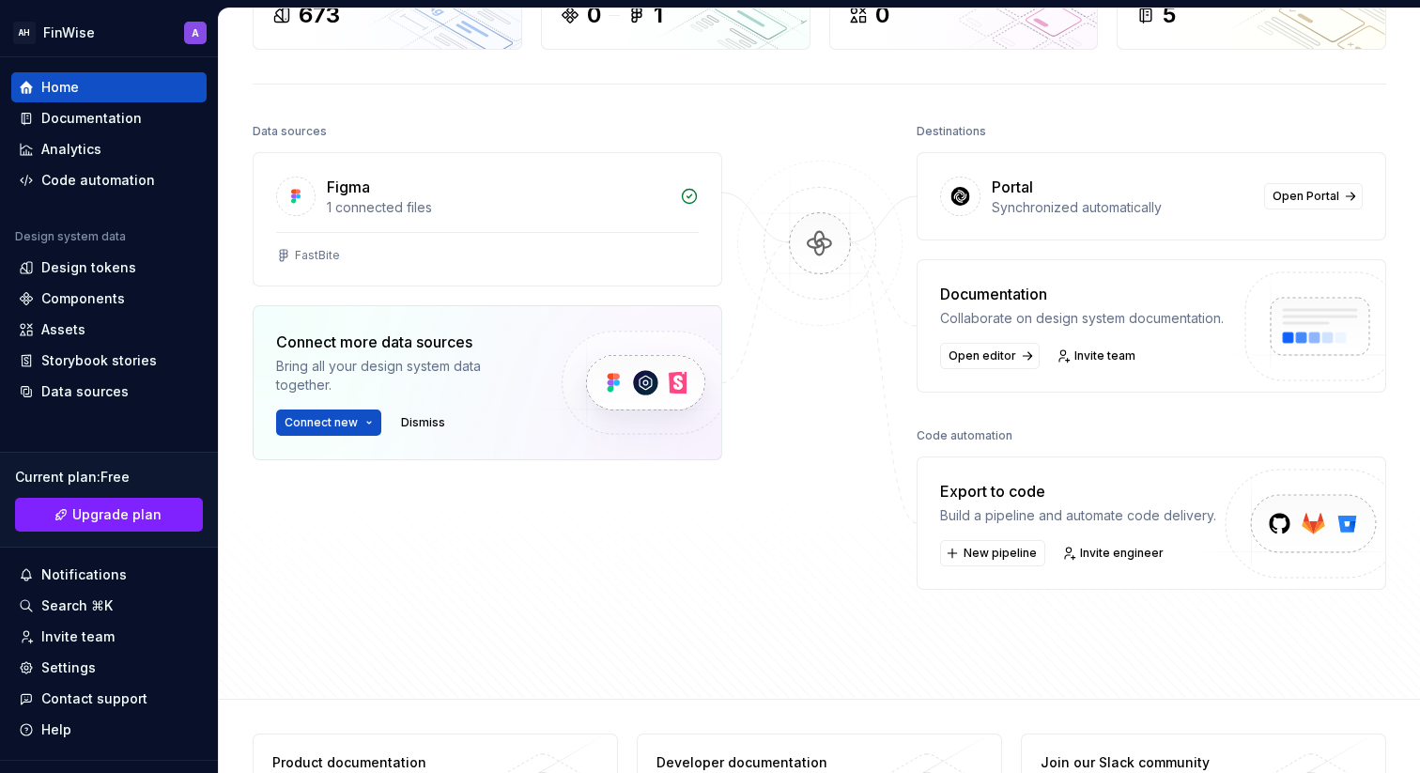
scroll to position [136, 0]
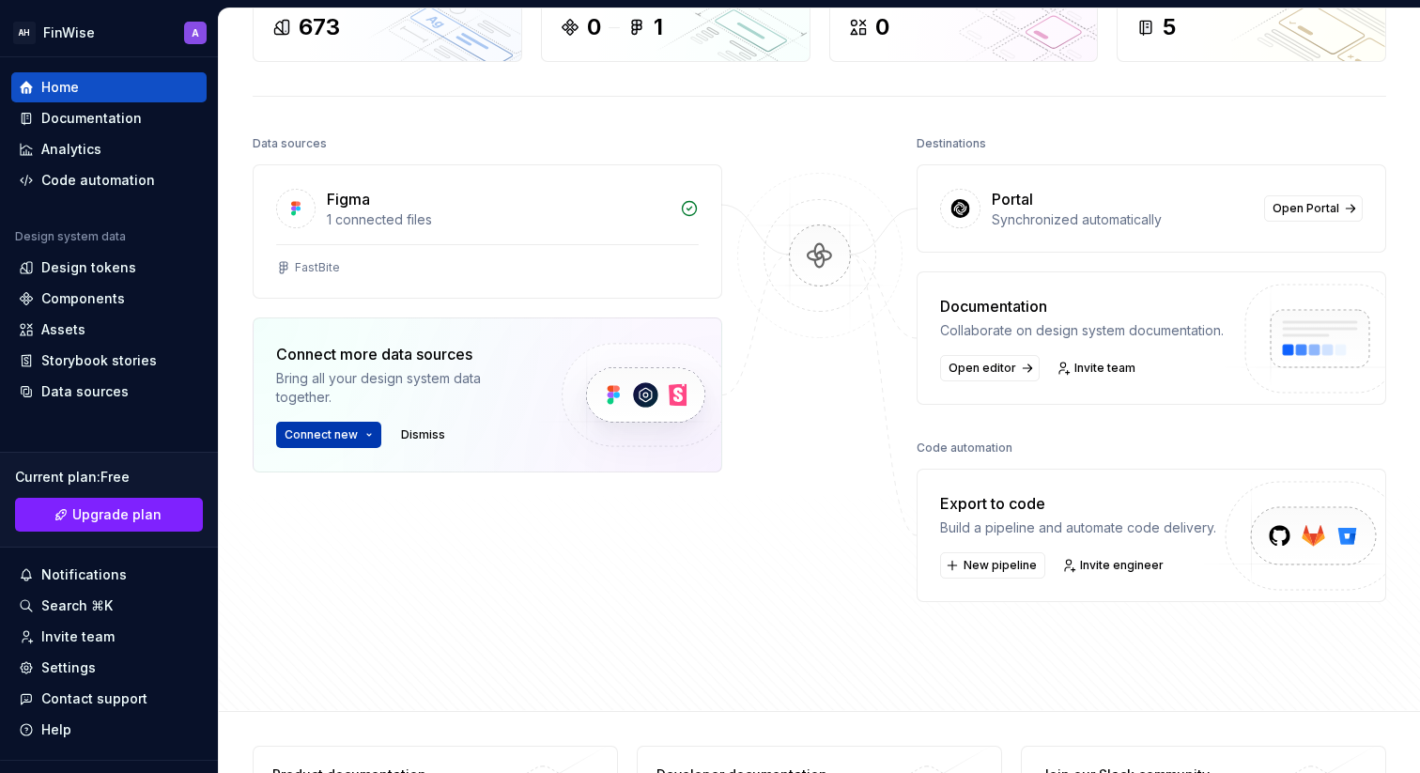
click at [357, 435] on button "Connect new" at bounding box center [328, 435] width 105 height 26
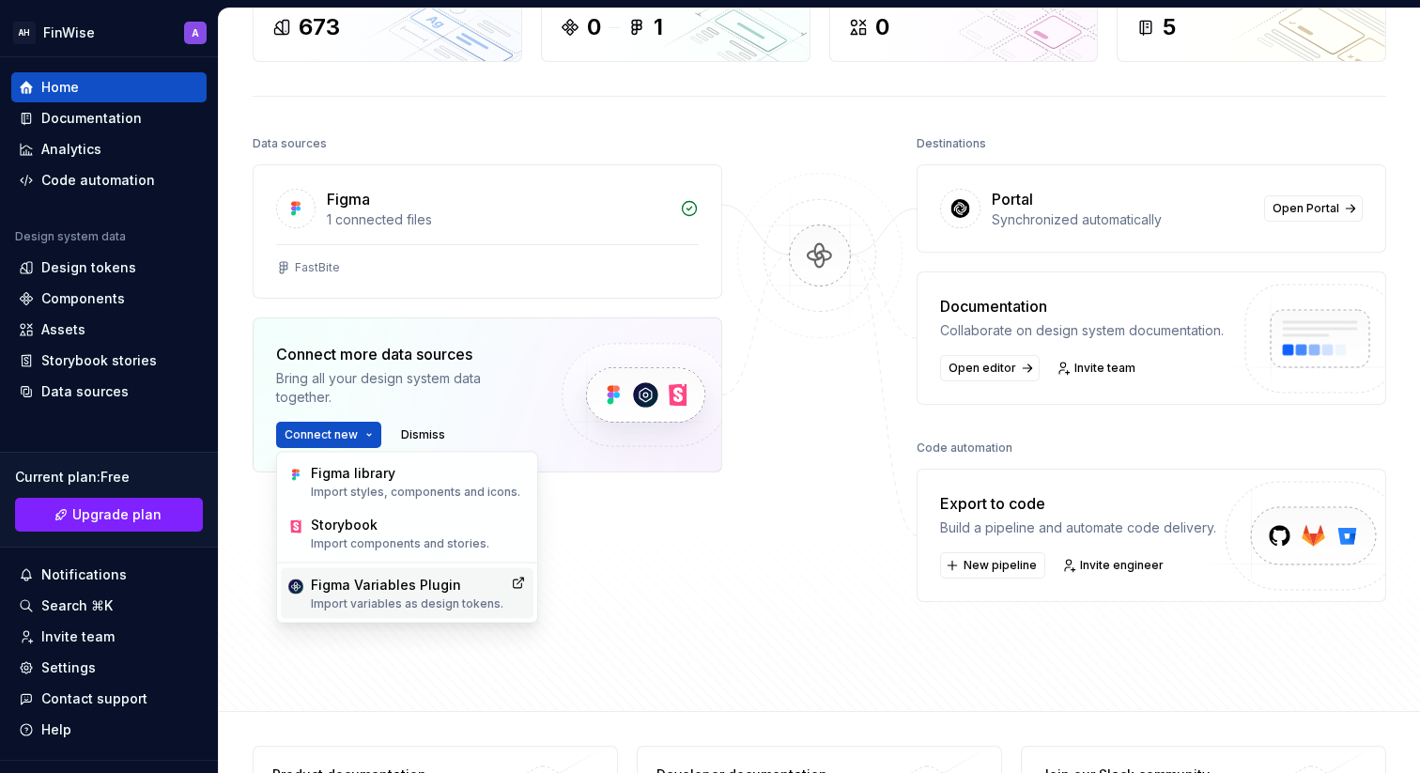
click at [345, 591] on div "Figma Variables Plugin" at bounding box center [407, 585] width 193 height 19
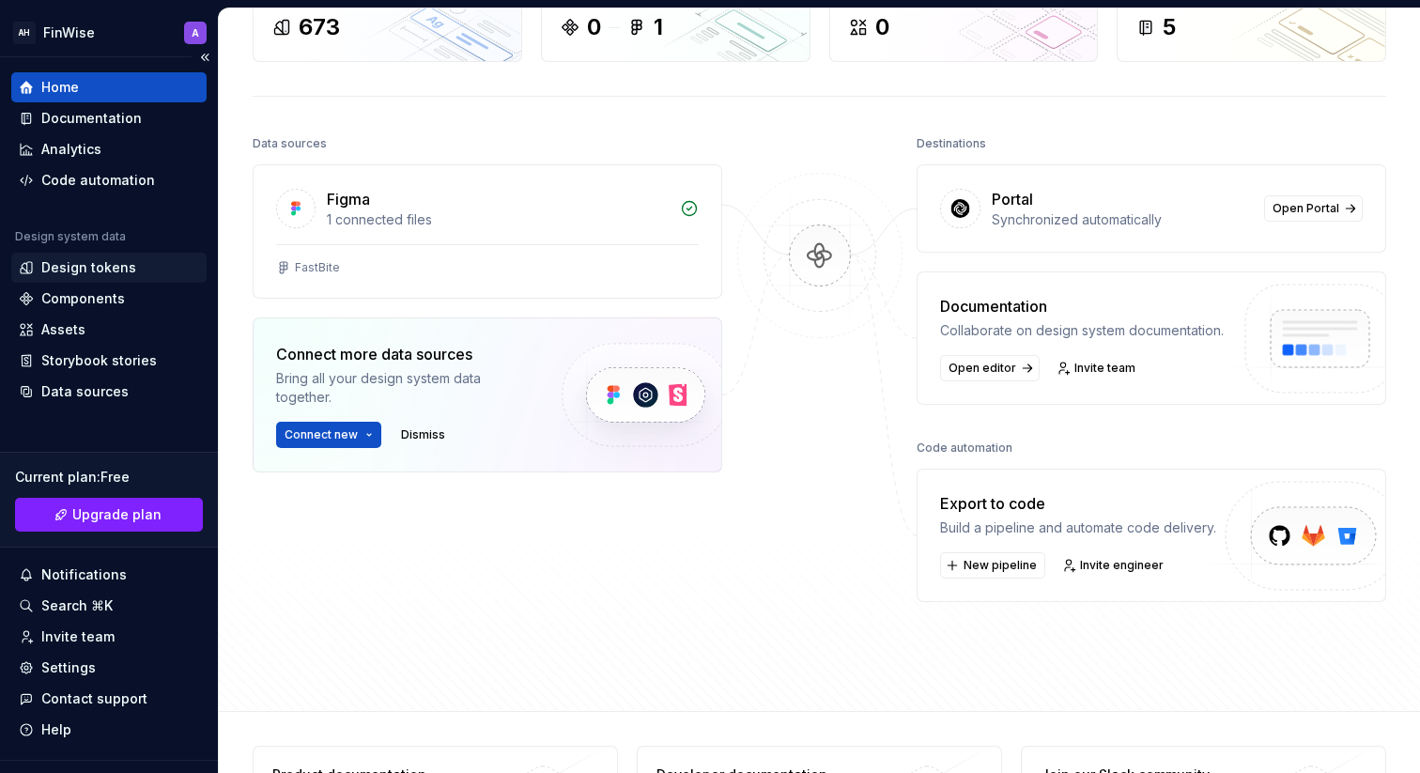
click at [121, 266] on div "Design tokens" at bounding box center [88, 267] width 95 height 19
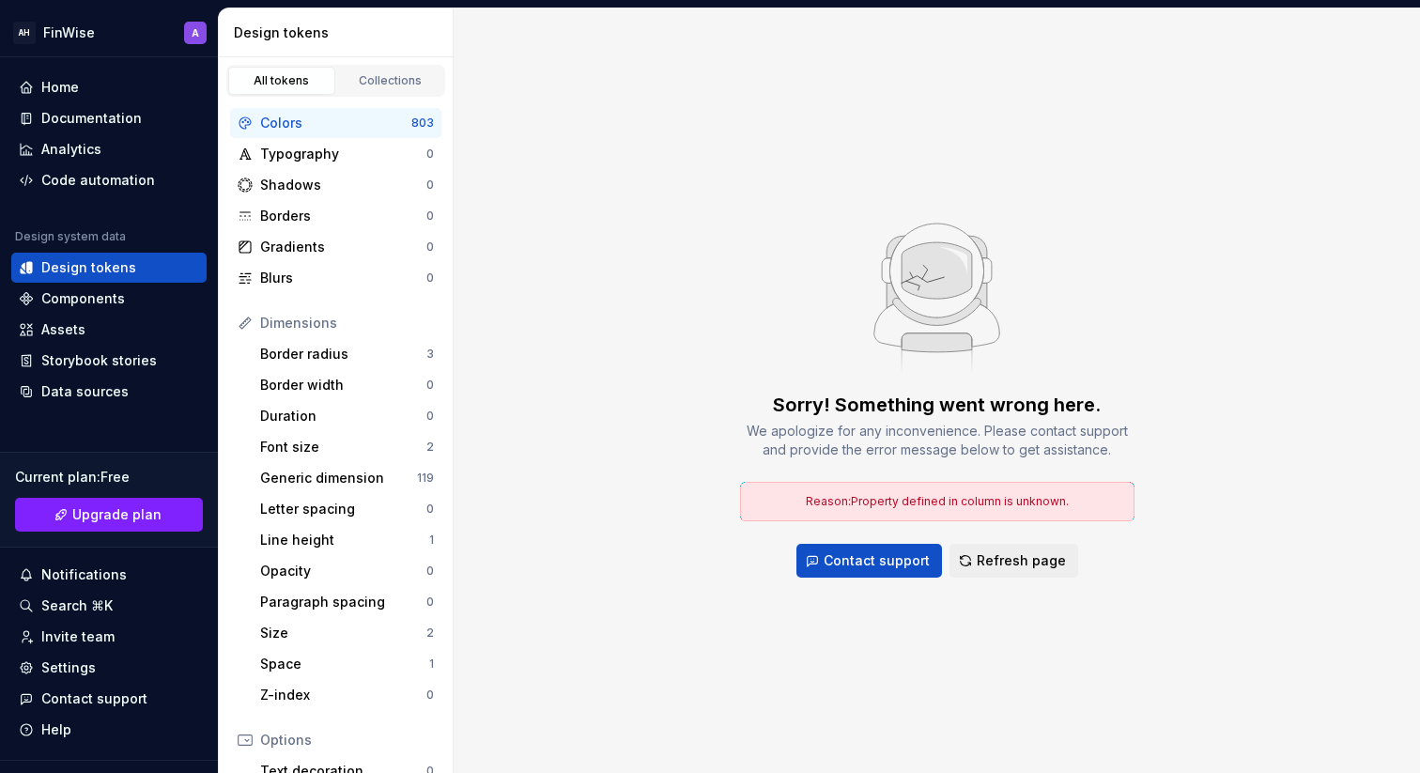
click at [323, 114] on div "Colors" at bounding box center [335, 123] width 151 height 19
click at [313, 161] on div "Typography" at bounding box center [343, 154] width 166 height 19
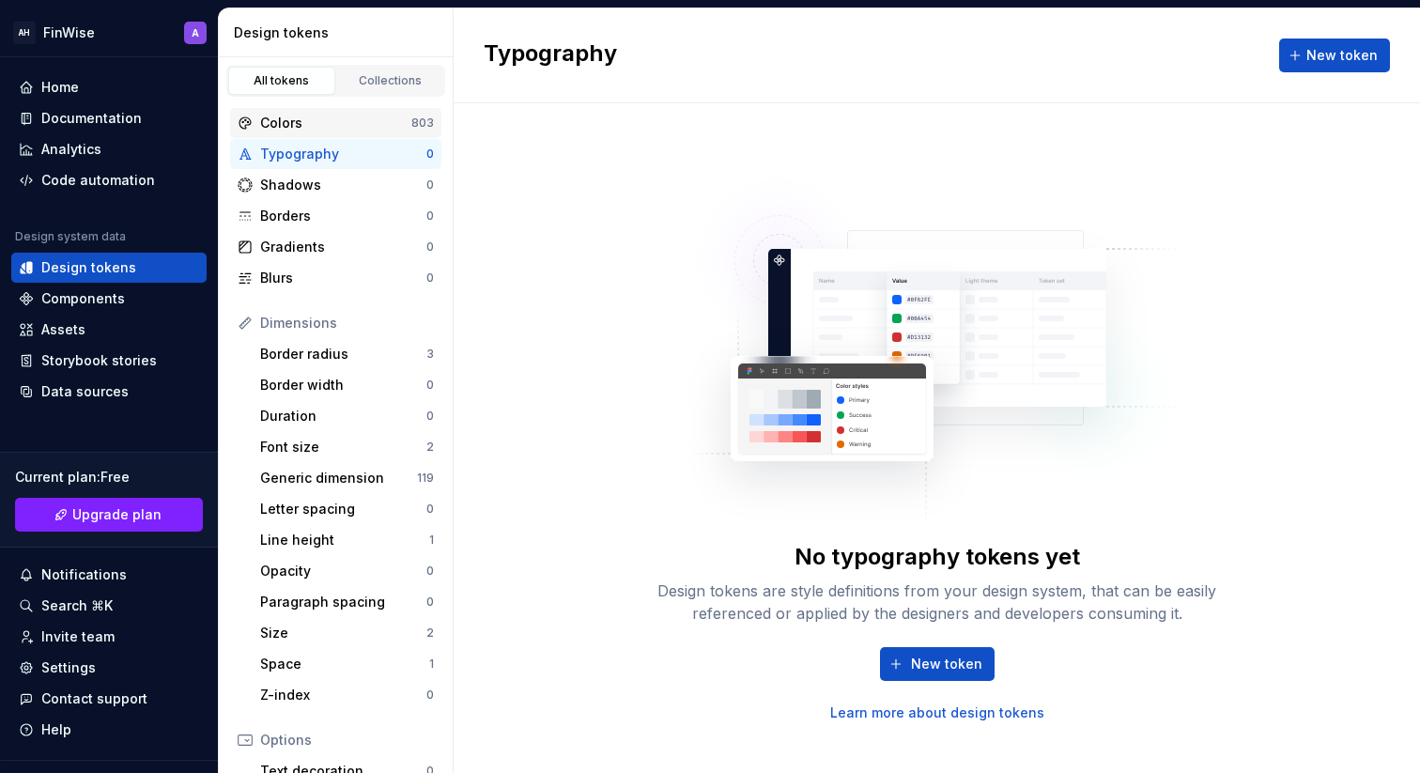
click at [308, 117] on div "Colors" at bounding box center [335, 123] width 151 height 19
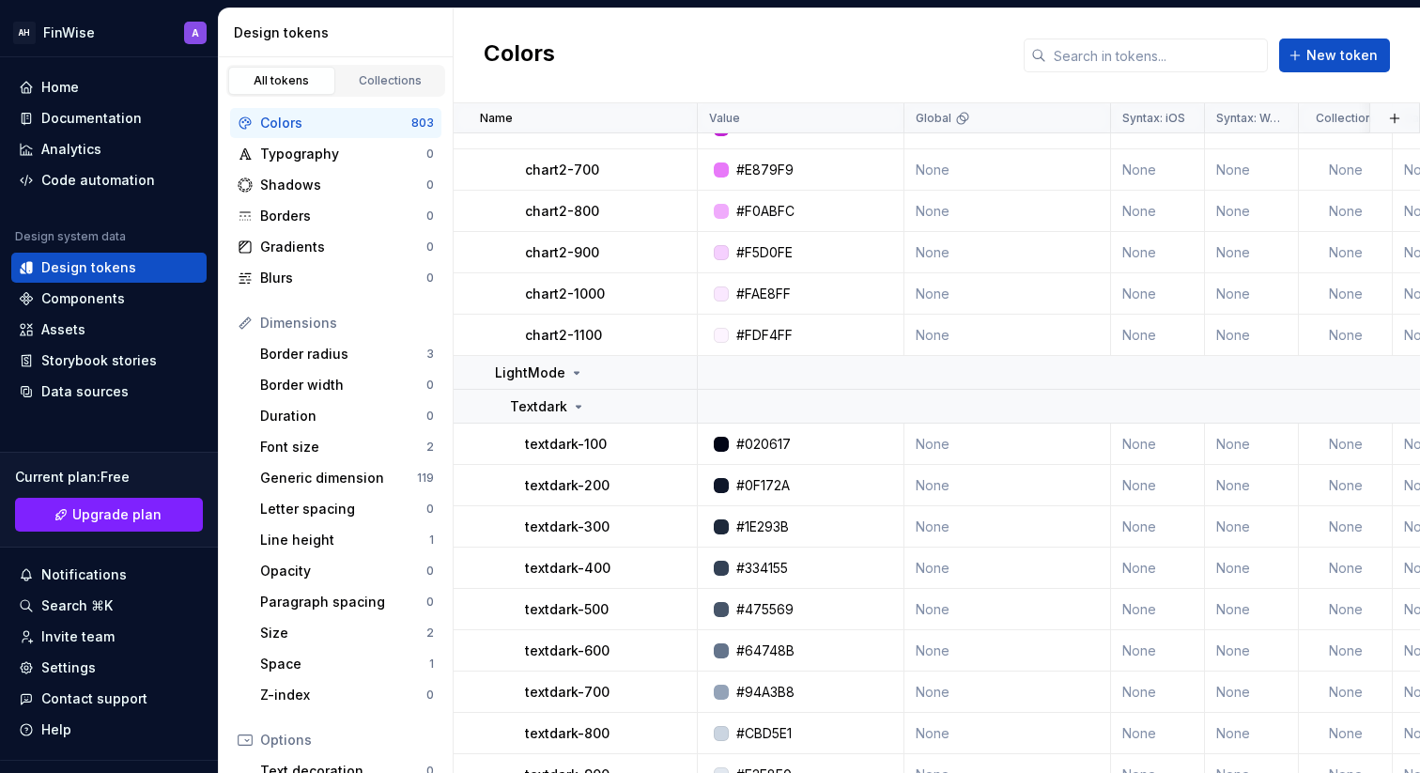
scroll to position [26293, 0]
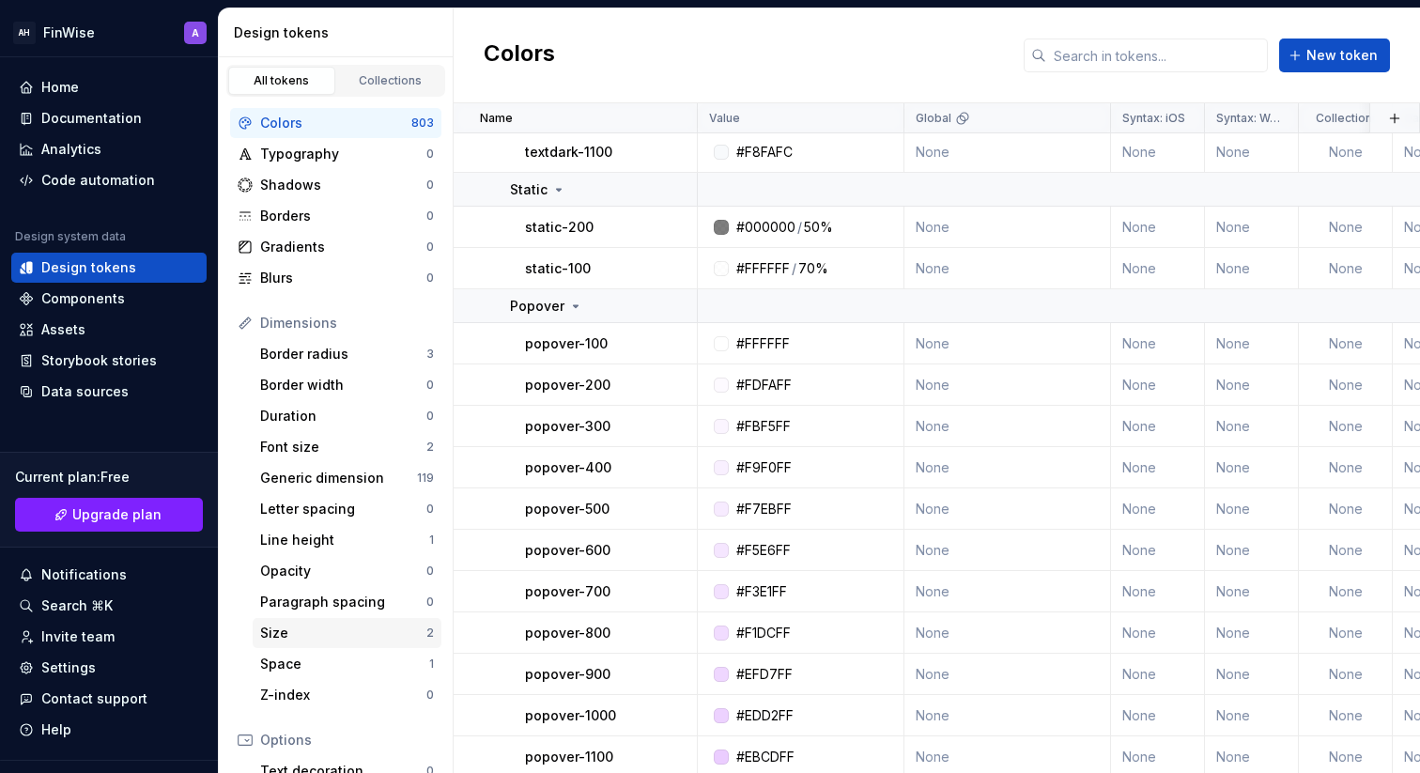
click at [371, 624] on div "Size" at bounding box center [343, 633] width 166 height 19
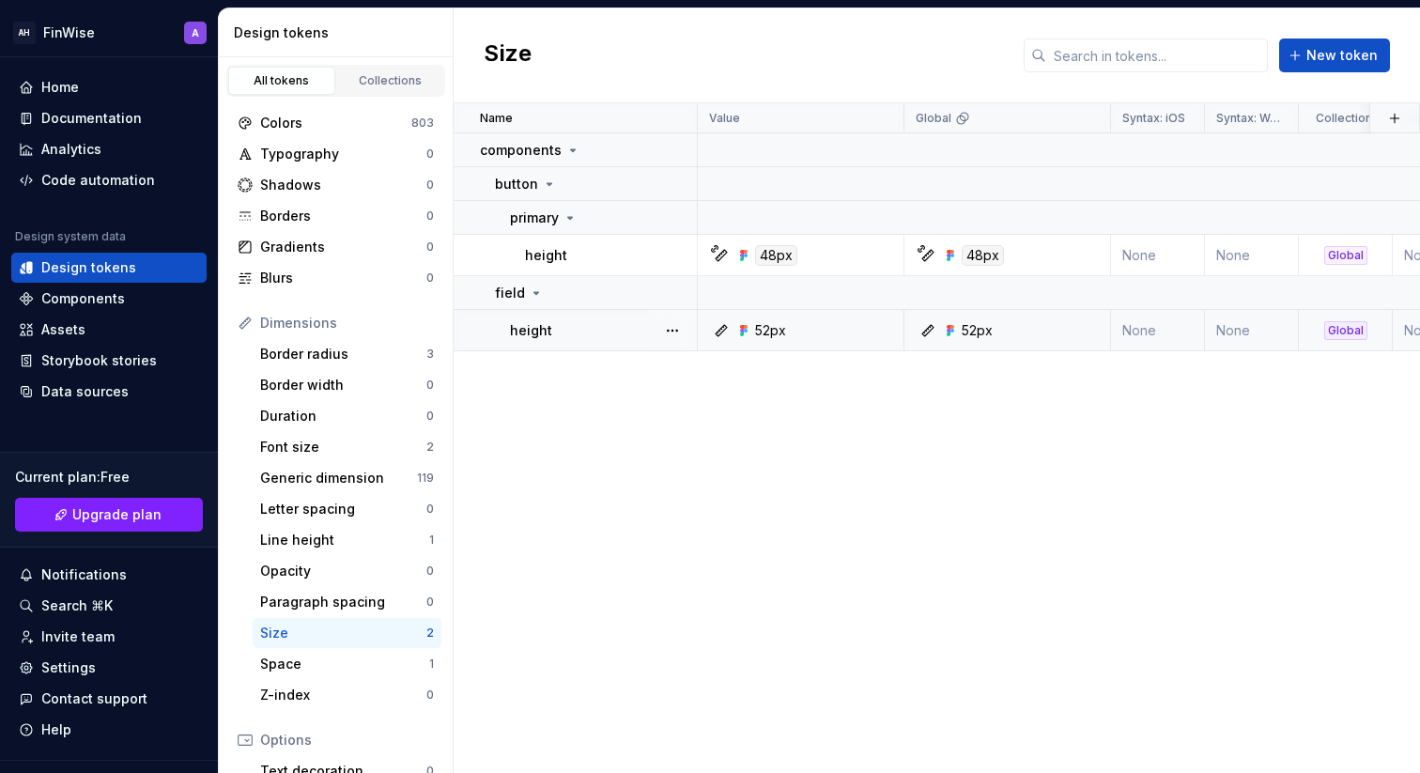
click at [540, 328] on p "height" at bounding box center [531, 330] width 42 height 19
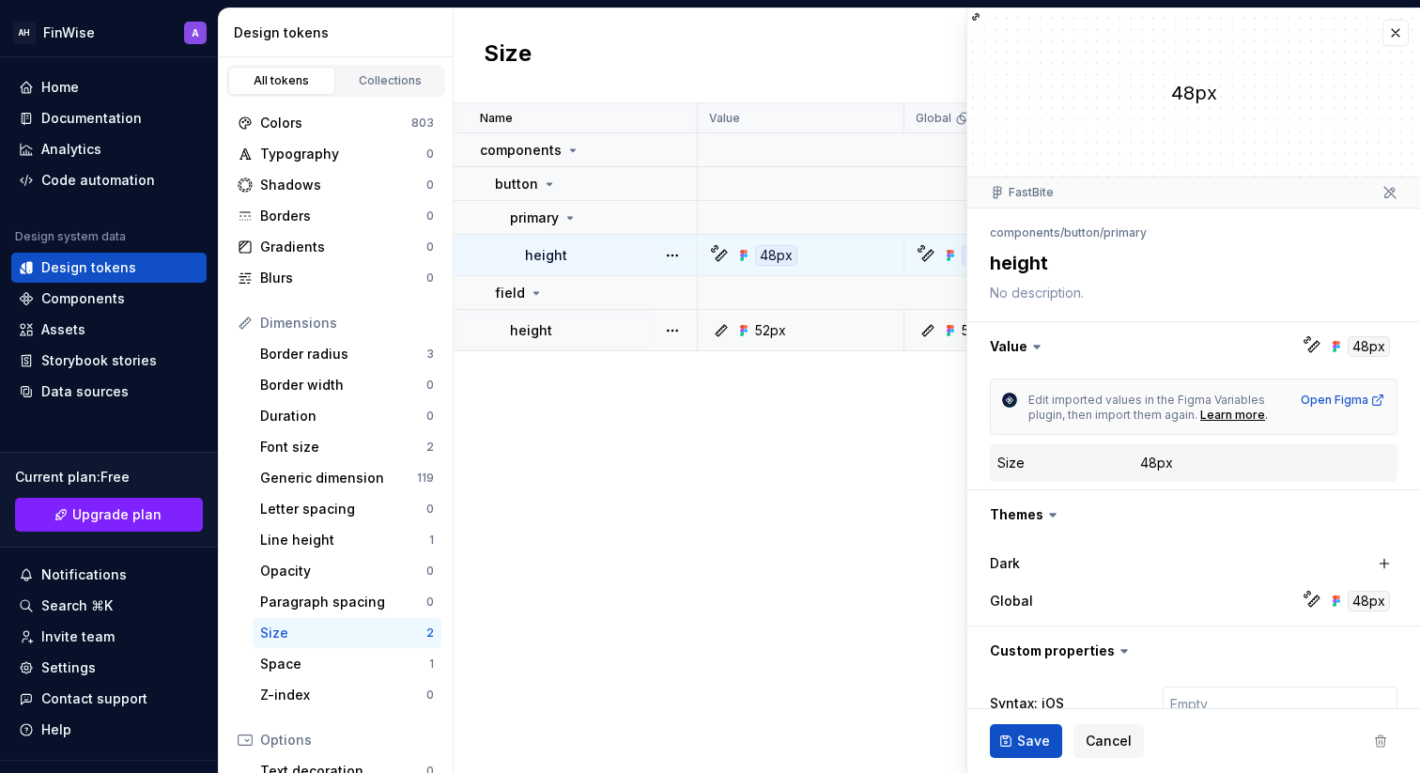
click at [541, 318] on td "height" at bounding box center [576, 330] width 244 height 41
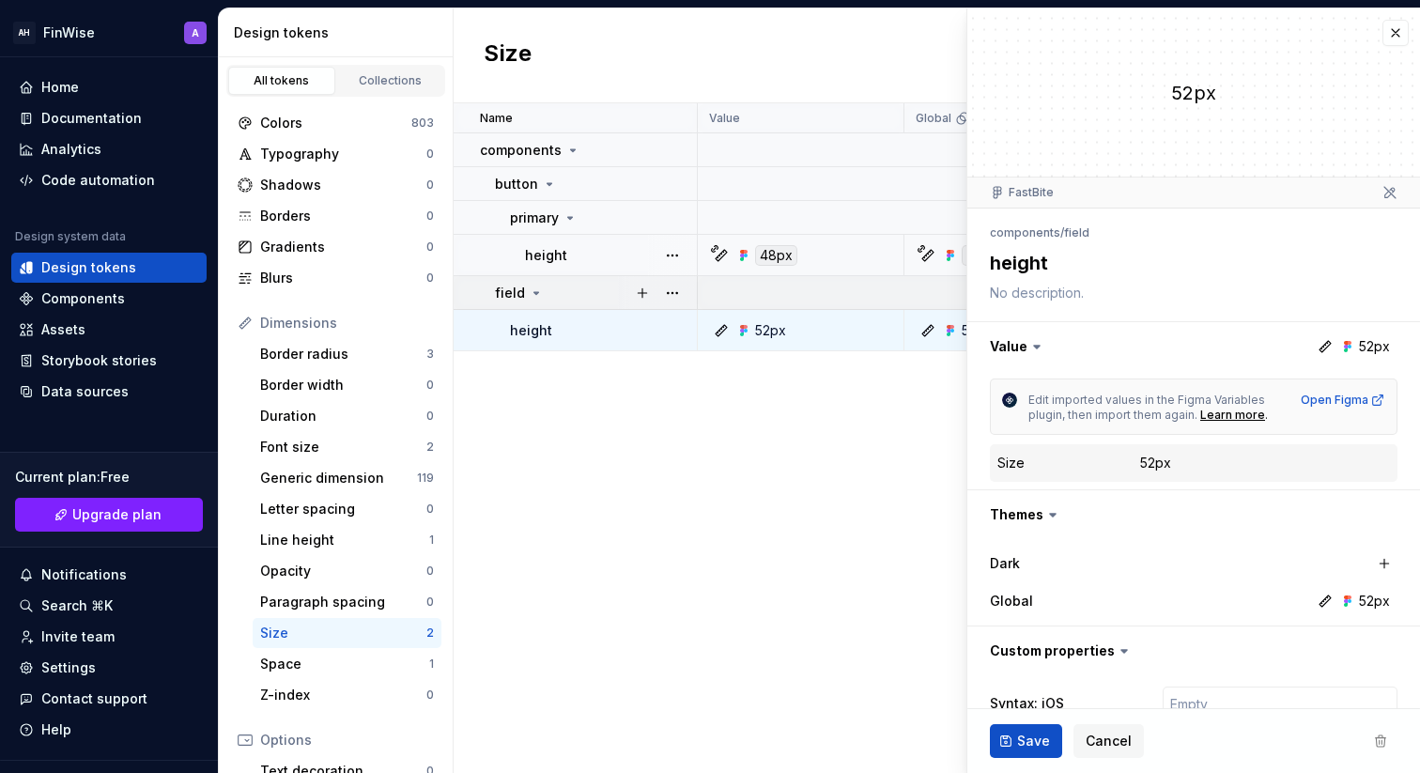
click at [527, 280] on td "field" at bounding box center [576, 293] width 244 height 34
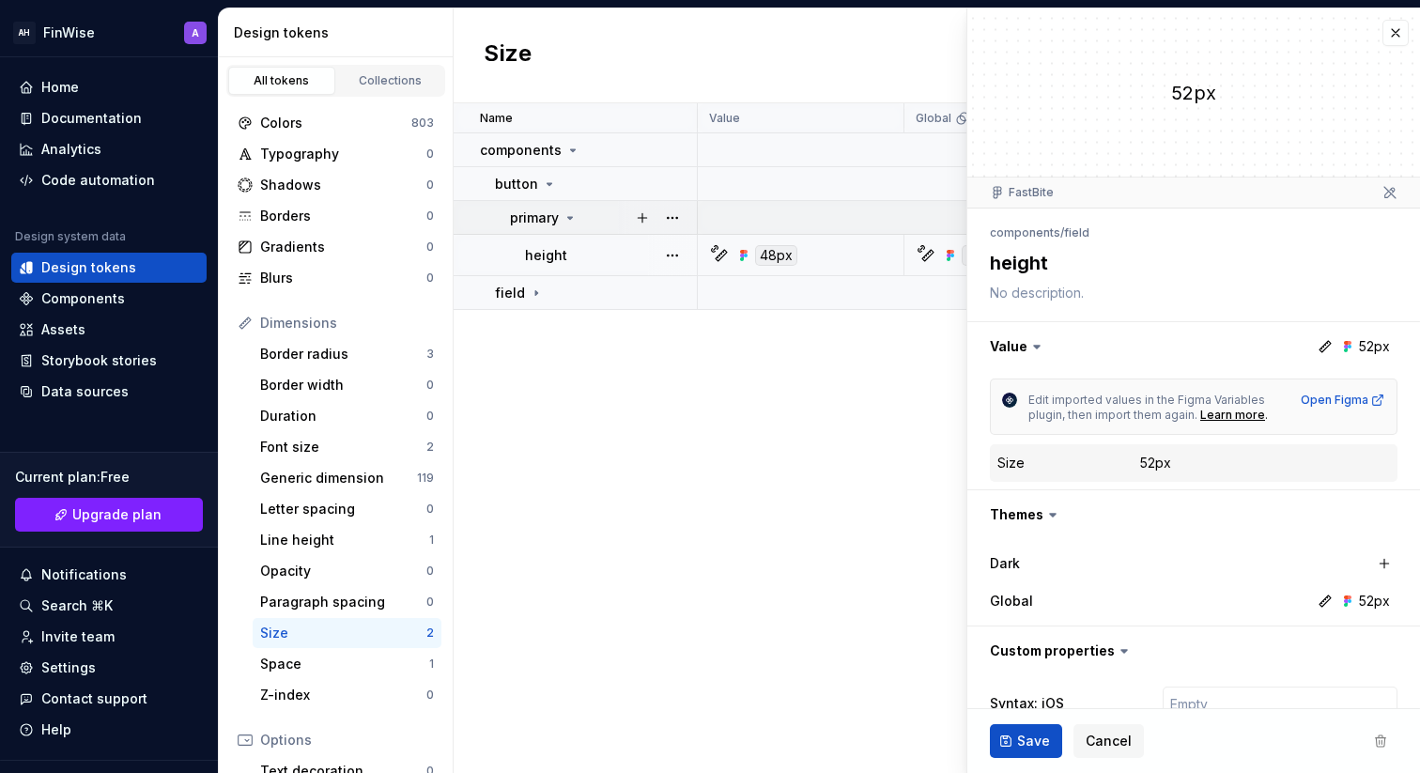
click at [536, 216] on p "primary" at bounding box center [534, 218] width 49 height 19
click at [522, 186] on p "button" at bounding box center [516, 184] width 43 height 19
click at [524, 224] on div "field" at bounding box center [519, 218] width 49 height 19
click at [512, 160] on td "components" at bounding box center [576, 150] width 244 height 34
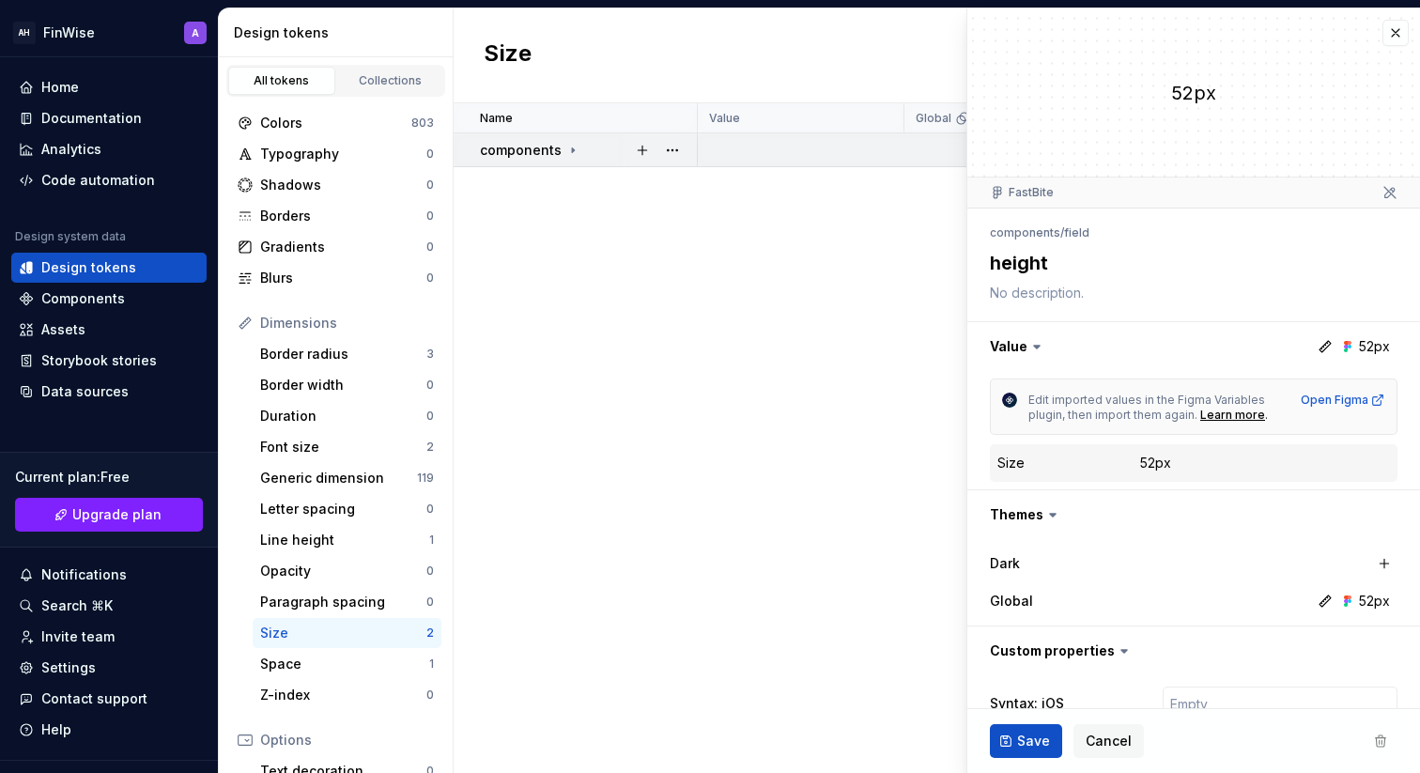
click at [512, 160] on td "components" at bounding box center [576, 150] width 244 height 34
click at [340, 599] on div "Paragraph spacing" at bounding box center [343, 602] width 166 height 19
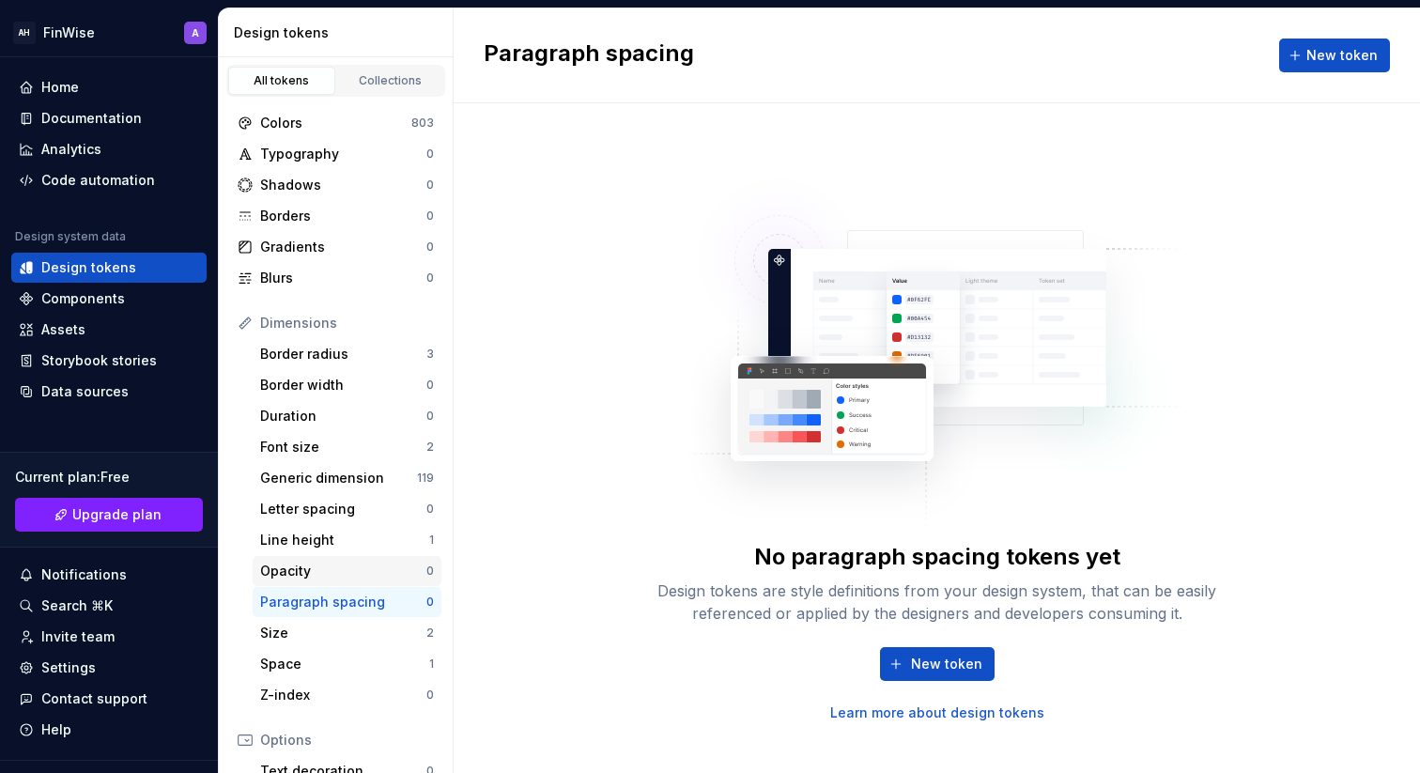
click at [334, 577] on div "Opacity" at bounding box center [343, 571] width 166 height 19
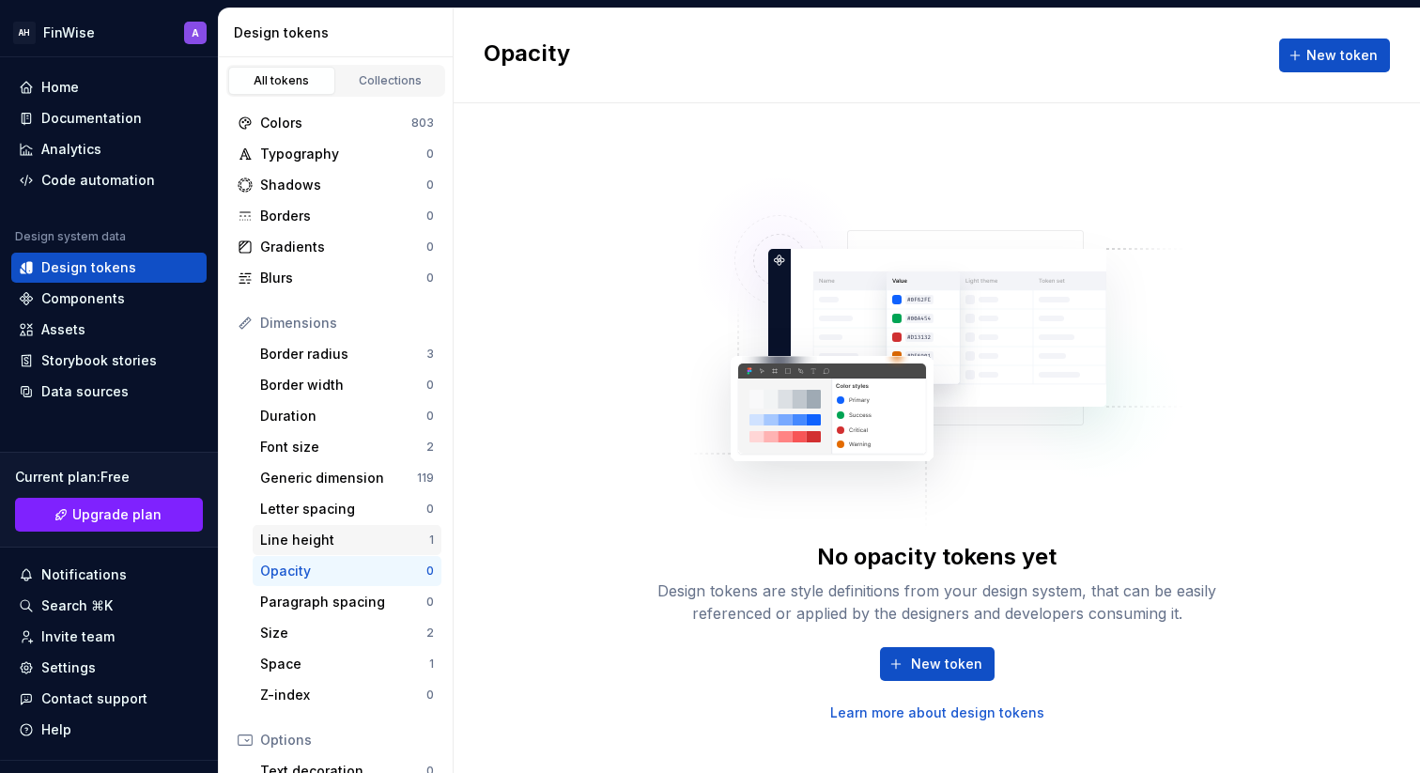
click at [324, 532] on div "Line height" at bounding box center [344, 540] width 169 height 19
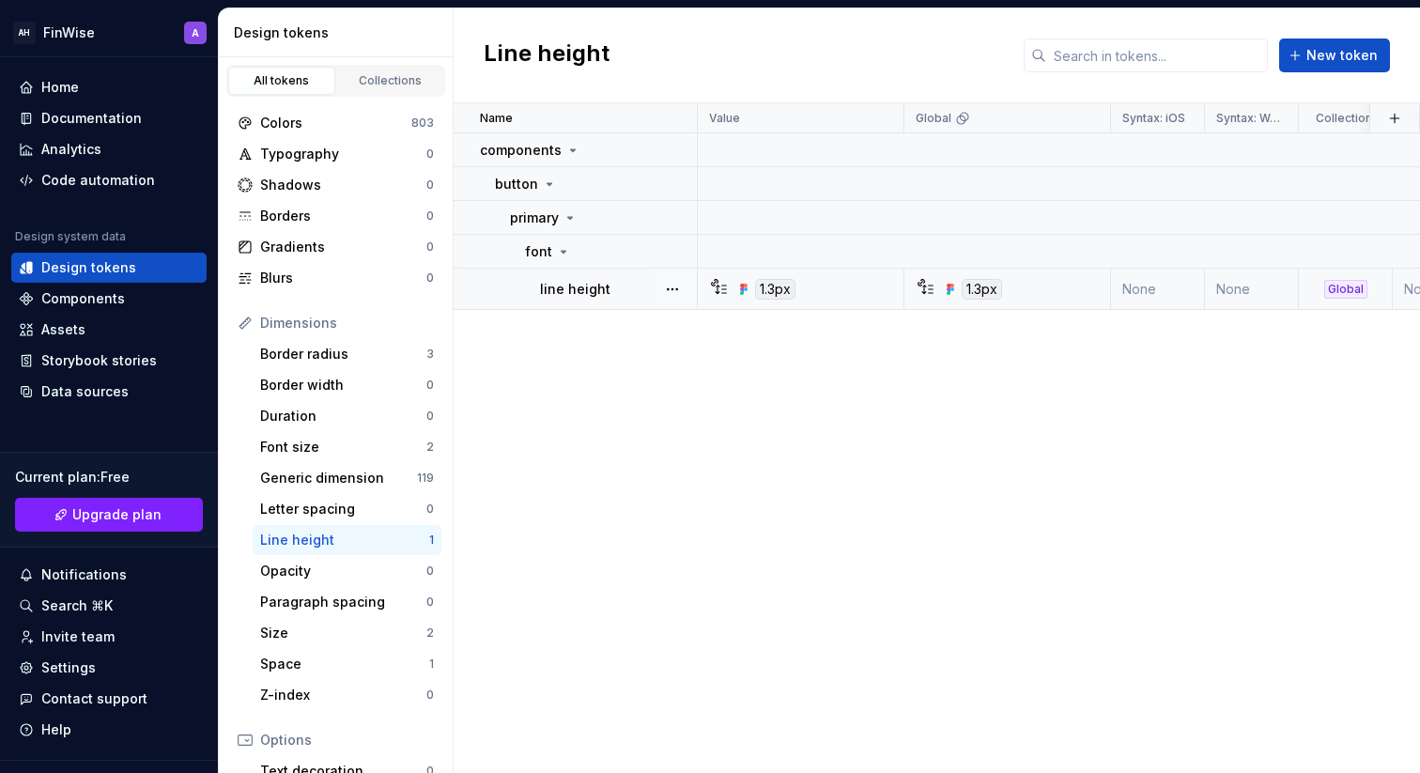
click at [559, 301] on td "line height" at bounding box center [576, 289] width 244 height 41
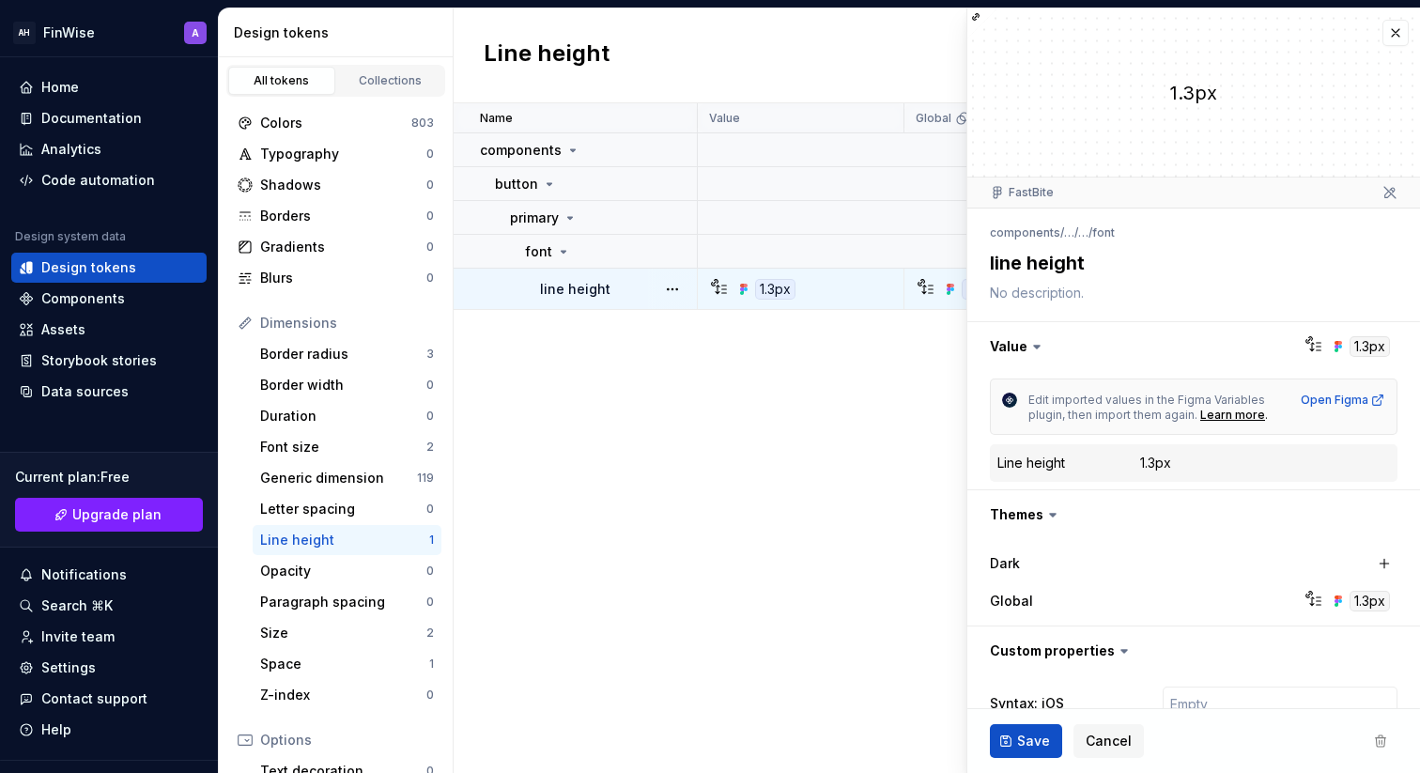
type textarea "*"
